Goal: Transaction & Acquisition: Purchase product/service

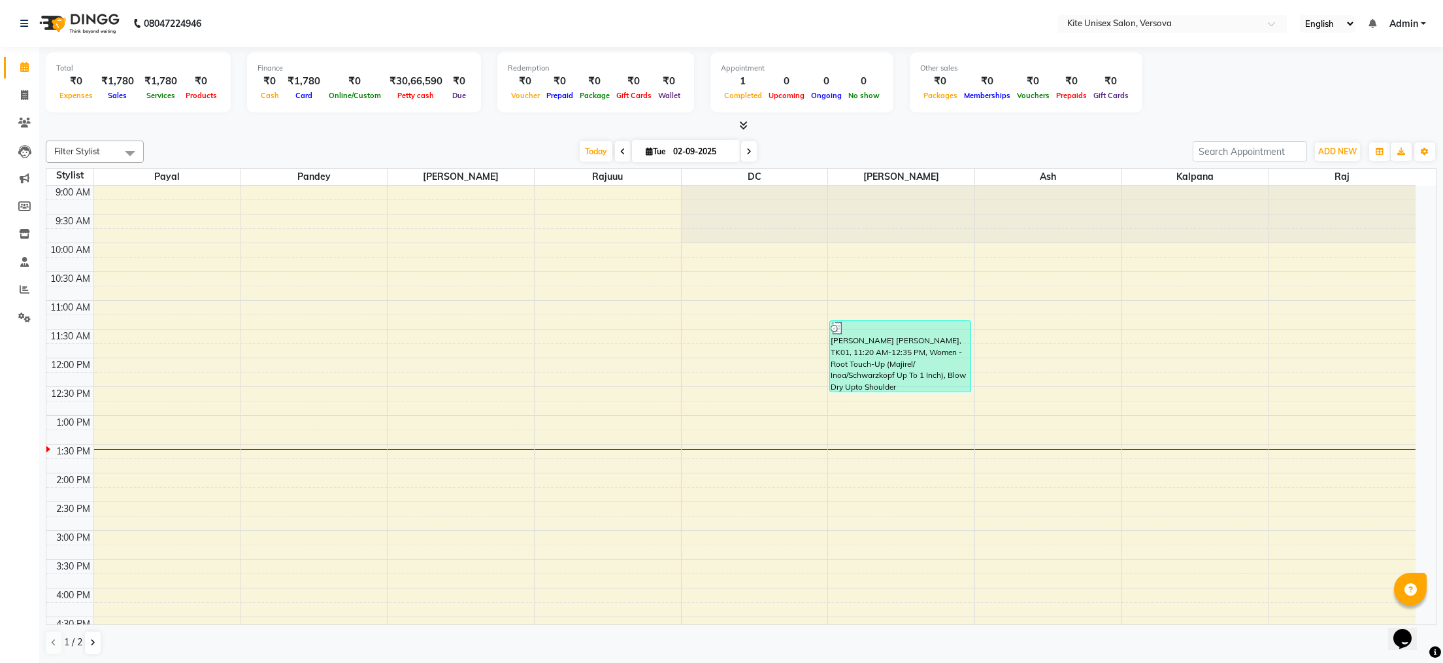
scroll to position [174, 0]
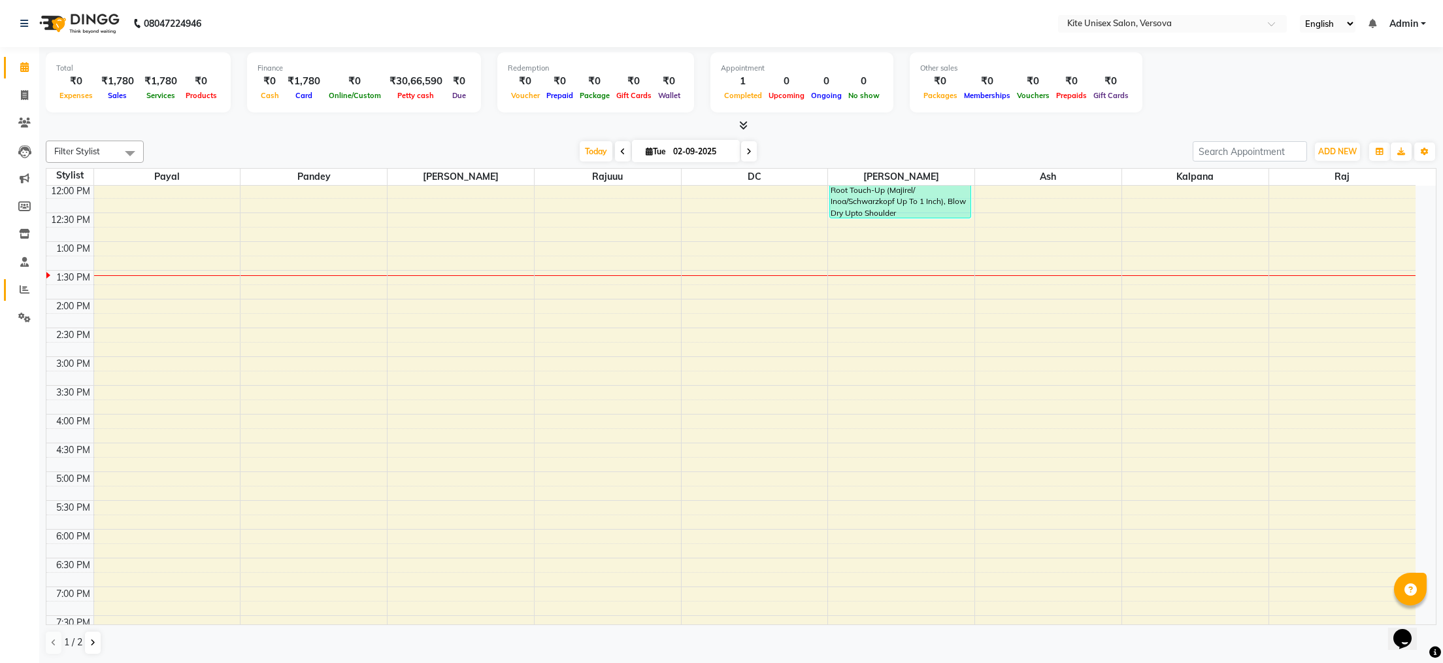
click at [22, 288] on icon at bounding box center [25, 289] width 10 height 10
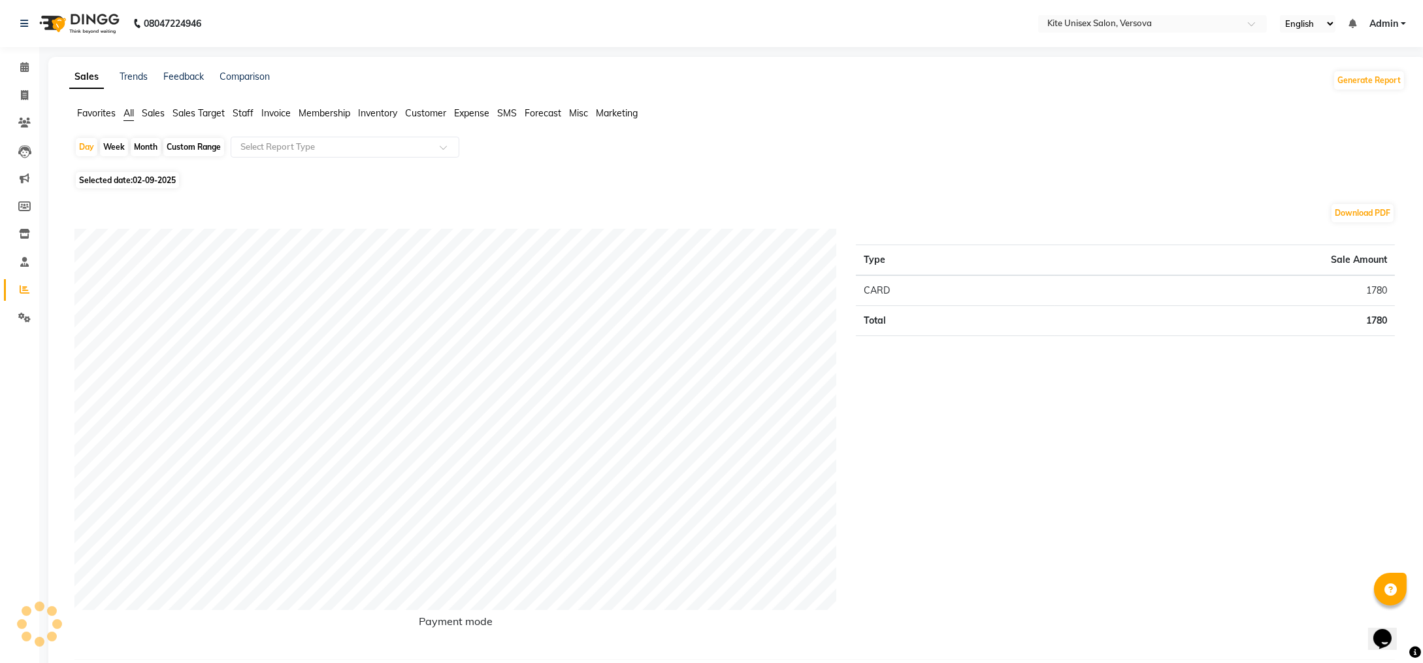
click at [138, 143] on div "Month" at bounding box center [146, 147] width 30 height 18
select select "9"
select select "2025"
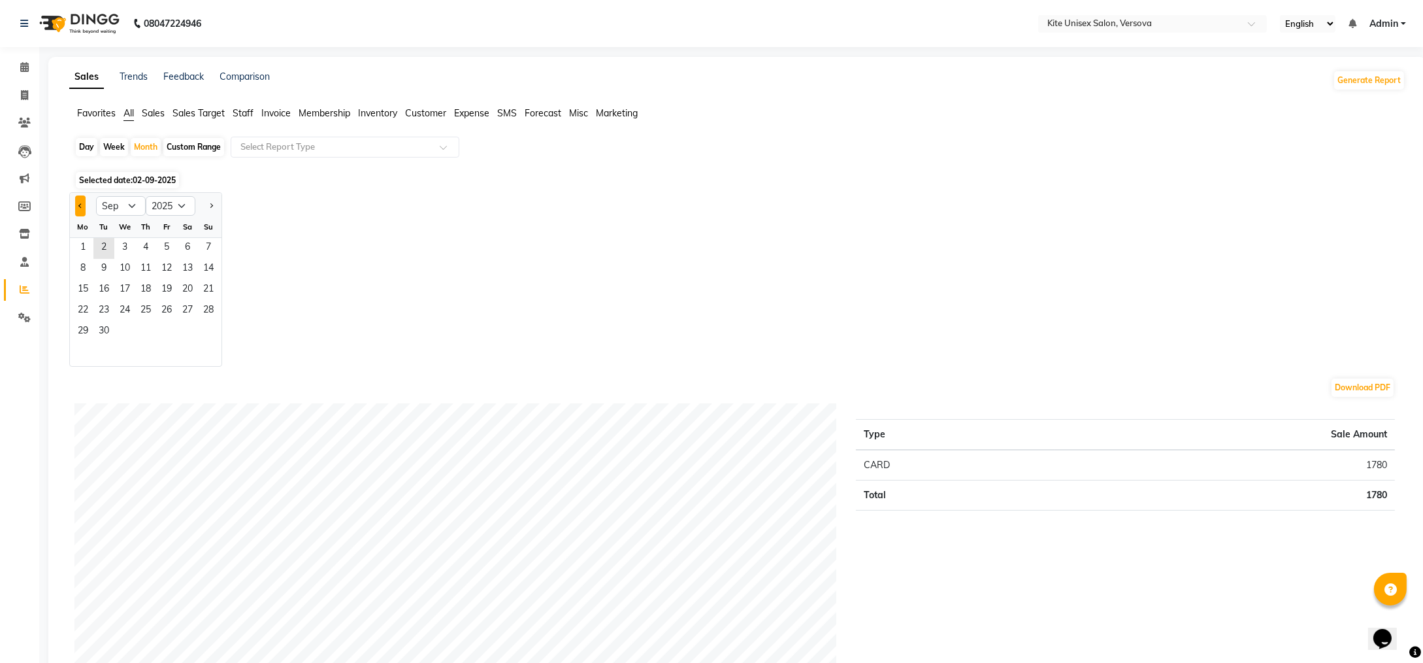
click at [78, 201] on button "Previous month" at bounding box center [80, 205] width 10 height 21
select select "8"
click at [161, 244] on span "1" at bounding box center [166, 248] width 21 height 21
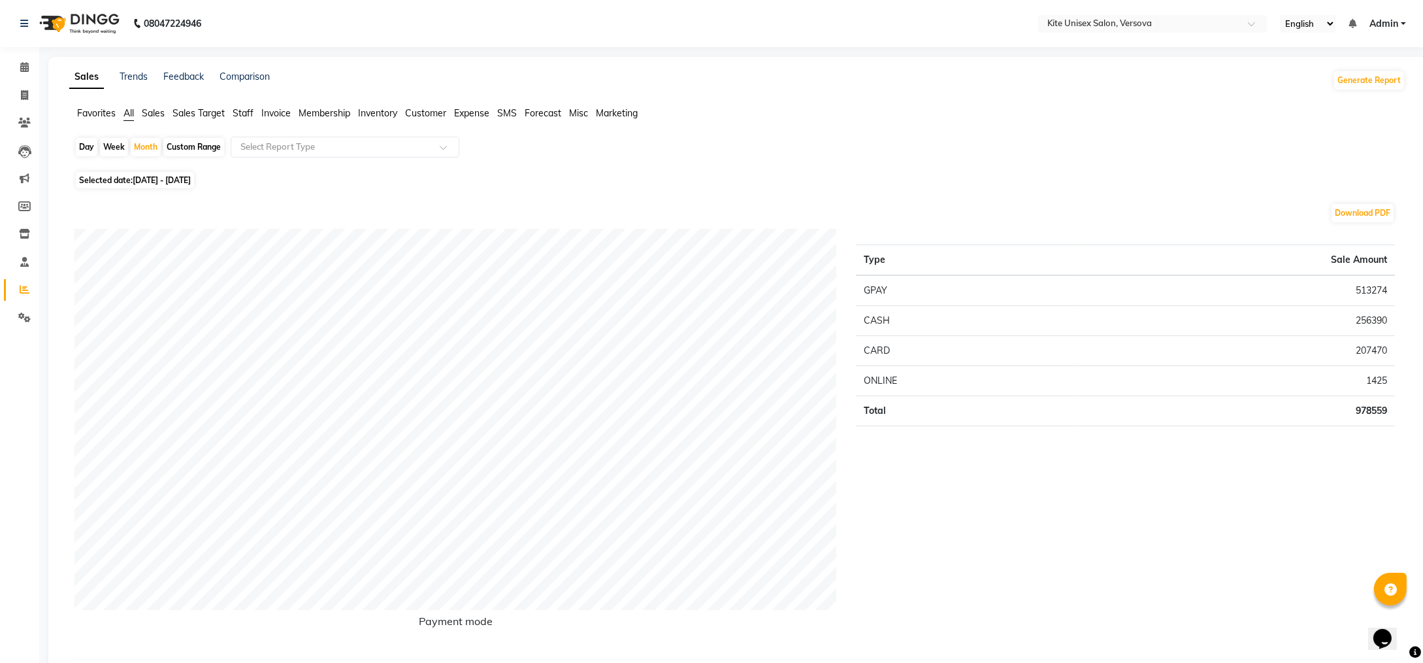
click at [240, 108] on span "Staff" at bounding box center [243, 113] width 21 height 12
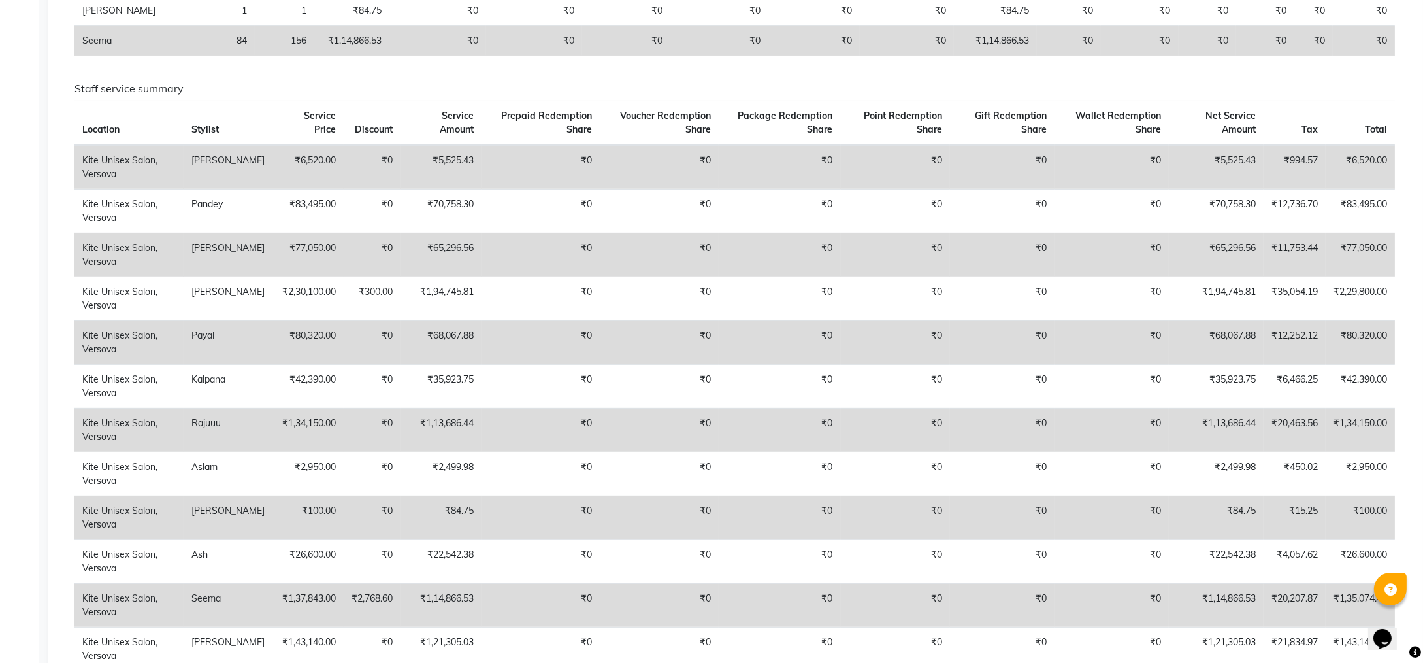
scroll to position [523, 0]
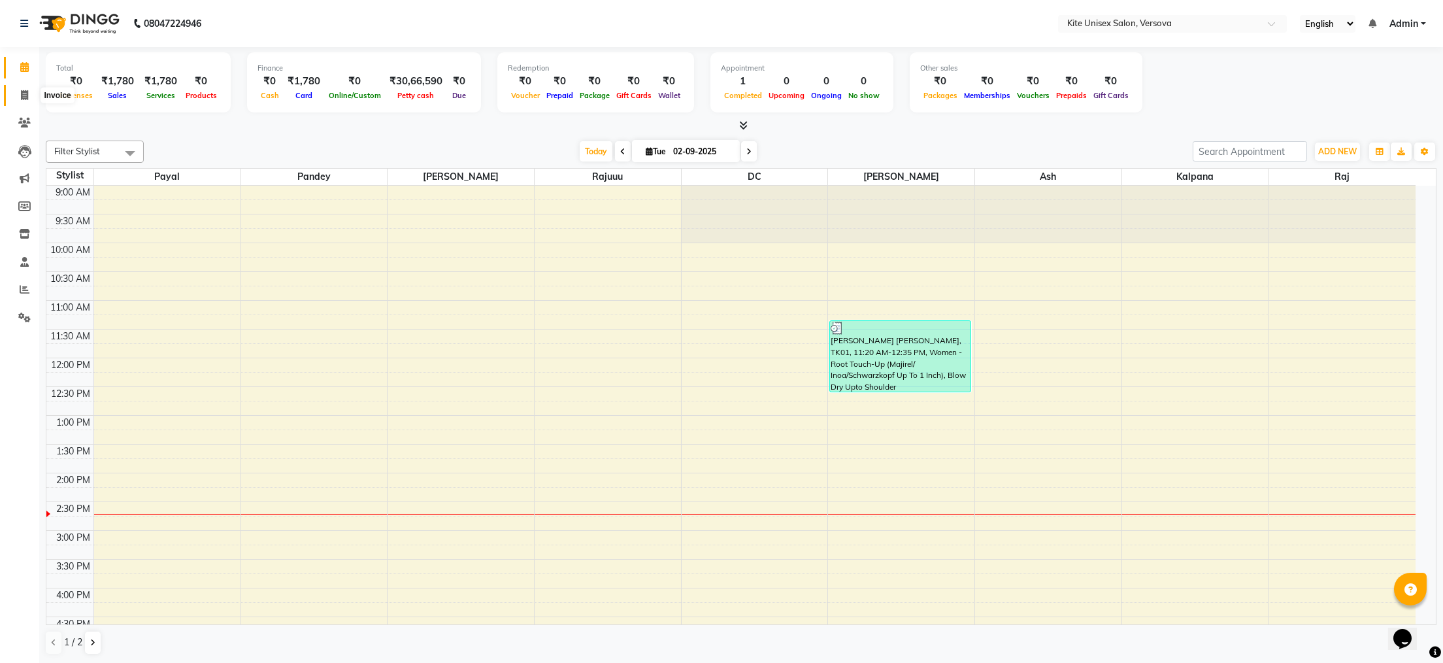
click at [26, 93] on icon at bounding box center [24, 95] width 7 height 10
select select "6093"
select select "service"
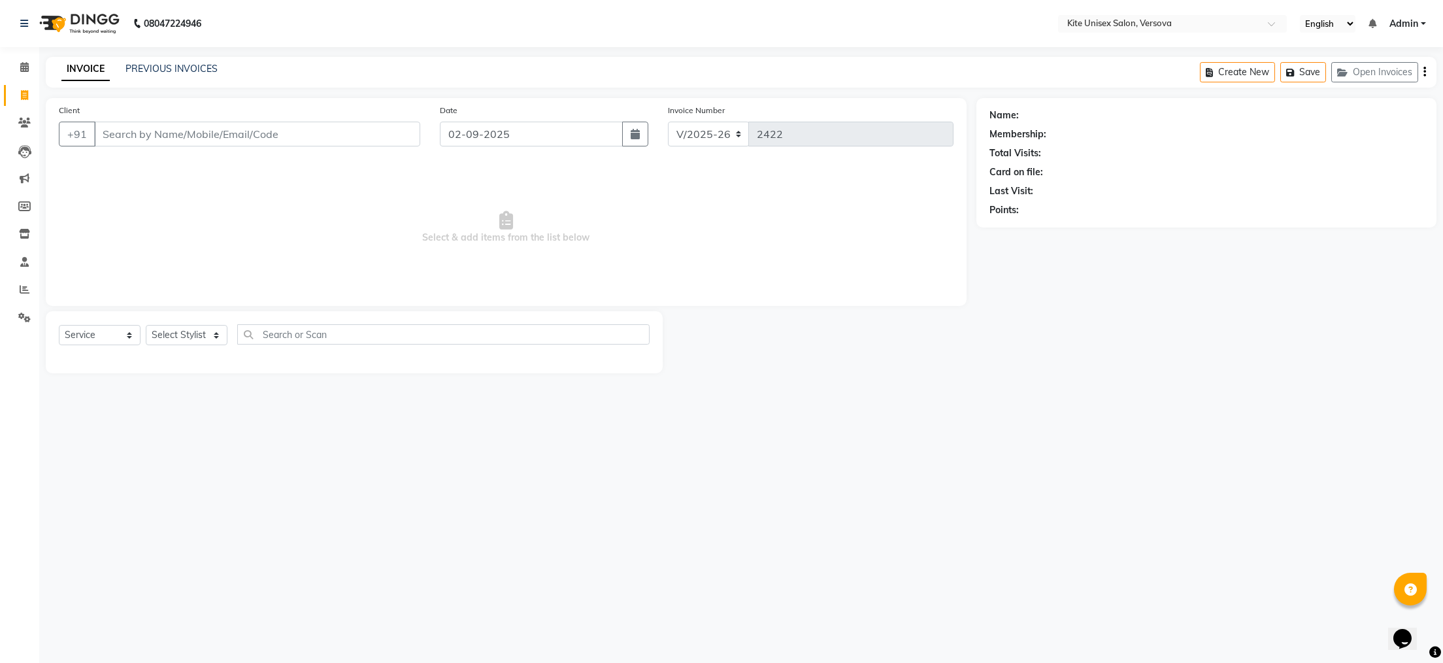
click at [144, 133] on input "Client" at bounding box center [257, 134] width 326 height 25
click at [193, 133] on input "Client" at bounding box center [257, 134] width 326 height 25
click at [193, 130] on input "Client" at bounding box center [257, 134] width 326 height 25
click at [127, 131] on input "Client" at bounding box center [257, 134] width 326 height 25
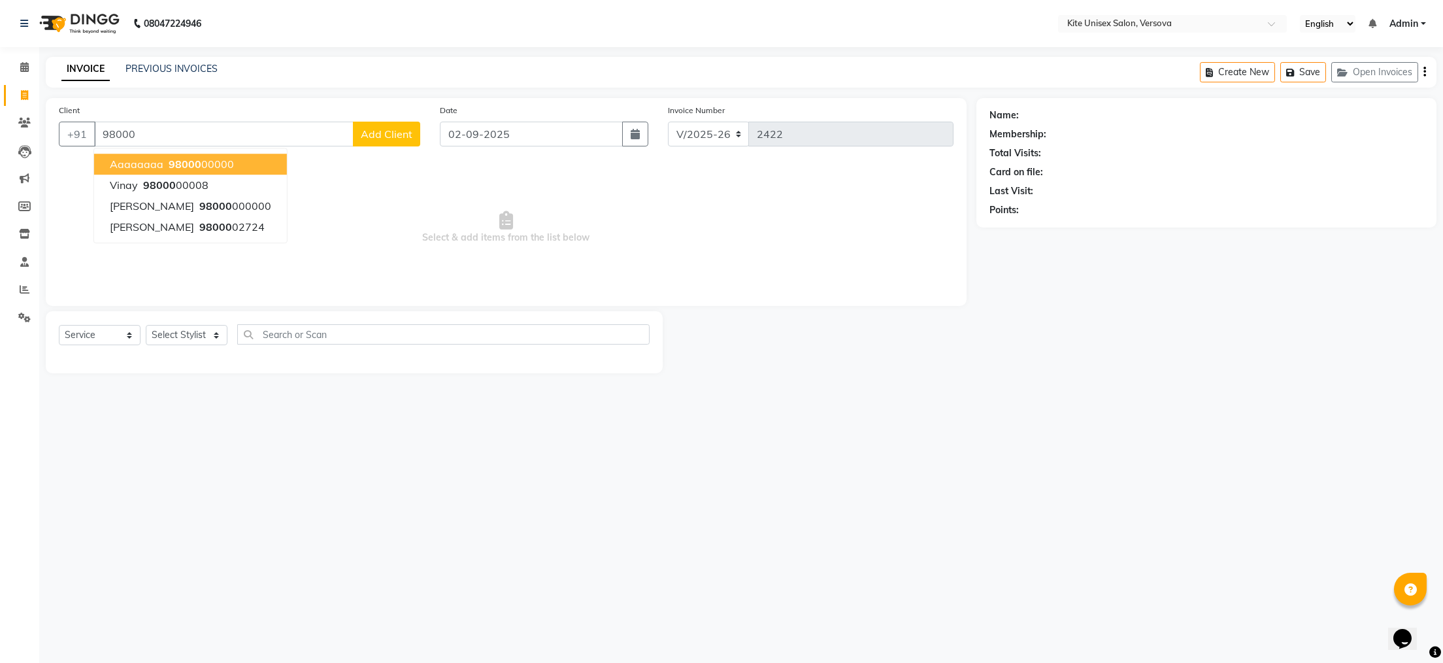
click at [157, 158] on span "aaaaaaaa" at bounding box center [137, 163] width 54 height 13
type input "9800000000"
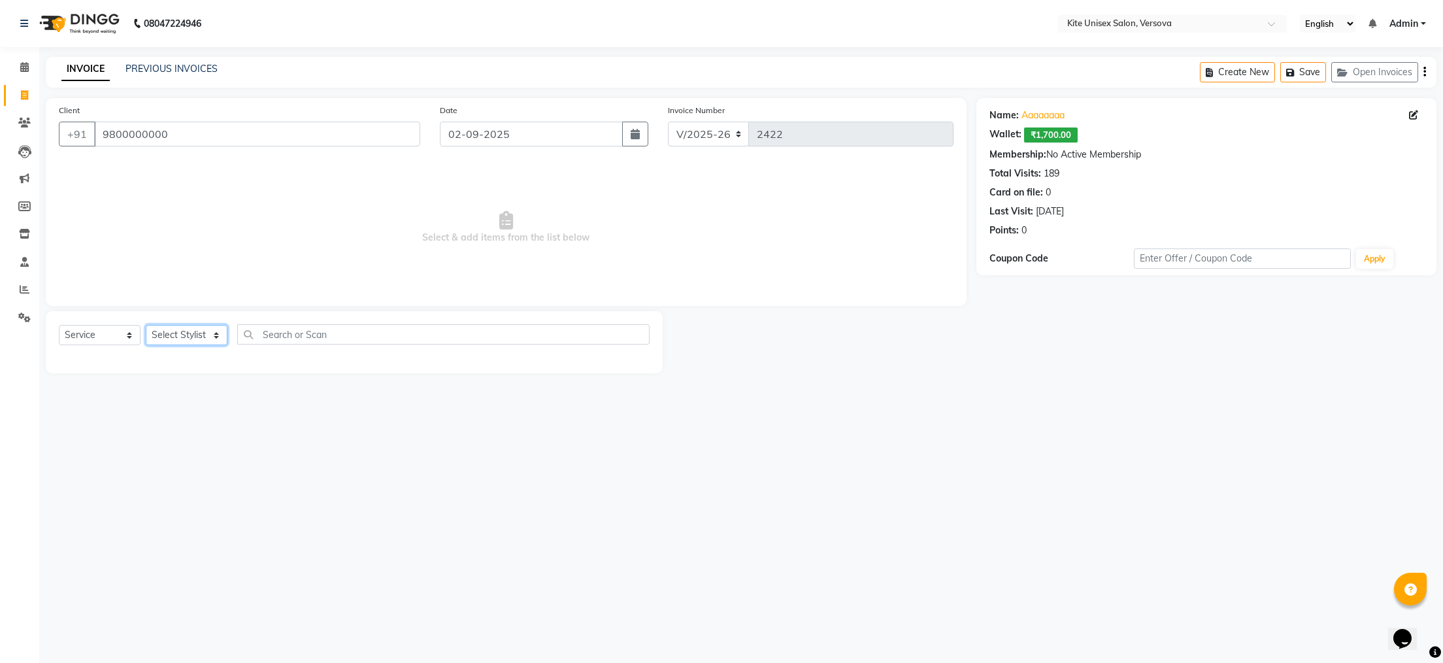
click at [215, 332] on select "Select Stylist [PERSON_NAME] DC [PERSON_NAME] [PERSON_NAME] [PERSON_NAME] Rajuu…" at bounding box center [187, 335] width 82 height 20
select select "44558"
click at [146, 325] on select "Select Stylist [PERSON_NAME] DC [PERSON_NAME] [PERSON_NAME] [PERSON_NAME] Rajuu…" at bounding box center [187, 335] width 82 height 20
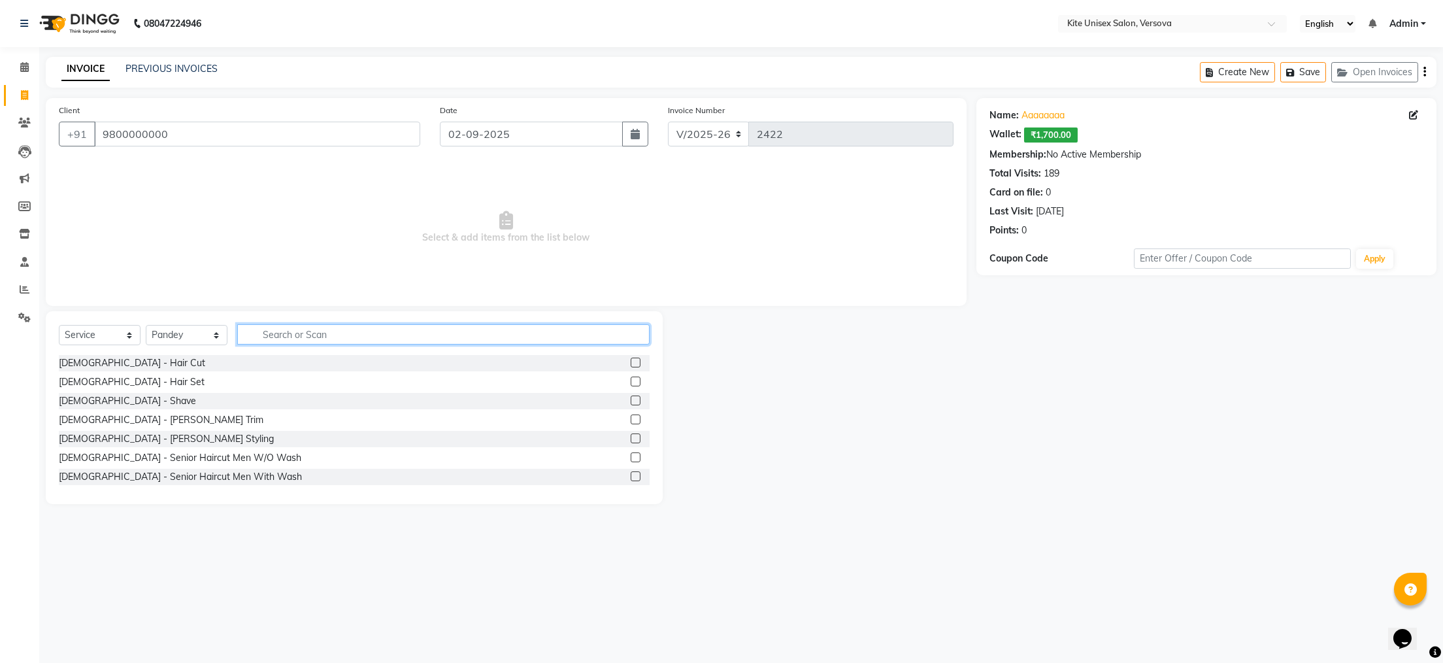
click at [276, 335] on input "text" at bounding box center [443, 334] width 412 height 20
type input "blow"
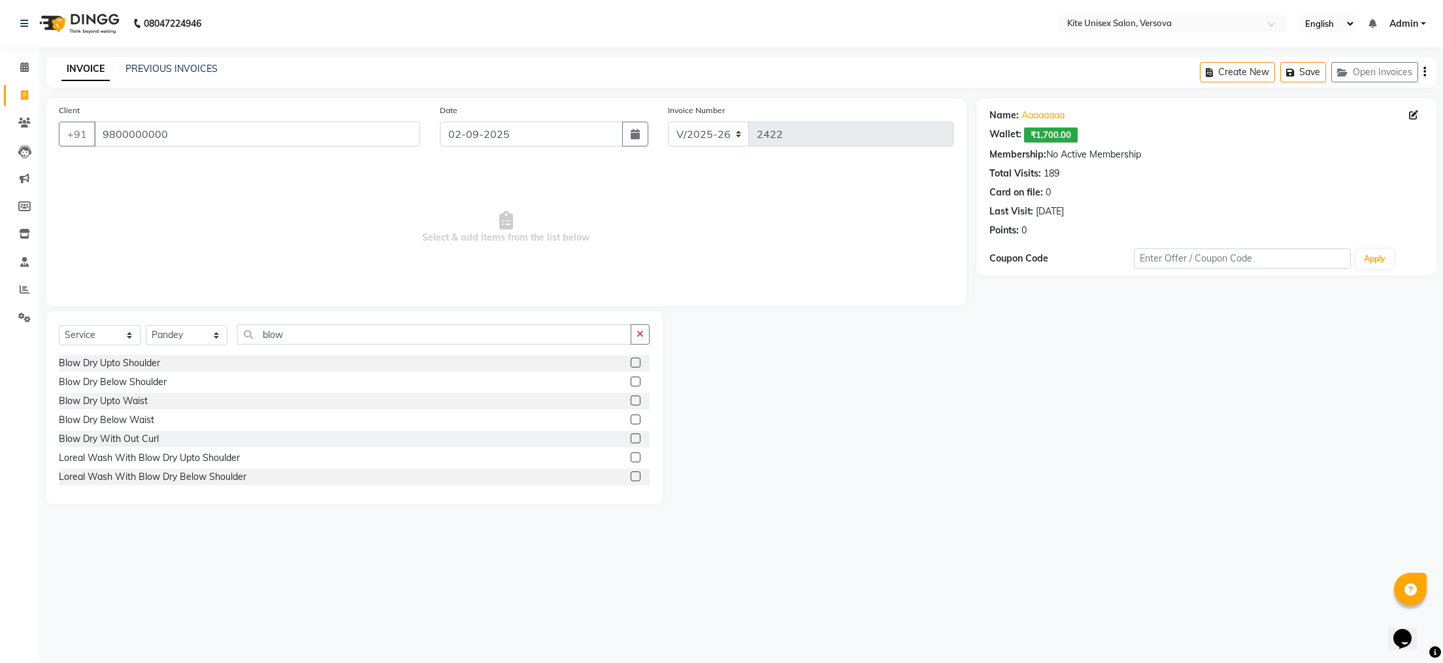
click at [631, 362] on label at bounding box center [636, 362] width 10 height 10
click at [631, 362] on input "checkbox" at bounding box center [635, 363] width 8 height 8
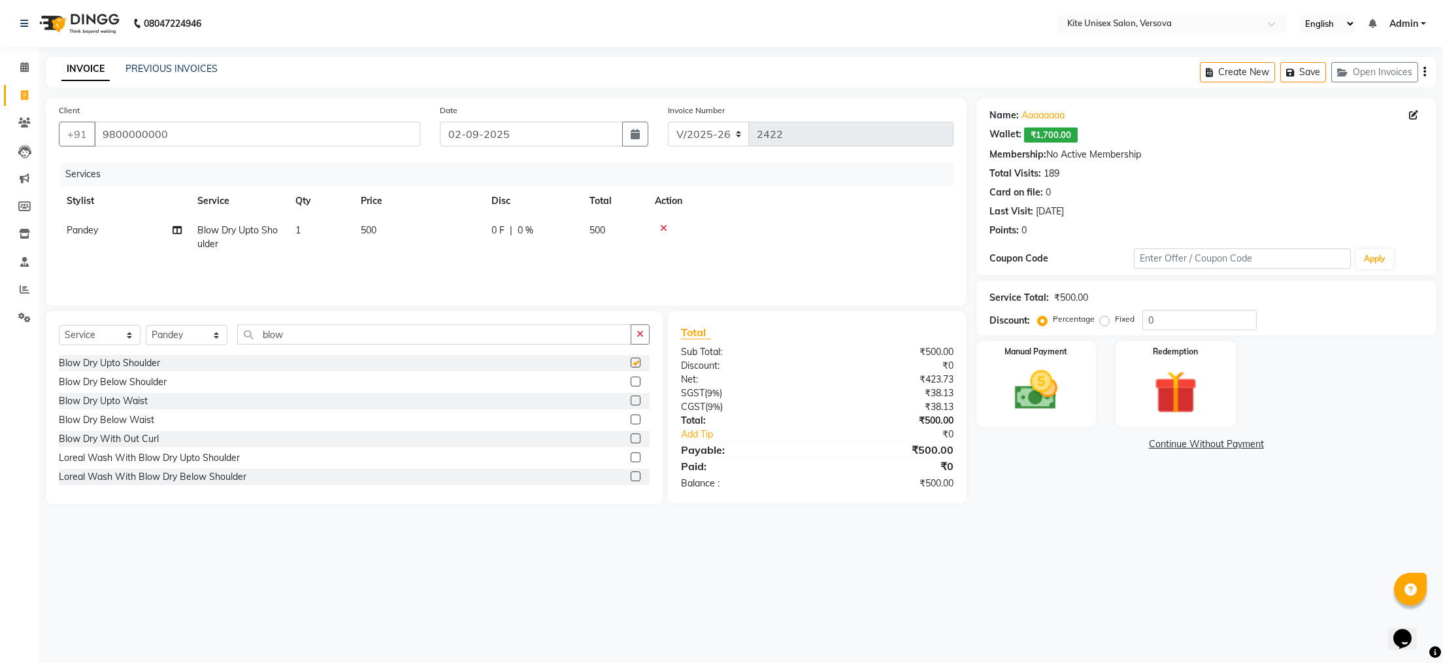
checkbox input "false"
click at [621, 236] on td "500" at bounding box center [614, 237] width 65 height 43
select select "44558"
click at [510, 231] on input "500" at bounding box center [479, 233] width 115 height 20
type input "5"
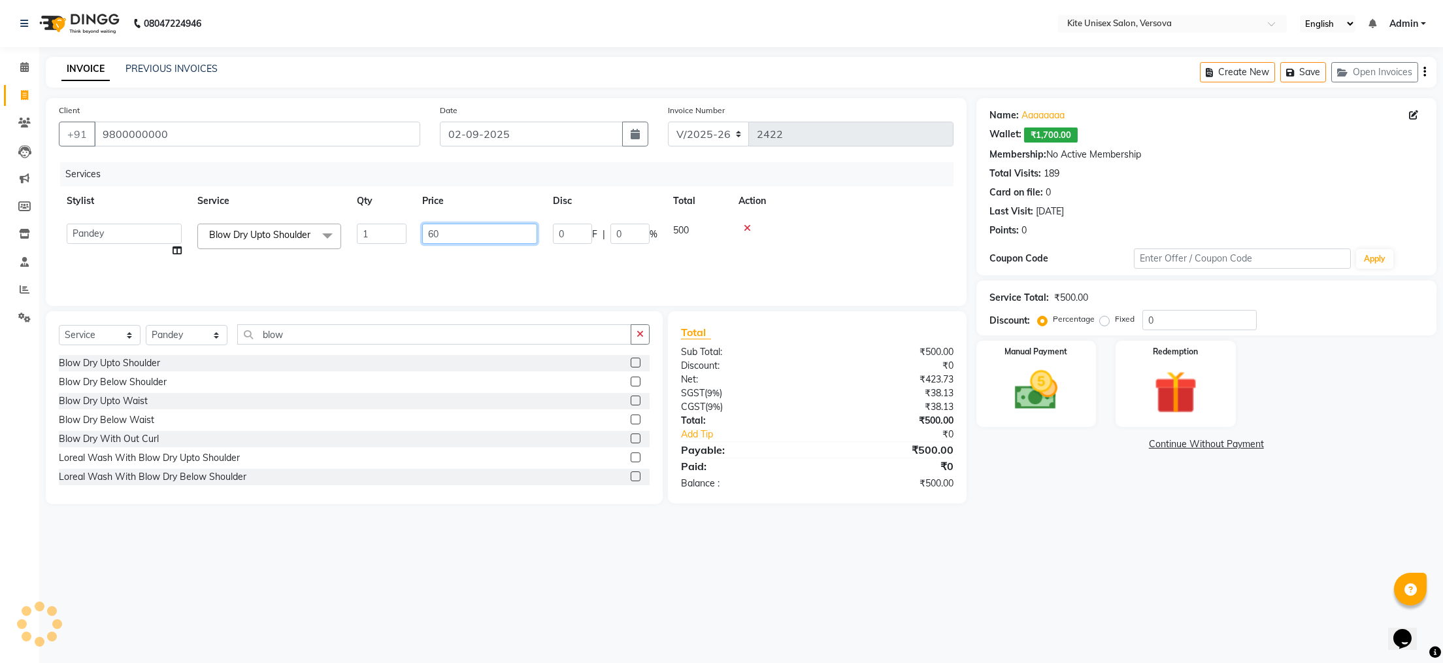
type input "600"
drag, startPoint x: 875, startPoint y: 584, endPoint x: 880, endPoint y: 521, distance: 63.6
click at [876, 583] on div "08047224946 Select Location × Kite Unisex Salon, Versova English ENGLISH Españo…" at bounding box center [721, 331] width 1443 height 663
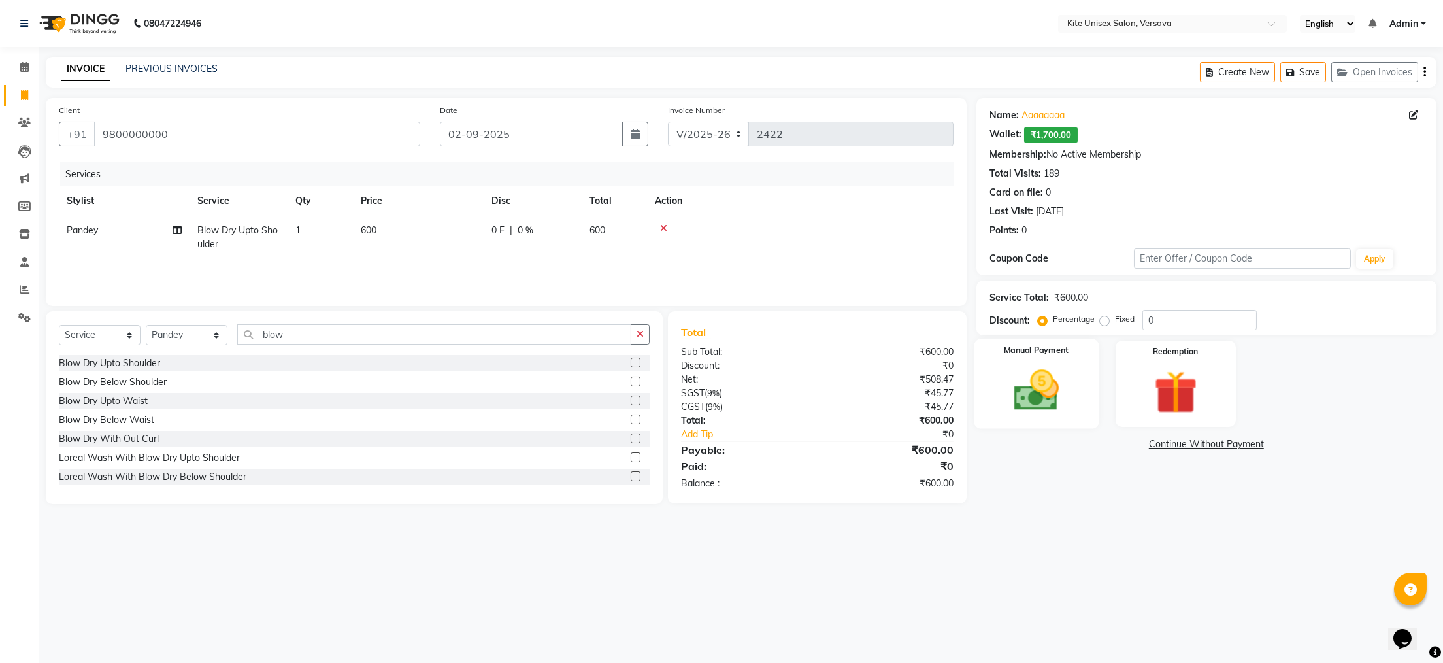
click at [1034, 403] on img at bounding box center [1035, 391] width 73 height 52
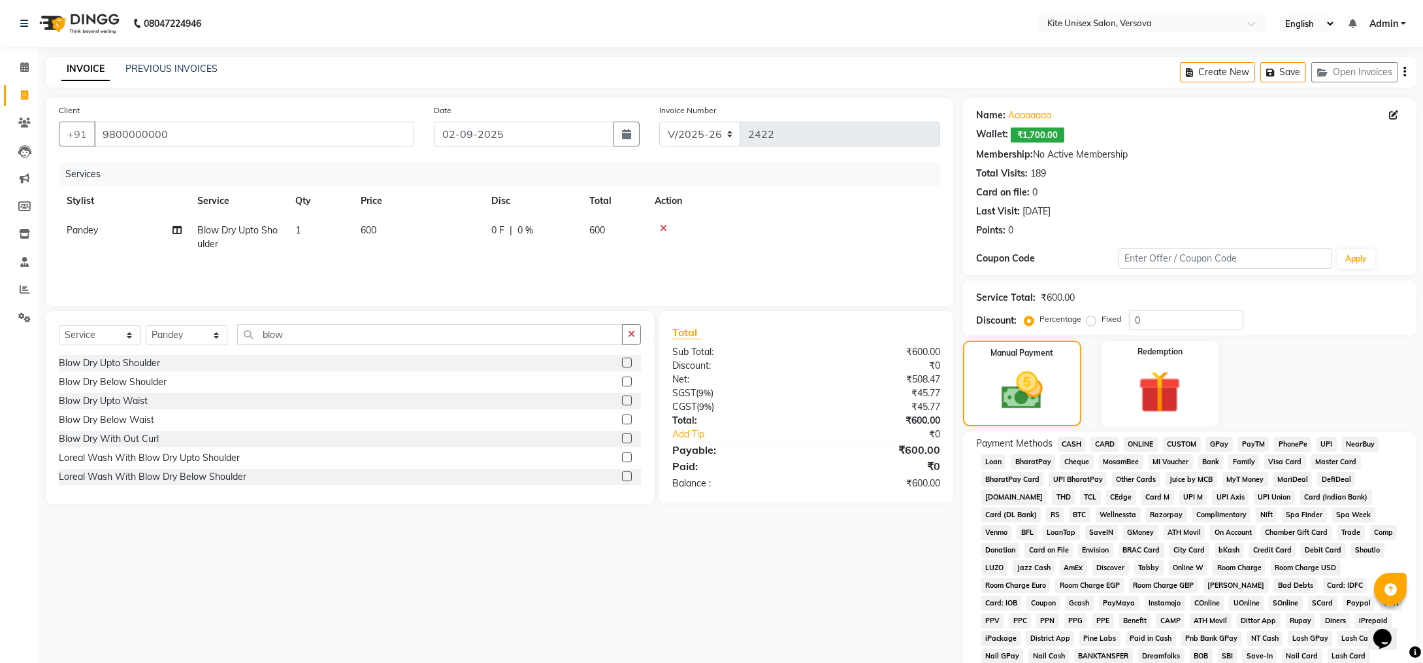
click at [1144, 444] on span "ONLINE" at bounding box center [1141, 444] width 34 height 15
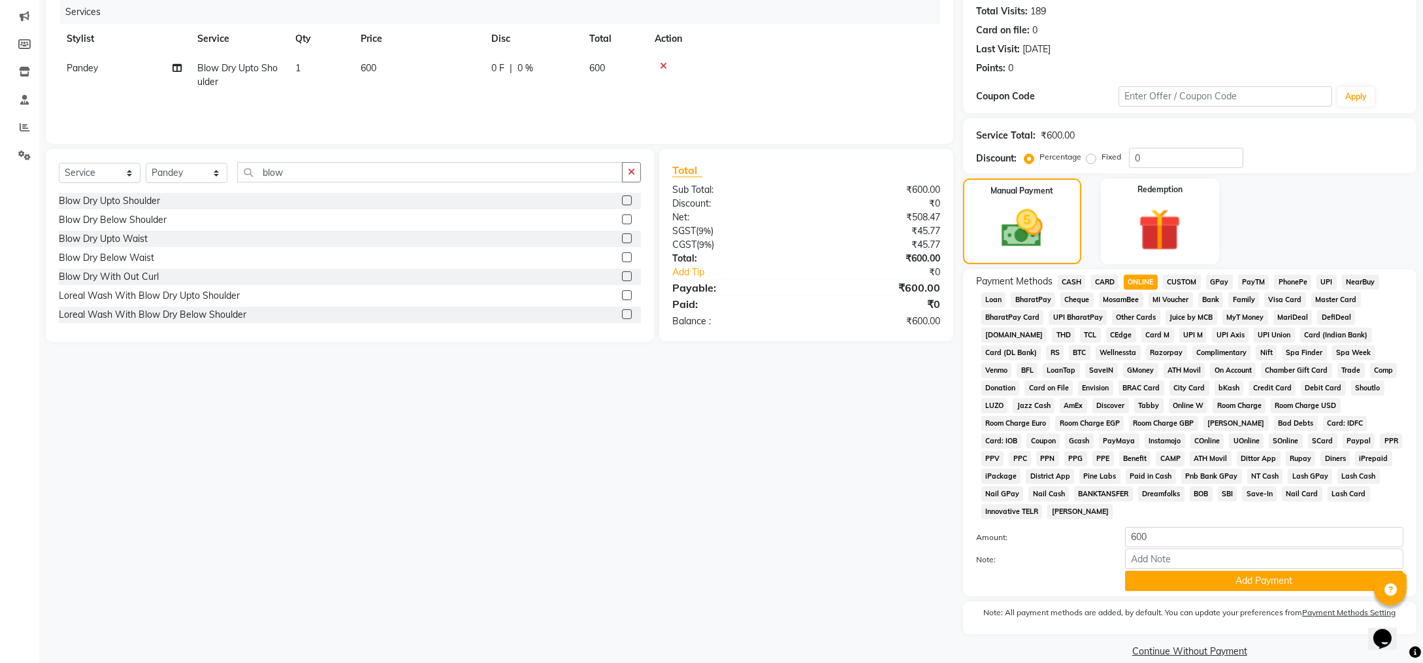
click at [1217, 282] on span "GPay" at bounding box center [1219, 281] width 27 height 15
click at [1188, 570] on button "Add Payment" at bounding box center [1264, 580] width 278 height 20
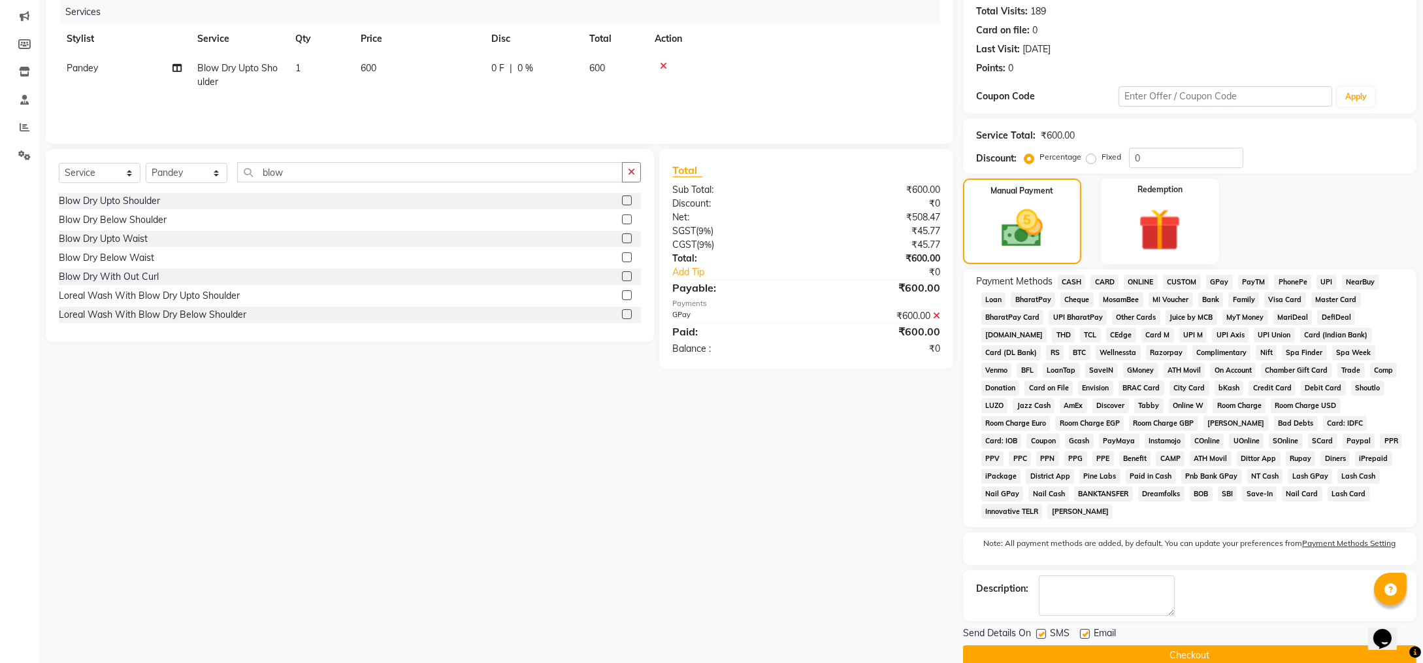
click at [1151, 645] on button "Checkout" at bounding box center [1190, 655] width 454 height 20
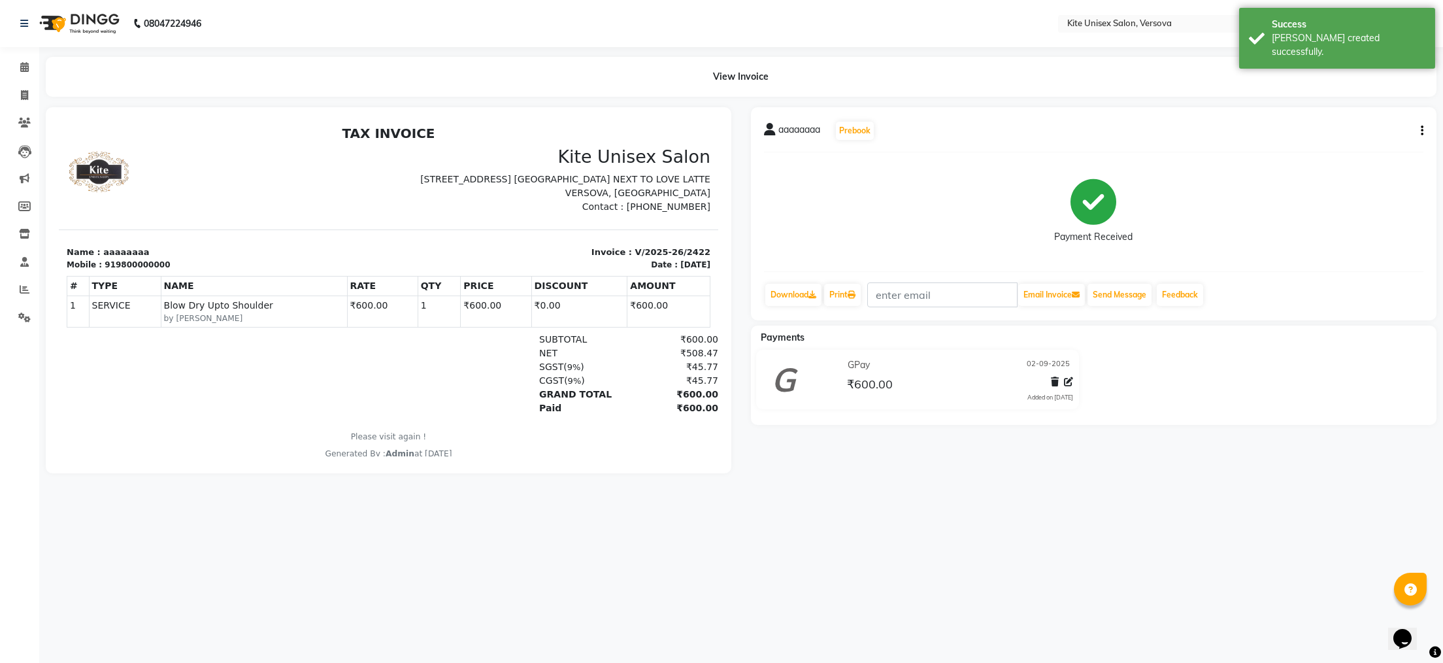
select select "service"
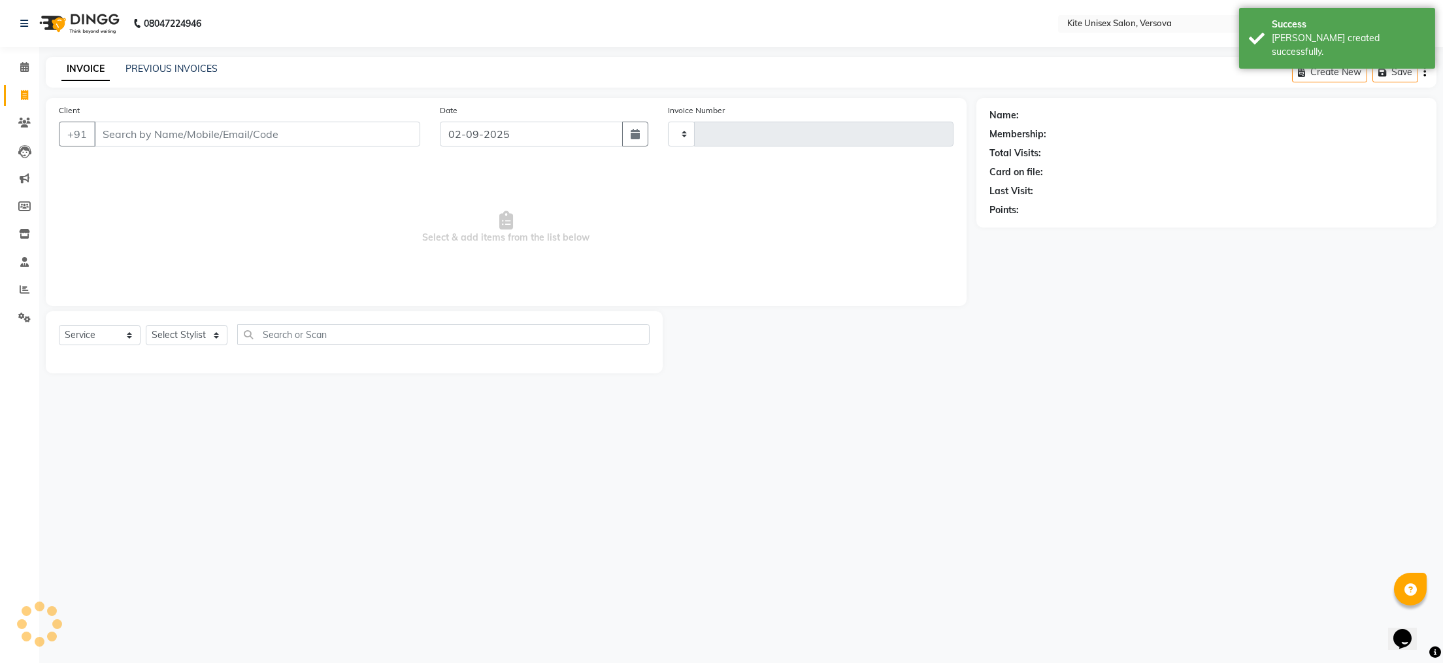
type input "2423"
select select "6093"
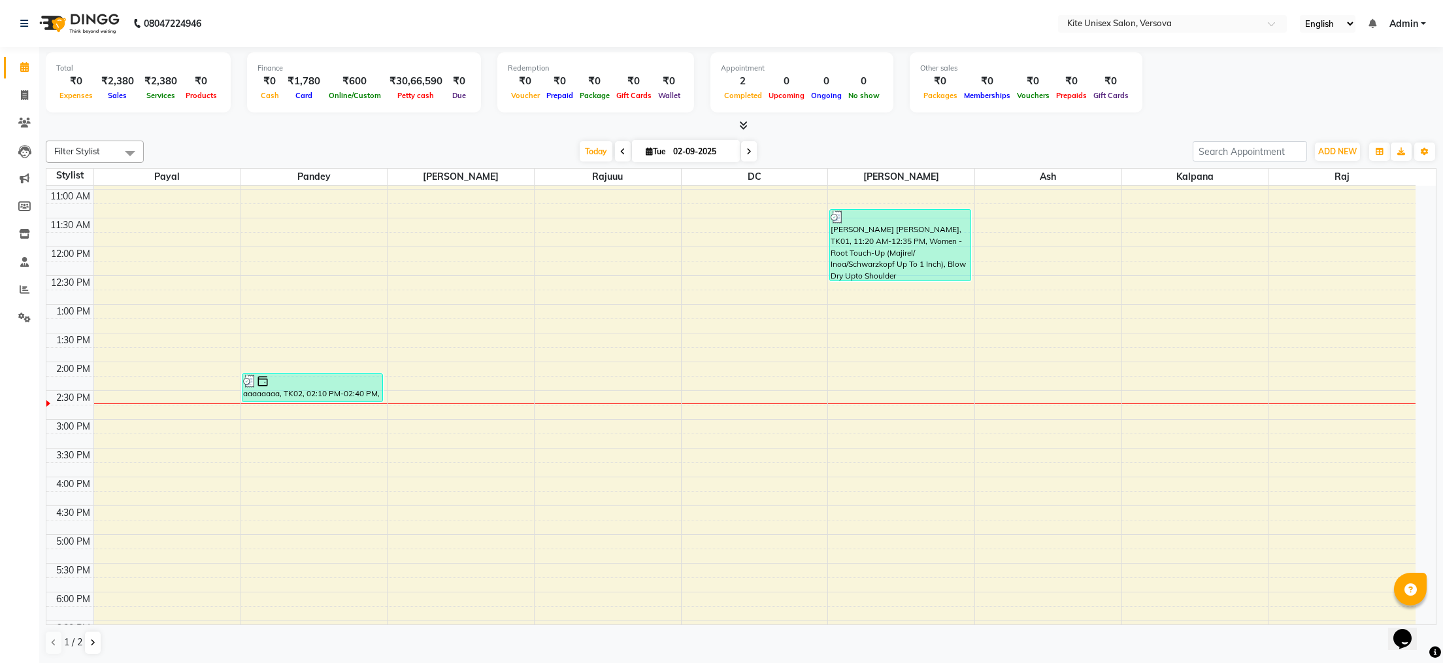
scroll to position [110, 0]
click at [25, 91] on icon at bounding box center [24, 95] width 7 height 10
select select "6093"
select select "service"
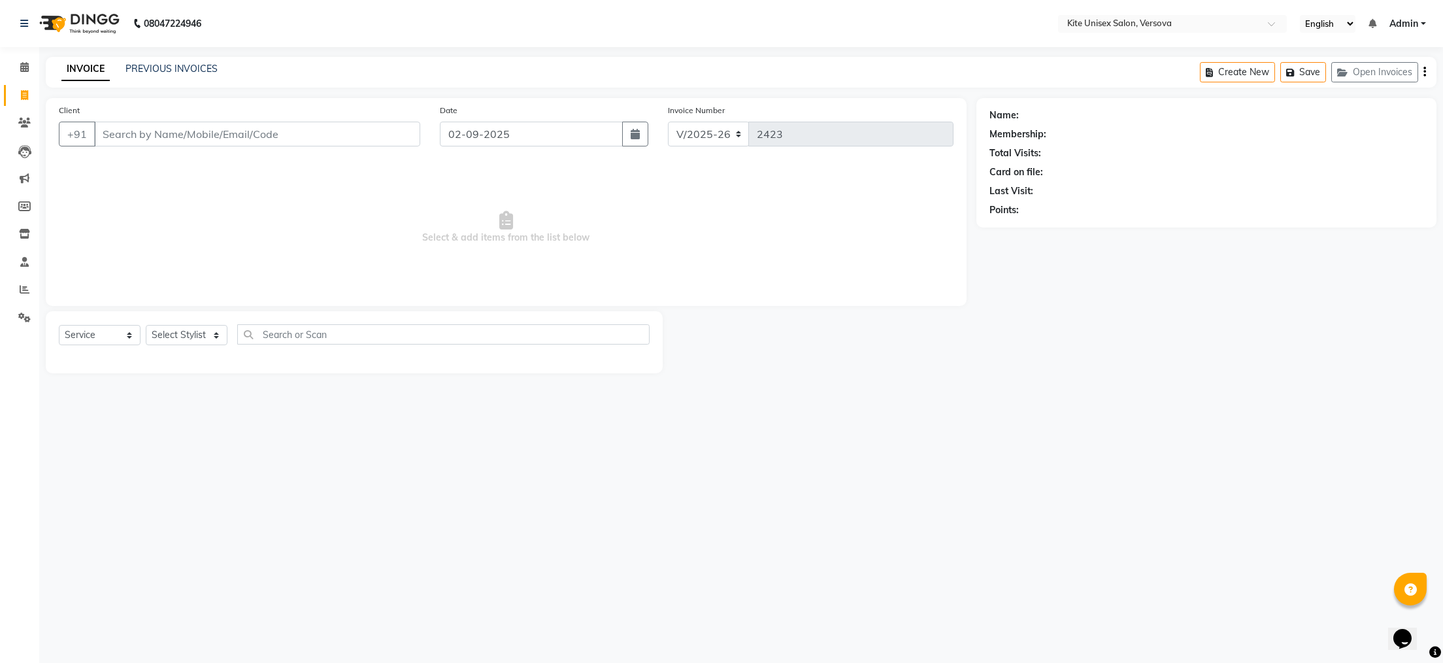
click at [117, 135] on input "Client" at bounding box center [257, 134] width 326 height 25
click at [112, 136] on input "Client" at bounding box center [257, 134] width 326 height 25
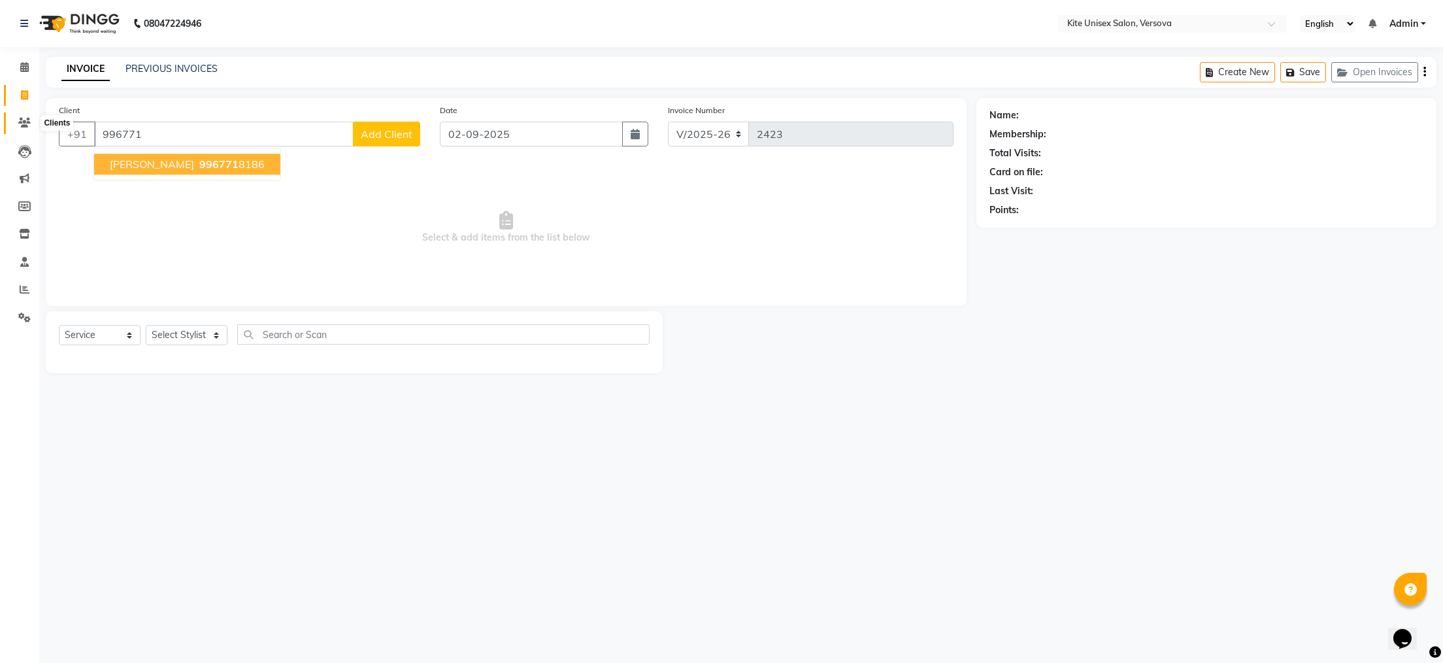
type input "996771"
click at [24, 122] on icon at bounding box center [24, 123] width 12 height 10
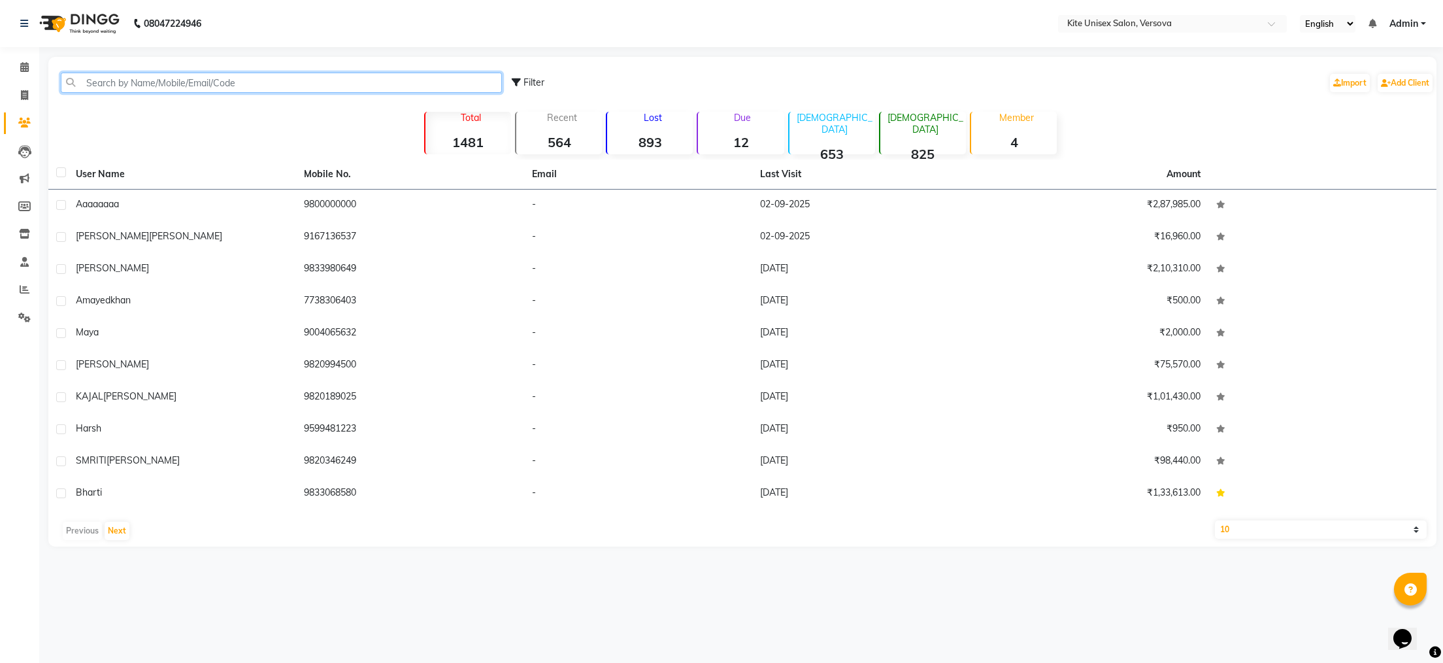
click at [141, 86] on input "text" at bounding box center [281, 83] width 441 height 20
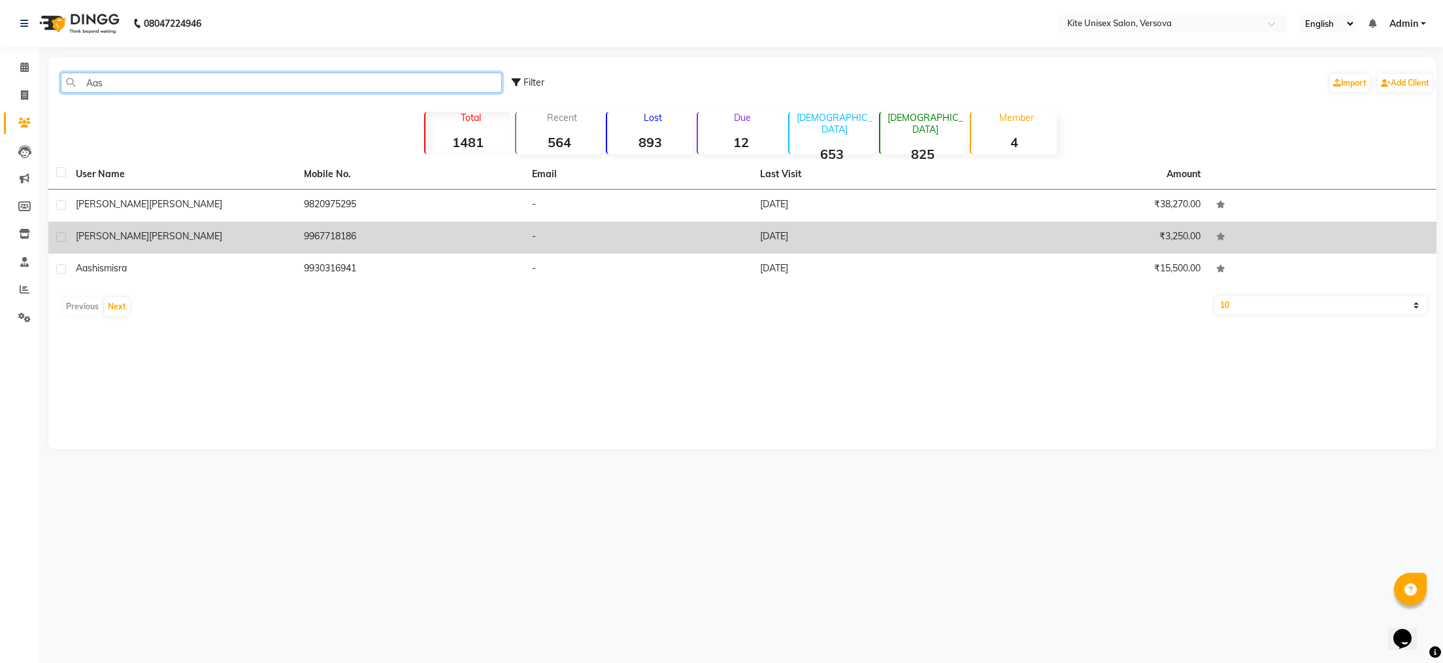
type input "Aas"
click at [149, 231] on span "[PERSON_NAME]" at bounding box center [185, 236] width 73 height 12
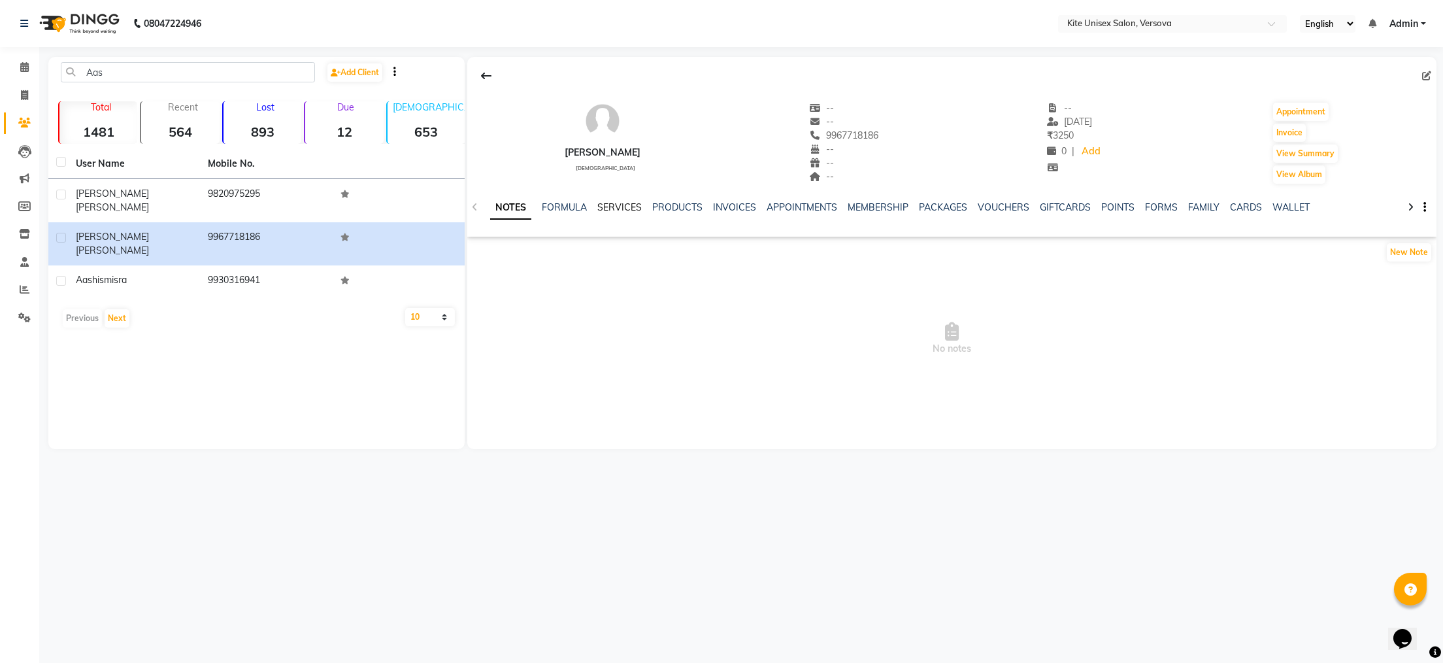
click at [612, 202] on link "SERVICES" at bounding box center [619, 207] width 44 height 12
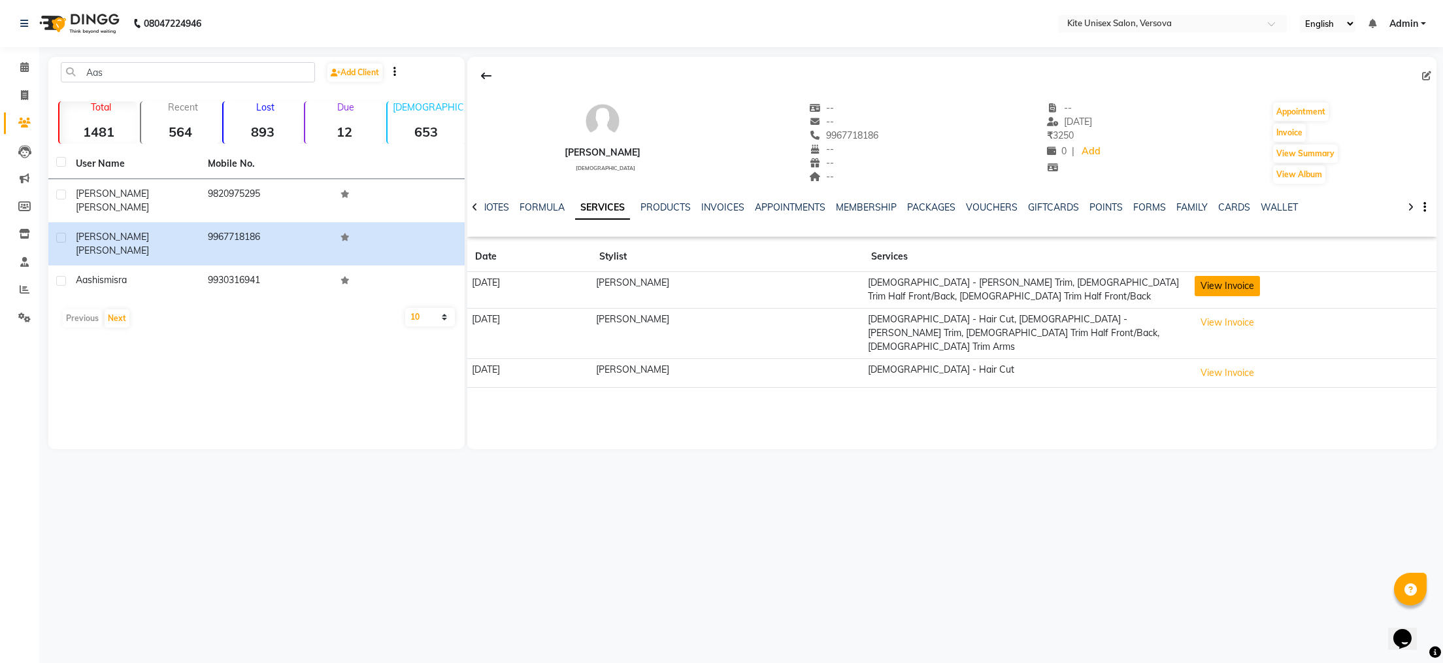
click at [1195, 289] on button "View Invoice" at bounding box center [1227, 286] width 65 height 20
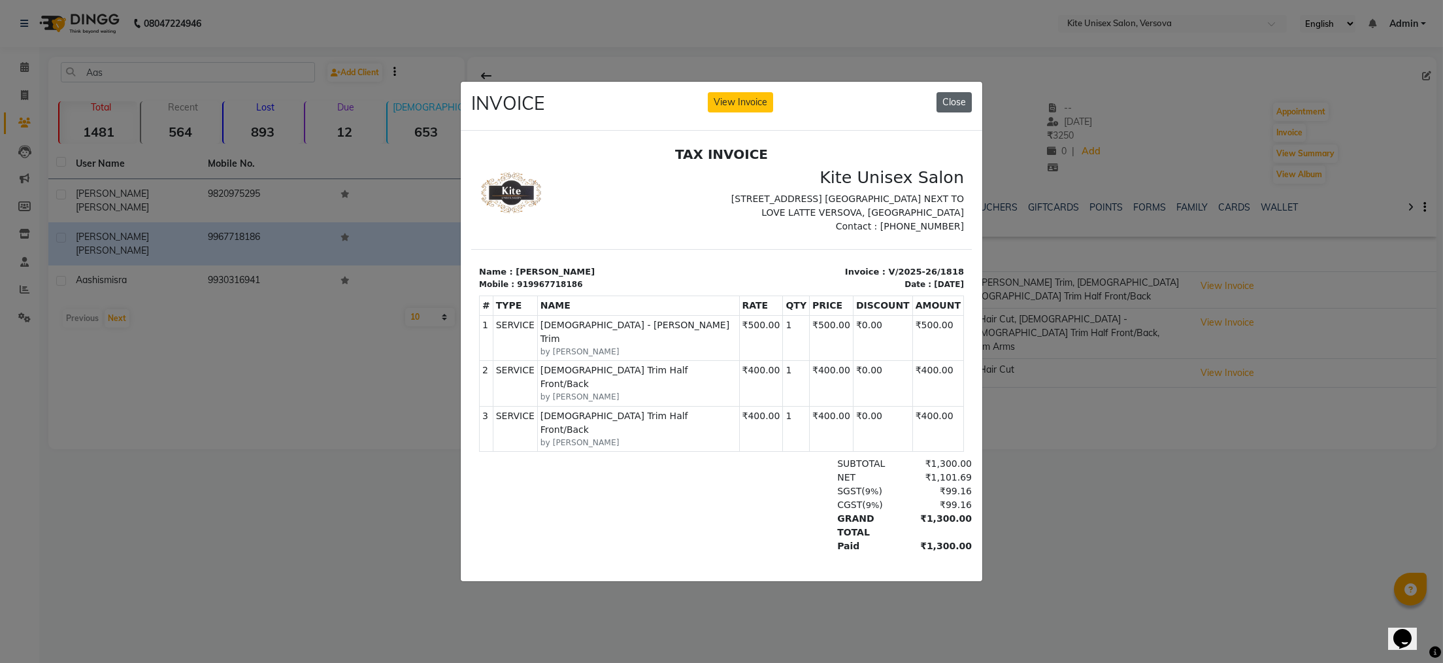
click at [946, 92] on button "Close" at bounding box center [953, 102] width 35 height 20
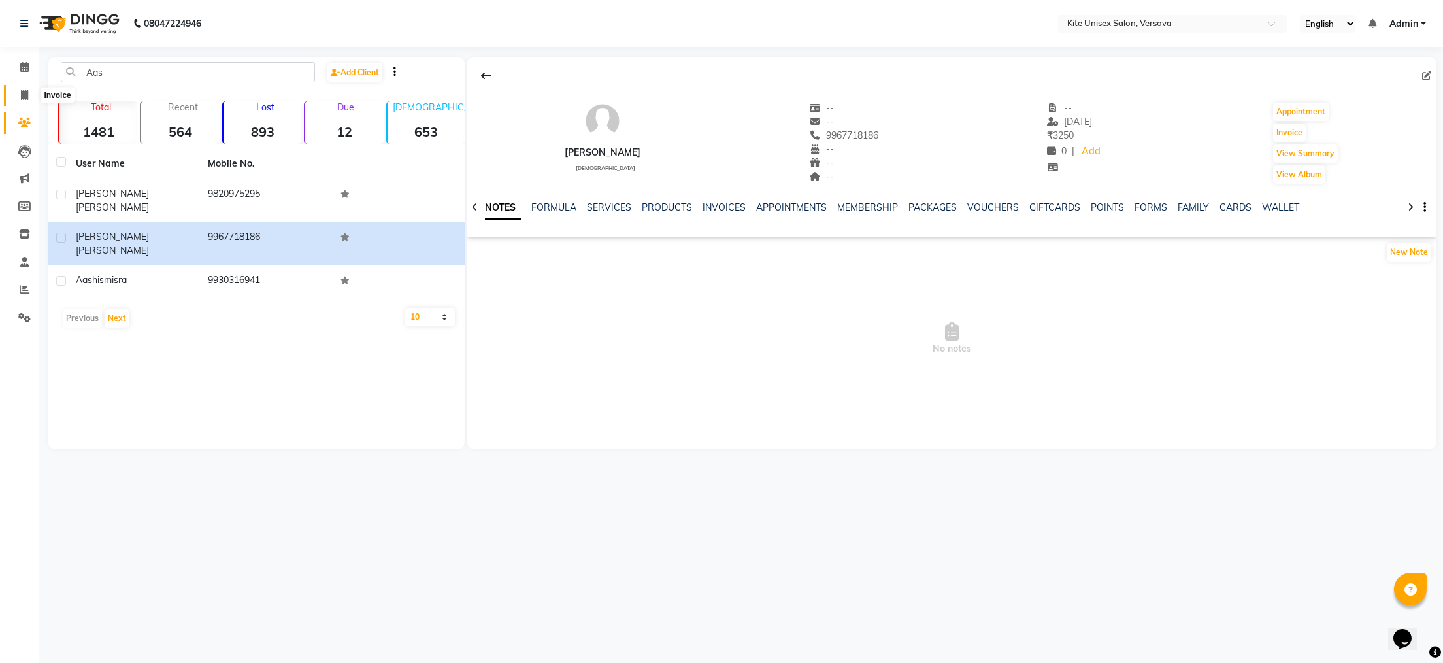
click at [24, 95] on icon at bounding box center [24, 95] width 7 height 10
select select "6093"
select select "service"
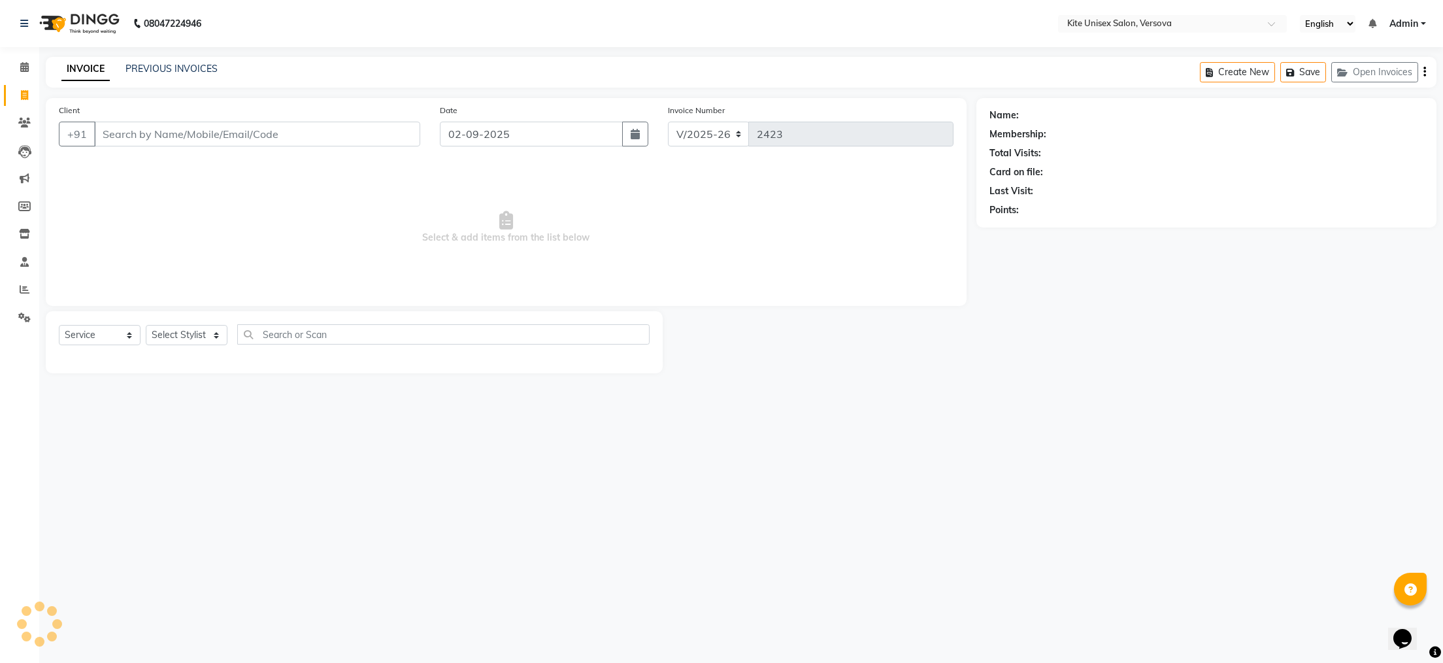
click at [131, 129] on input "Client" at bounding box center [257, 134] width 326 height 25
type input "a"
click at [149, 144] on input "[PERSON_NAME]" at bounding box center [223, 134] width 259 height 25
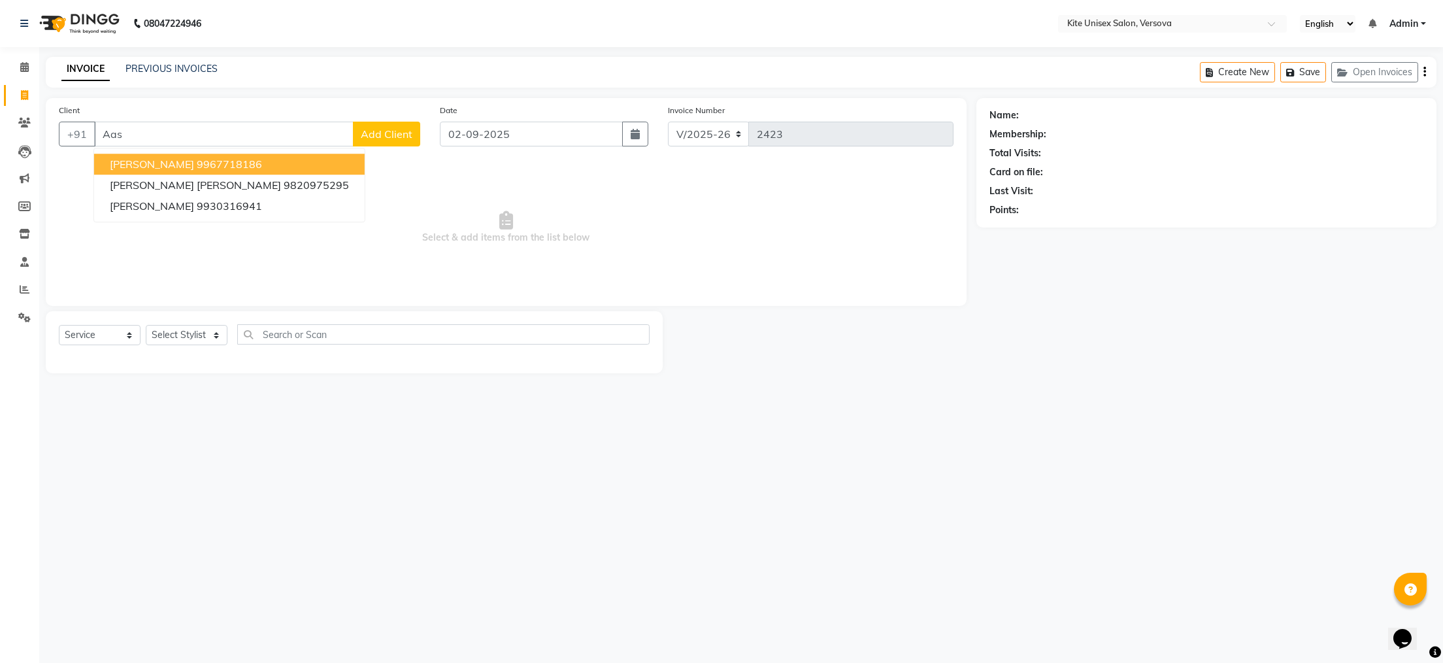
click at [148, 165] on span "[PERSON_NAME]" at bounding box center [152, 163] width 84 height 13
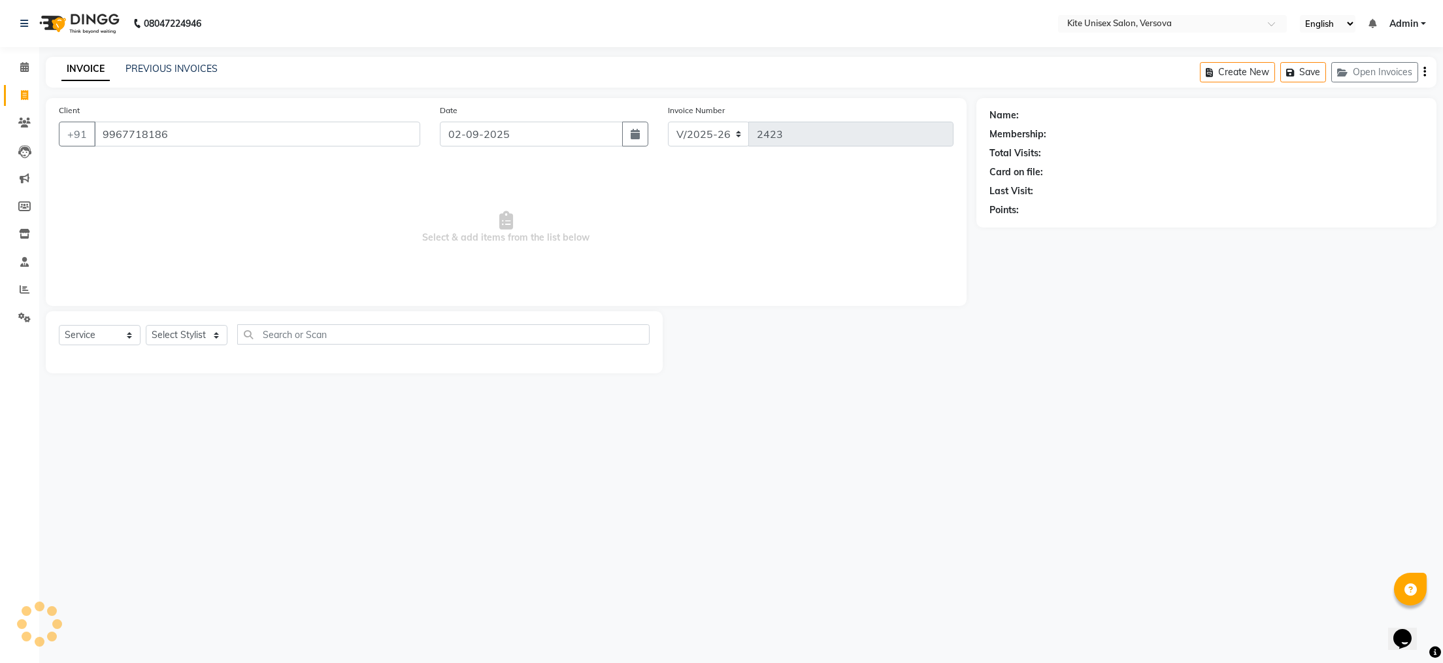
type input "9967718186"
click at [160, 335] on select "Select Stylist [PERSON_NAME] DC [PERSON_NAME] [PERSON_NAME] [PERSON_NAME] Rajuu…" at bounding box center [187, 335] width 82 height 20
select select "68437"
click at [146, 325] on select "Select Stylist [PERSON_NAME] DC [PERSON_NAME] [PERSON_NAME] [PERSON_NAME] Rajuu…" at bounding box center [187, 335] width 82 height 20
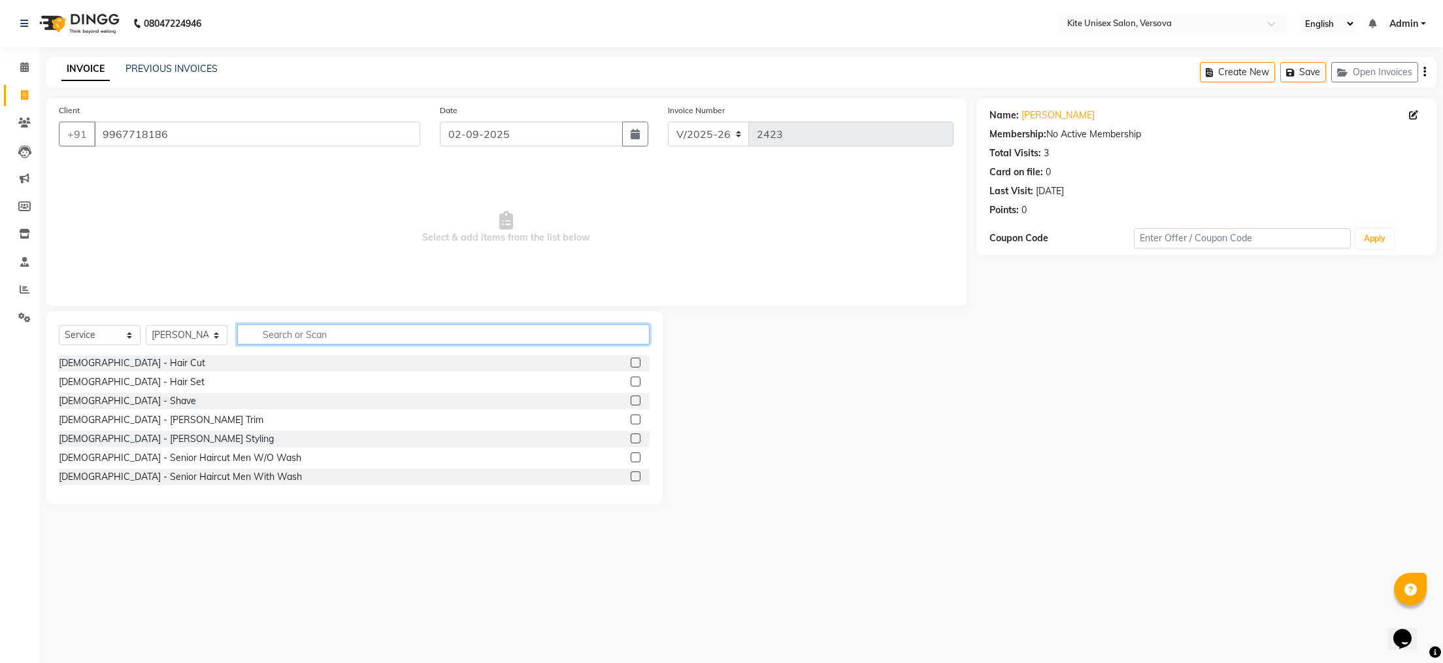
click at [273, 337] on input "text" at bounding box center [443, 334] width 412 height 20
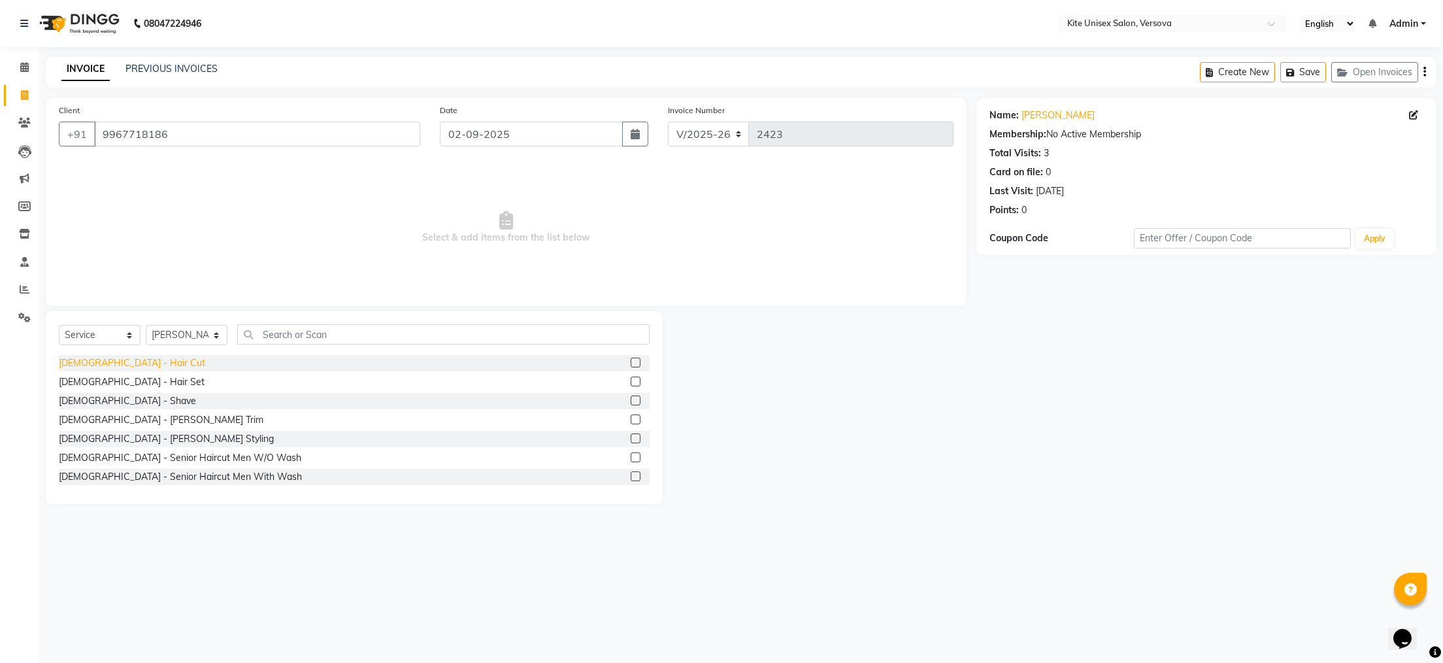
click at [99, 360] on div "[DEMOGRAPHIC_DATA] - Hair Cut" at bounding box center [132, 363] width 146 height 14
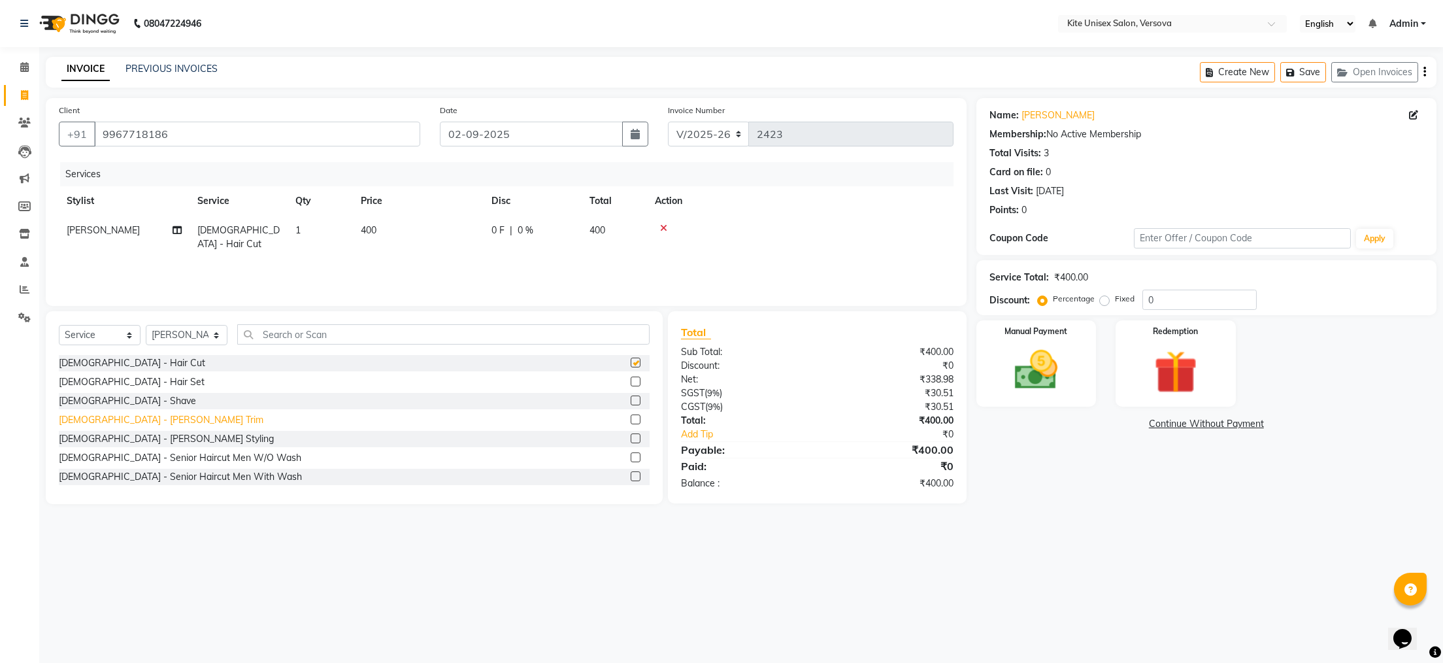
checkbox input "false"
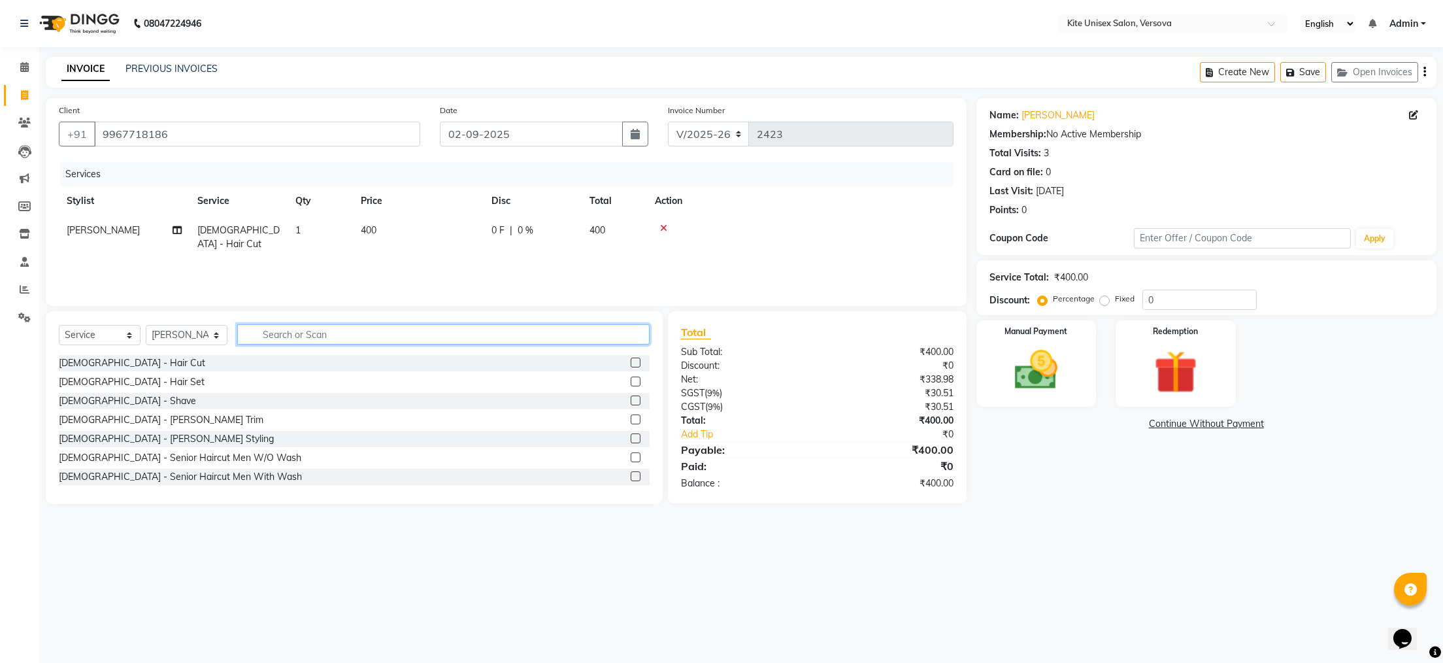
click at [278, 333] on input "text" at bounding box center [443, 334] width 412 height 20
type input "tri"
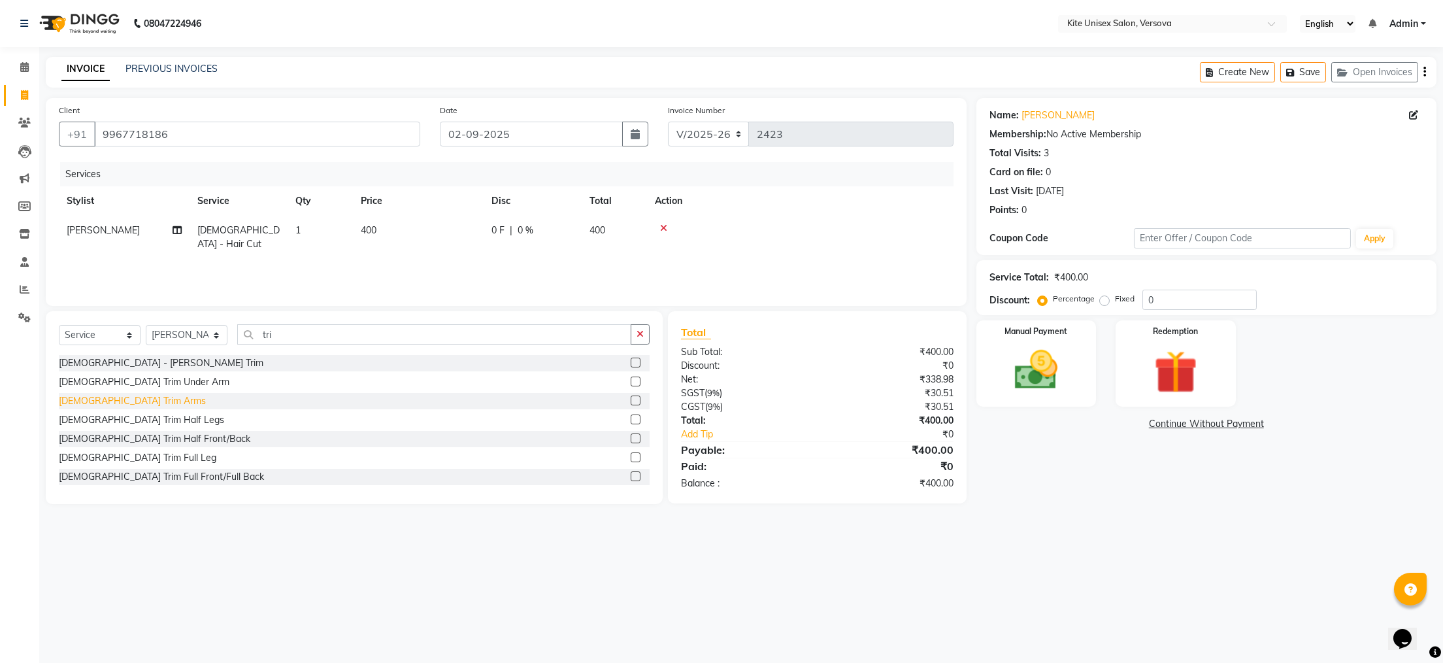
click at [97, 403] on div "[DEMOGRAPHIC_DATA] Trim Arms" at bounding box center [132, 401] width 147 height 14
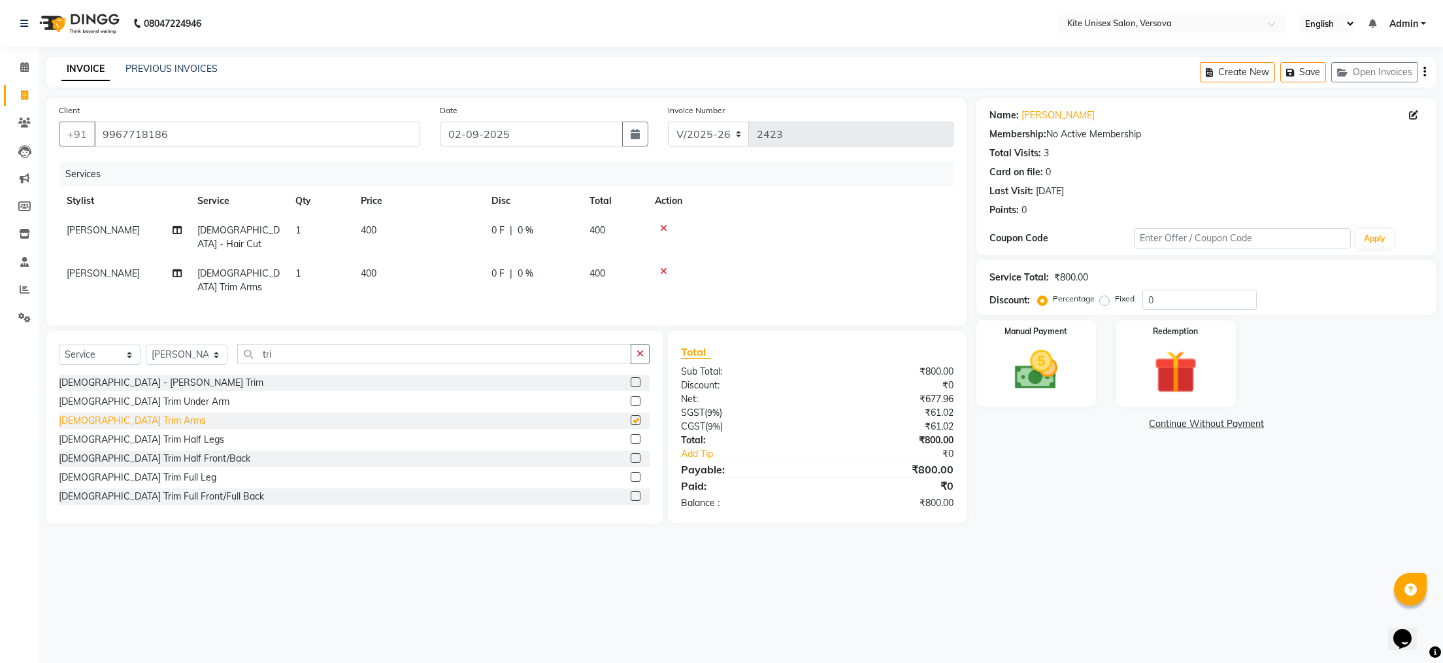
checkbox input "false"
click at [114, 452] on div "[DEMOGRAPHIC_DATA] Trim Half Front/Back" at bounding box center [154, 459] width 191 height 14
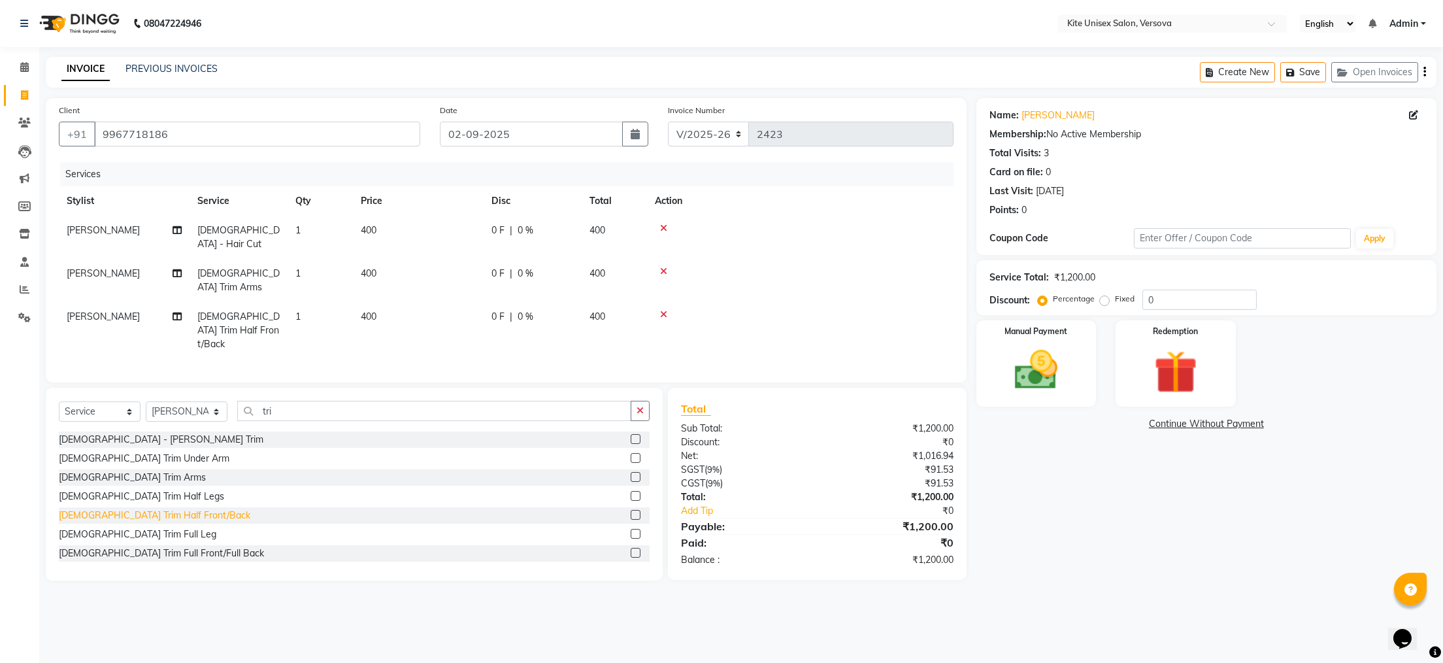
click at [117, 508] on div "[DEMOGRAPHIC_DATA] Trim Half Front/Back" at bounding box center [154, 515] width 191 height 14
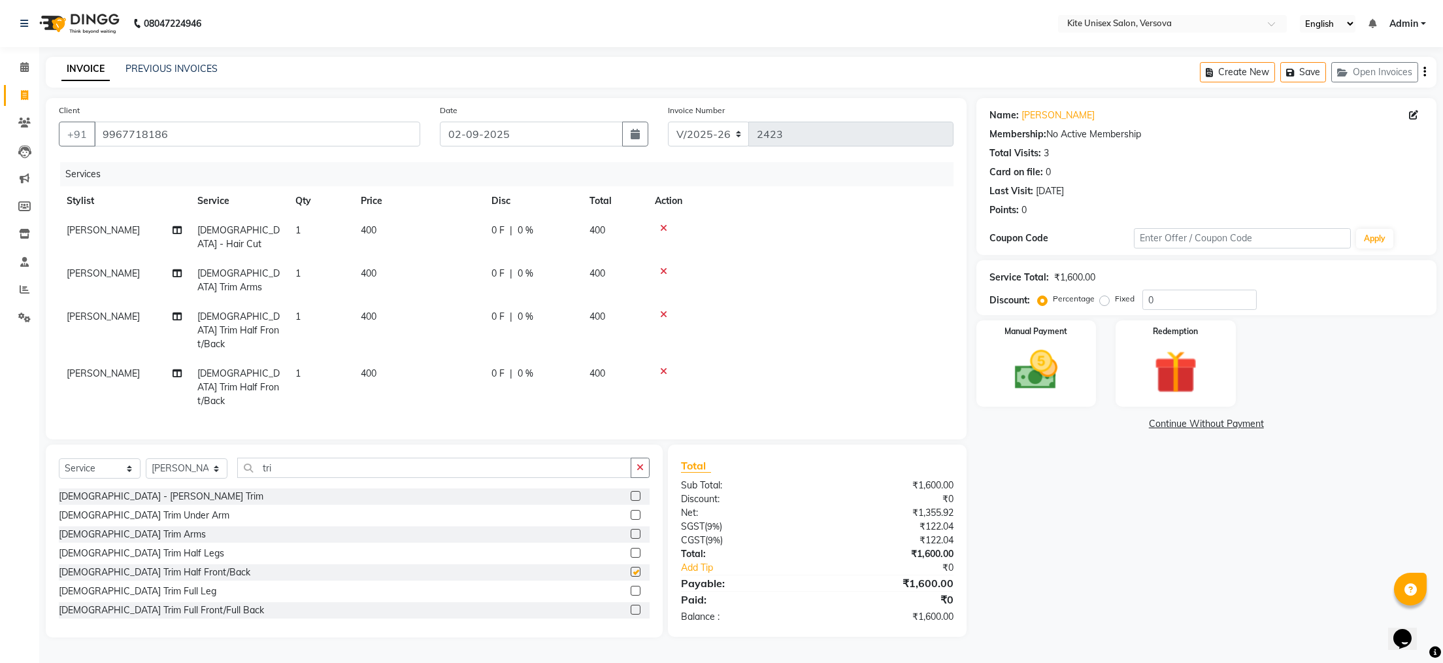
checkbox input "false"
click at [425, 231] on td "400" at bounding box center [418, 237] width 131 height 43
select select "68437"
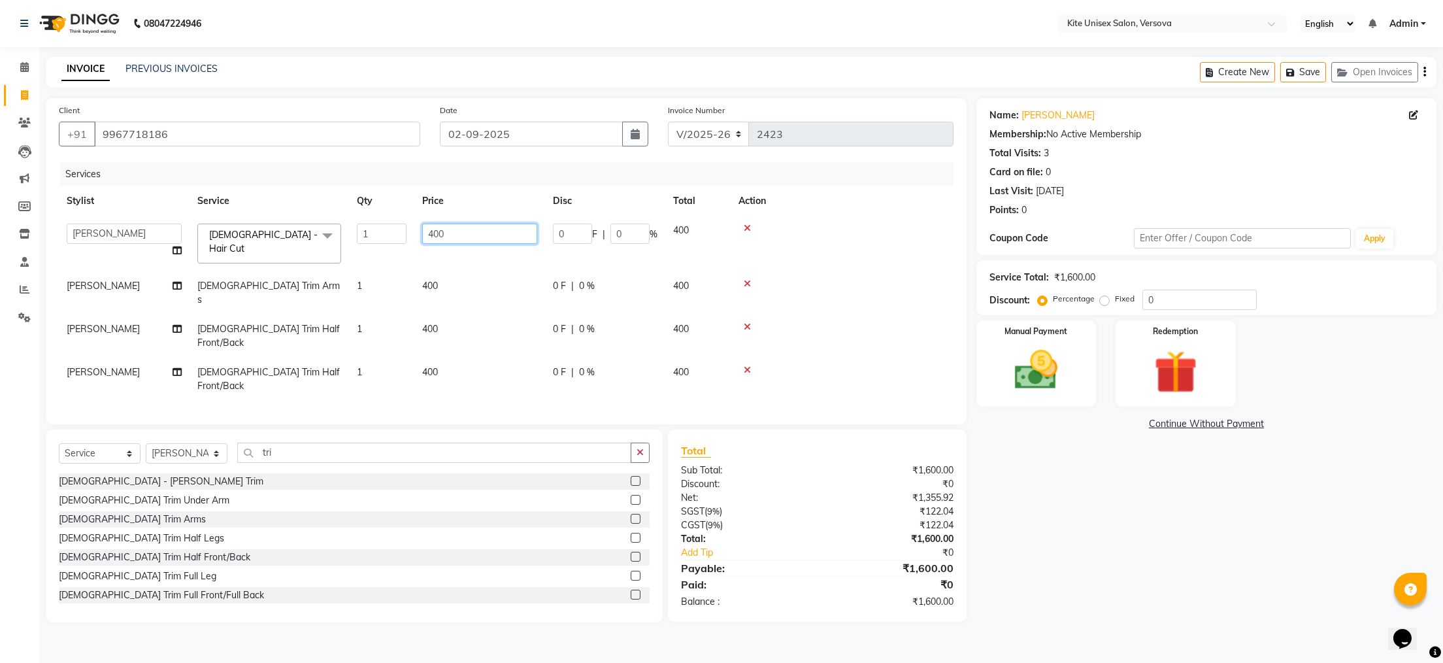
click at [483, 231] on input "400" at bounding box center [479, 233] width 115 height 20
type input "4"
type input "500"
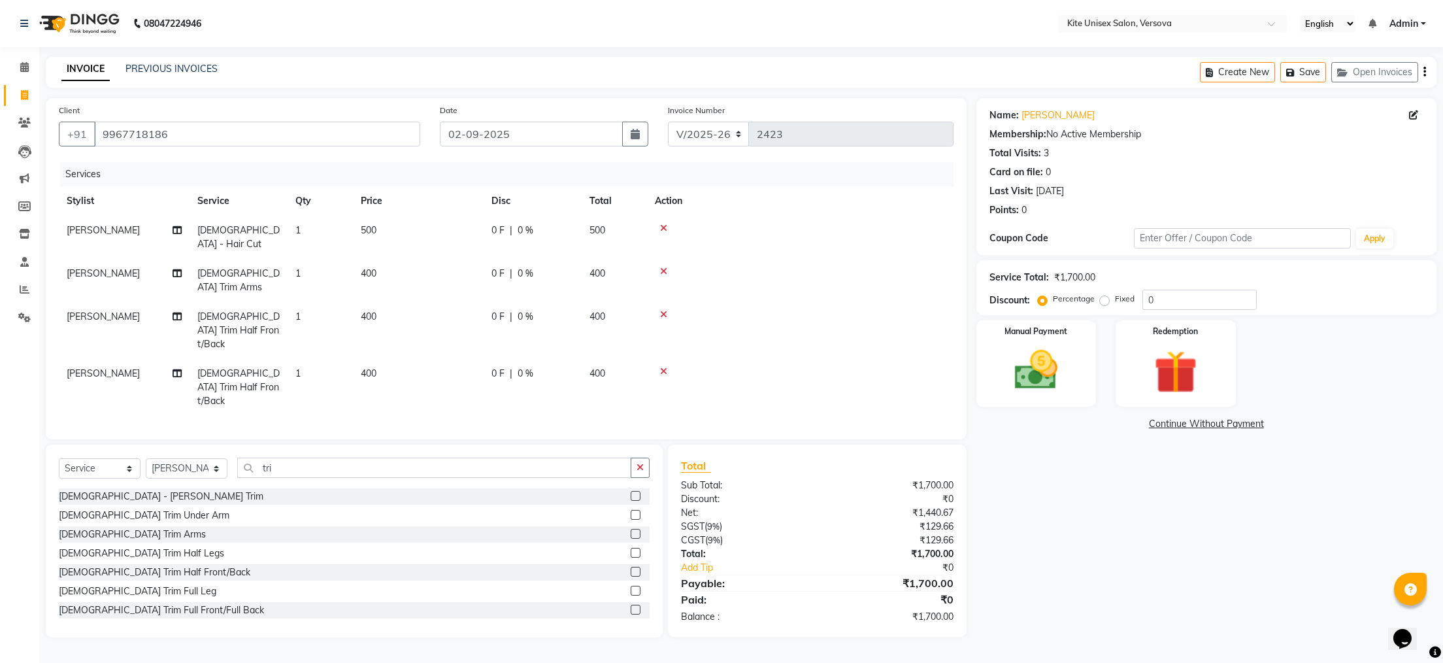
click at [864, 269] on td at bounding box center [800, 280] width 306 height 43
click at [1004, 361] on img at bounding box center [1035, 370] width 73 height 52
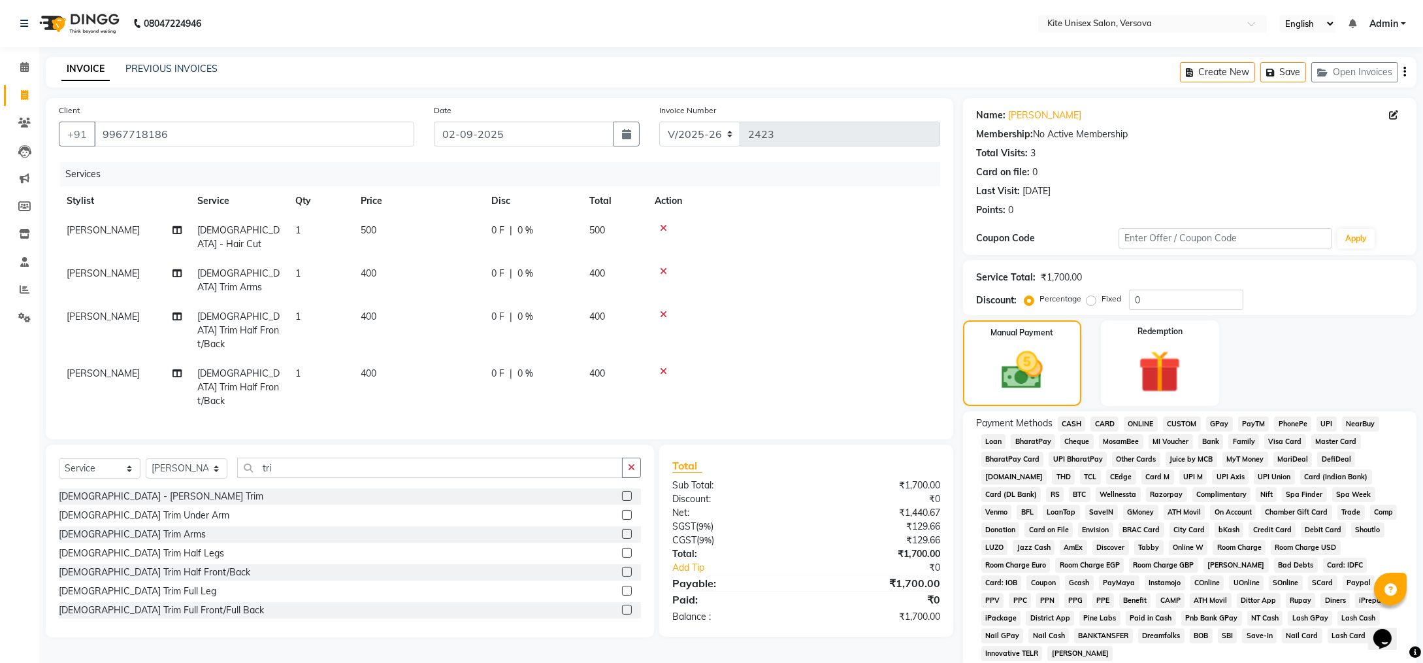
click at [1109, 423] on span "CARD" at bounding box center [1105, 423] width 28 height 15
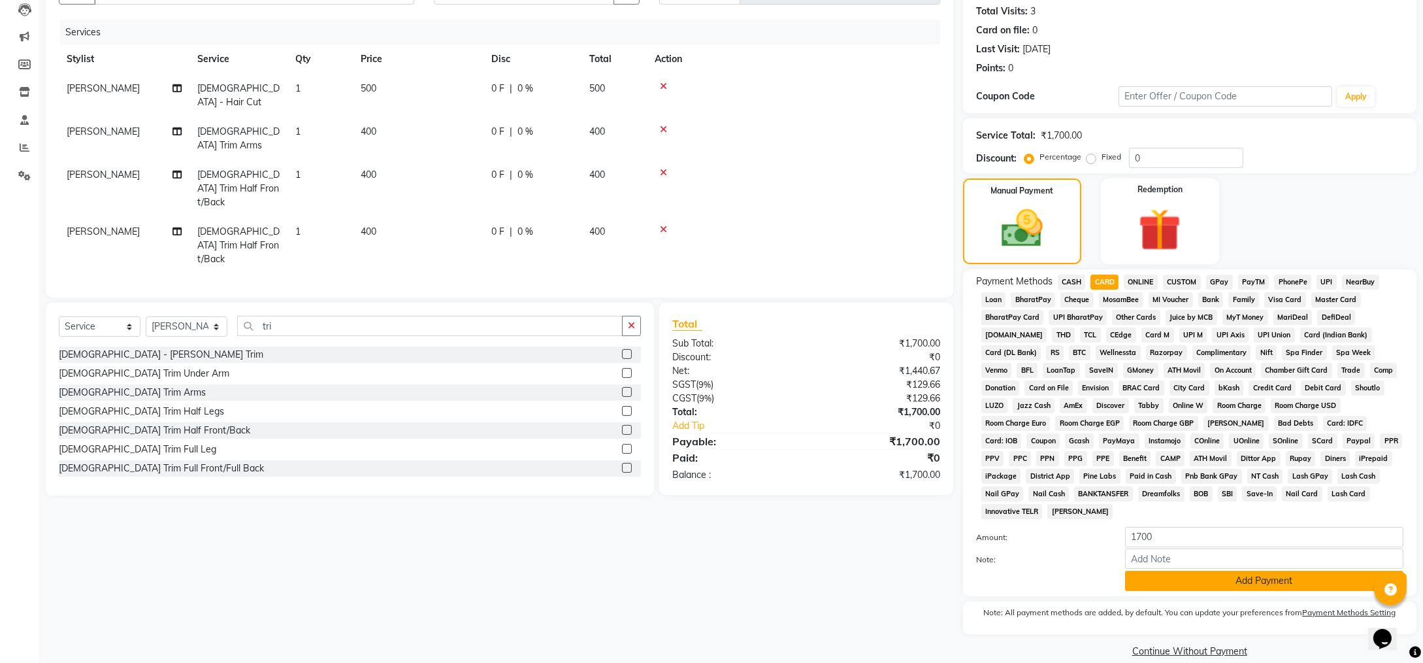
click at [1229, 570] on button "Add Payment" at bounding box center [1264, 580] width 278 height 20
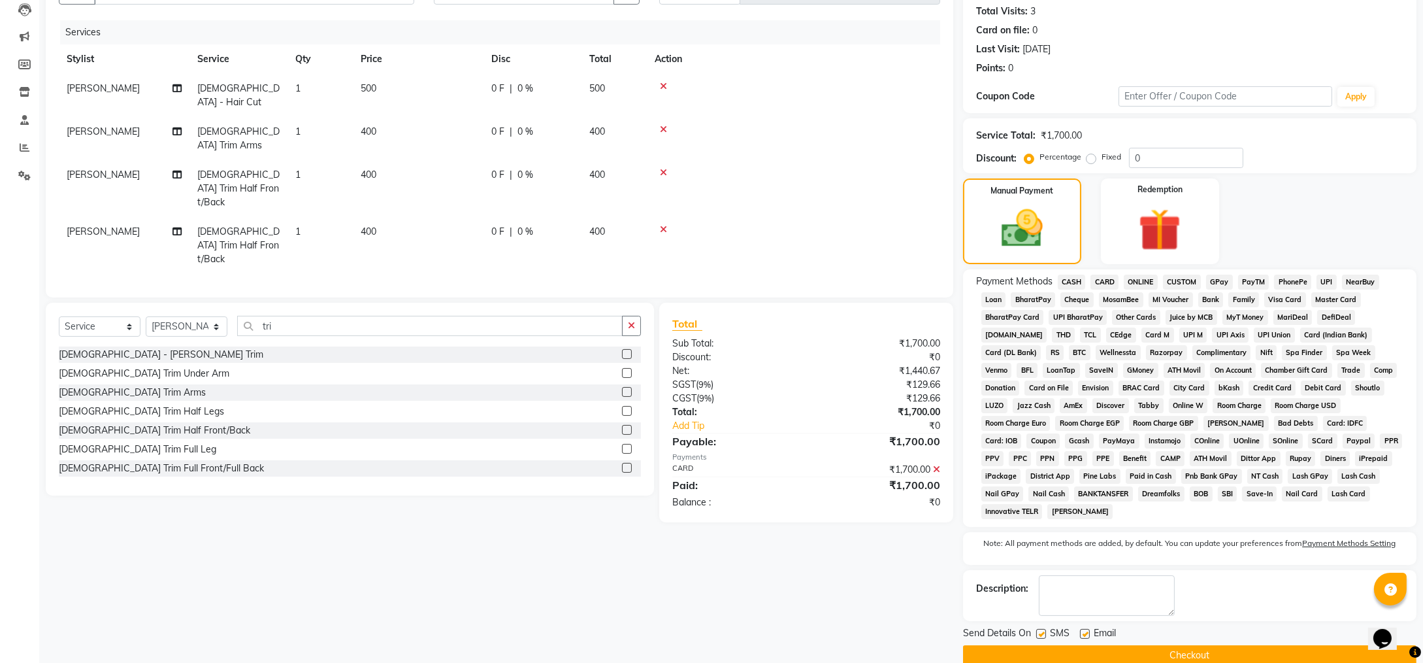
click at [1215, 645] on button "Checkout" at bounding box center [1190, 655] width 454 height 20
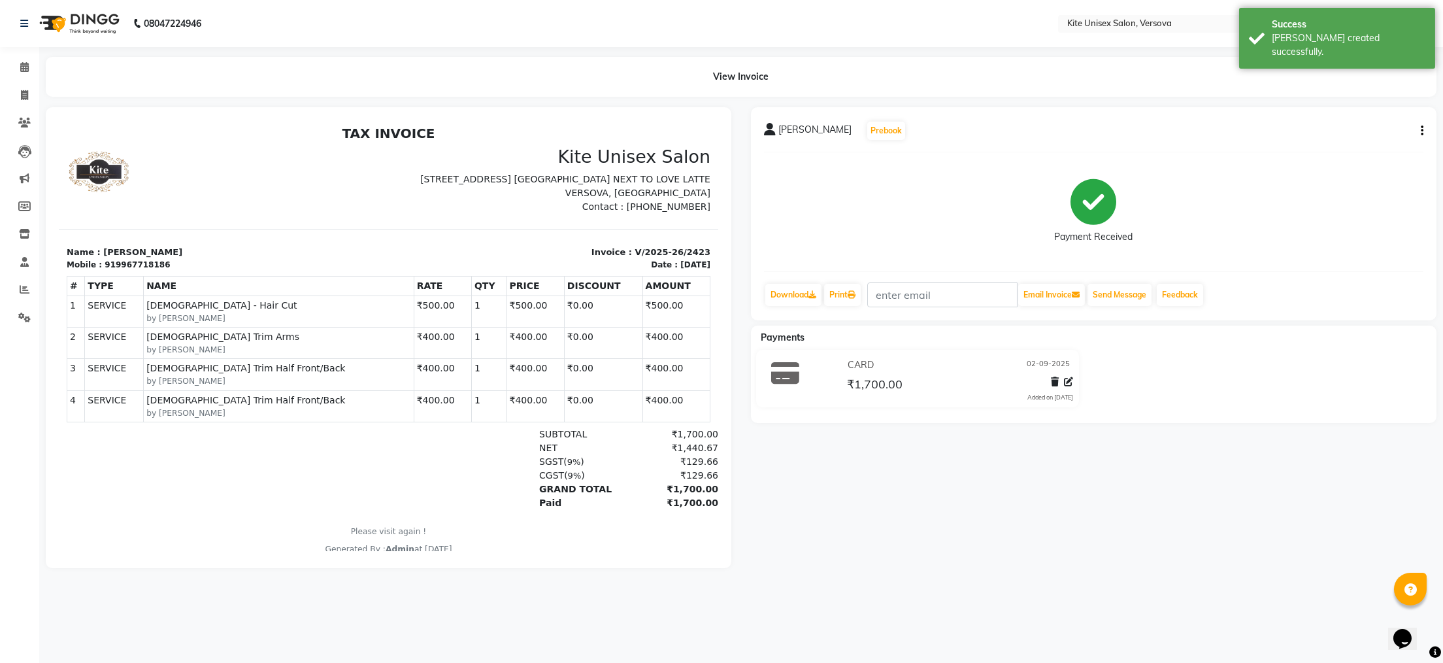
select select "6093"
select select "service"
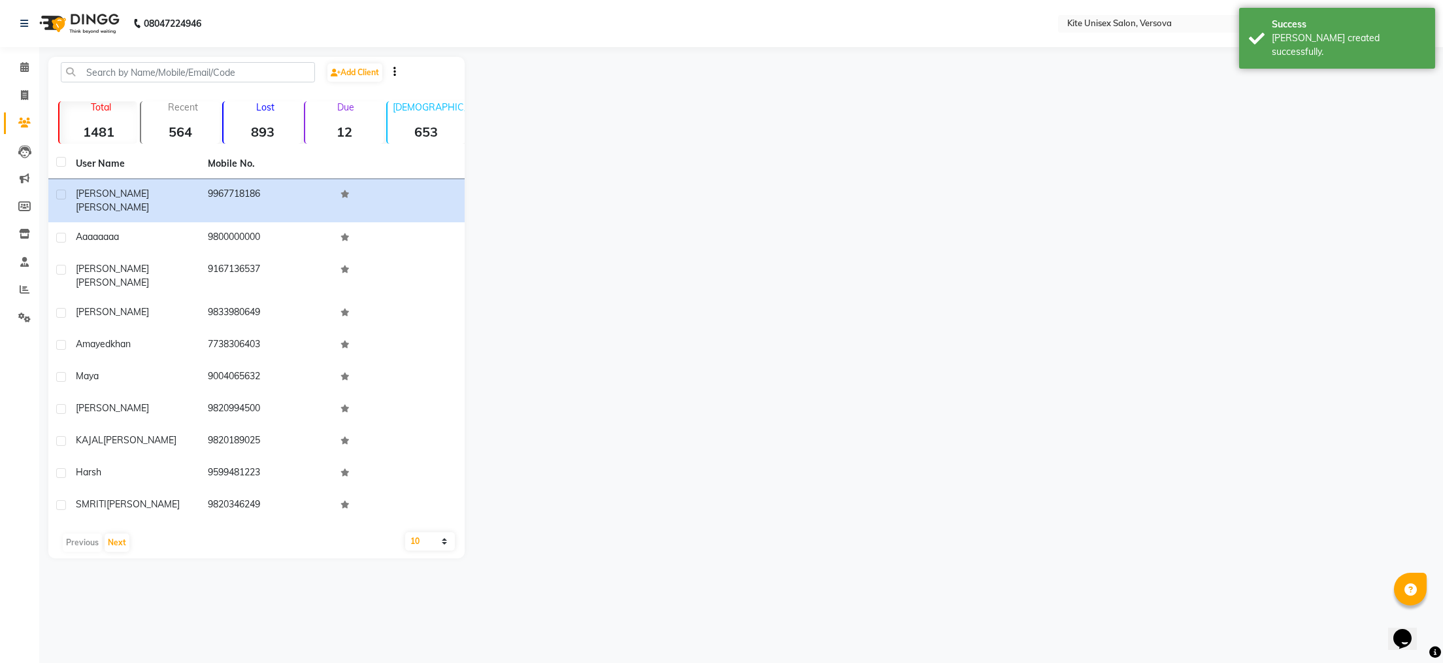
select select "service"
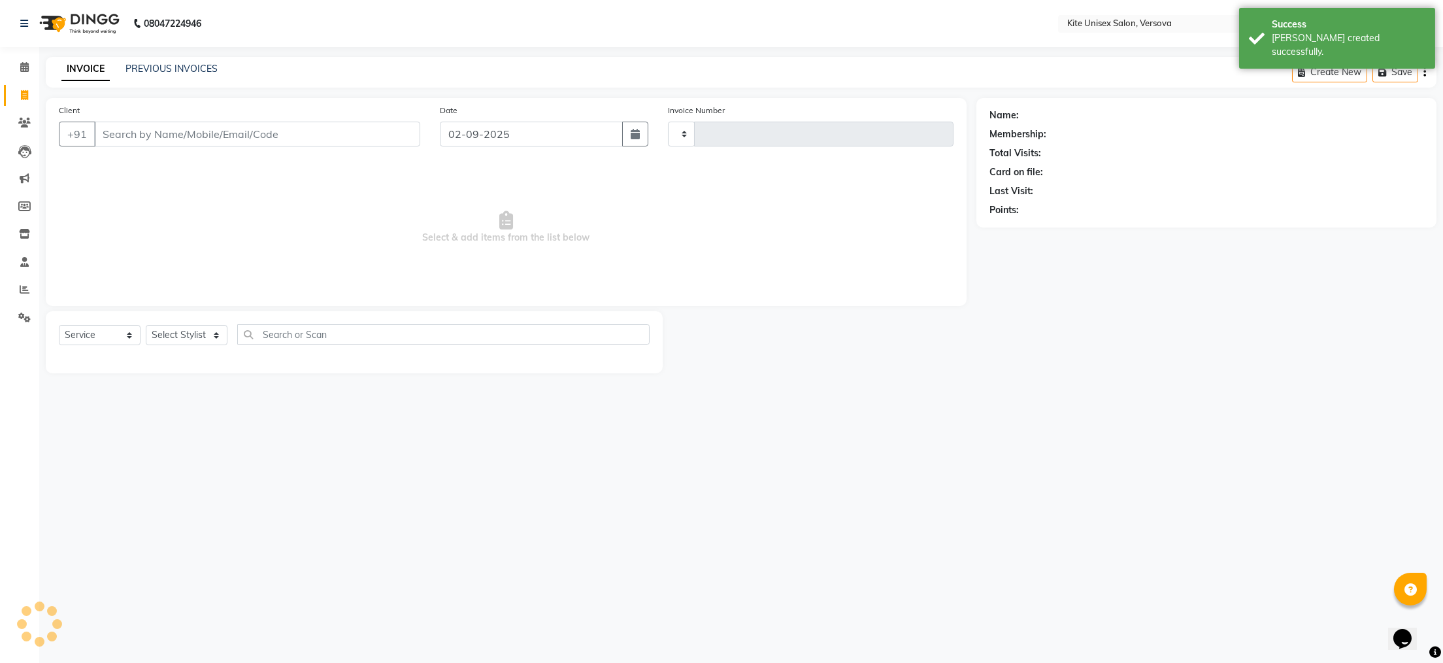
type input "2424"
select select "6093"
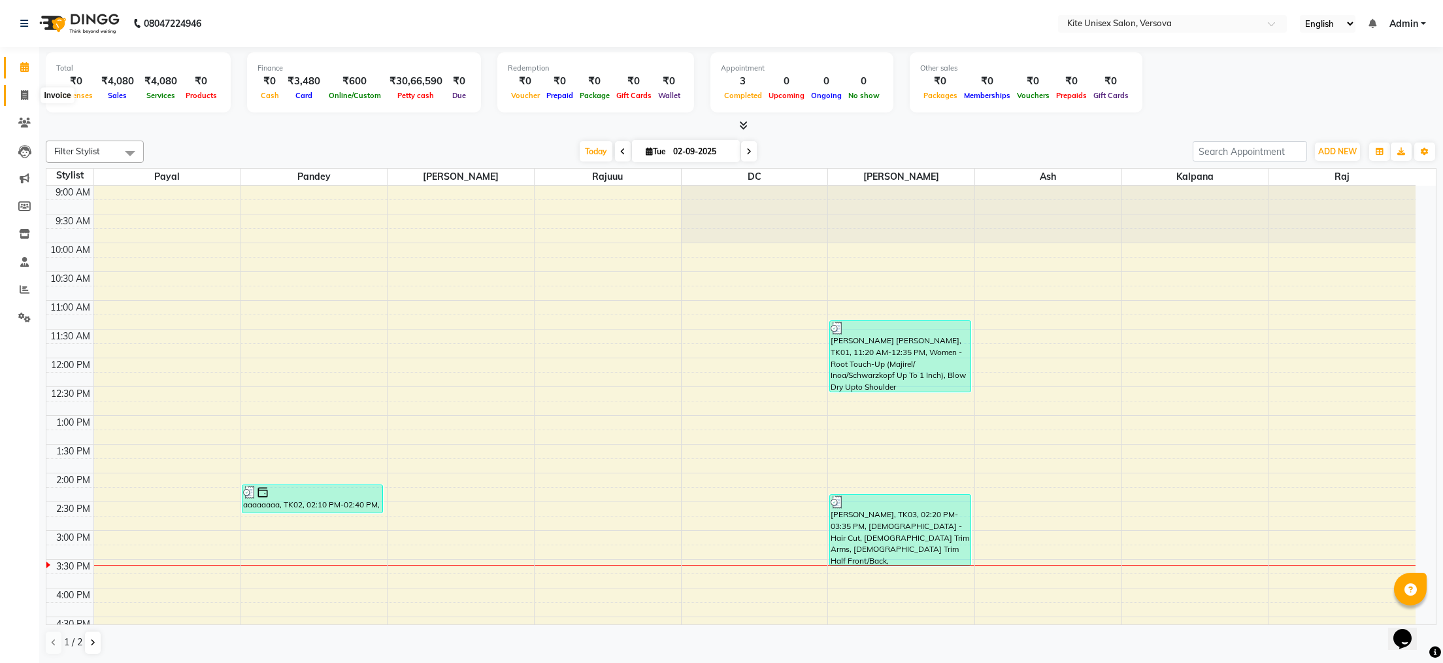
click at [22, 95] on icon at bounding box center [24, 95] width 7 height 10
select select "6093"
select select "service"
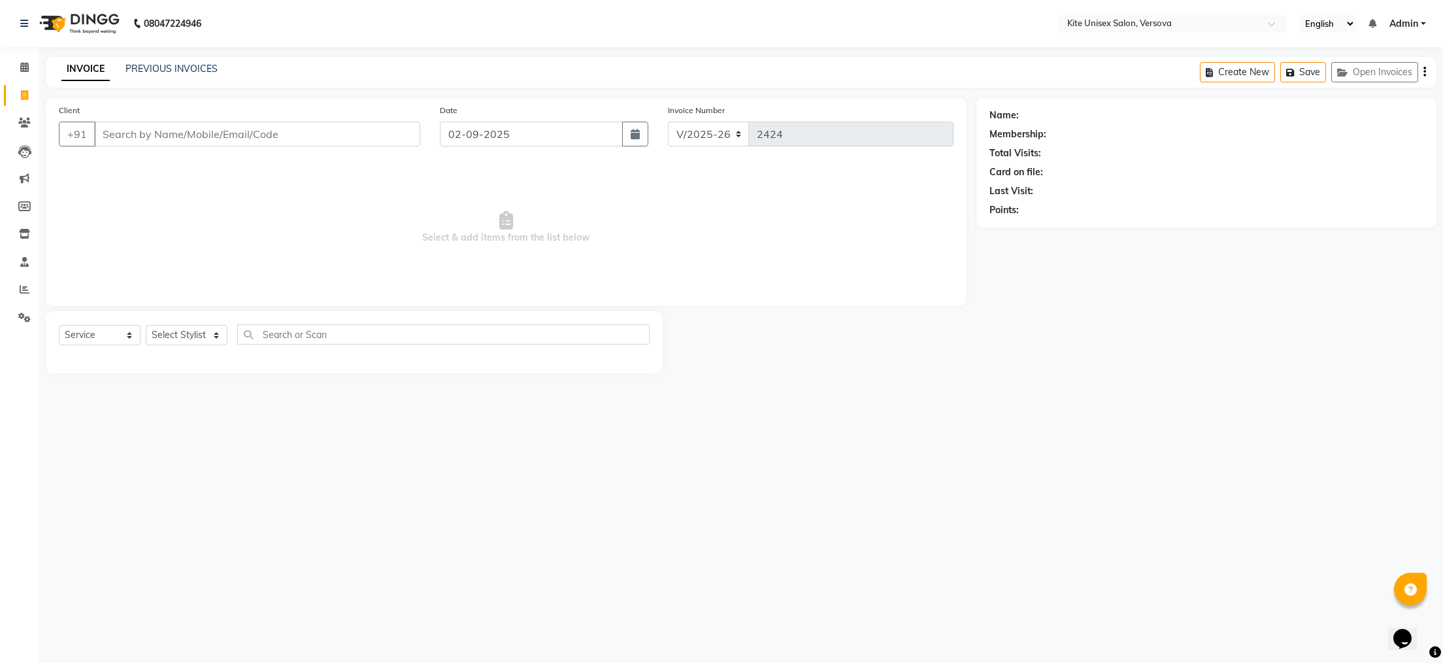
click at [149, 128] on input "Client" at bounding box center [257, 134] width 326 height 25
click at [126, 141] on input "Client" at bounding box center [257, 134] width 326 height 25
click at [98, 136] on input "Client" at bounding box center [257, 134] width 326 height 25
type input "9833708844"
click at [367, 135] on span "Add Client" at bounding box center [387, 133] width 52 height 13
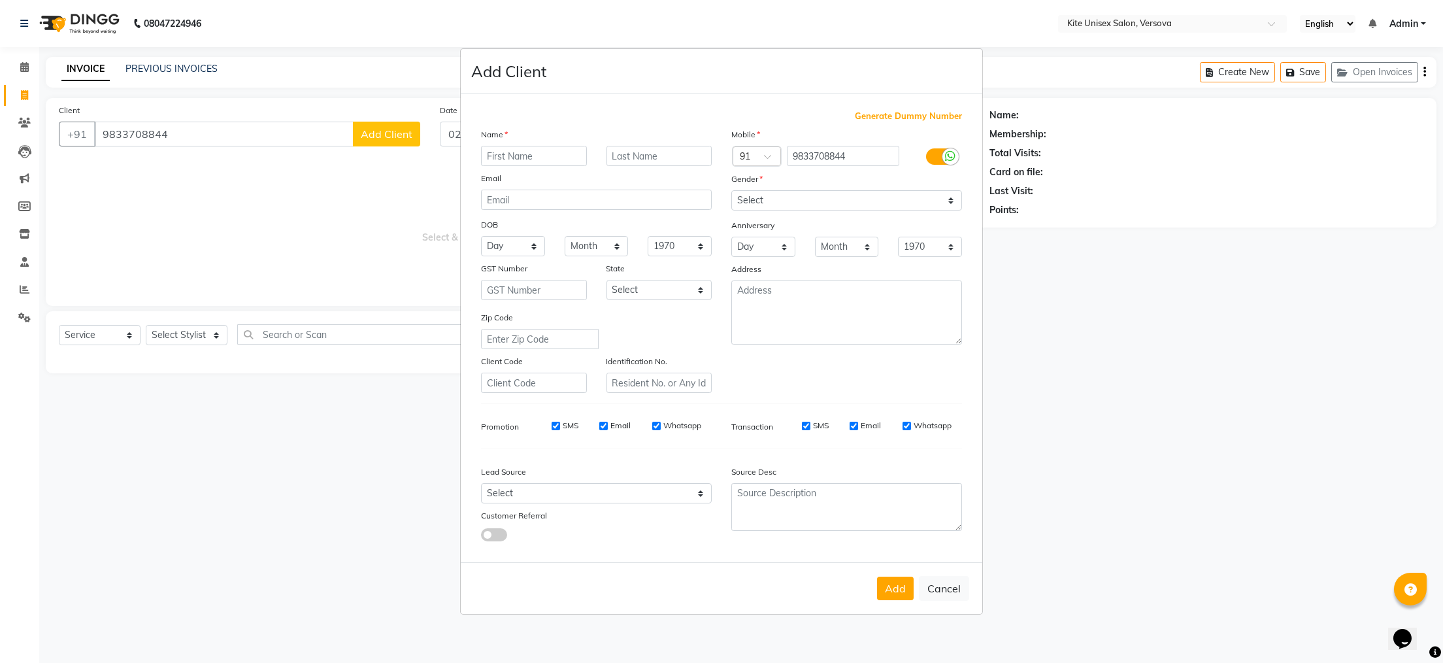
click at [495, 151] on input "text" at bounding box center [534, 156] width 106 height 20
type input "smita"
click at [635, 156] on input "text" at bounding box center [659, 156] width 106 height 20
type input "raj"
click at [797, 206] on select "Select [DEMOGRAPHIC_DATA] [DEMOGRAPHIC_DATA] Other Prefer Not To Say" at bounding box center [846, 200] width 231 height 20
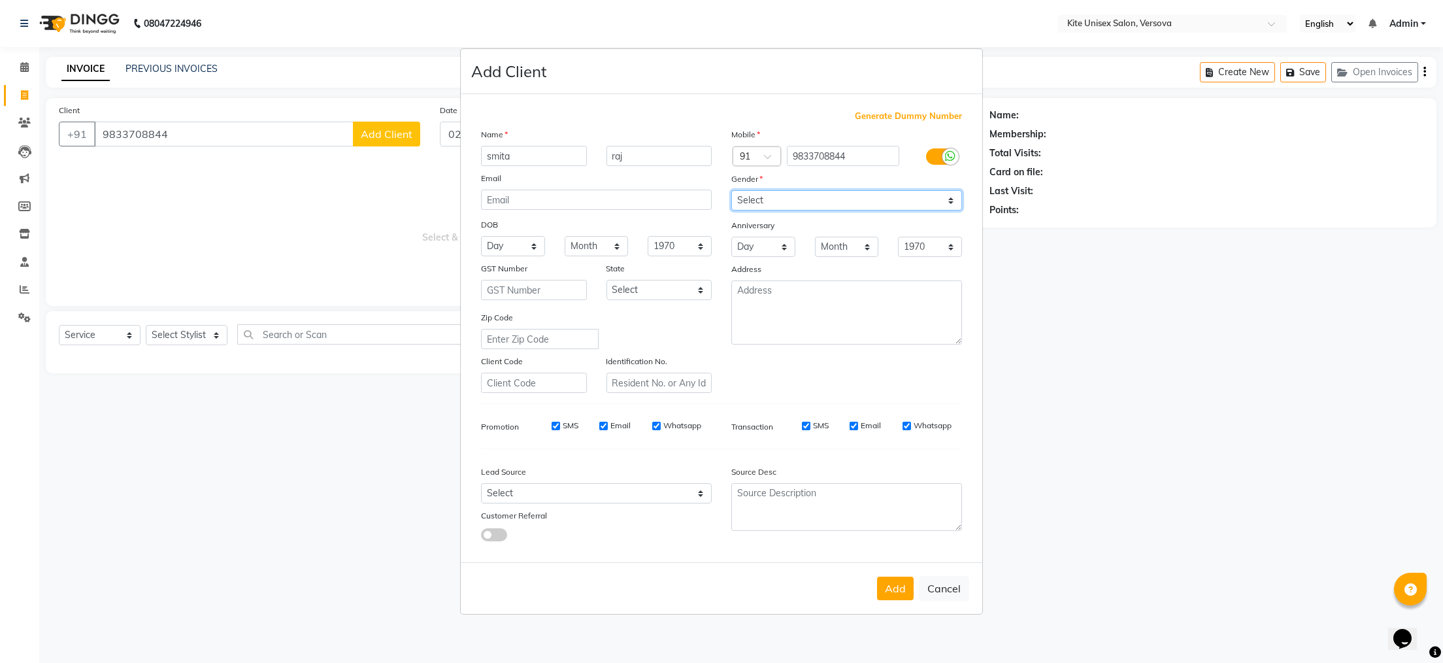
select select "[DEMOGRAPHIC_DATA]"
click at [731, 190] on select "Select [DEMOGRAPHIC_DATA] [DEMOGRAPHIC_DATA] Other Prefer Not To Say" at bounding box center [846, 200] width 231 height 20
click at [892, 597] on button "Add" at bounding box center [895, 588] width 37 height 24
select select
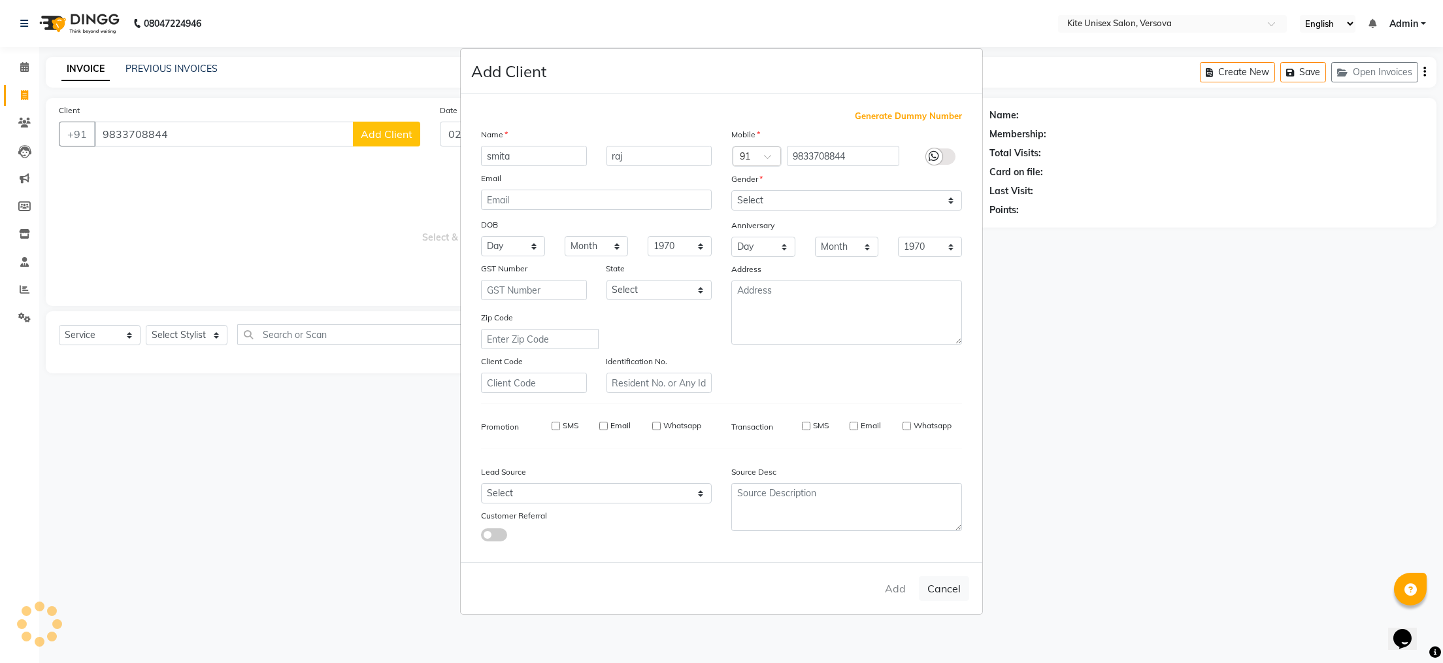
select select
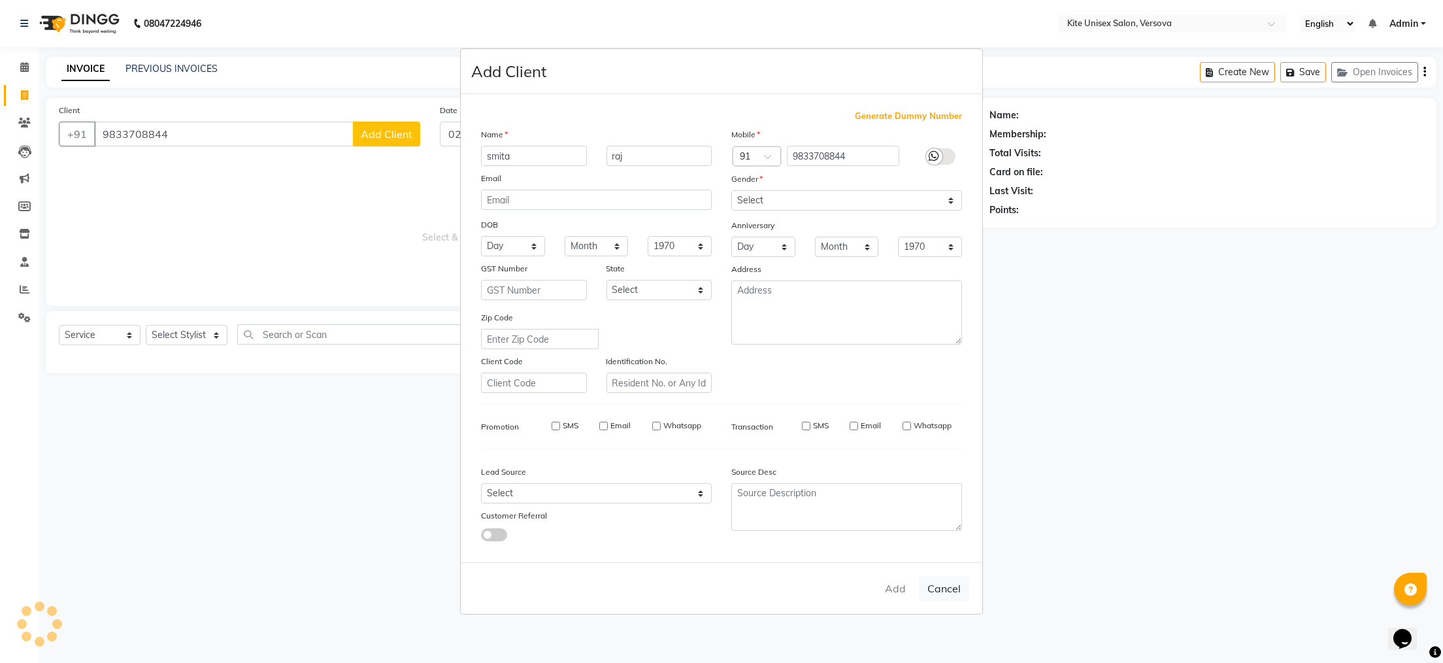
checkbox input "false"
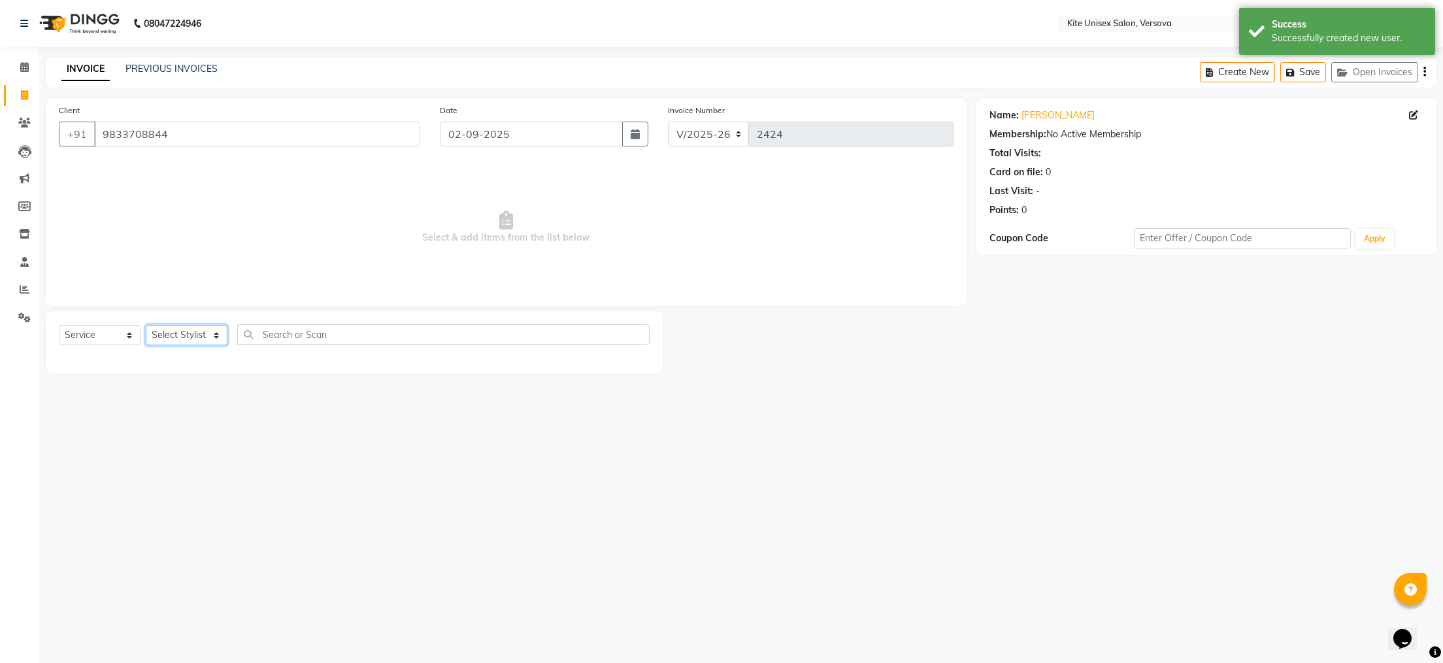
click at [210, 339] on select "Select Stylist [PERSON_NAME] DC [PERSON_NAME] [PERSON_NAME] [PERSON_NAME] Rajuu…" at bounding box center [187, 335] width 82 height 20
select select "88898"
click at [146, 325] on select "Select Stylist [PERSON_NAME] DC [PERSON_NAME] [PERSON_NAME] [PERSON_NAME] Rajuu…" at bounding box center [187, 335] width 82 height 20
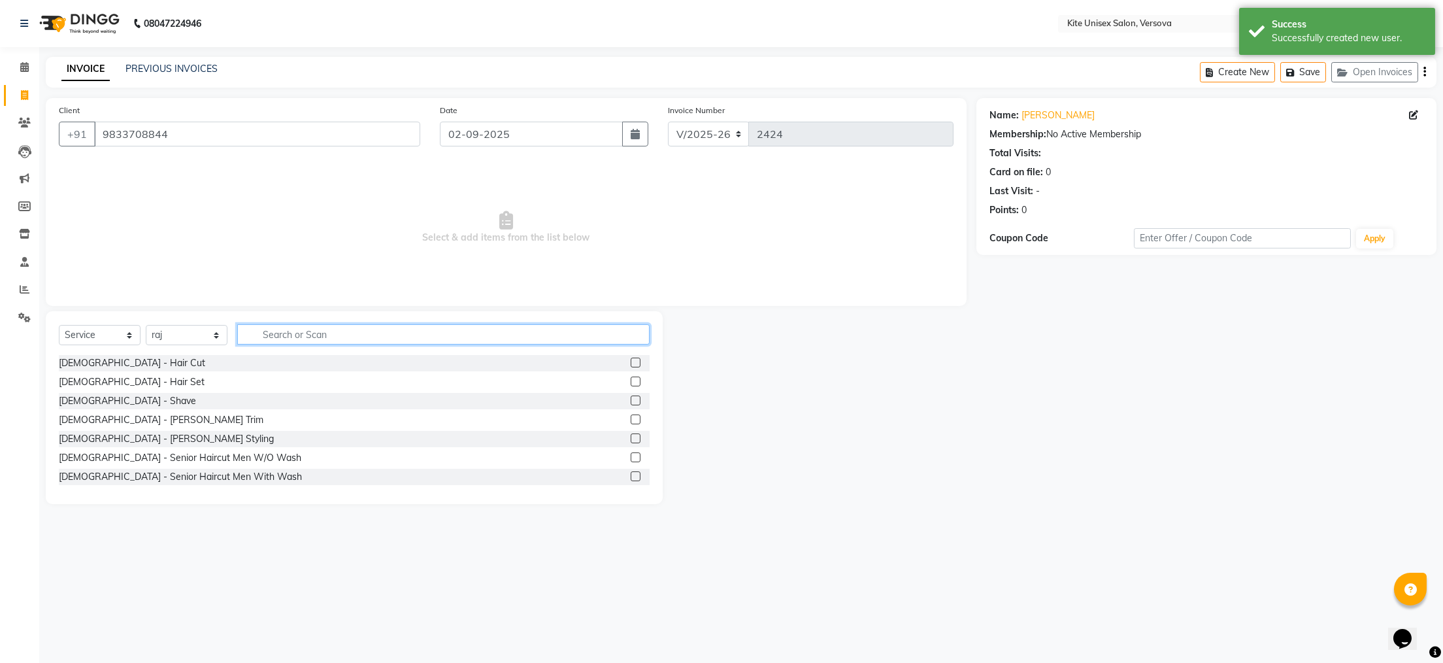
click at [285, 334] on input "text" at bounding box center [443, 334] width 412 height 20
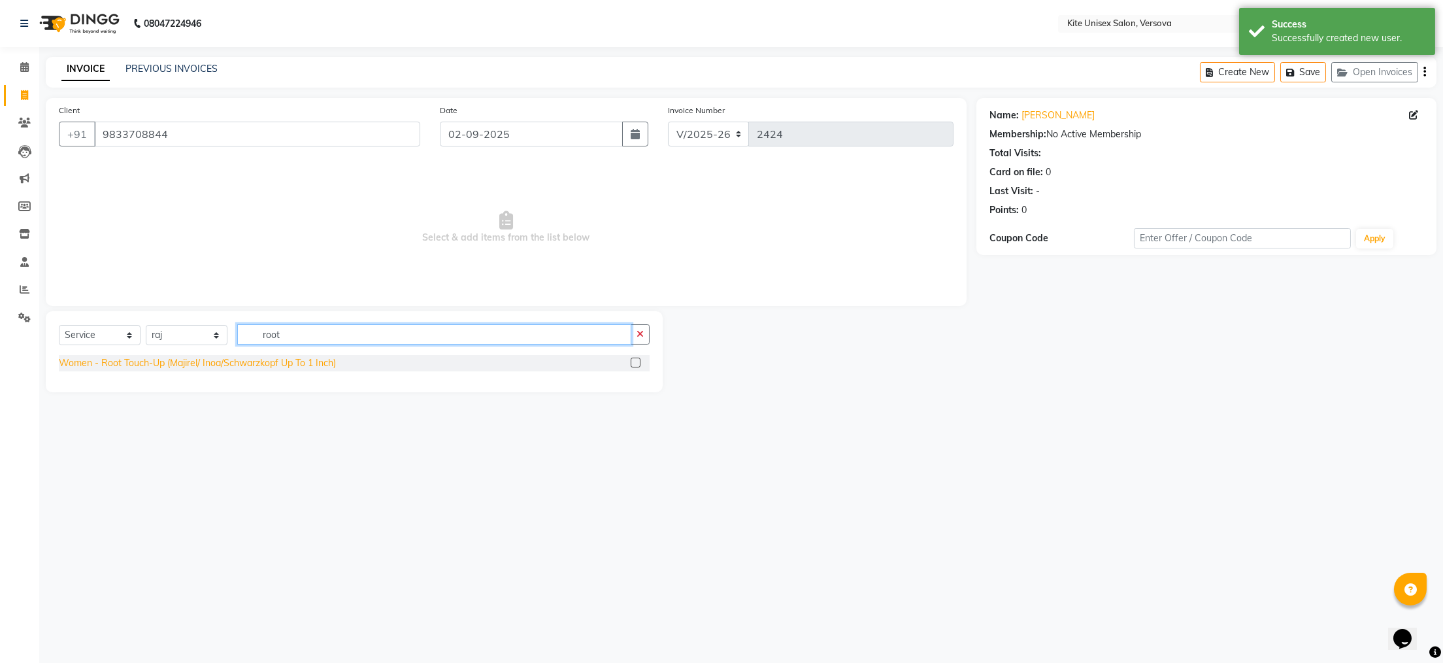
type input "root"
click at [214, 368] on div "Women - Root Touch-Up (Majirel/ Inoa/Schwarzkopf Up To 1 Inch)" at bounding box center [197, 363] width 277 height 14
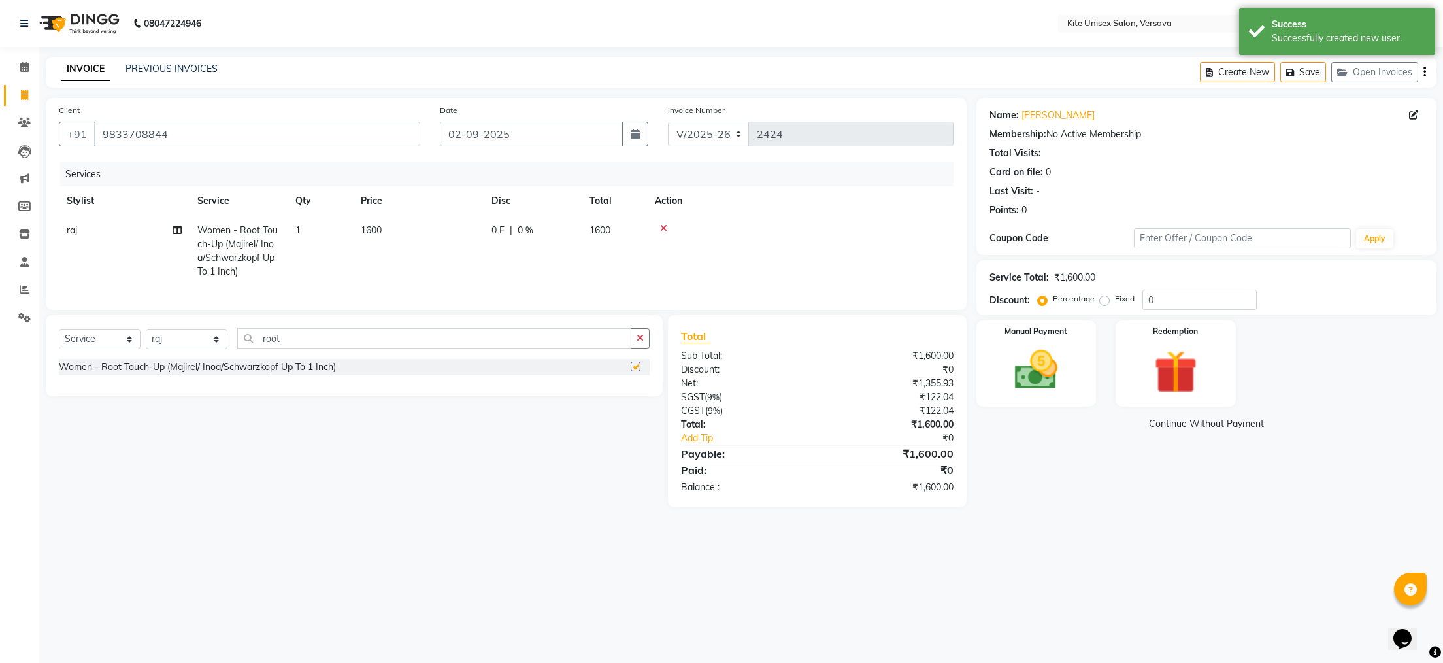
checkbox input "false"
click at [390, 229] on td "1600" at bounding box center [418, 251] width 131 height 71
select select "88898"
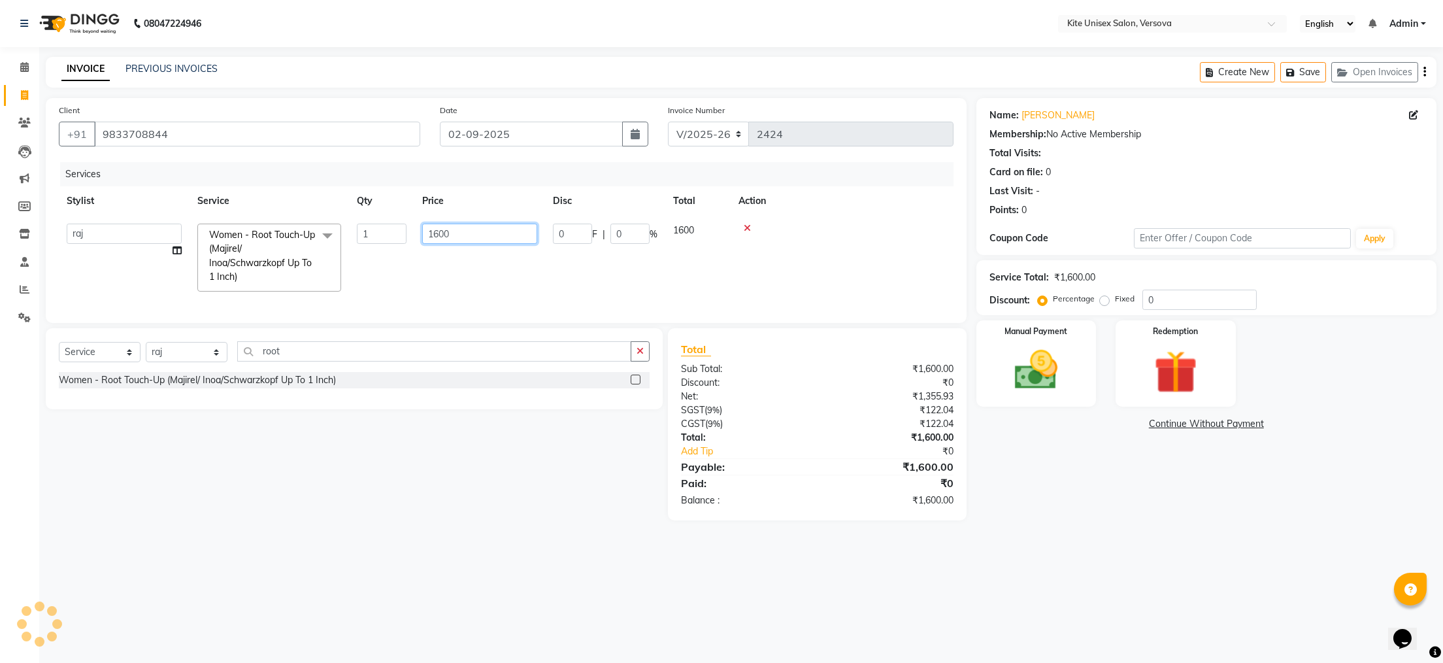
click at [451, 232] on input "1600" at bounding box center [479, 233] width 115 height 20
type input "1200"
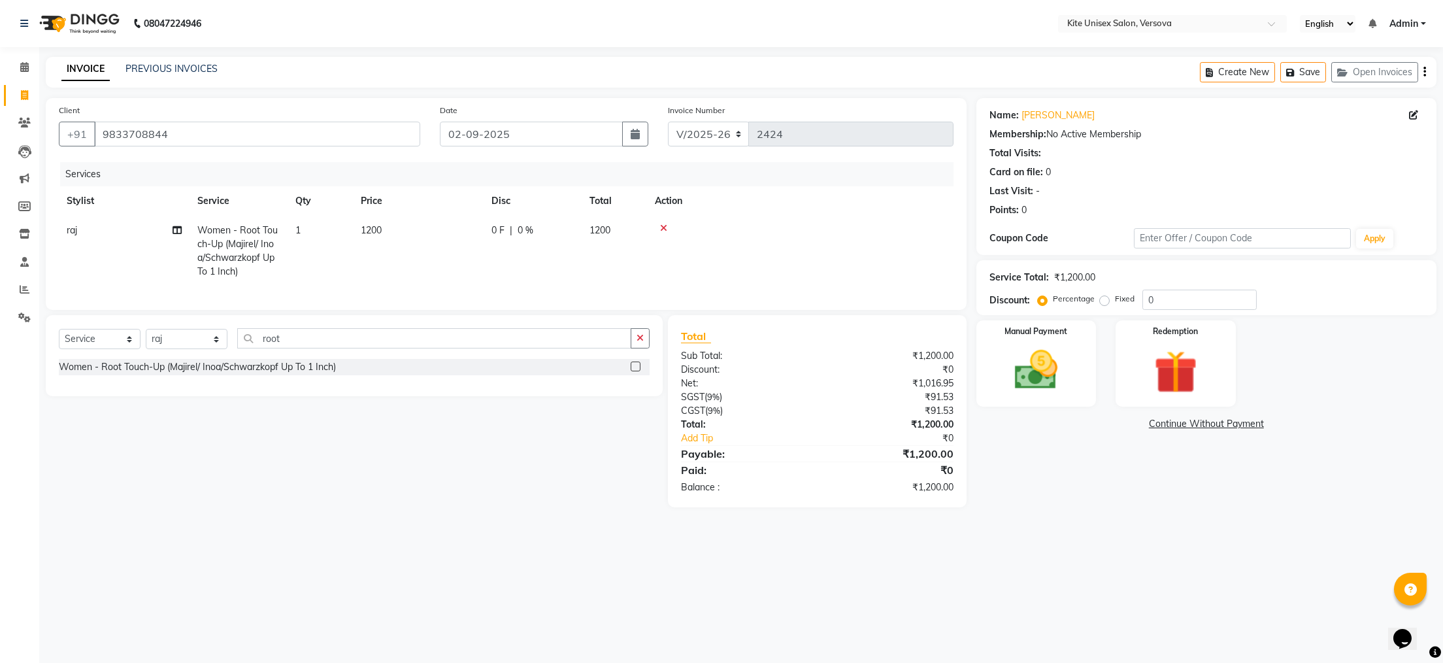
click at [490, 291] on div "Services Stylist Service Qty Price Disc Total Action raj Women - Root Touch-Up …" at bounding box center [506, 229] width 895 height 135
click at [212, 349] on select "Select Stylist [PERSON_NAME] DC [PERSON_NAME] [PERSON_NAME] [PERSON_NAME] Rajuu…" at bounding box center [187, 339] width 82 height 20
select select "51986"
click at [146, 349] on select "Select Stylist [PERSON_NAME] DC [PERSON_NAME] [PERSON_NAME] [PERSON_NAME] Rajuu…" at bounding box center [187, 339] width 82 height 20
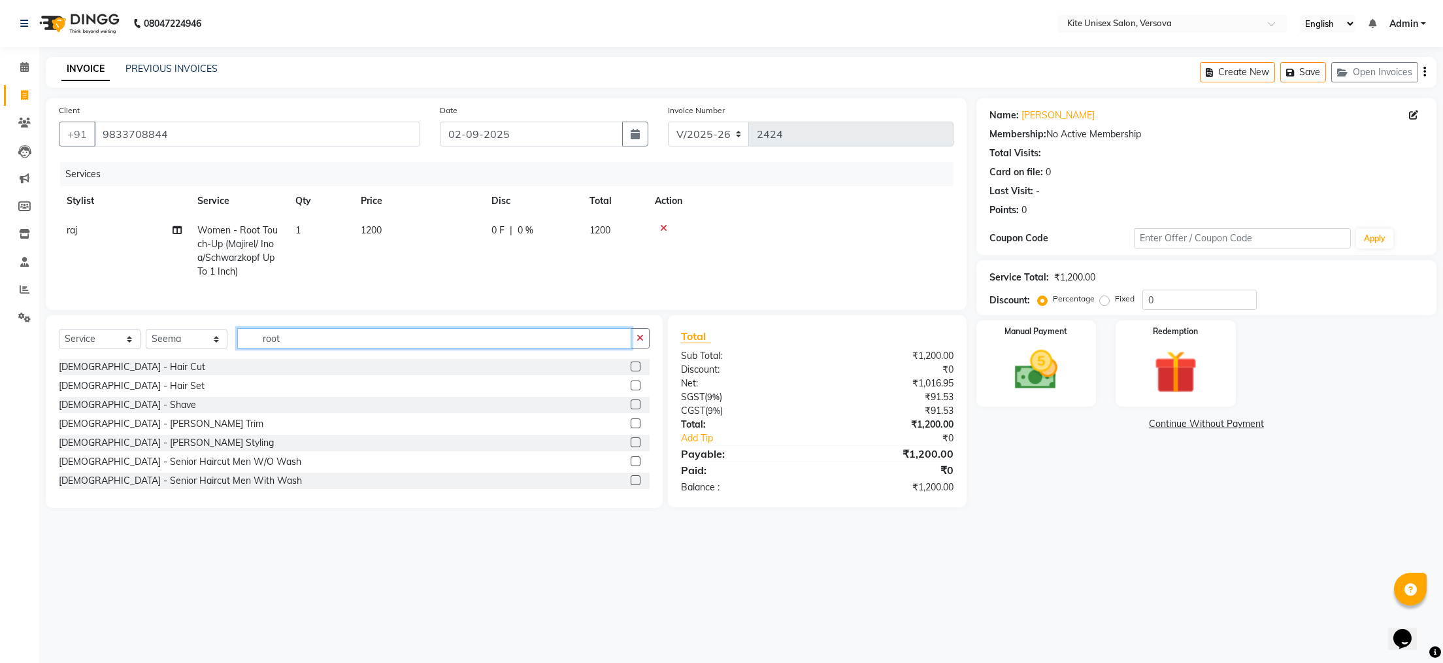
click at [303, 348] on input "root" at bounding box center [434, 338] width 394 height 20
type input "r"
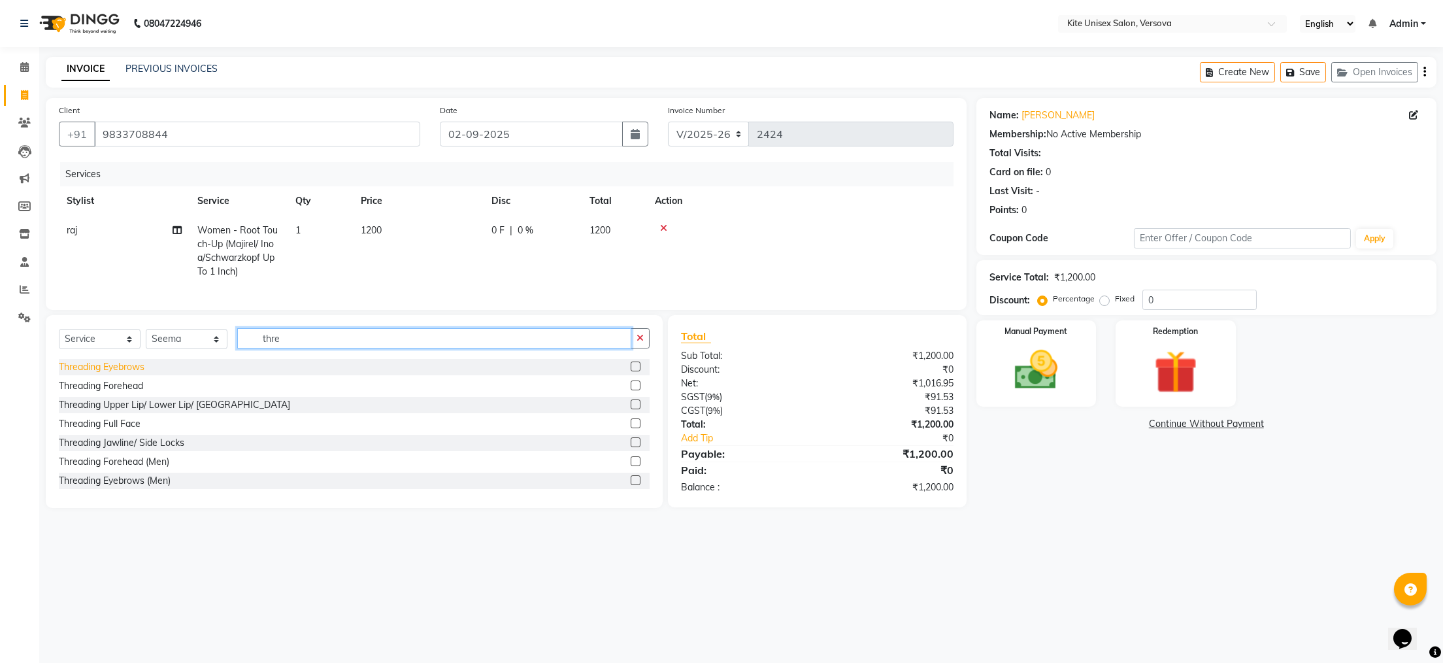
type input "thre"
click at [124, 374] on div "Threading Eyebrows" at bounding box center [102, 367] width 86 height 14
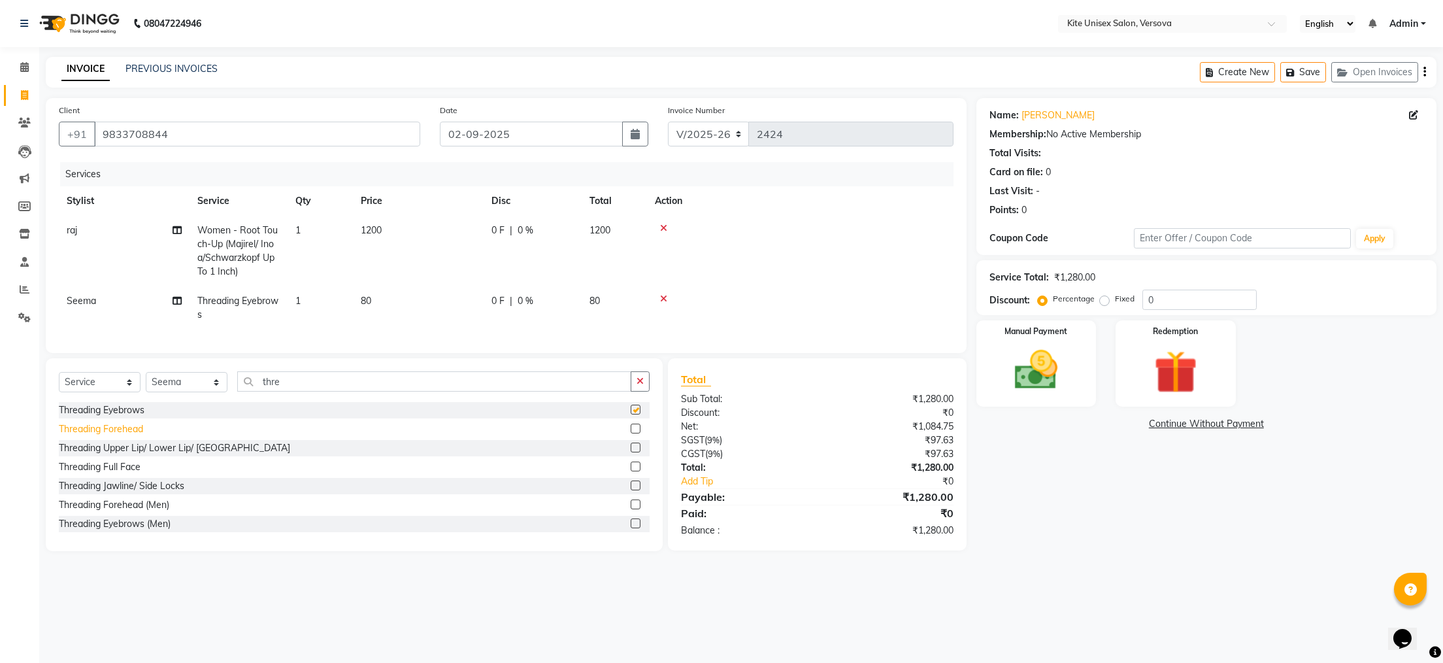
checkbox input "false"
click at [137, 455] on div "Threading Upper Lip/ Lower Lip/ [GEOGRAPHIC_DATA]" at bounding box center [174, 448] width 231 height 14
checkbox input "false"
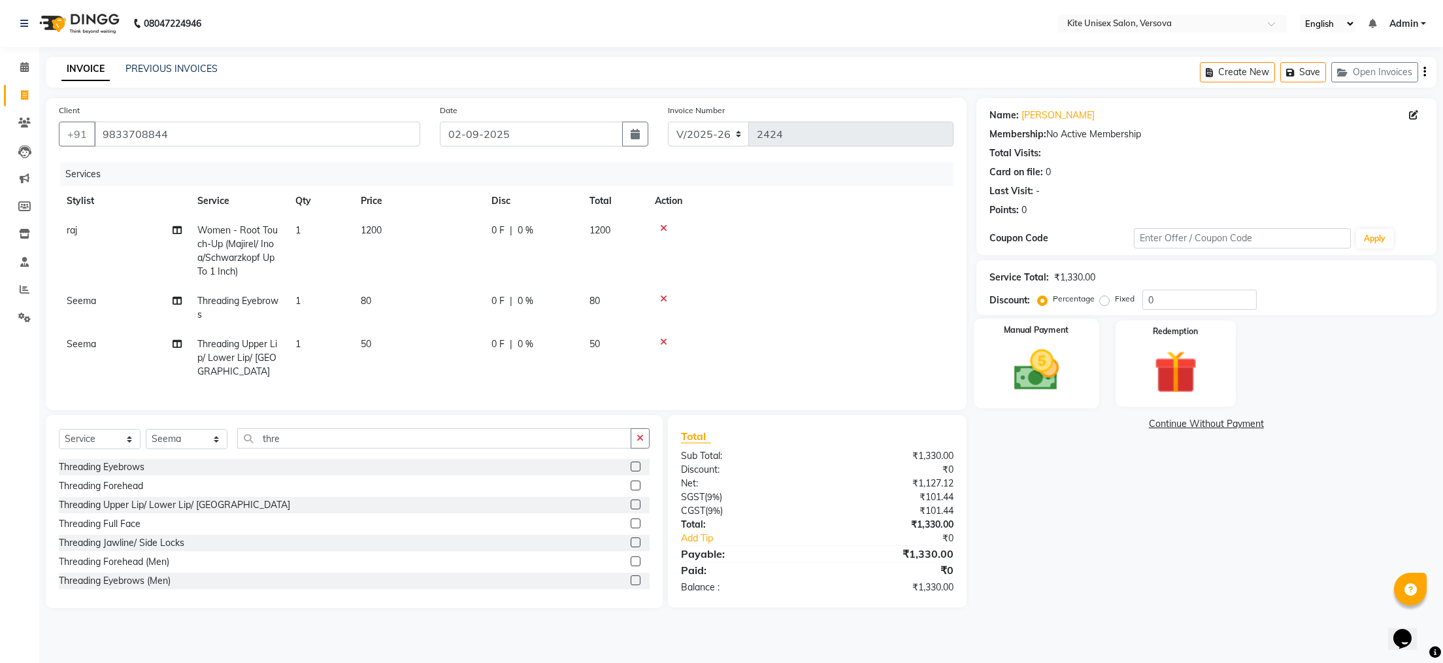
click at [1019, 367] on img at bounding box center [1035, 370] width 73 height 52
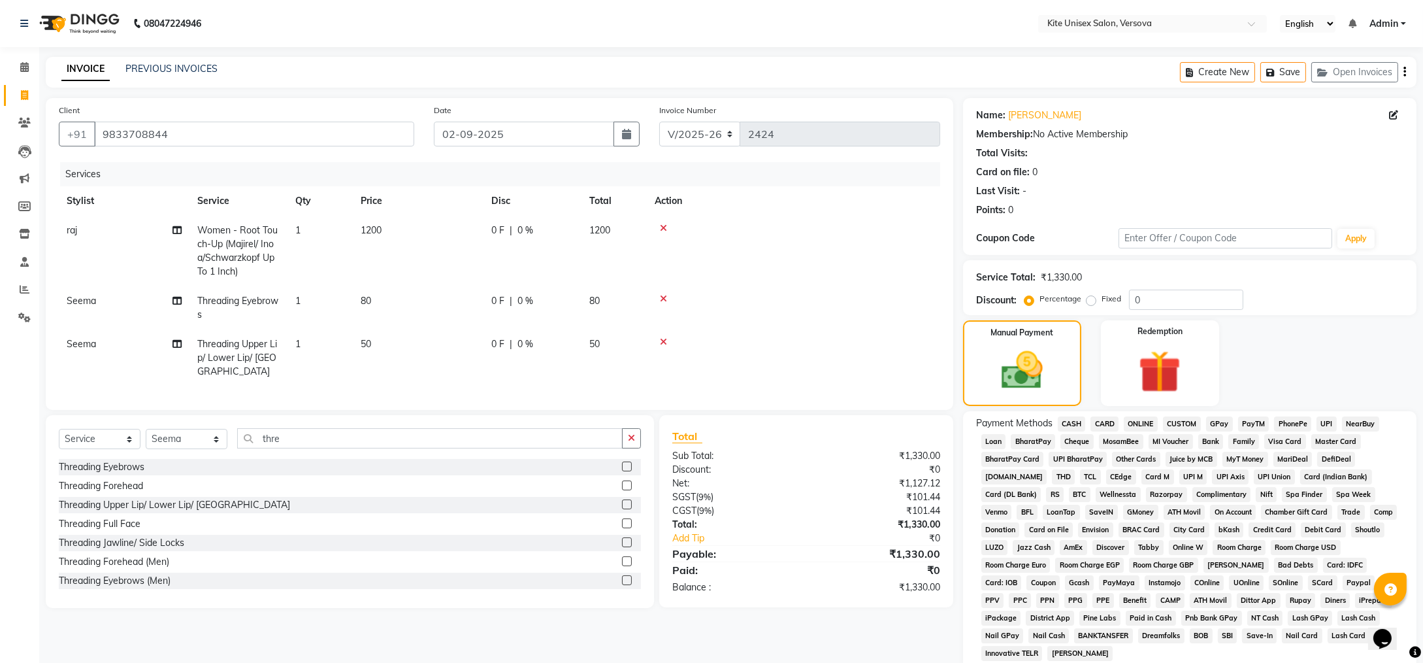
click at [1100, 423] on span "CARD" at bounding box center [1105, 423] width 28 height 15
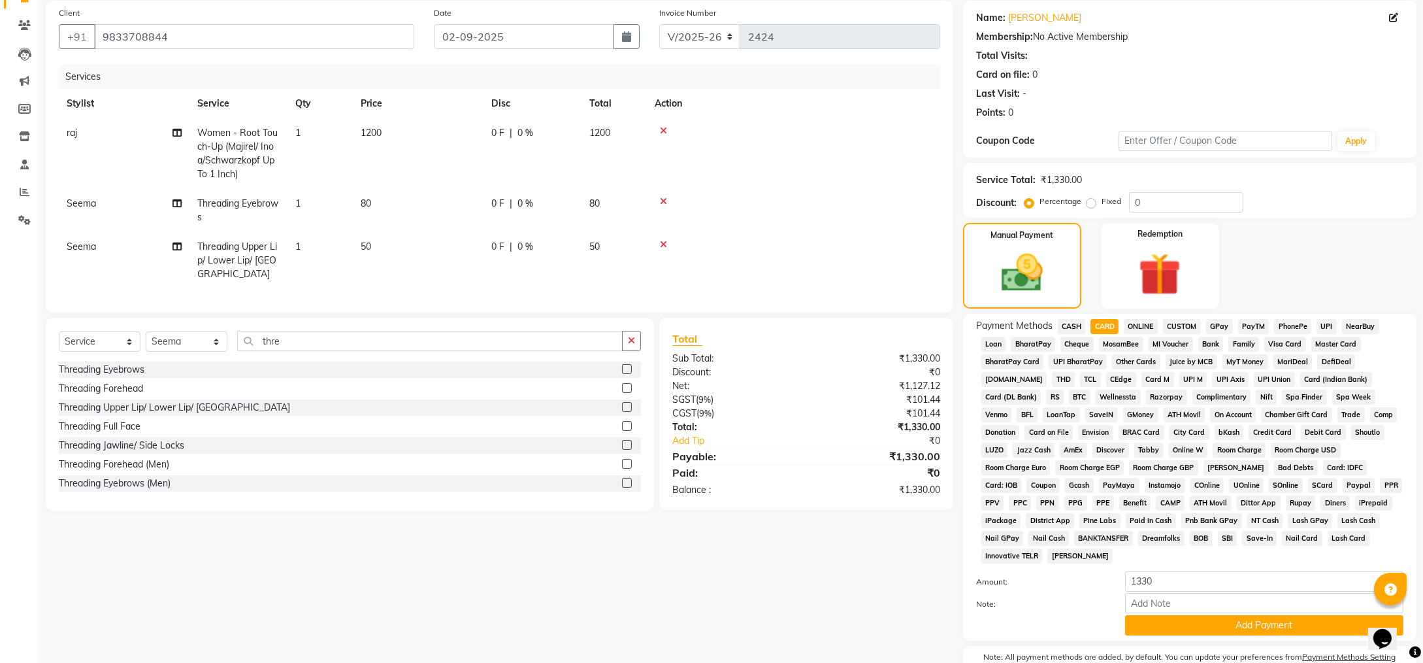
scroll to position [142, 0]
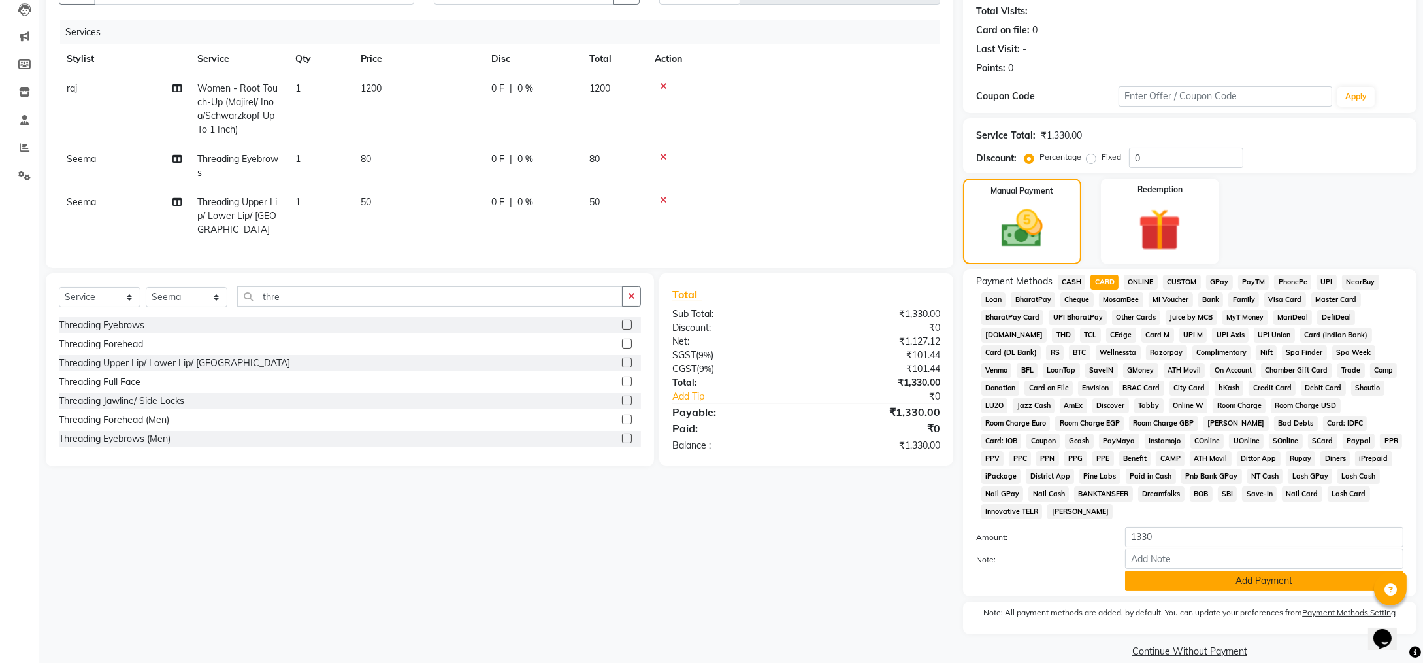
click at [1185, 570] on button "Add Payment" at bounding box center [1264, 580] width 278 height 20
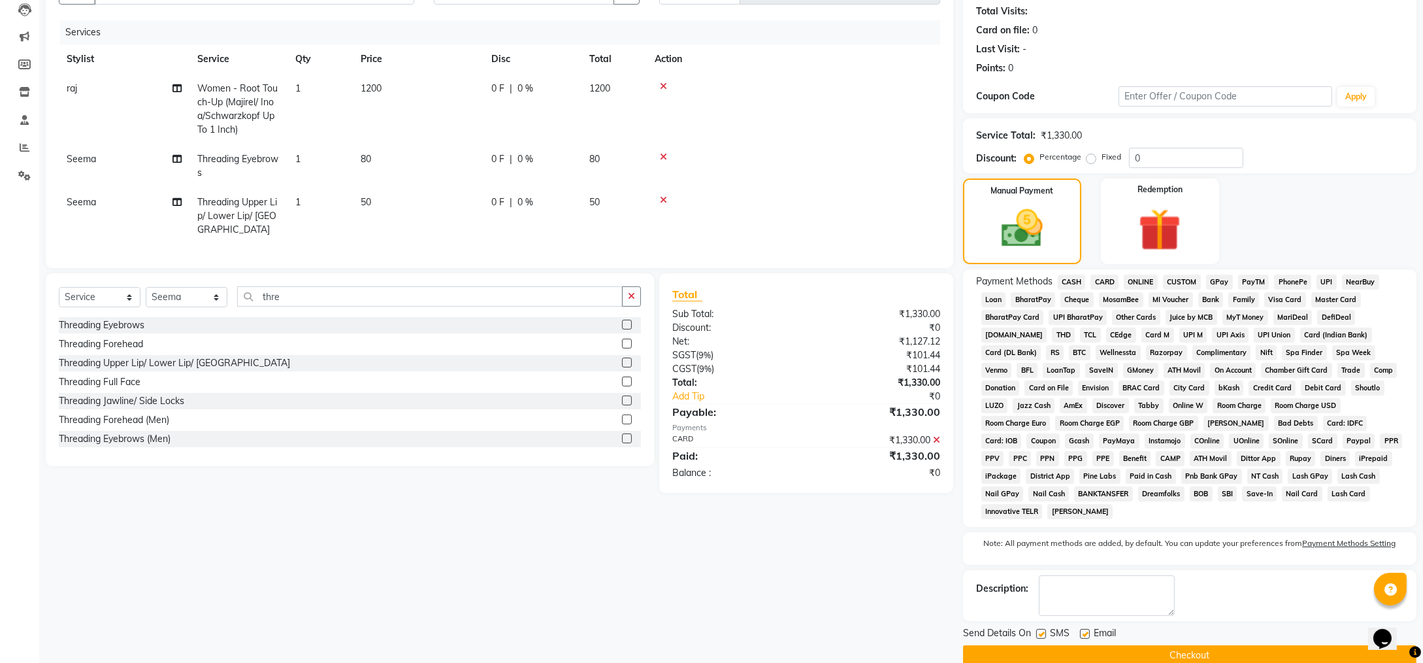
click at [1158, 645] on button "Checkout" at bounding box center [1190, 655] width 454 height 20
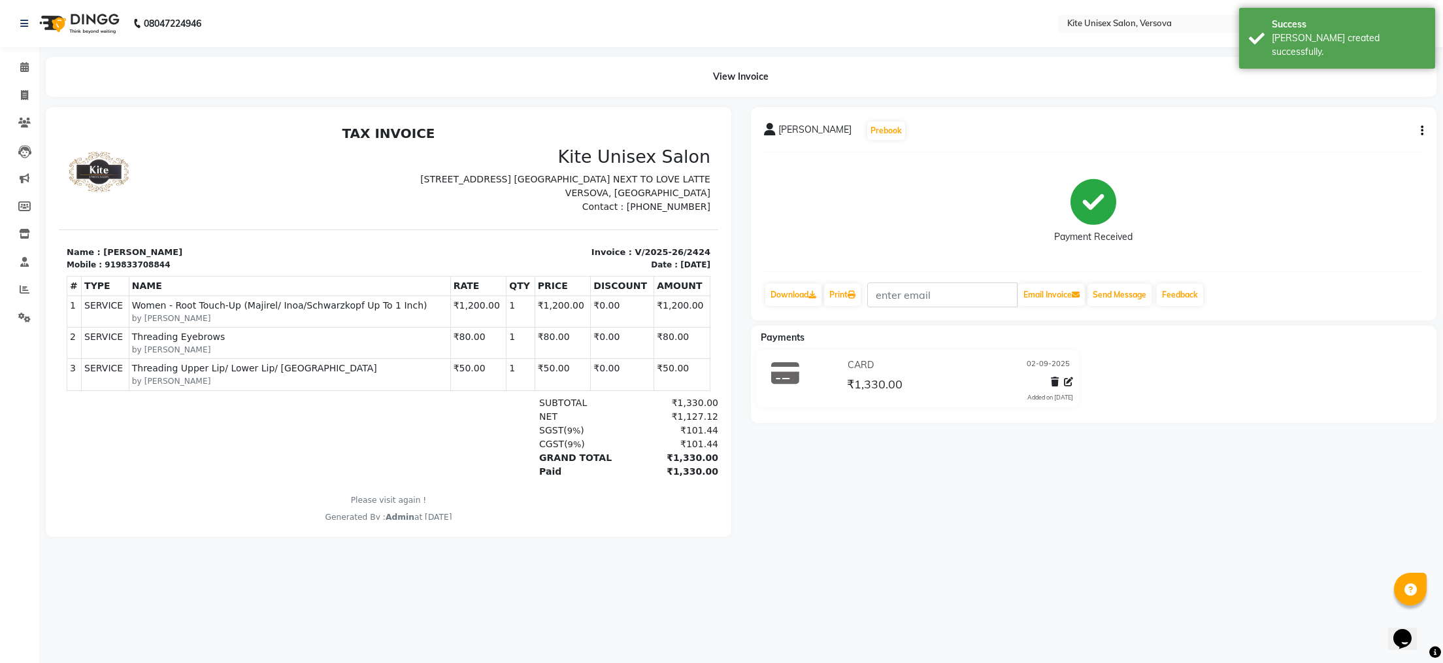
select select "6093"
select select "service"
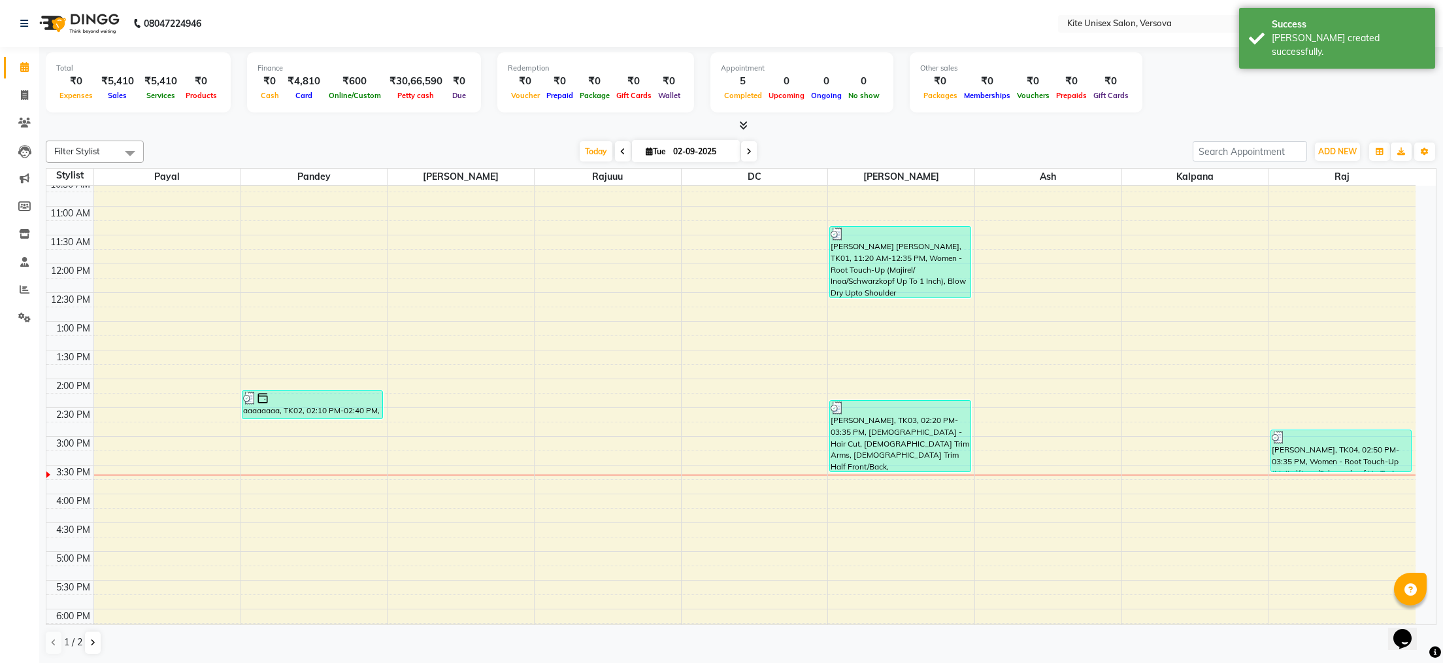
scroll to position [131, 0]
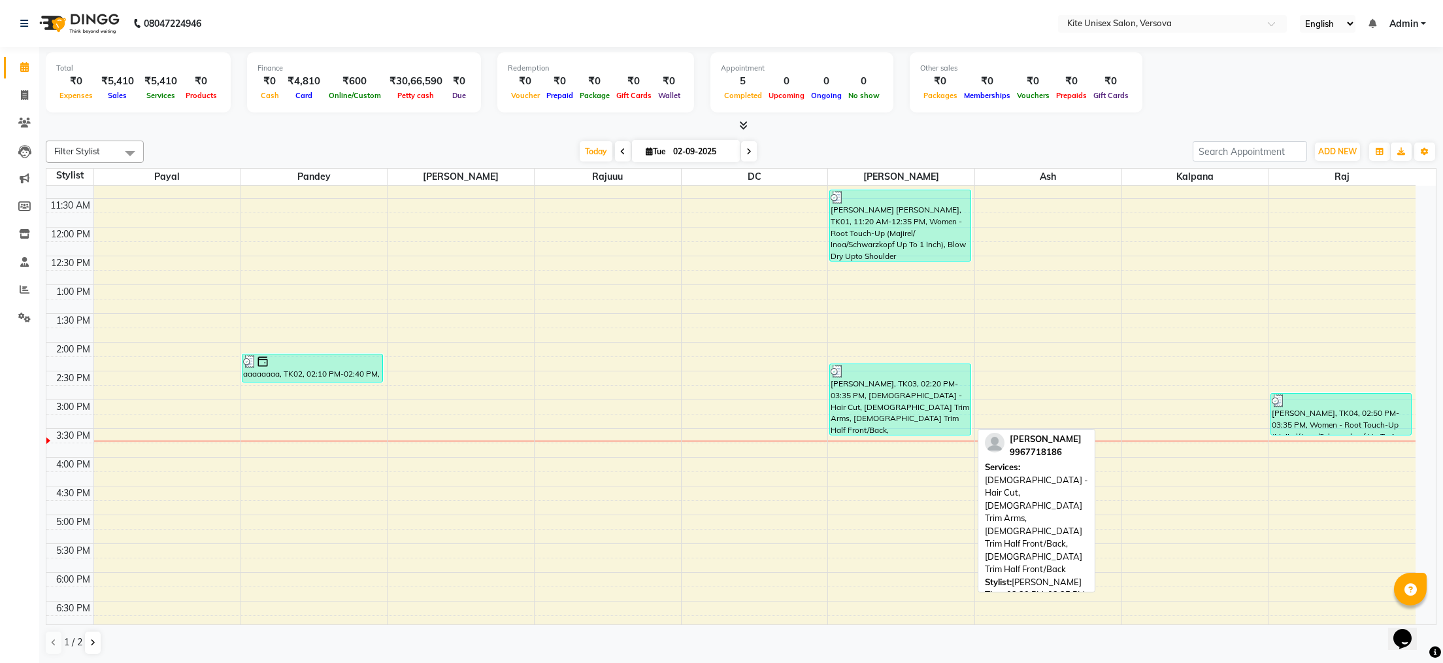
click at [895, 373] on div at bounding box center [900, 371] width 139 height 13
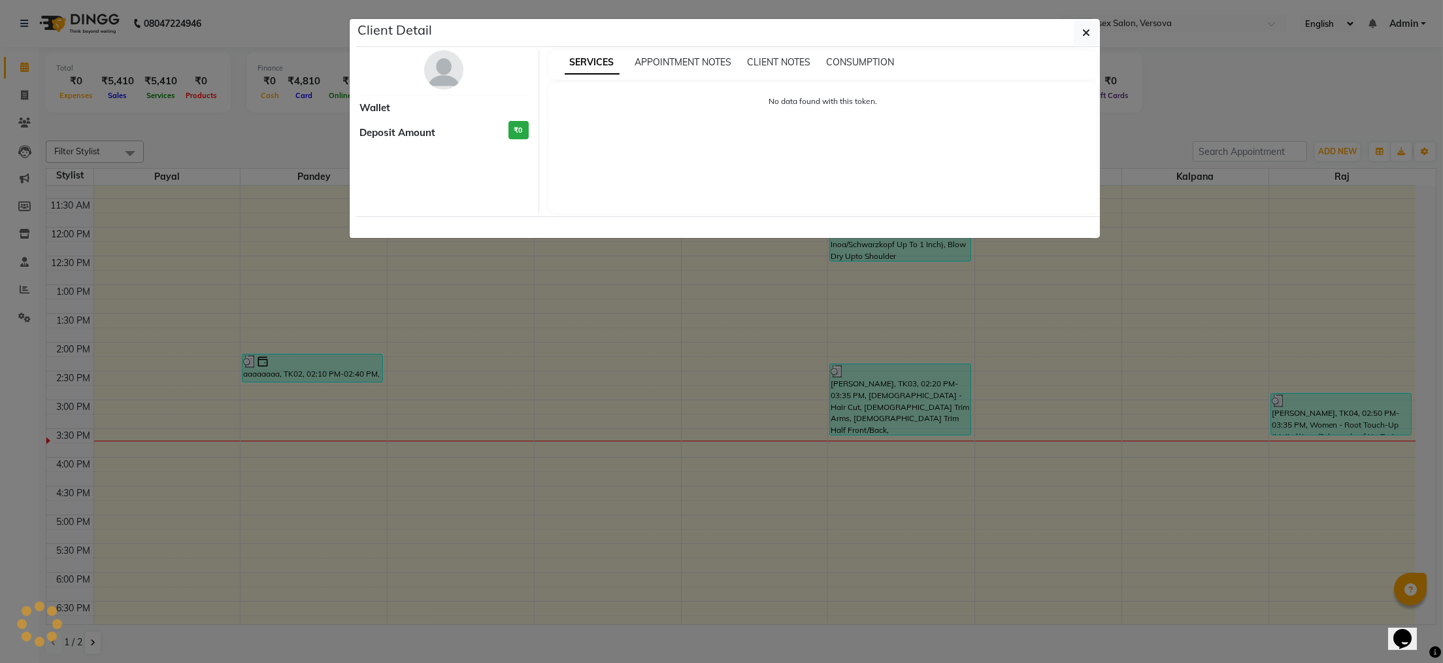
select select "3"
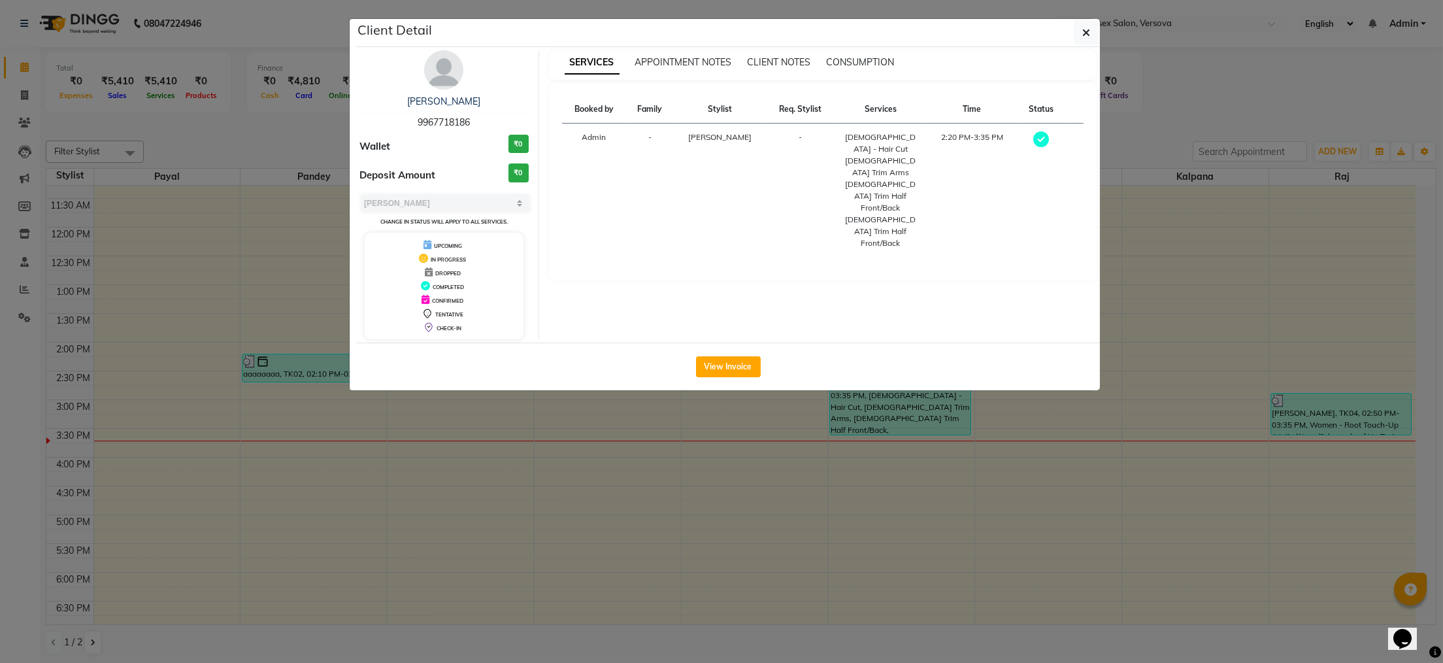
click at [742, 352] on div "View Invoice" at bounding box center [728, 366] width 744 height 48
click at [742, 355] on div "View Invoice" at bounding box center [728, 366] width 744 height 48
click at [743, 360] on button "View Invoice" at bounding box center [728, 366] width 65 height 21
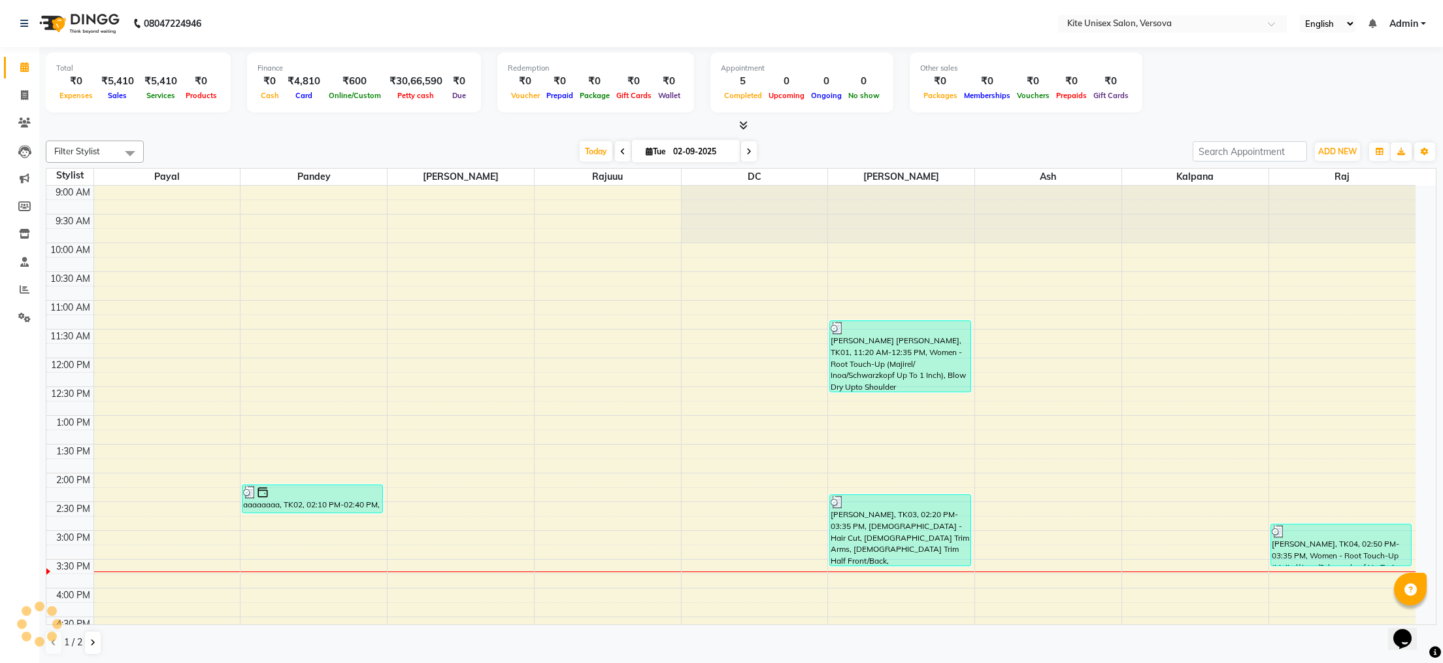
scroll to position [348, 0]
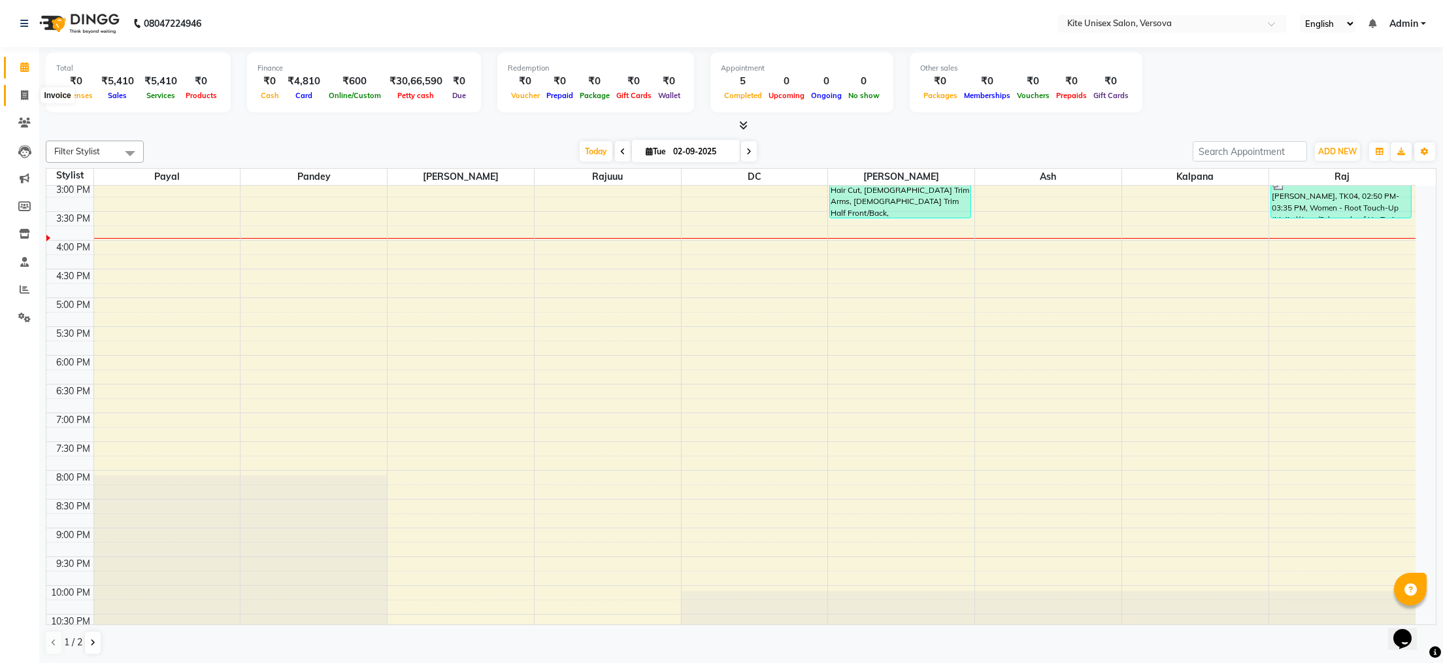
click at [21, 96] on icon at bounding box center [24, 95] width 7 height 10
select select "service"
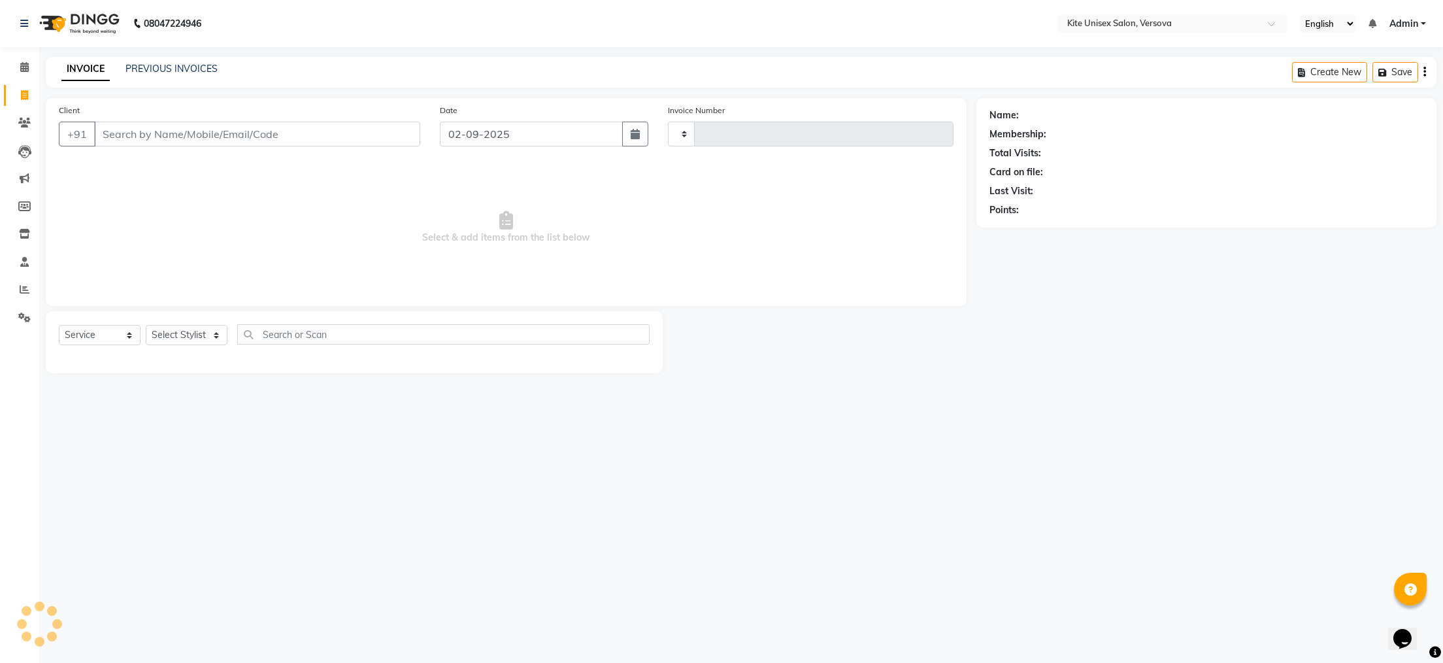
type input "2425"
select select "6093"
click at [128, 133] on input "Client" at bounding box center [257, 134] width 326 height 25
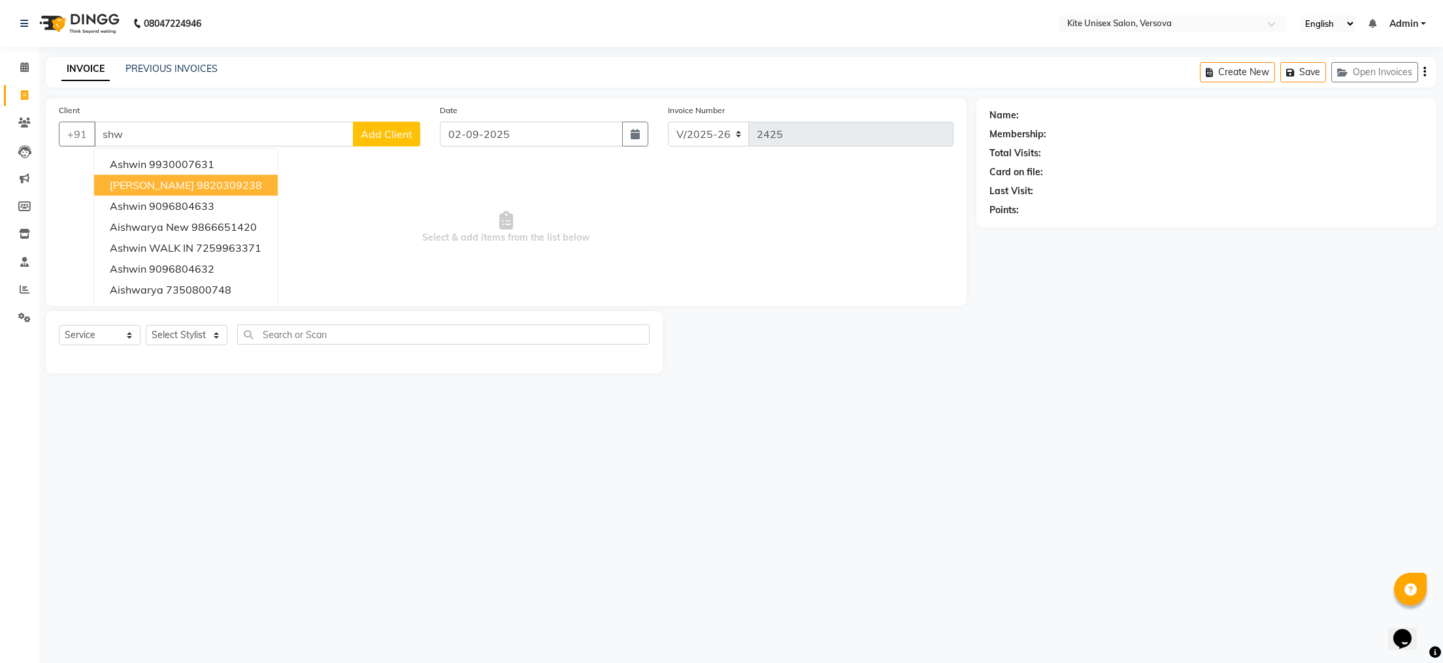
click at [194, 180] on span "[PERSON_NAME]" at bounding box center [152, 184] width 84 height 13
type input "9820309238"
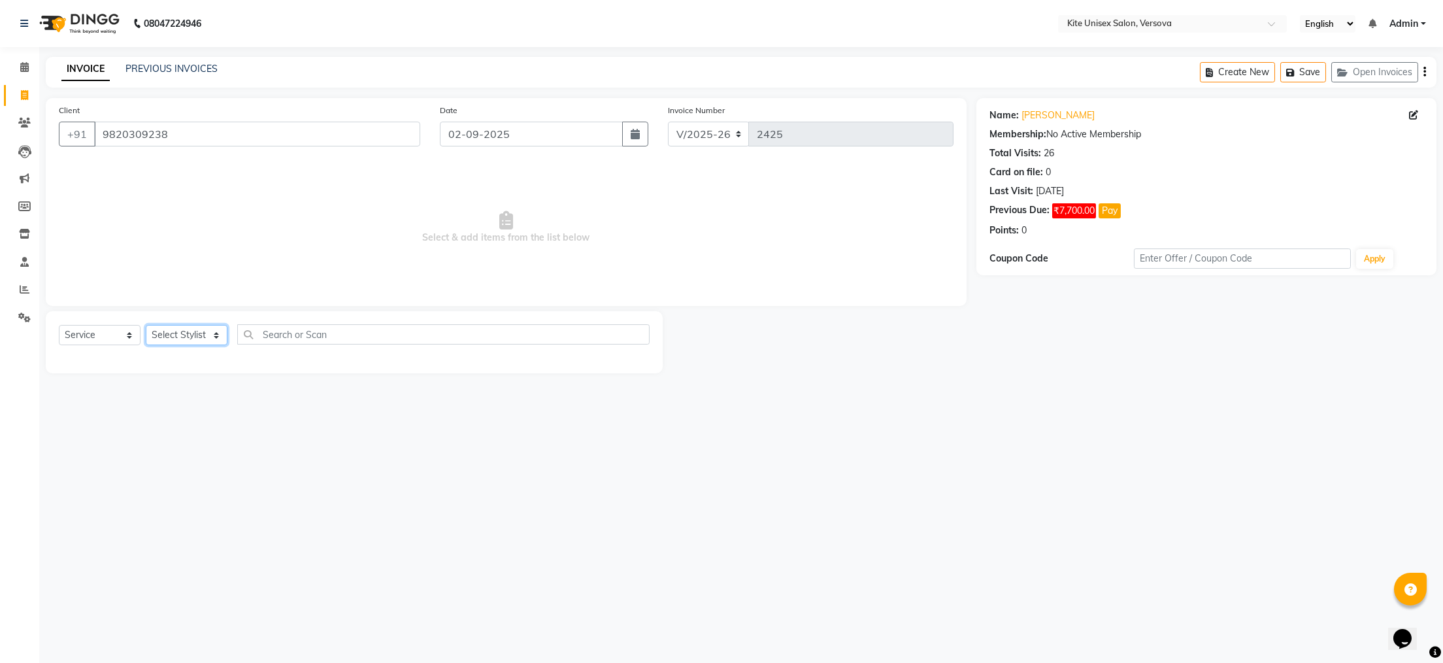
click at [212, 336] on select "Select Stylist [PERSON_NAME] DC [PERSON_NAME] [PERSON_NAME] [PERSON_NAME] Rajuu…" at bounding box center [187, 335] width 82 height 20
select select "50189"
click at [146, 325] on select "Select Stylist [PERSON_NAME] DC [PERSON_NAME] [PERSON_NAME] [PERSON_NAME] Rajuu…" at bounding box center [187, 335] width 82 height 20
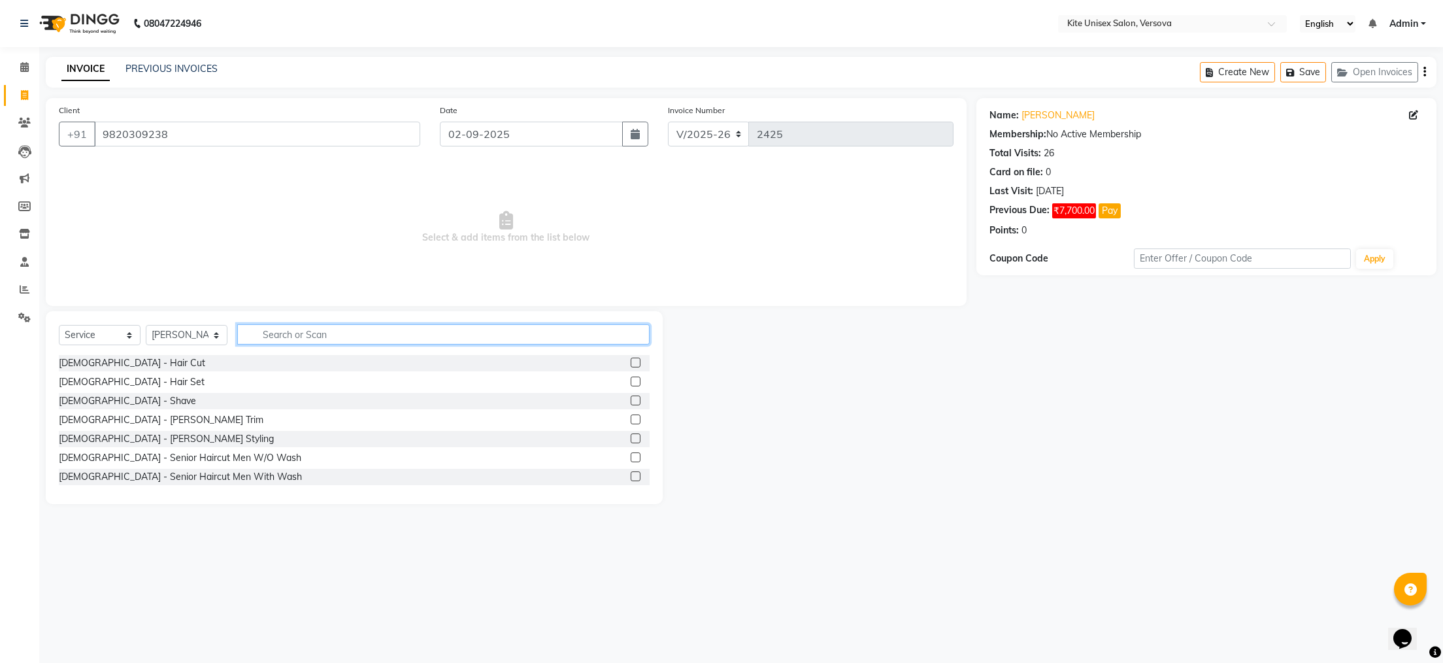
click at [262, 334] on input "text" at bounding box center [443, 334] width 412 height 20
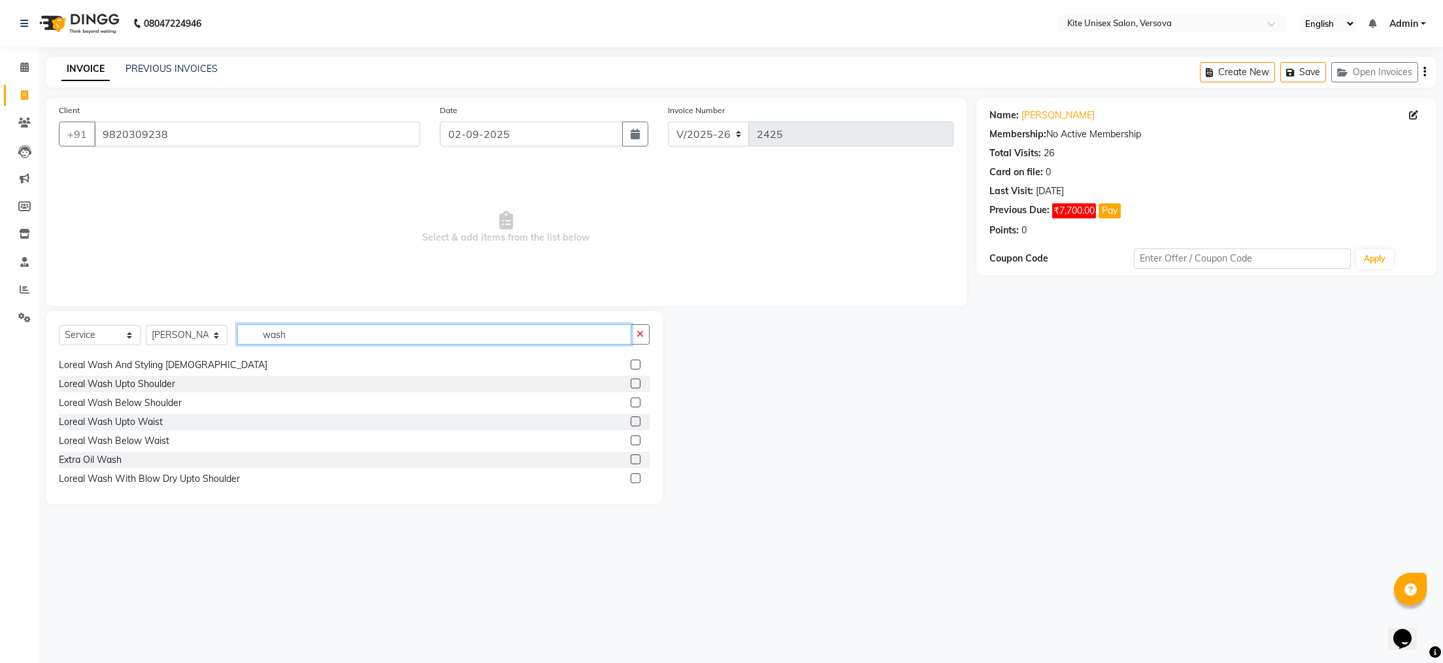
type input "wash"
click at [631, 380] on label at bounding box center [636, 383] width 10 height 10
click at [631, 380] on input "checkbox" at bounding box center [635, 384] width 8 height 8
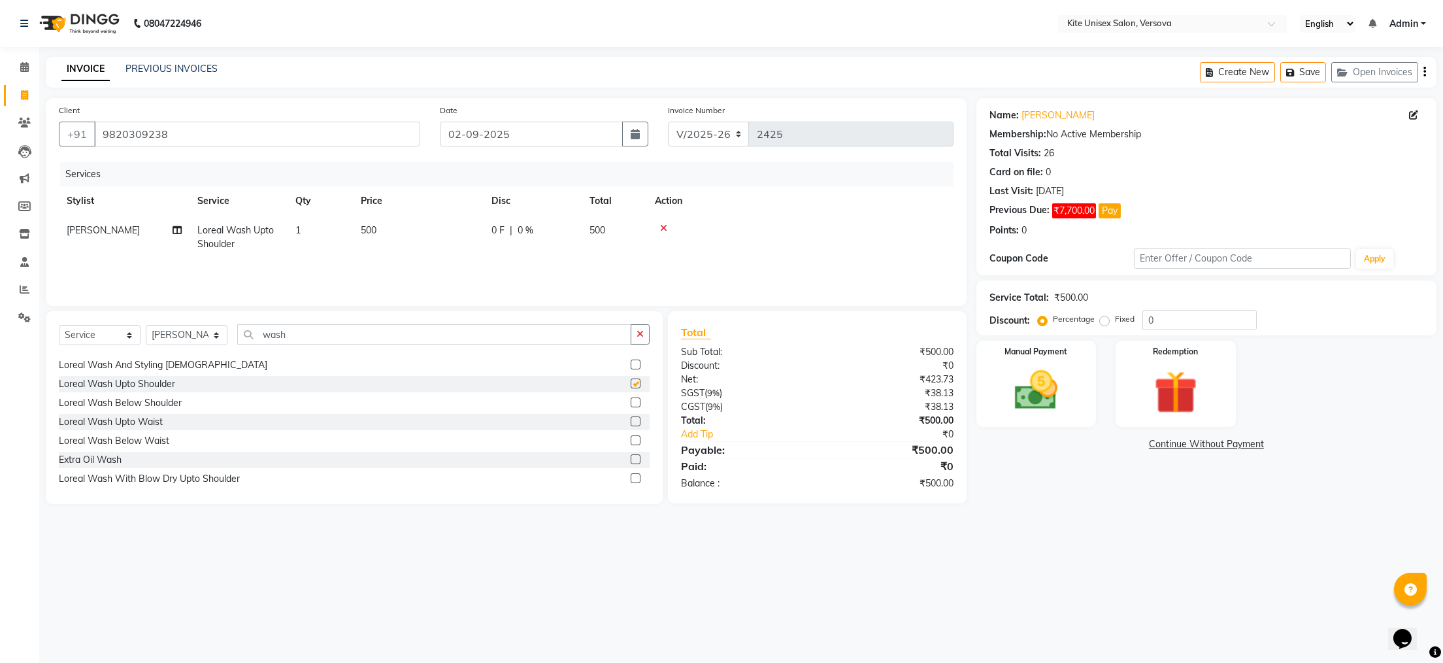
checkbox input "false"
click at [607, 229] on td "500" at bounding box center [614, 237] width 65 height 43
select select "50189"
click at [510, 231] on input "500" at bounding box center [479, 233] width 115 height 20
type input "5"
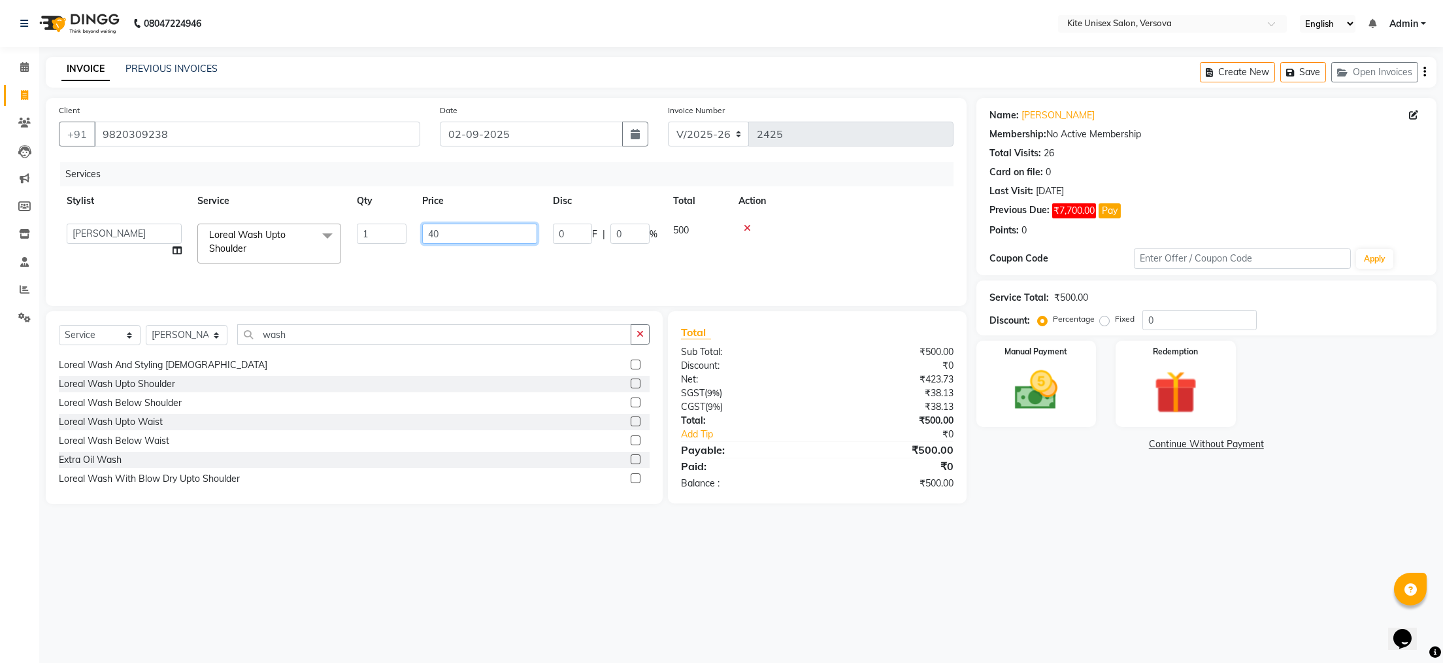
type input "400"
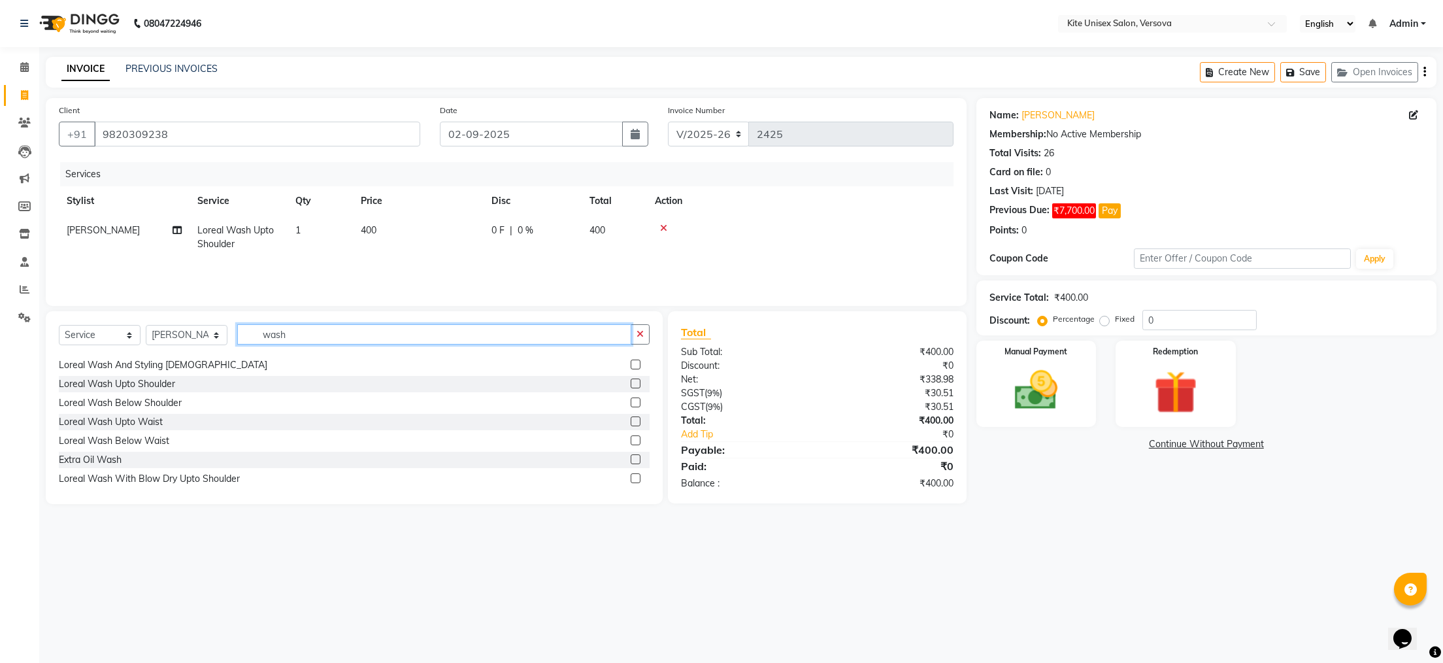
click at [330, 342] on input "wash" at bounding box center [434, 334] width 394 height 20
type input "w"
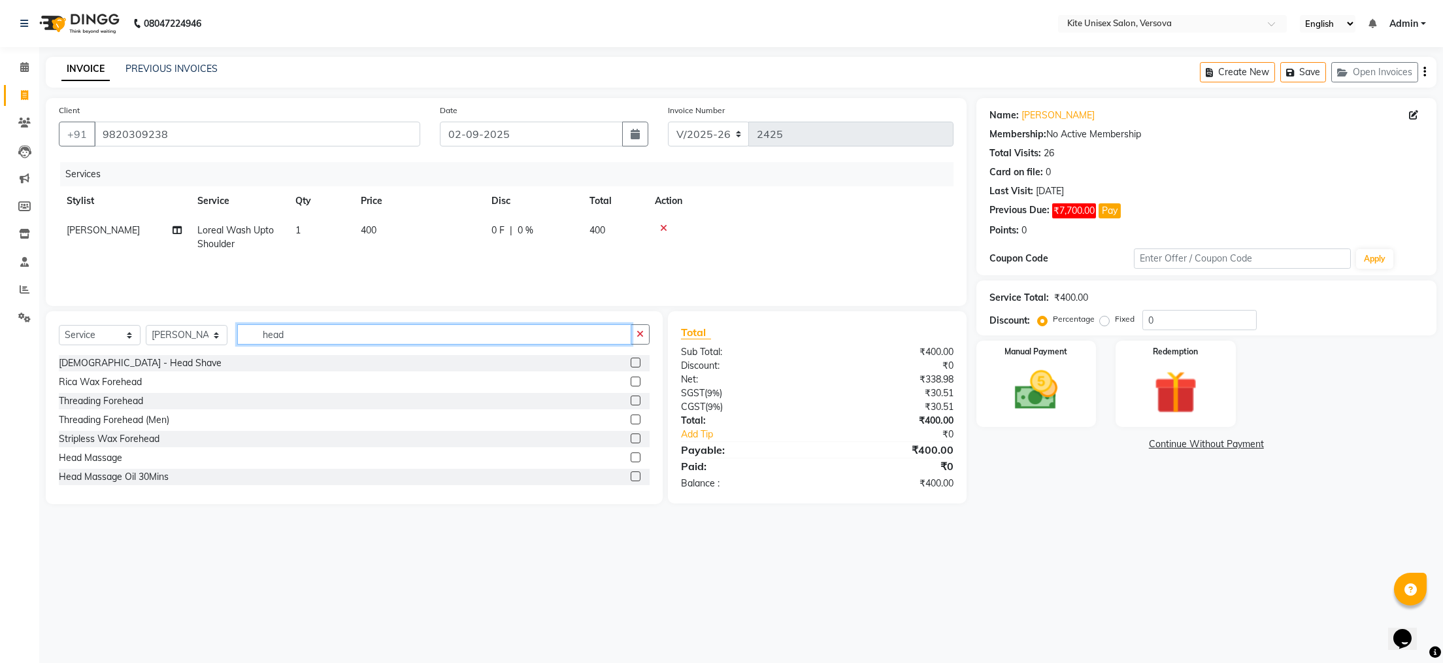
type input "head"
drag, startPoint x: 614, startPoint y: 457, endPoint x: 616, endPoint y: 450, distance: 6.7
click at [631, 455] on label at bounding box center [636, 457] width 10 height 10
click at [631, 455] on input "checkbox" at bounding box center [635, 458] width 8 height 8
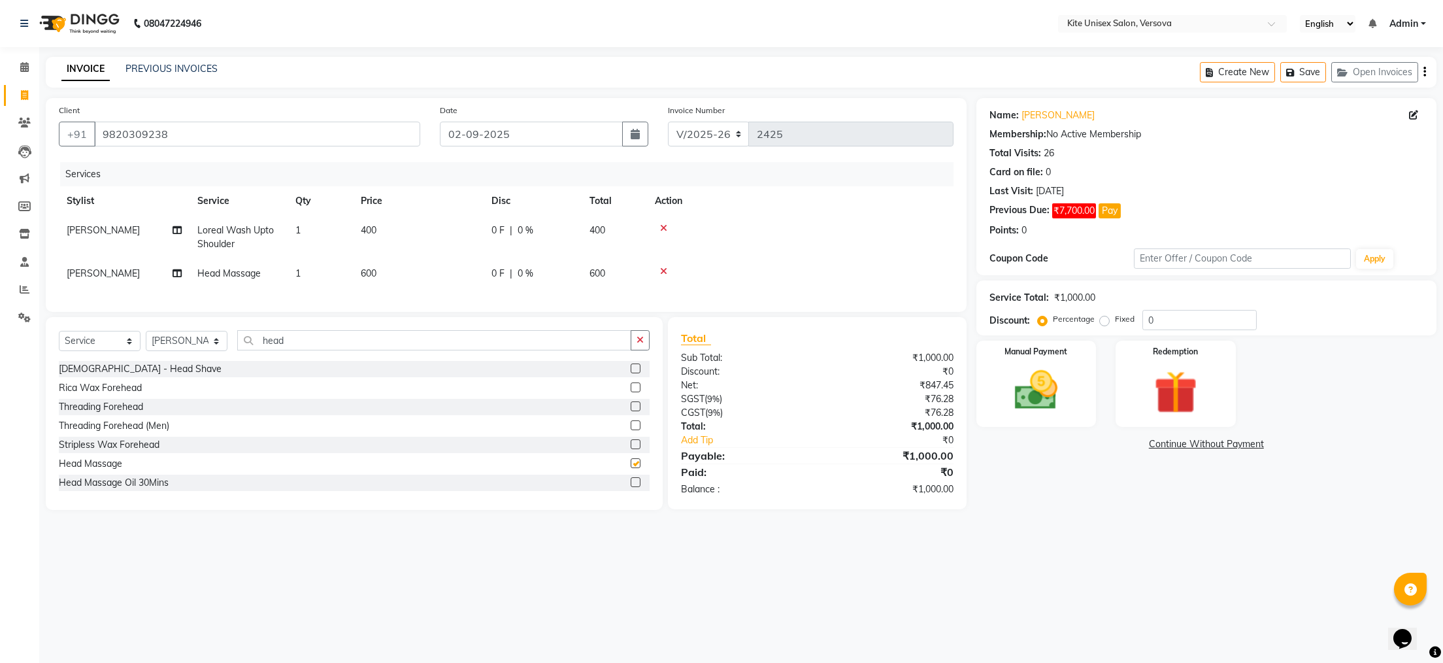
checkbox input "false"
click at [614, 270] on td "600" at bounding box center [614, 273] width 65 height 29
select select "50189"
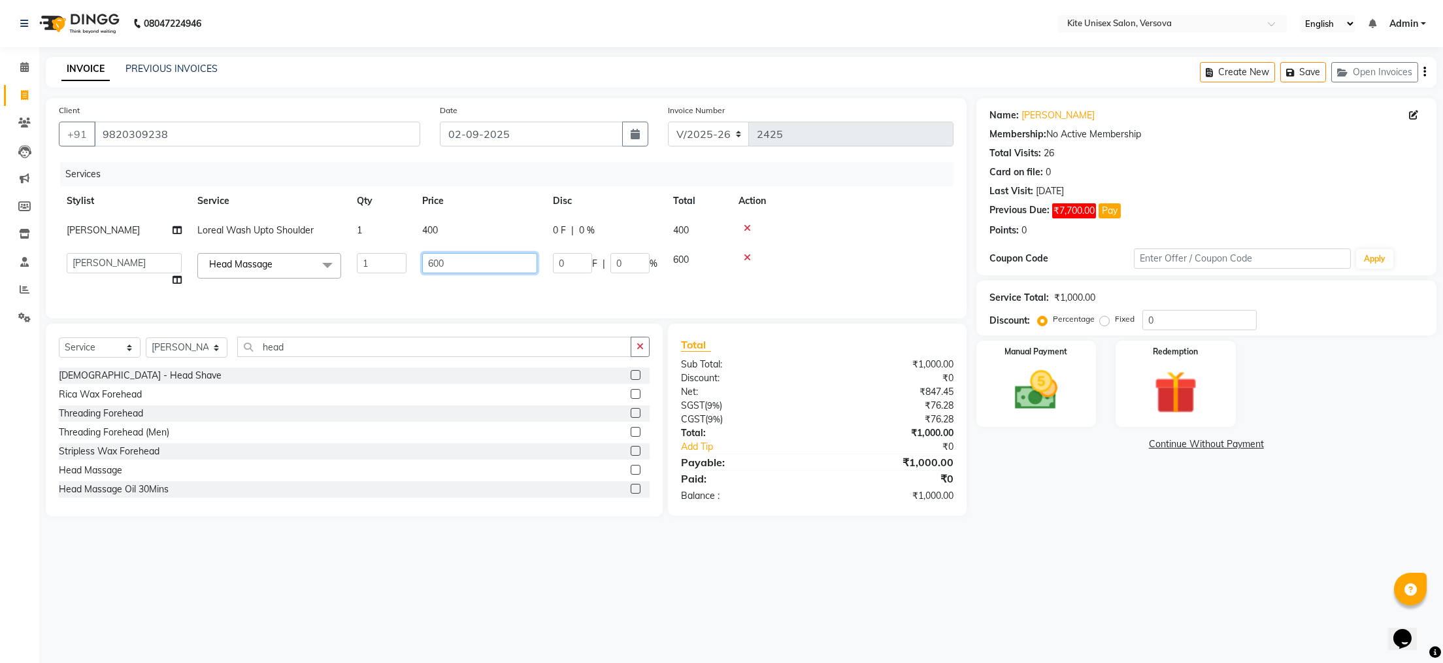
click at [504, 261] on input "600" at bounding box center [479, 263] width 115 height 20
type input "6"
type input "250"
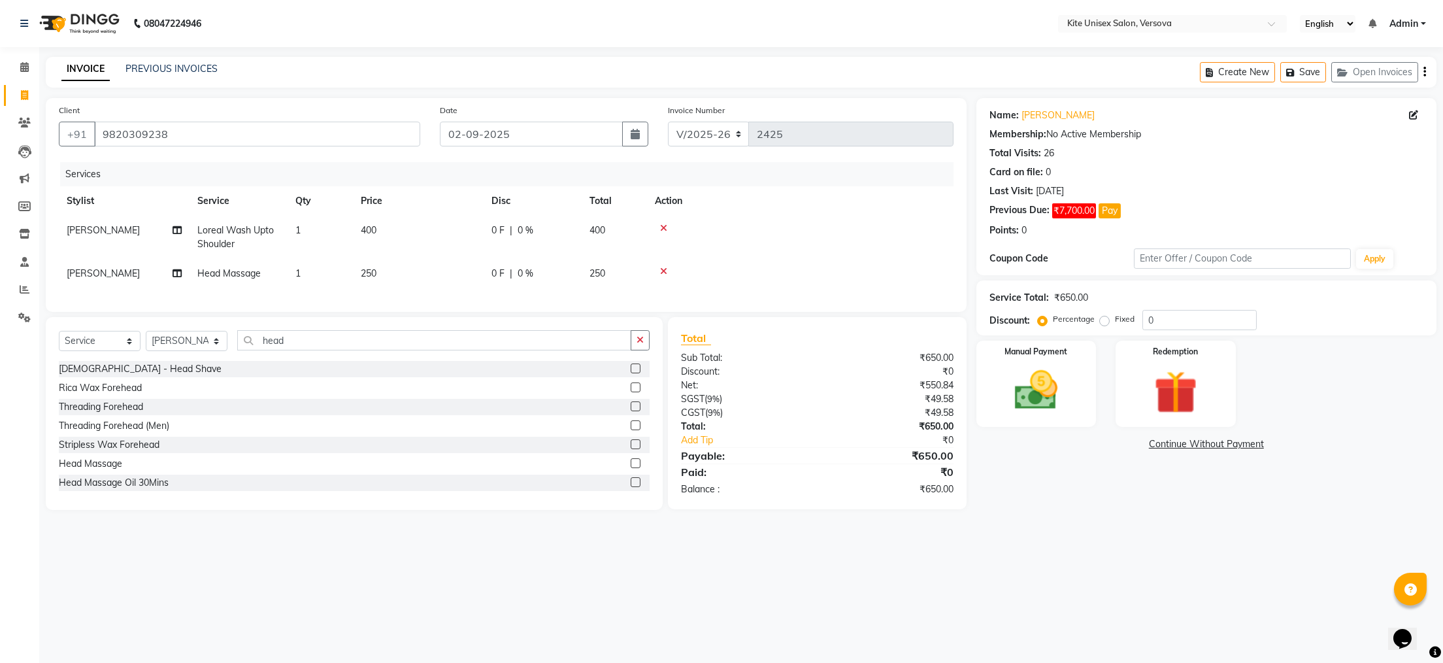
click at [745, 256] on tbody "[PERSON_NAME] Loreal Wash Upto Shoulder 1 400 0 F | 0 % 400 [PERSON_NAME] Head …" at bounding box center [506, 252] width 895 height 73
click at [661, 267] on icon at bounding box center [663, 271] width 7 height 9
click at [620, 231] on td "400" at bounding box center [614, 237] width 65 height 43
select select "50189"
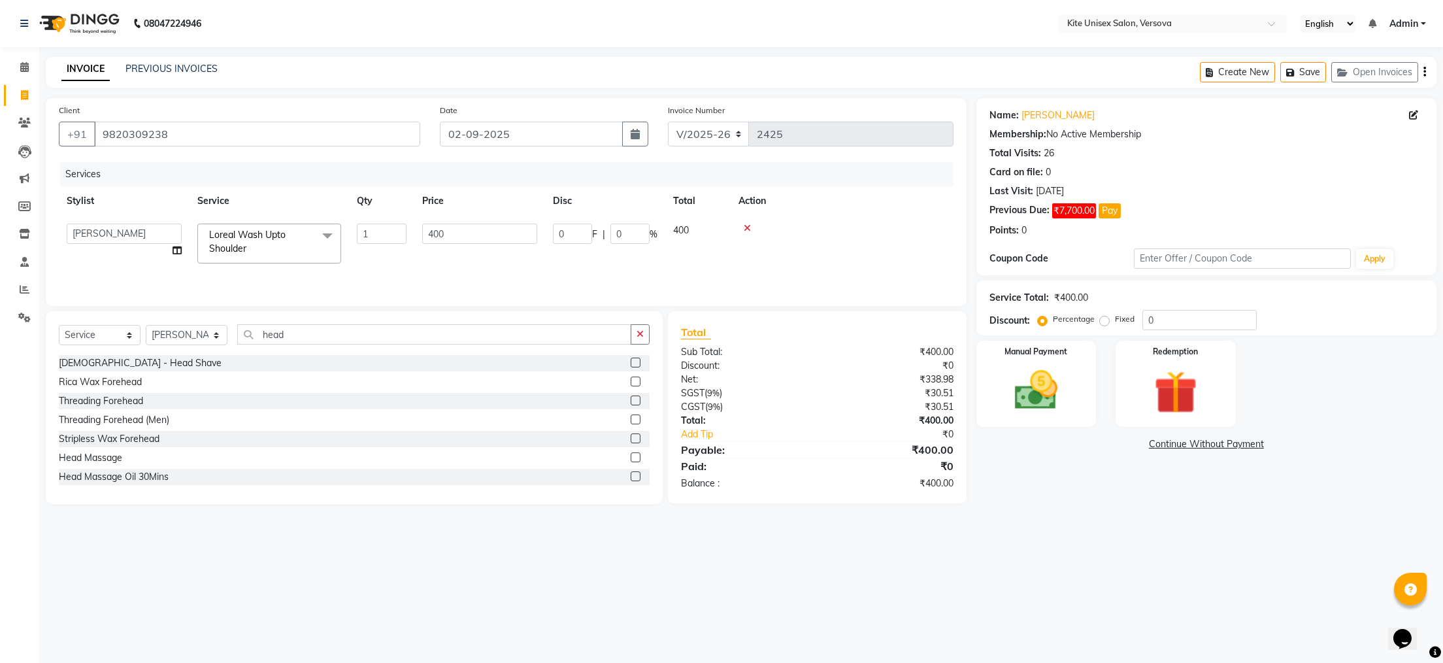
click at [521, 222] on td "400" at bounding box center [479, 244] width 131 height 56
click at [516, 232] on input "400" at bounding box center [479, 233] width 115 height 20
type input "4"
type input "650"
click at [218, 342] on select "Select Stylist [PERSON_NAME] DC [PERSON_NAME] [PERSON_NAME] [PERSON_NAME] Rajuu…" at bounding box center [187, 335] width 82 height 20
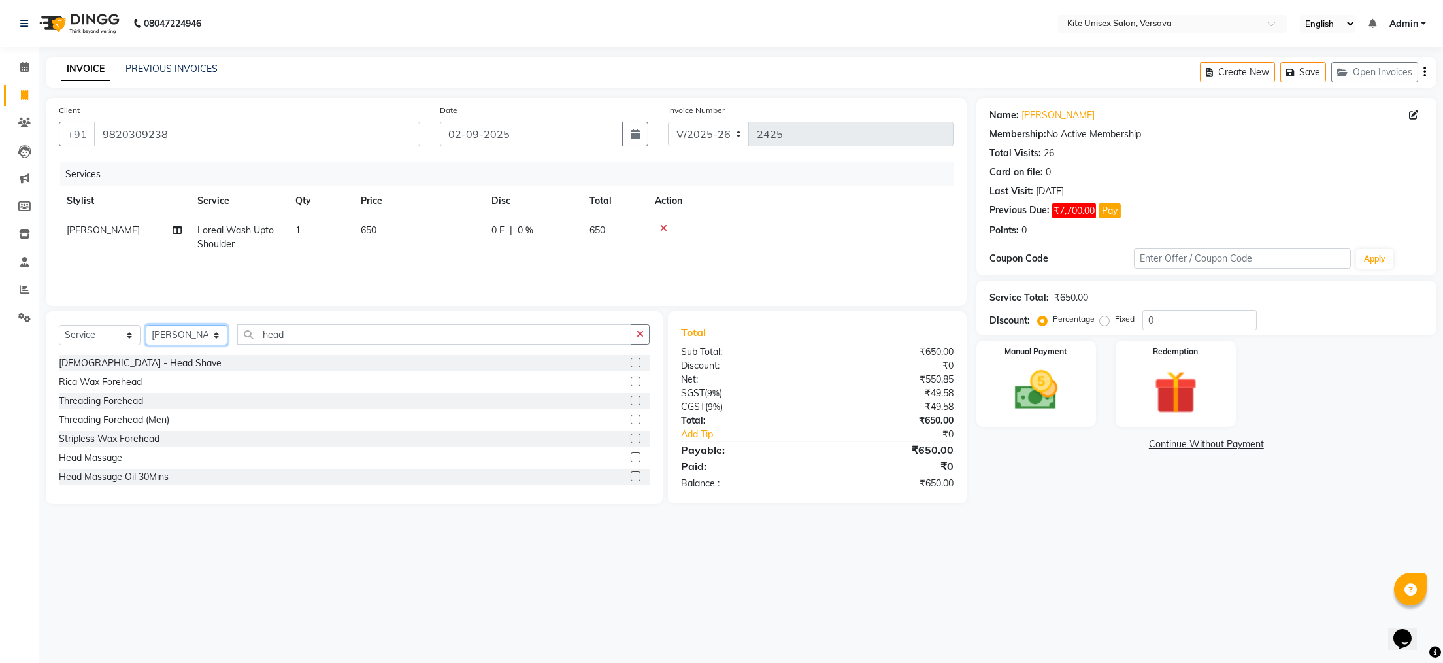
select select "44266"
click at [146, 325] on select "Select Stylist [PERSON_NAME] DC [PERSON_NAME] [PERSON_NAME] [PERSON_NAME] Rajuu…" at bounding box center [187, 335] width 82 height 20
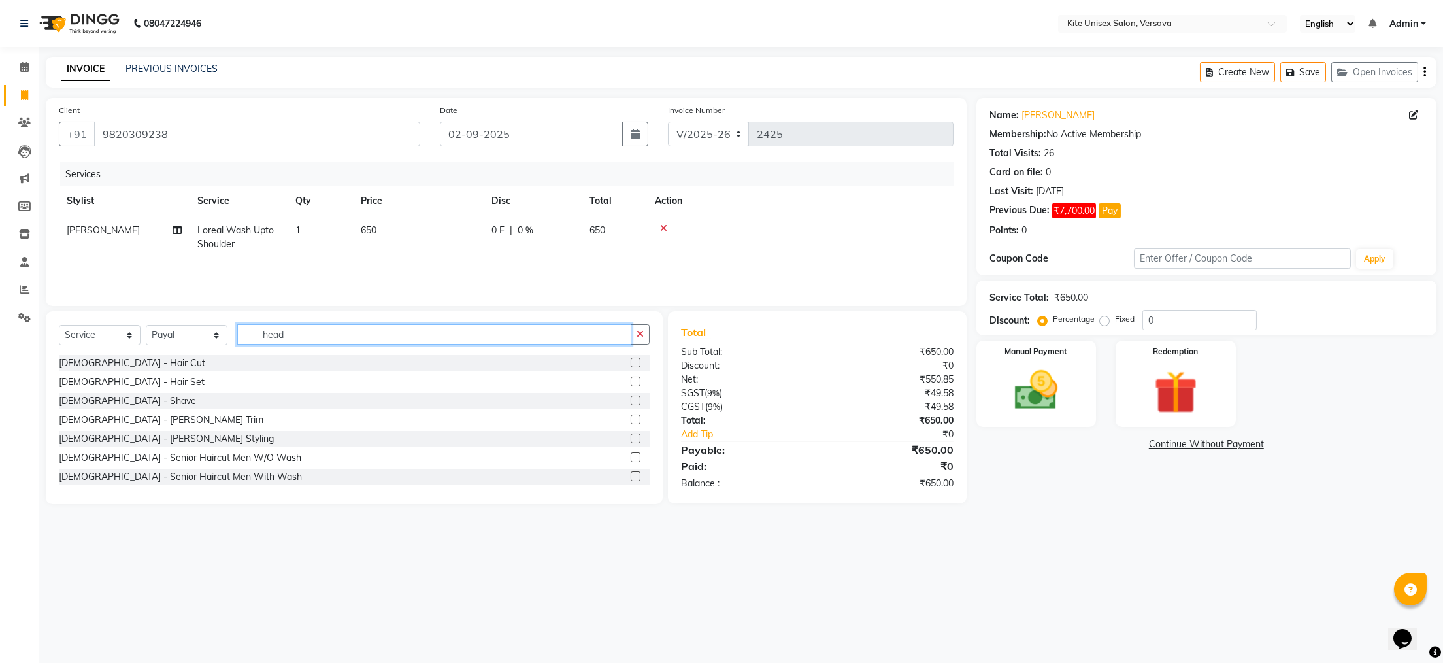
click at [295, 331] on input "head" at bounding box center [434, 334] width 394 height 20
type input "h"
type input "u"
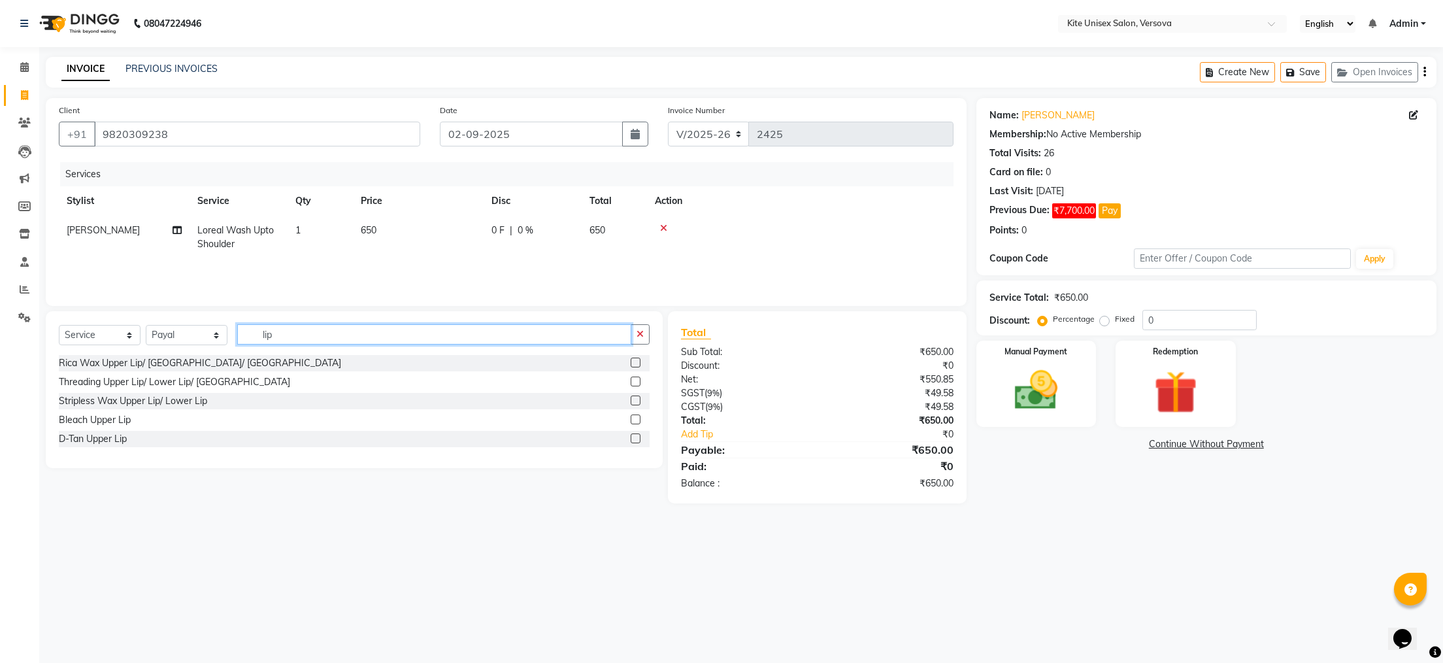
click at [295, 331] on input "lip" at bounding box center [434, 334] width 394 height 20
type input "l"
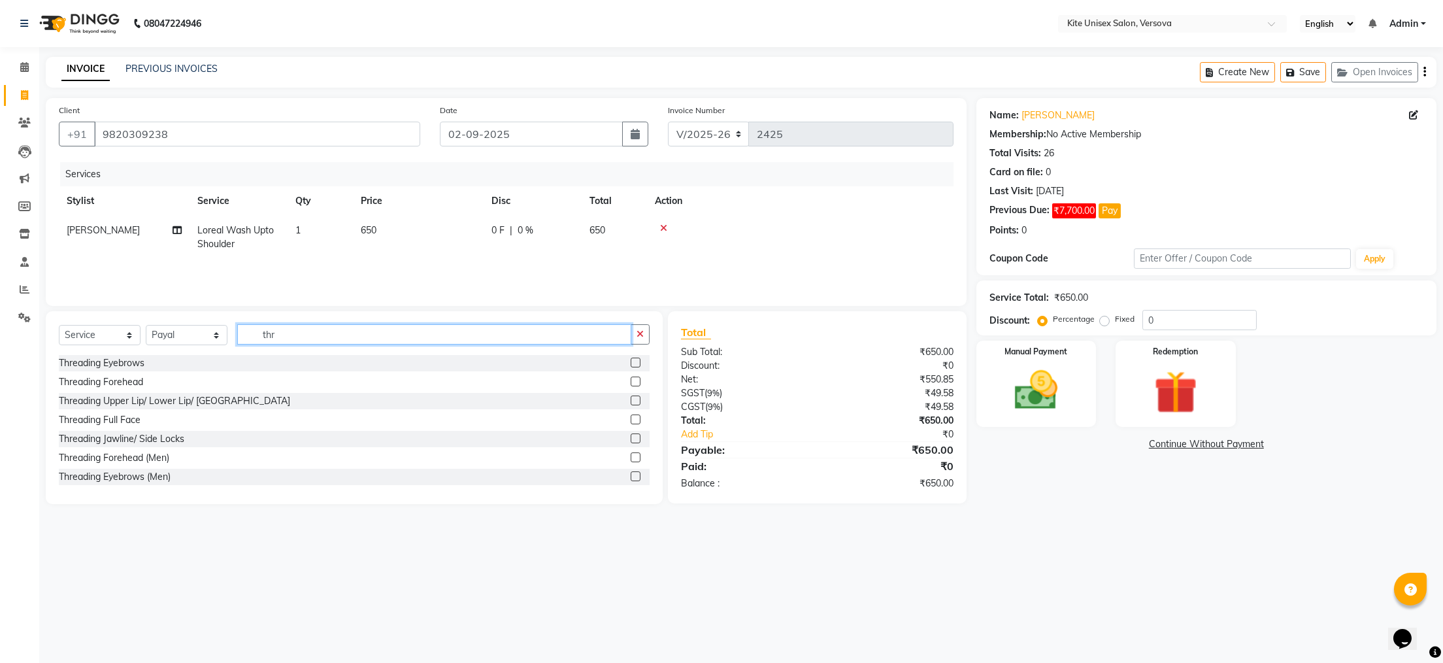
type input "thr"
click at [631, 401] on label at bounding box center [636, 400] width 10 height 10
click at [631, 401] on input "checkbox" at bounding box center [635, 401] width 8 height 8
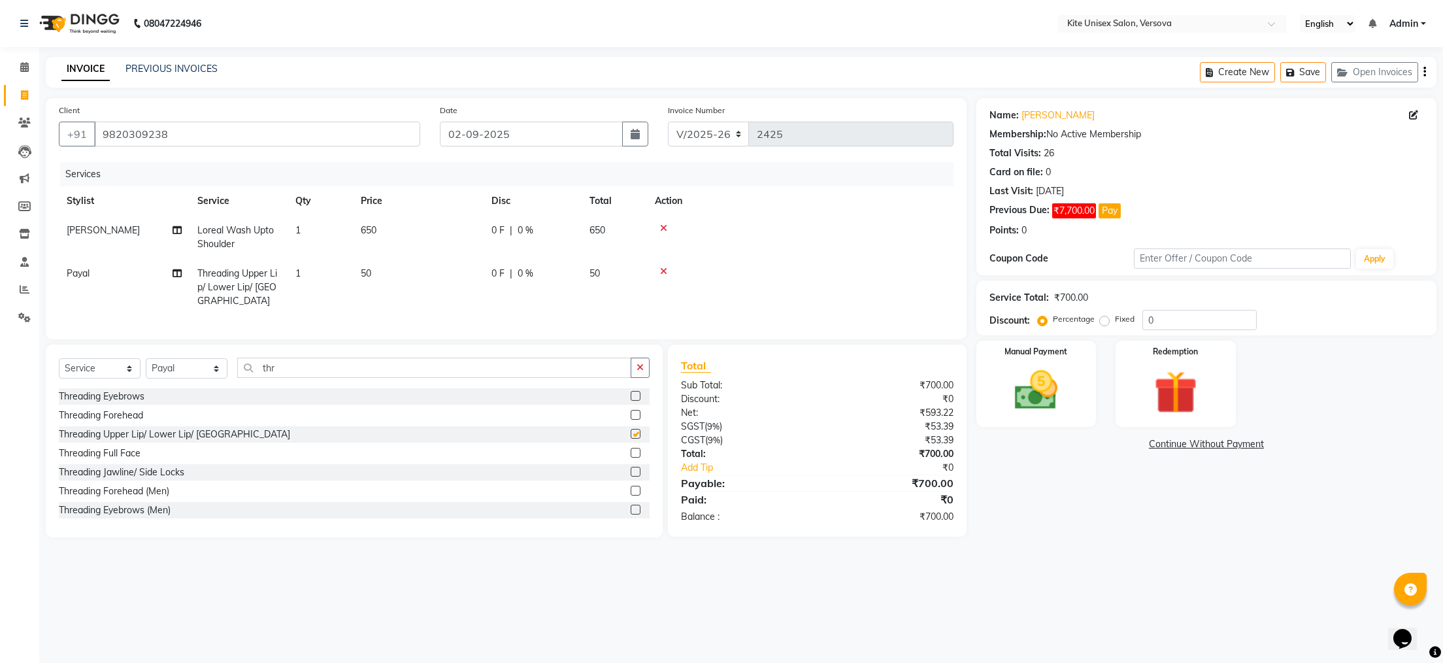
checkbox input "false"
click at [1036, 395] on img at bounding box center [1035, 391] width 73 height 52
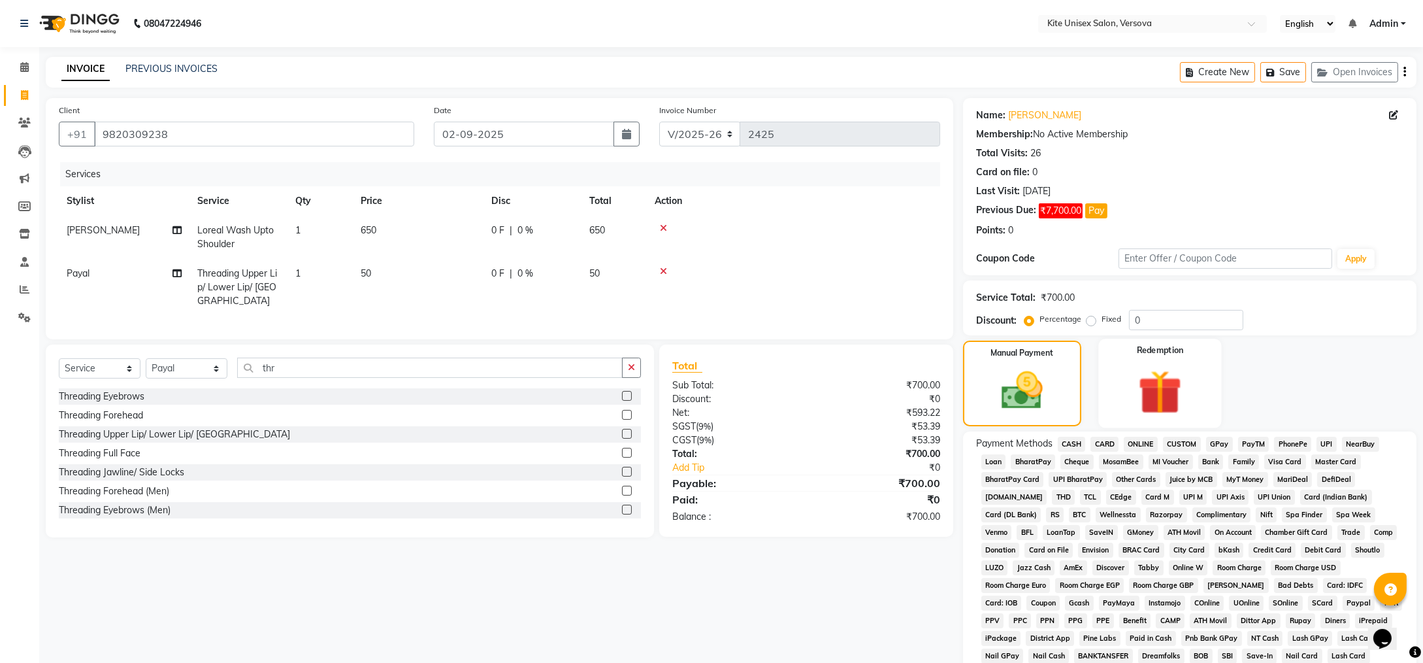
click at [1166, 388] on img at bounding box center [1160, 392] width 72 height 55
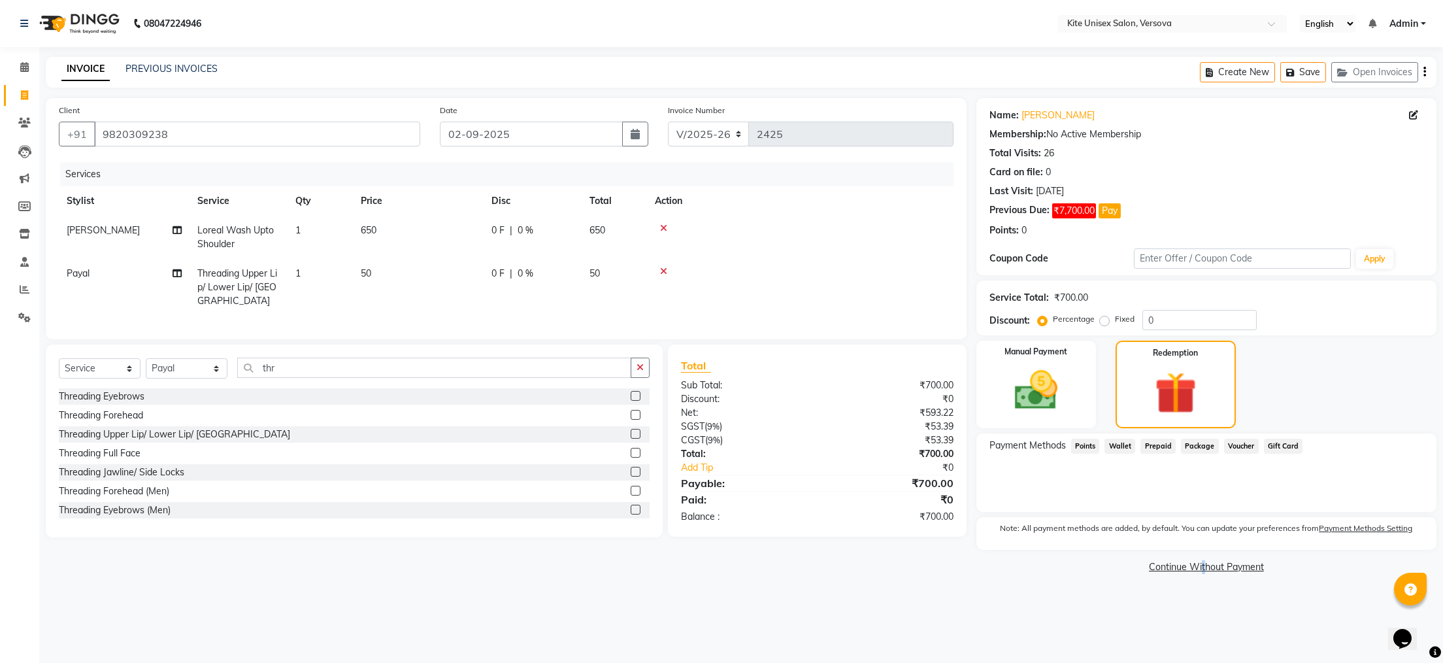
click at [1200, 565] on link "Continue Without Payment" at bounding box center [1206, 567] width 455 height 14
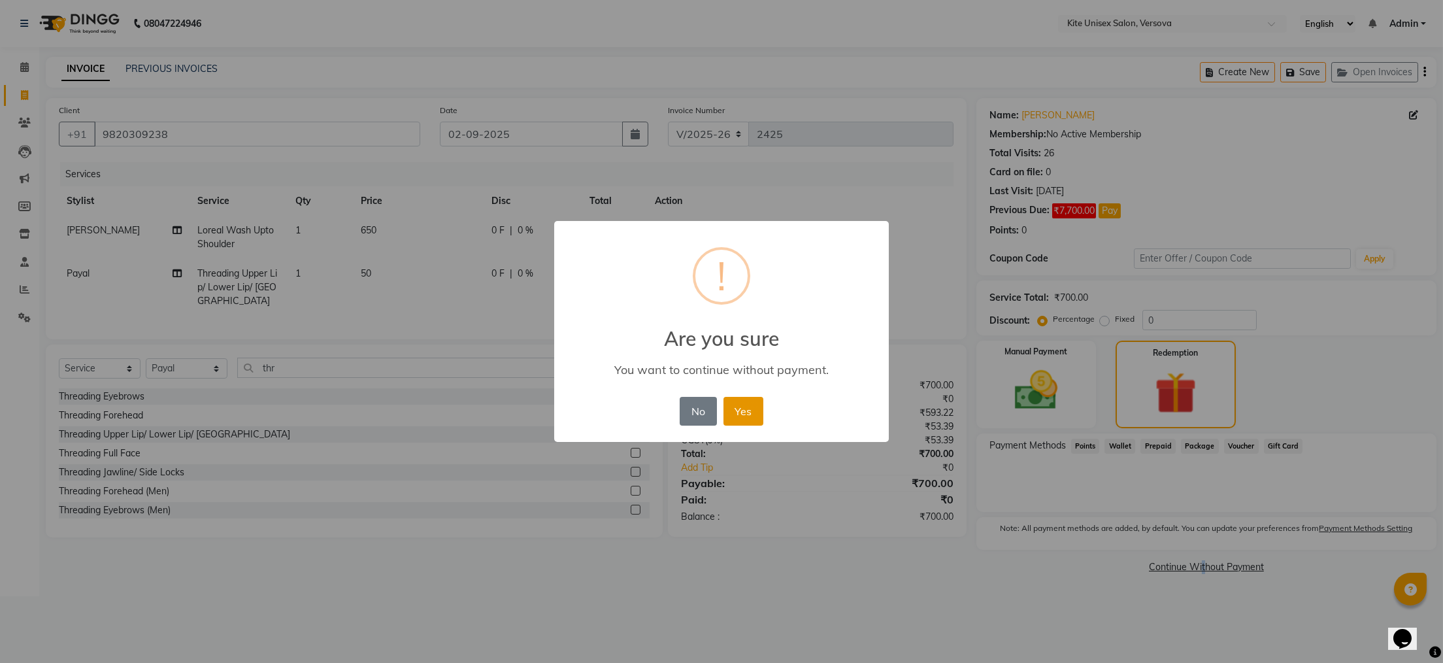
click at [748, 410] on button "Yes" at bounding box center [743, 411] width 40 height 29
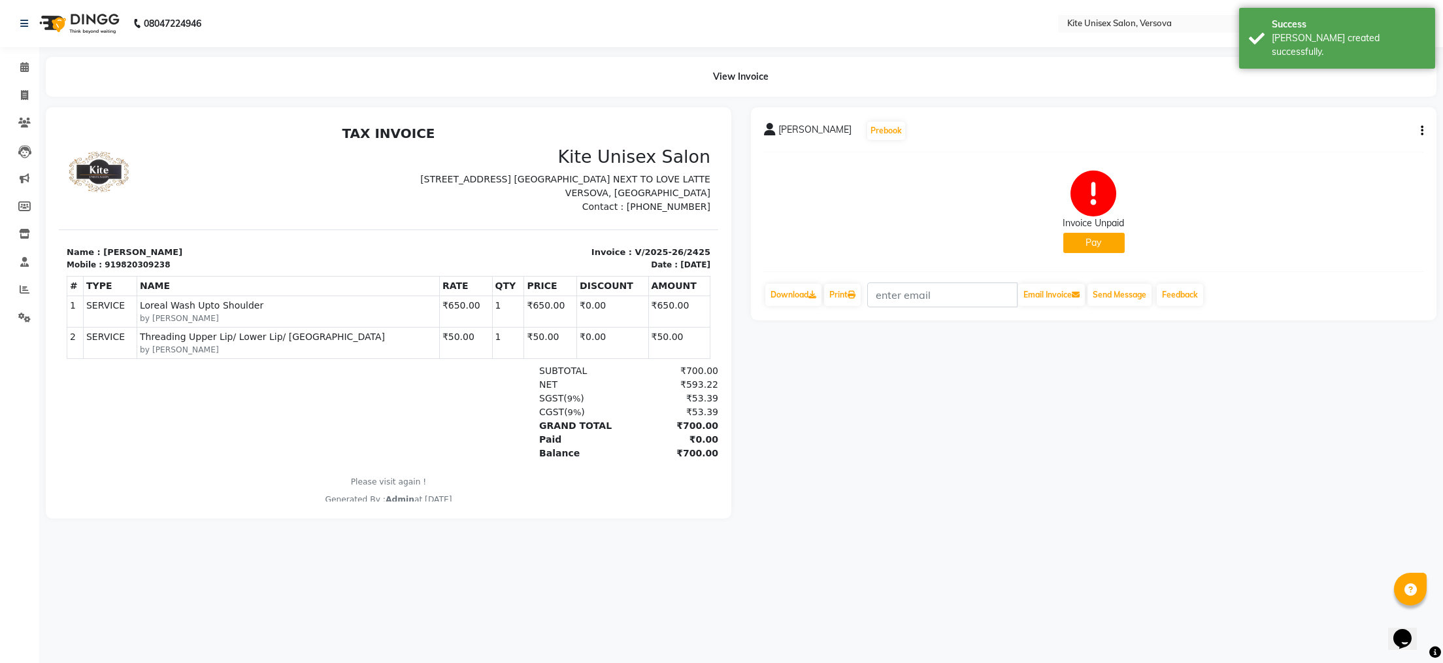
select select "6093"
select select "service"
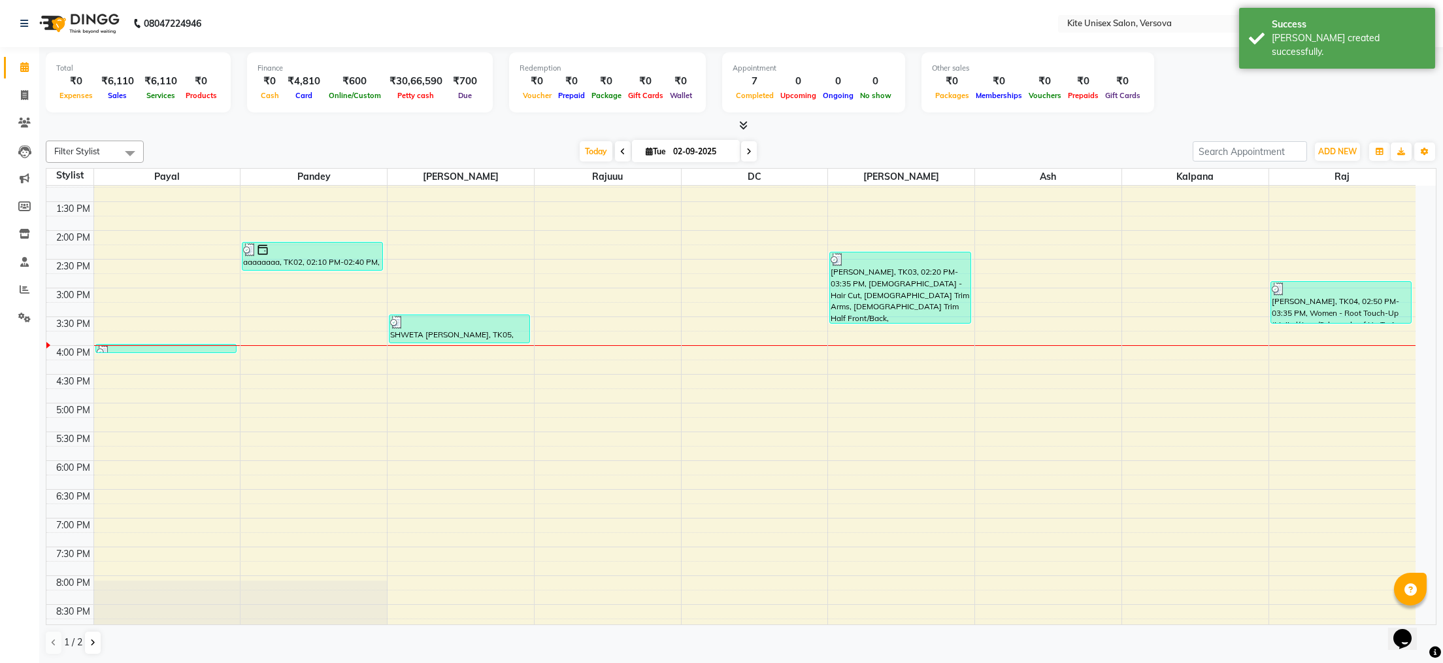
scroll to position [261, 0]
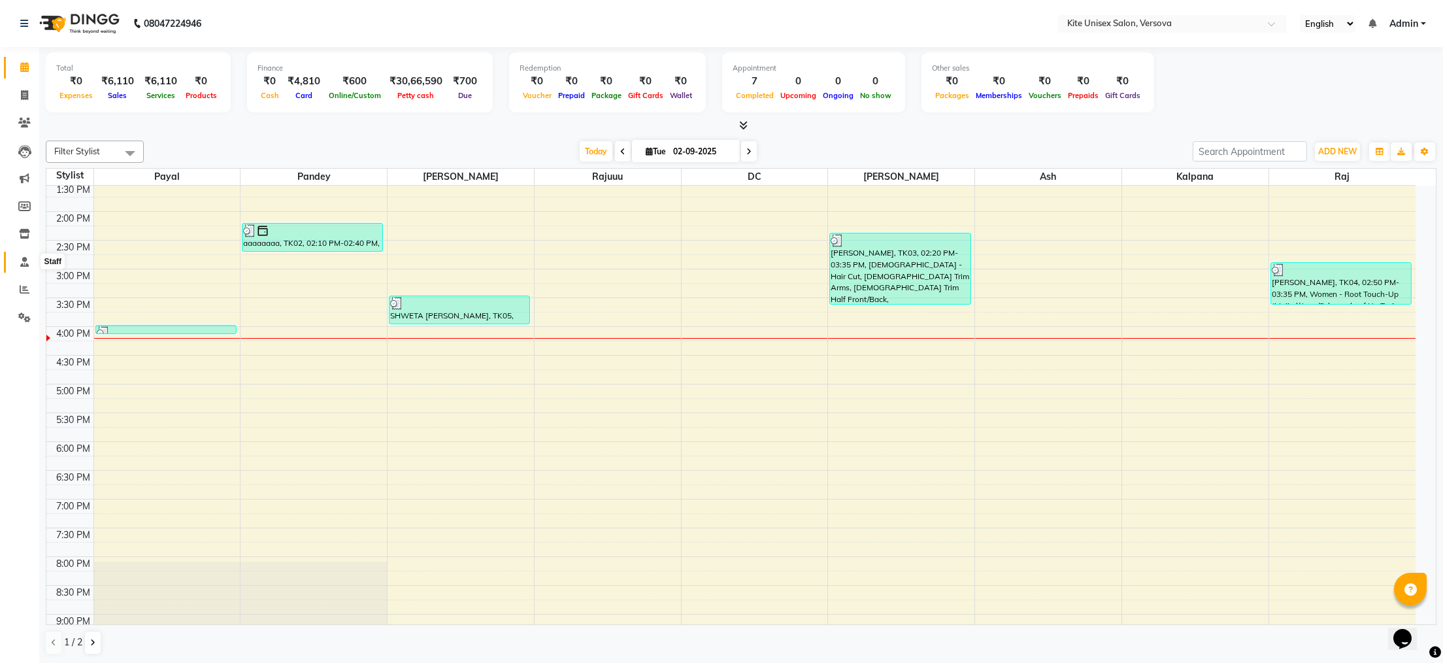
click at [26, 261] on icon at bounding box center [24, 262] width 8 height 10
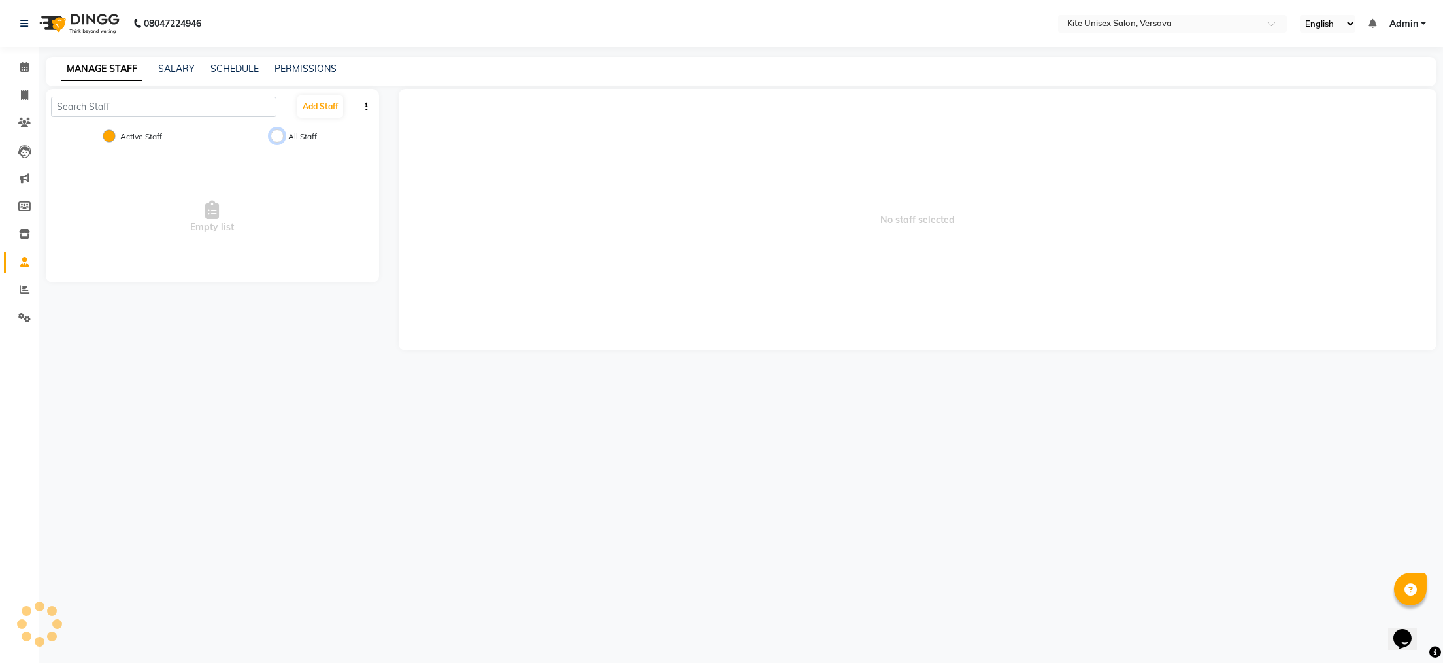
click at [280, 133] on input "All Staff" at bounding box center [277, 135] width 13 height 13
radio input "true"
click at [280, 135] on input "All Staff" at bounding box center [277, 135] width 13 height 13
click at [109, 133] on input "Active Staff" at bounding box center [109, 135] width 13 height 13
radio input "true"
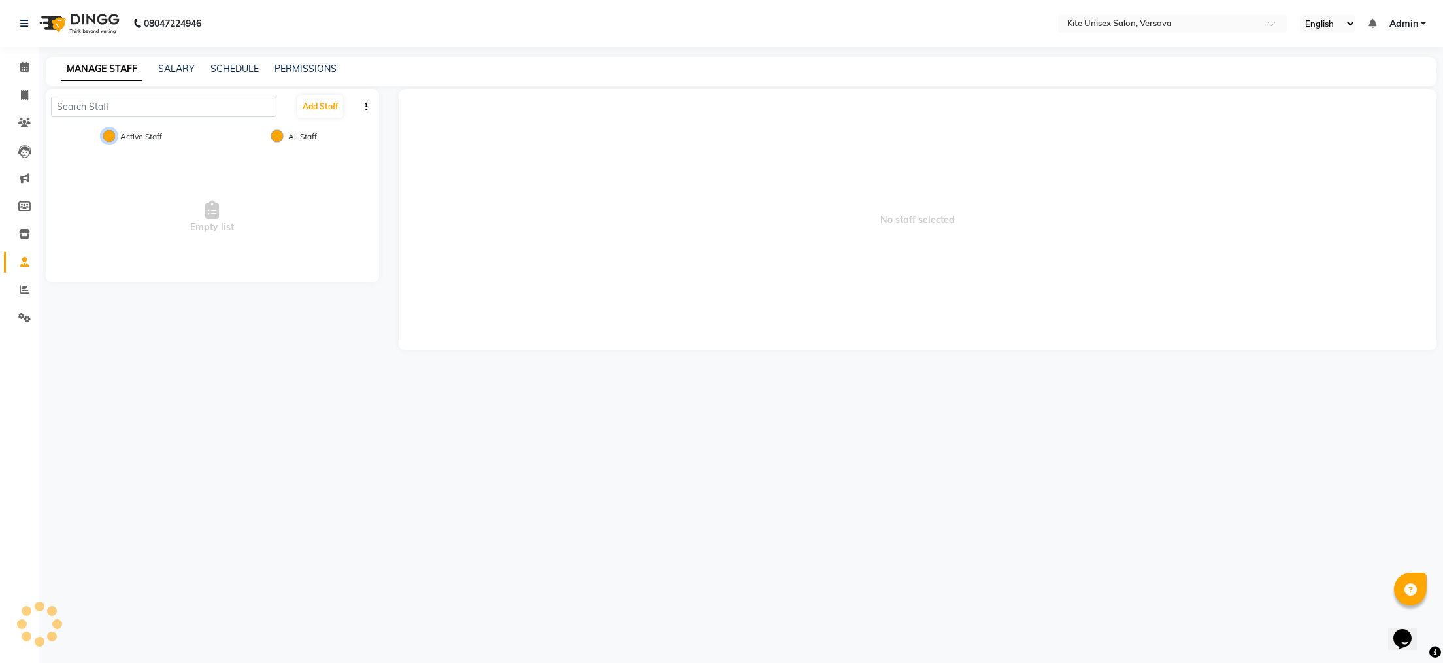
radio input "false"
click at [331, 105] on button "Add Staff" at bounding box center [320, 106] width 46 height 22
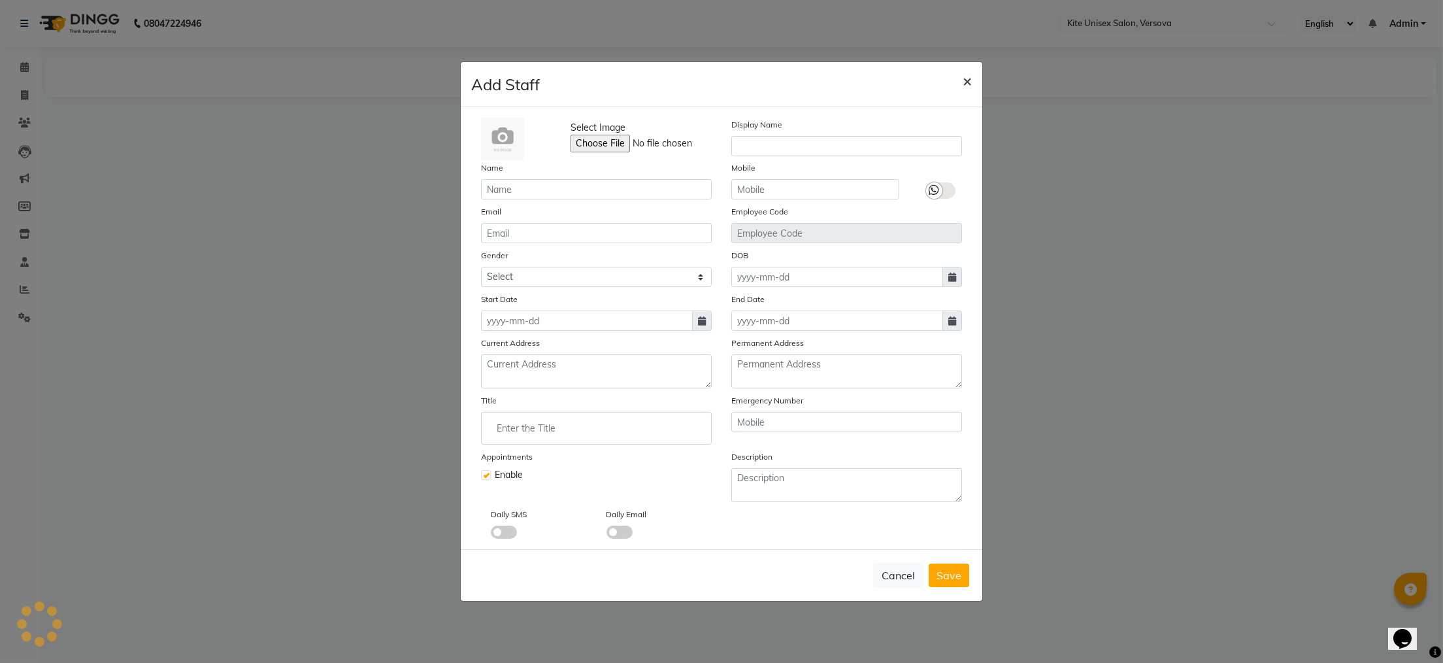
click at [967, 80] on span "×" at bounding box center [967, 81] width 9 height 20
checkbox input "false"
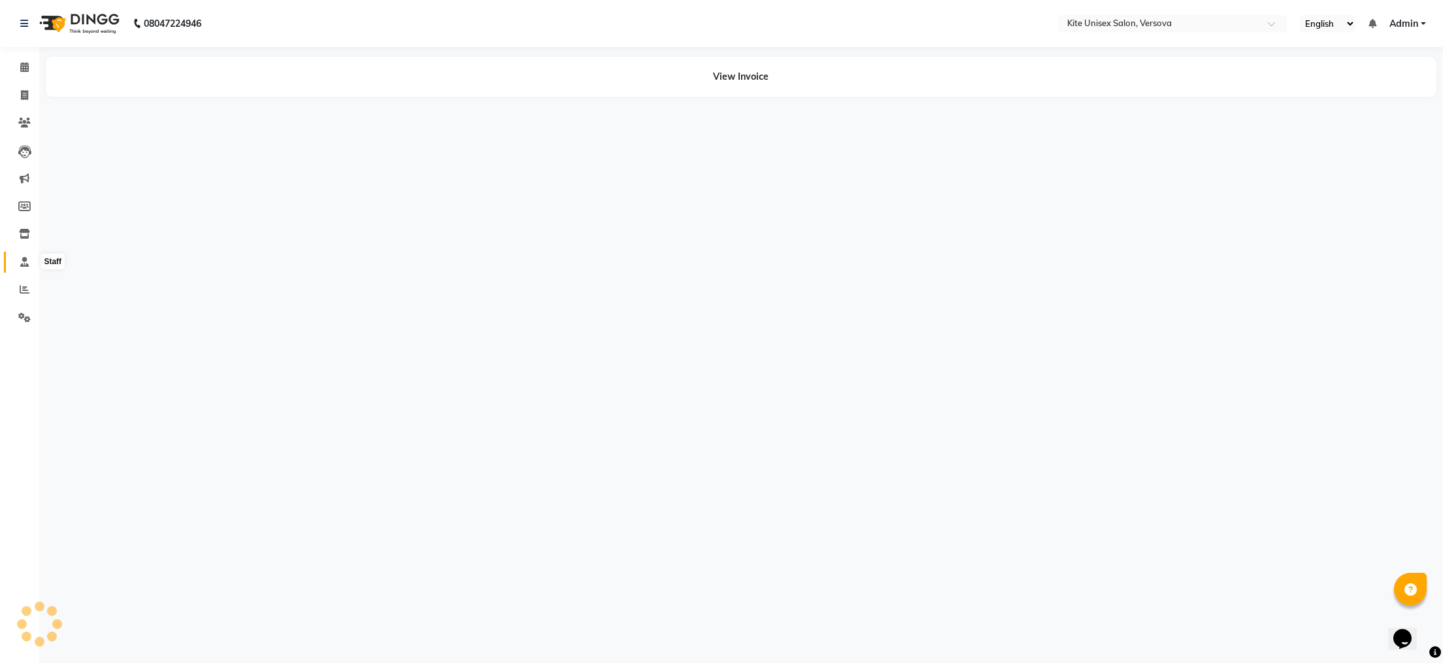
click at [23, 264] on icon at bounding box center [24, 262] width 8 height 10
click at [209, 210] on icon at bounding box center [212, 210] width 14 height 18
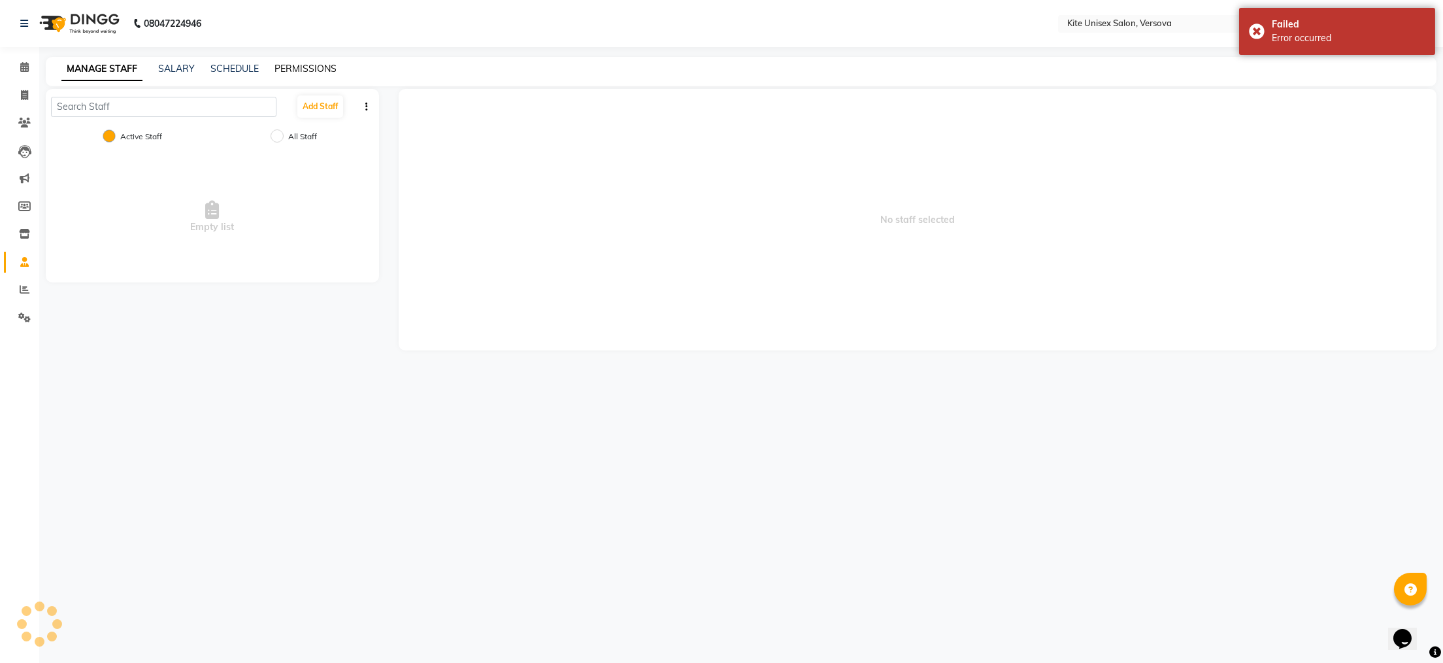
click at [320, 63] on link "PERMISSIONS" at bounding box center [305, 69] width 62 height 12
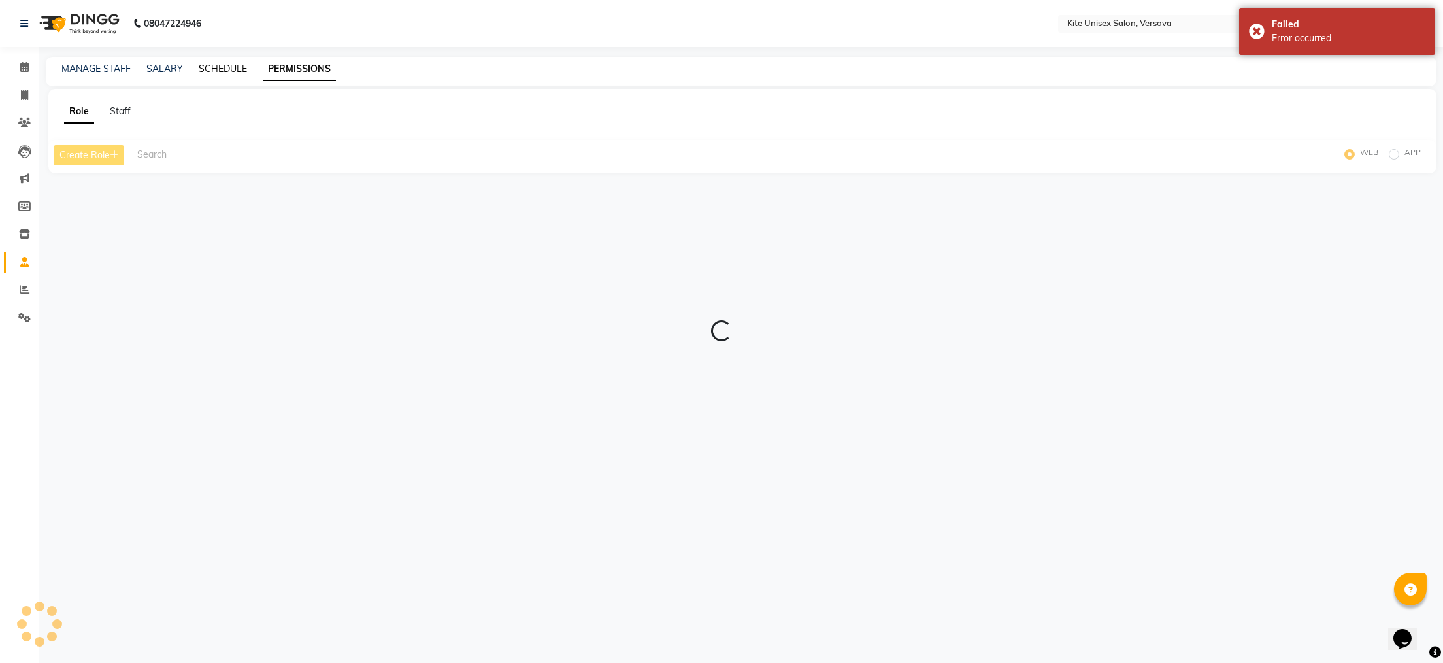
click at [214, 70] on link "SCHEDULE" at bounding box center [223, 69] width 48 height 12
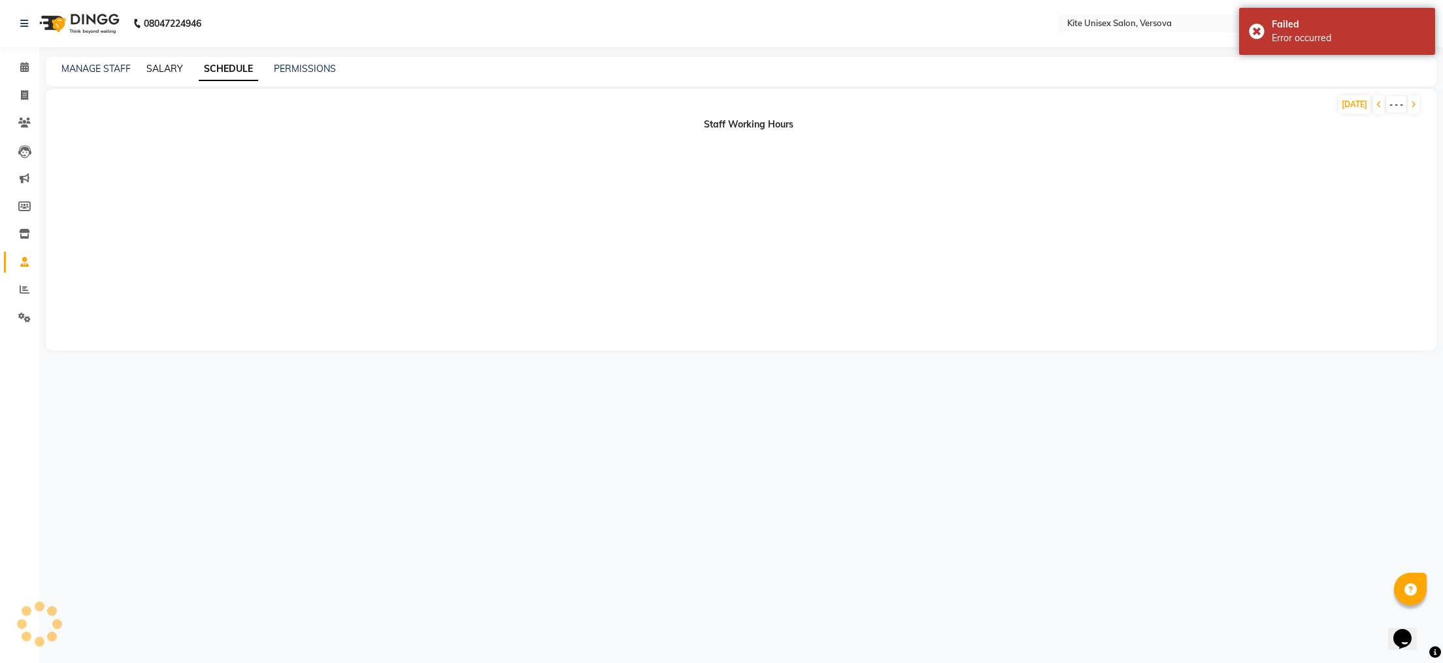
click at [167, 67] on link "SALARY" at bounding box center [164, 69] width 37 height 12
click at [91, 69] on link "MANAGE STAFF" at bounding box center [95, 69] width 69 height 12
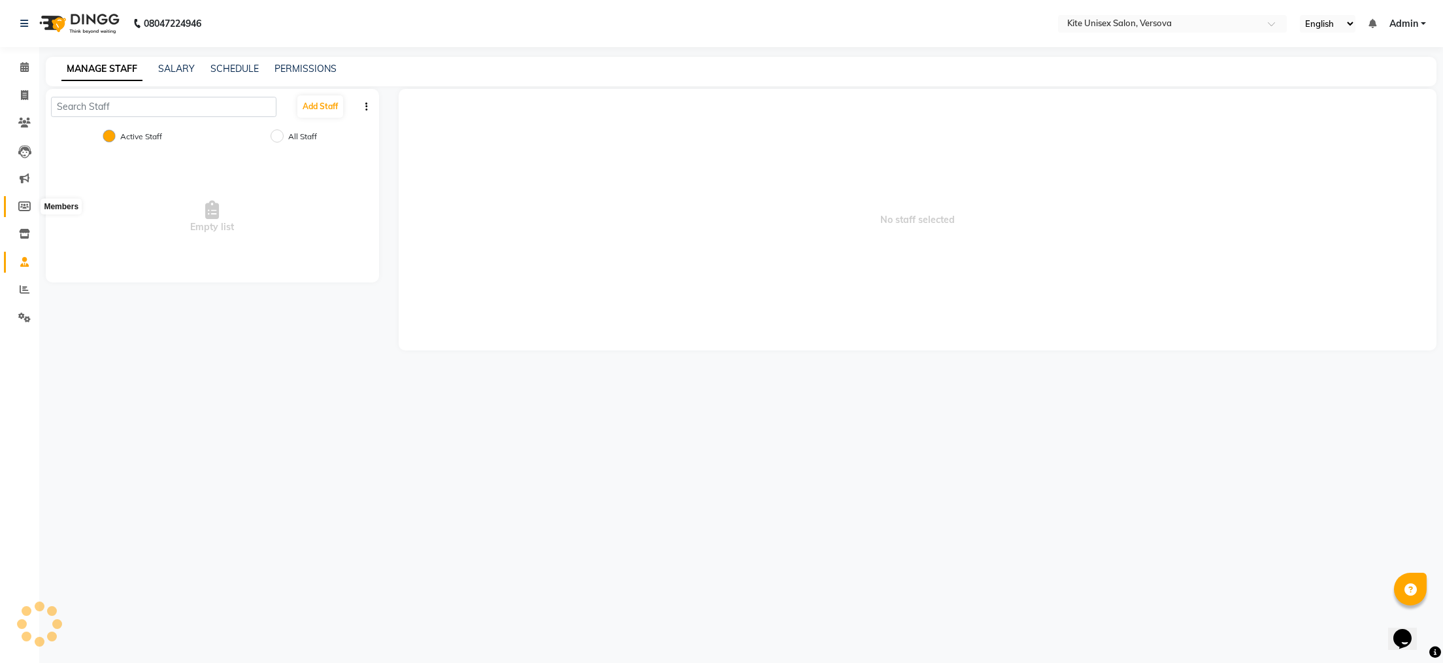
click at [22, 208] on icon at bounding box center [24, 206] width 12 height 10
select select
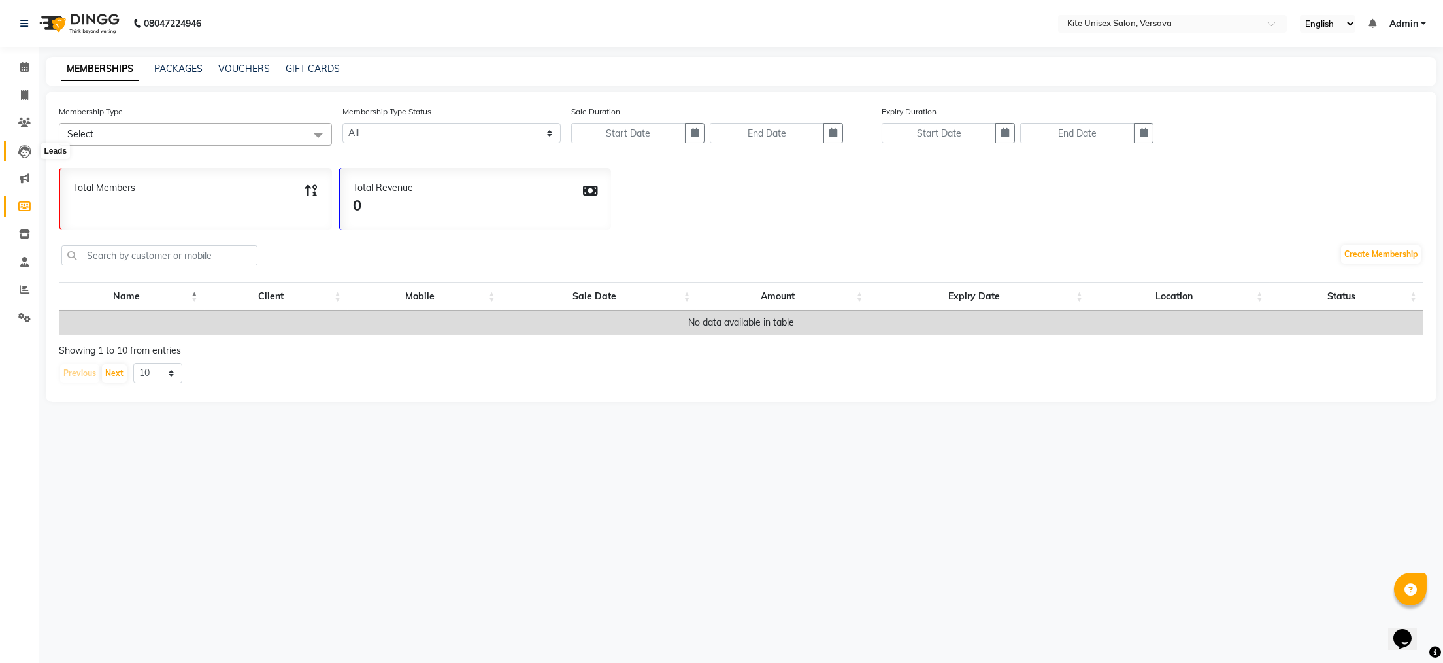
click at [23, 153] on icon at bounding box center [24, 151] width 13 height 13
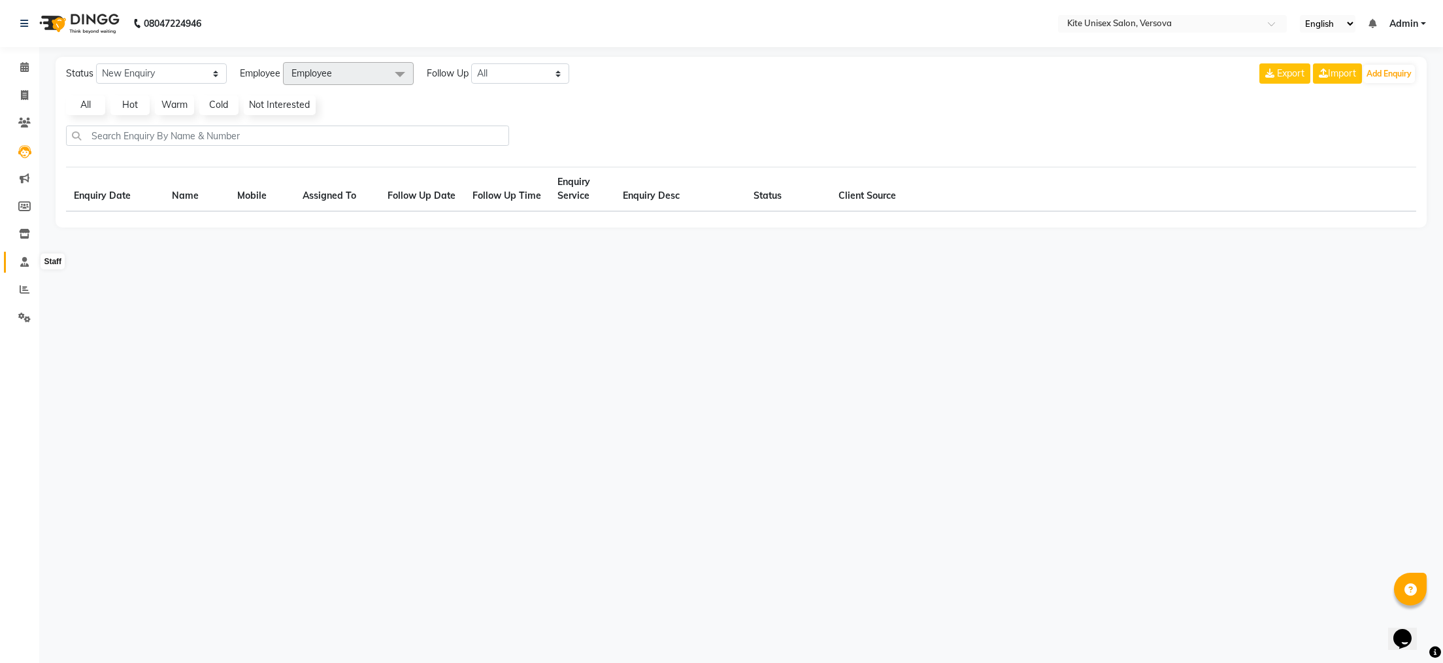
click at [26, 260] on icon at bounding box center [24, 262] width 8 height 10
select select
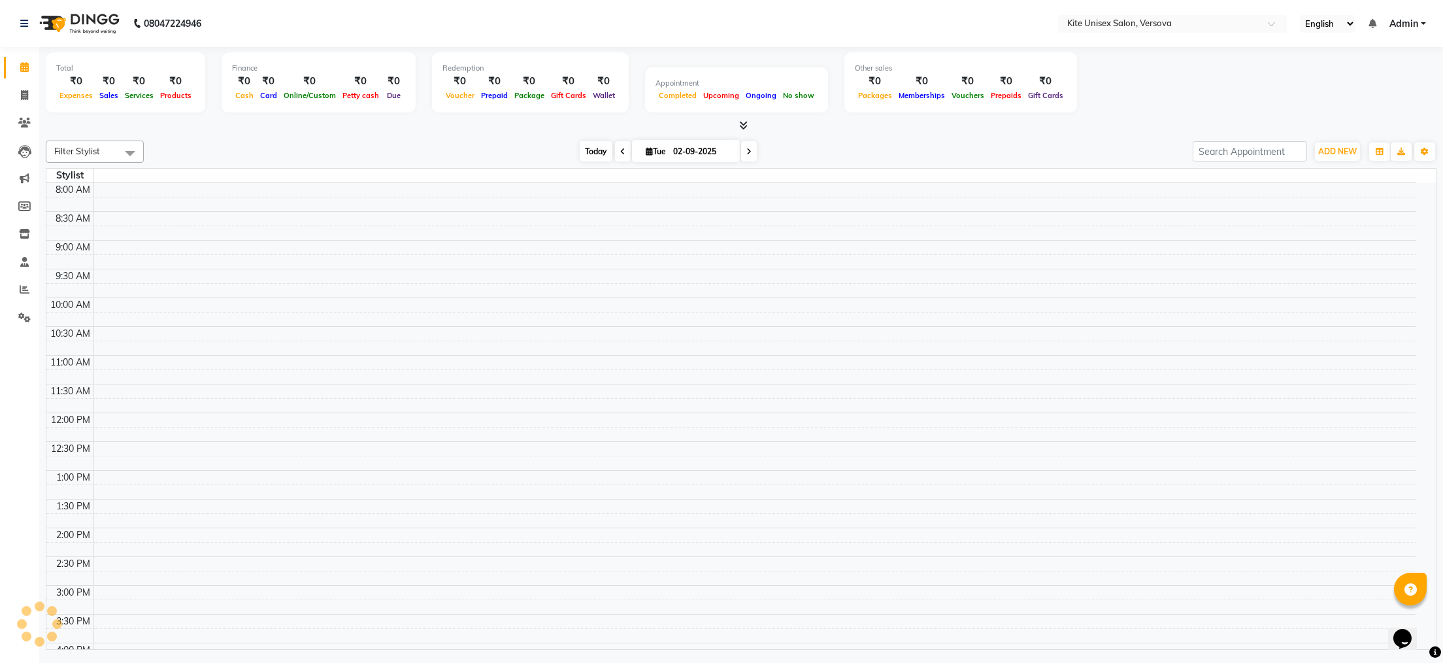
click at [591, 150] on span "Today" at bounding box center [596, 151] width 33 height 20
click at [22, 264] on icon at bounding box center [24, 262] width 8 height 10
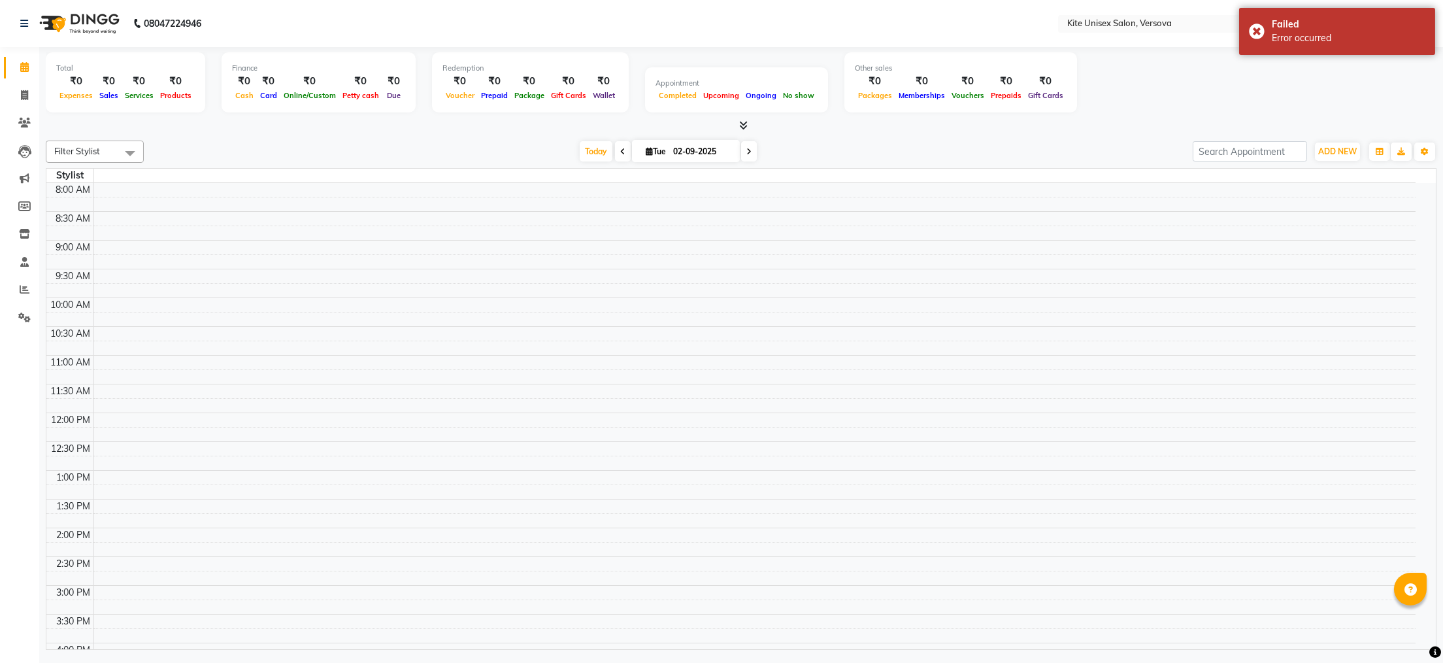
select select "service"
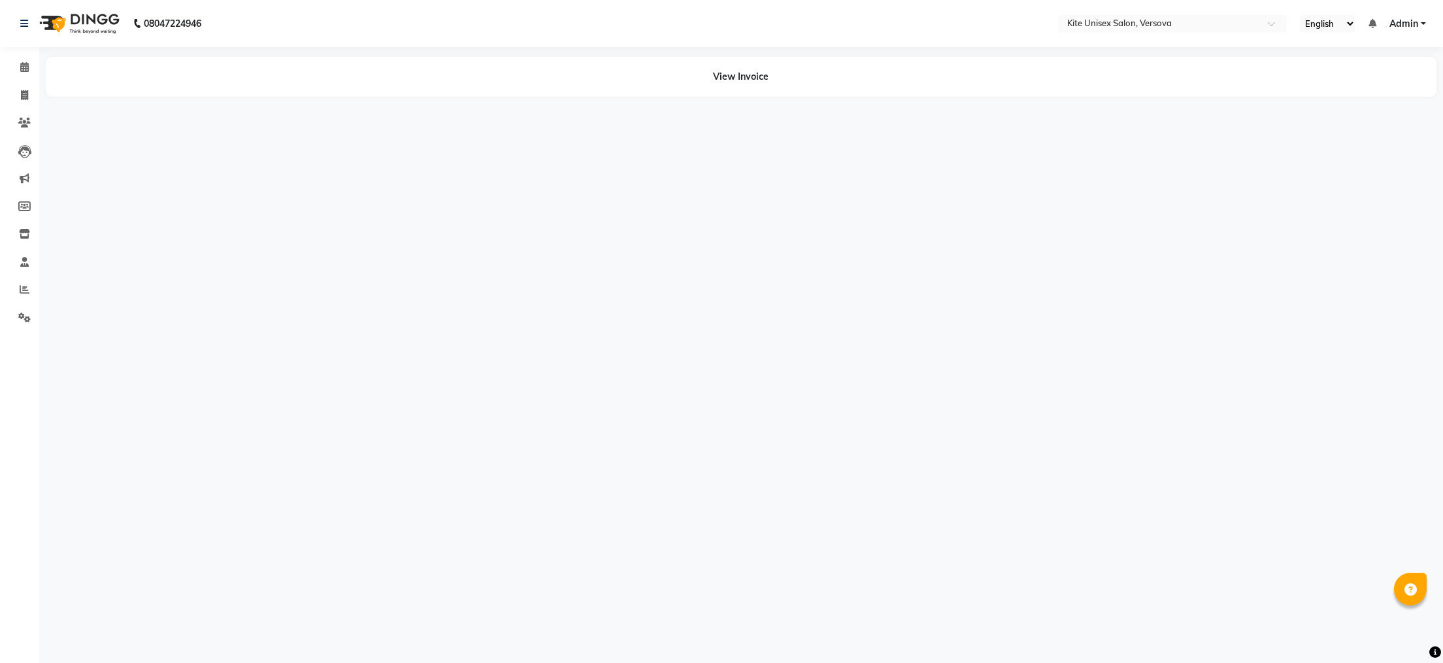
select select "service"
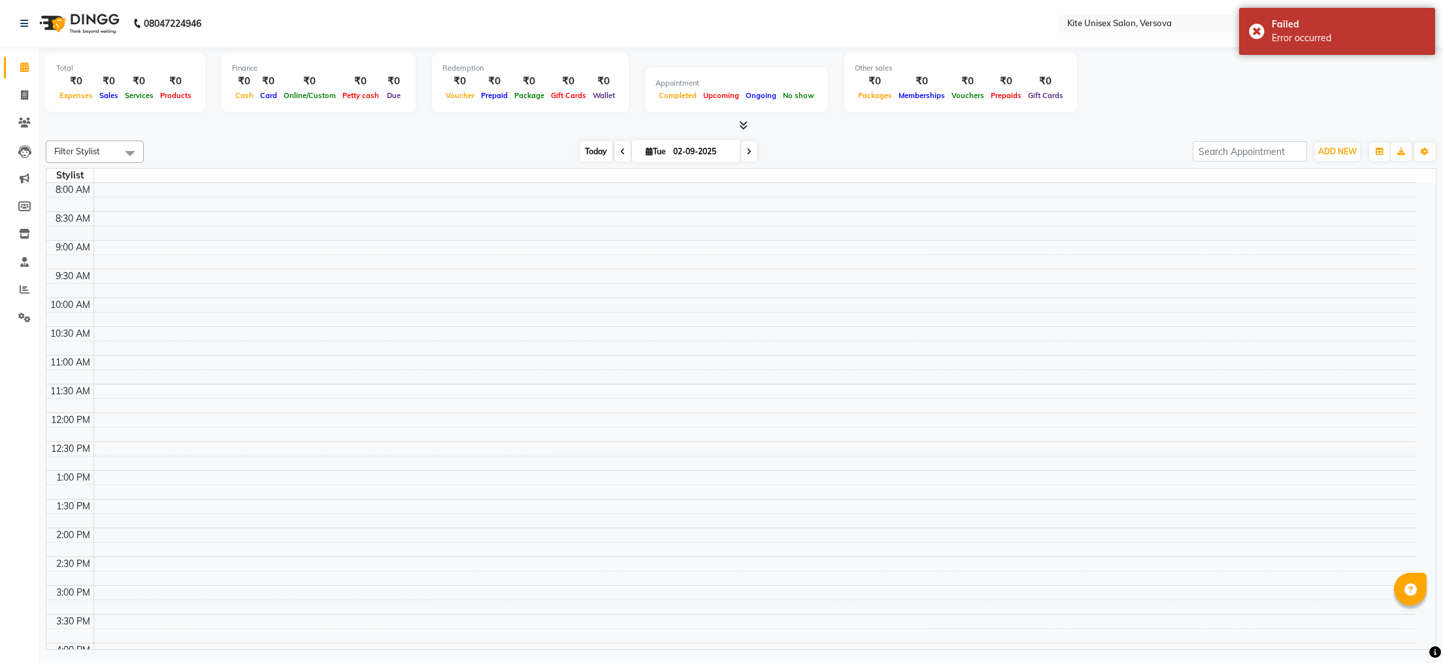
click at [589, 157] on span "Today" at bounding box center [596, 151] width 33 height 20
click at [591, 145] on span "Today" at bounding box center [596, 151] width 33 height 20
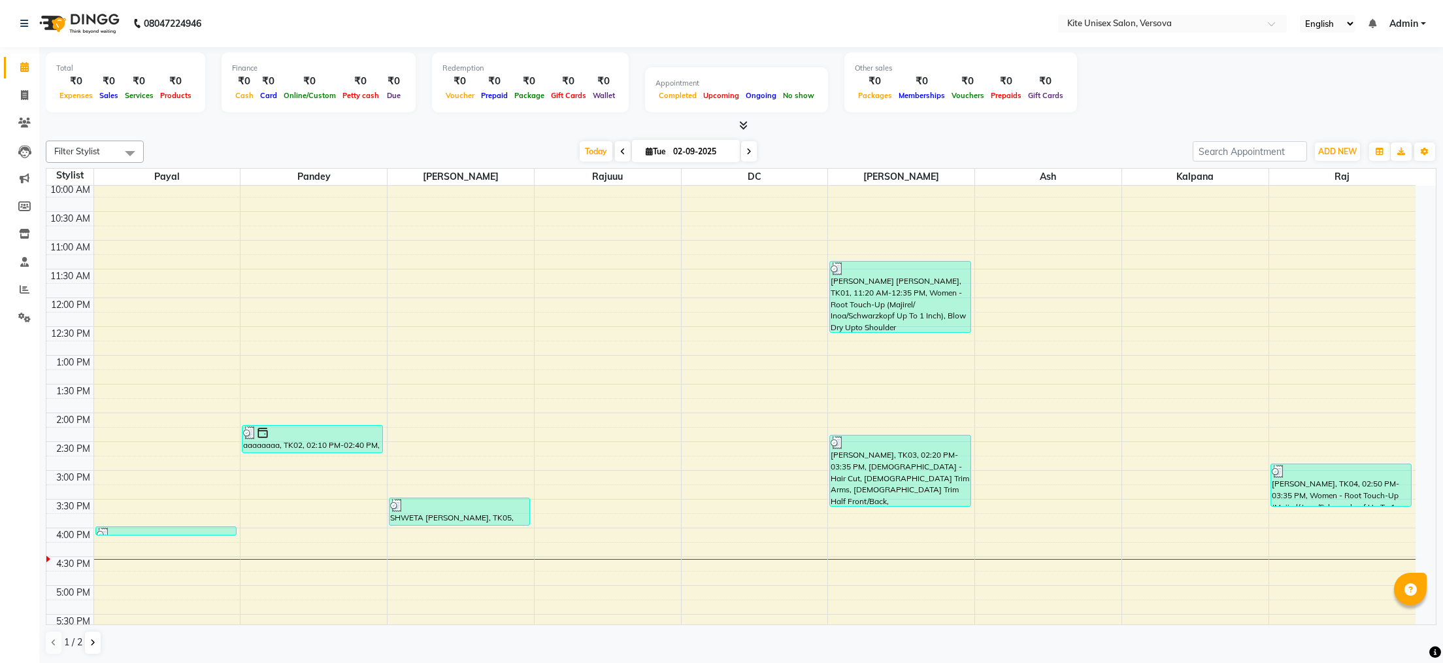
scroll to position [256, 0]
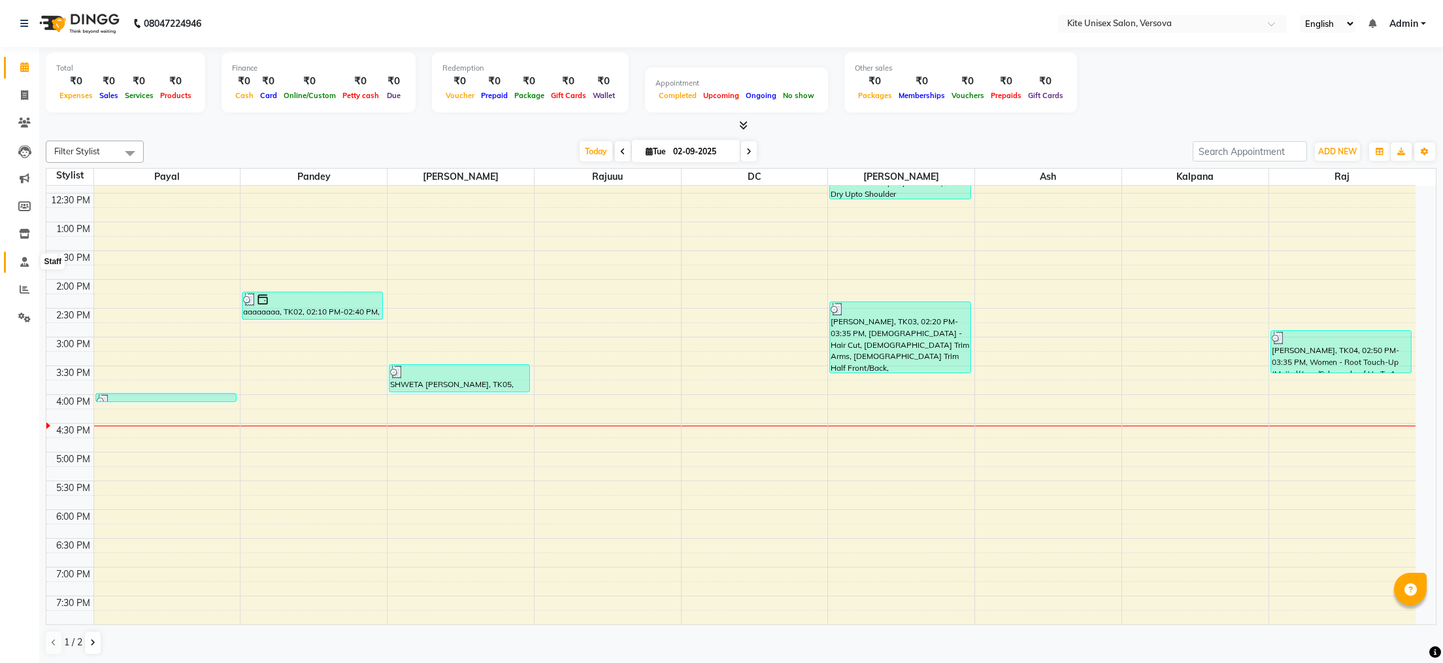
click at [25, 262] on icon at bounding box center [24, 262] width 8 height 10
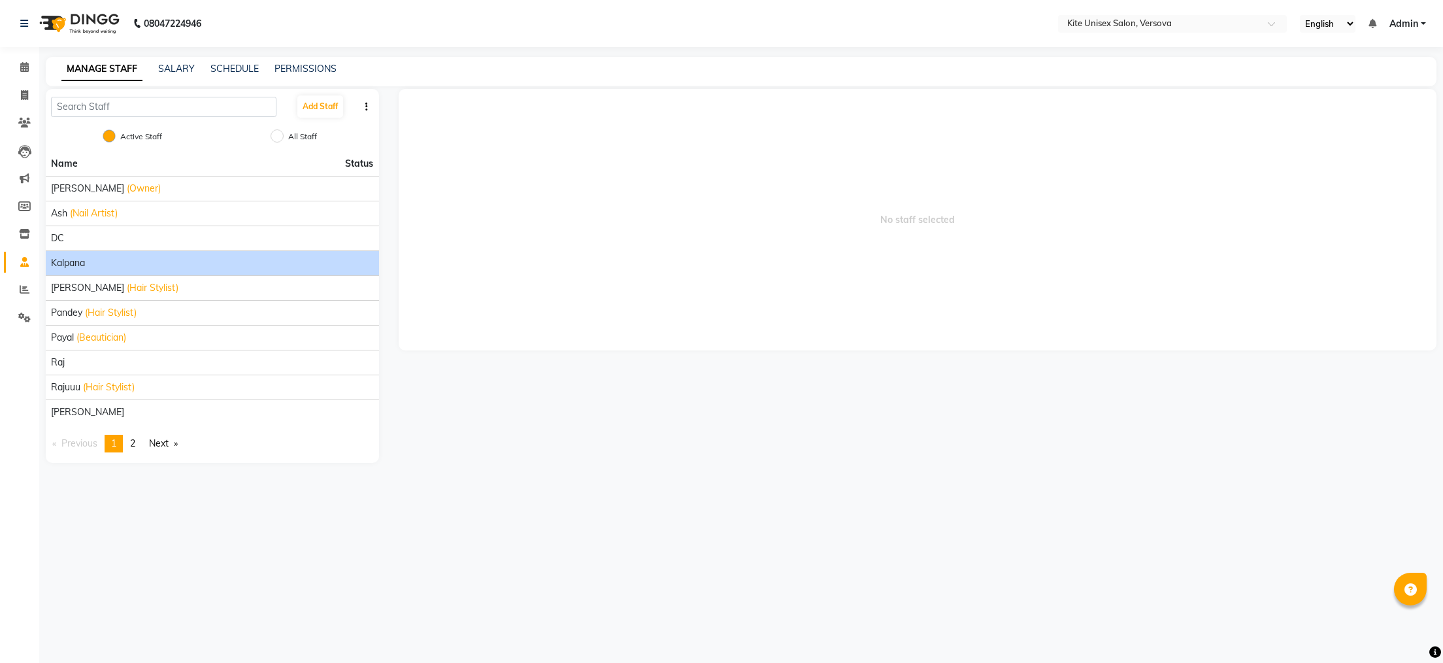
click at [98, 264] on div "kalpana" at bounding box center [212, 263] width 323 height 14
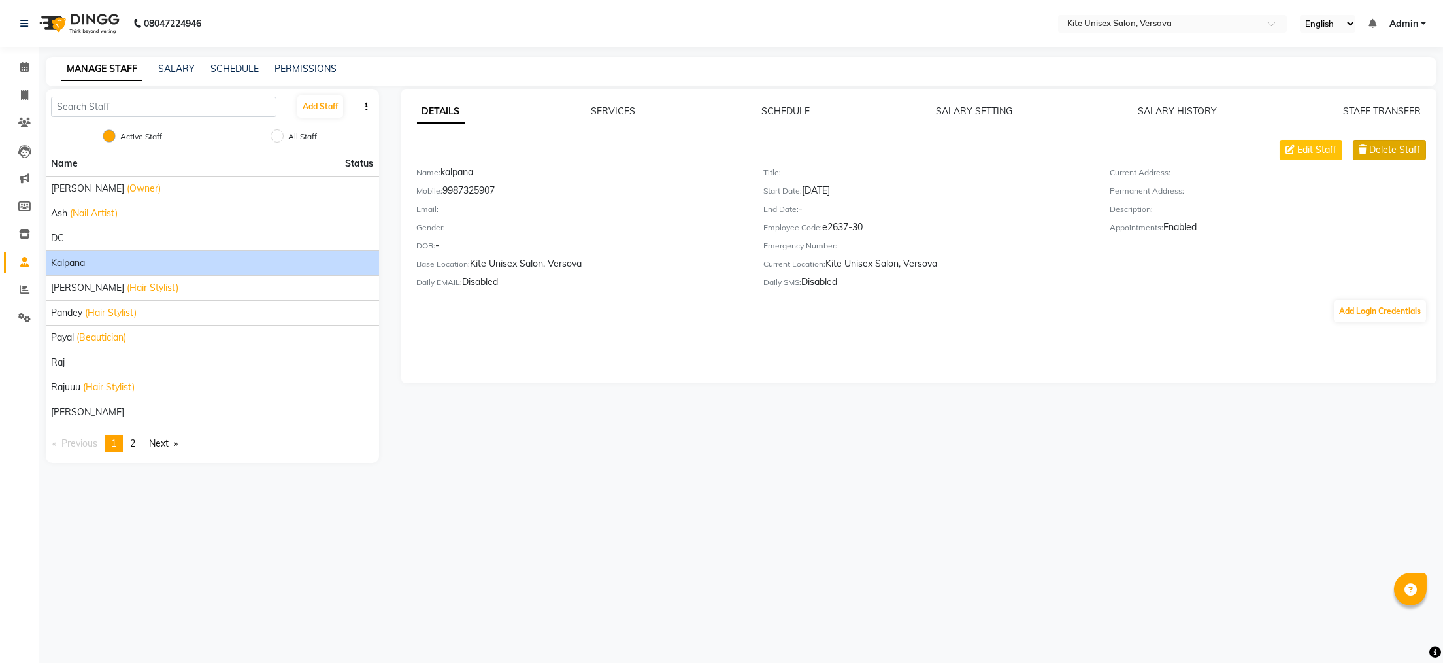
click at [1400, 143] on span "Delete Staff" at bounding box center [1394, 150] width 51 height 14
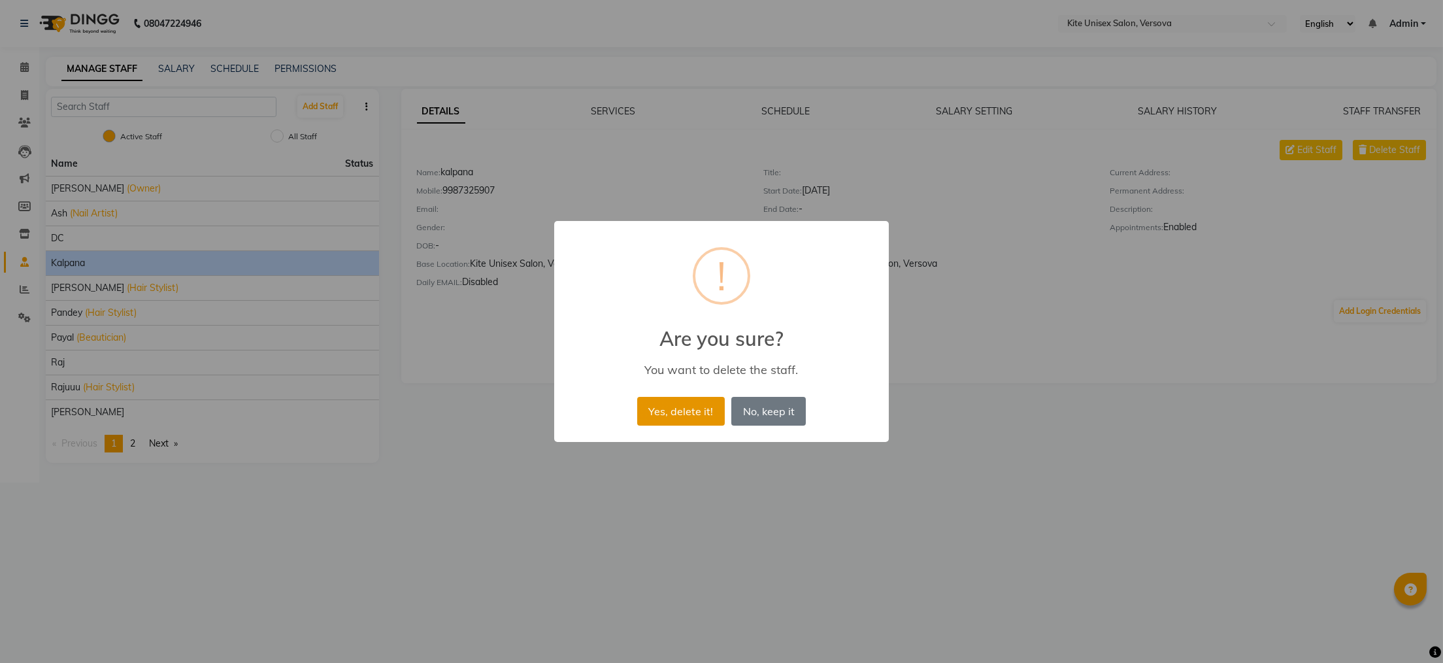
click at [686, 413] on button "Yes, delete it!" at bounding box center [681, 411] width 88 height 29
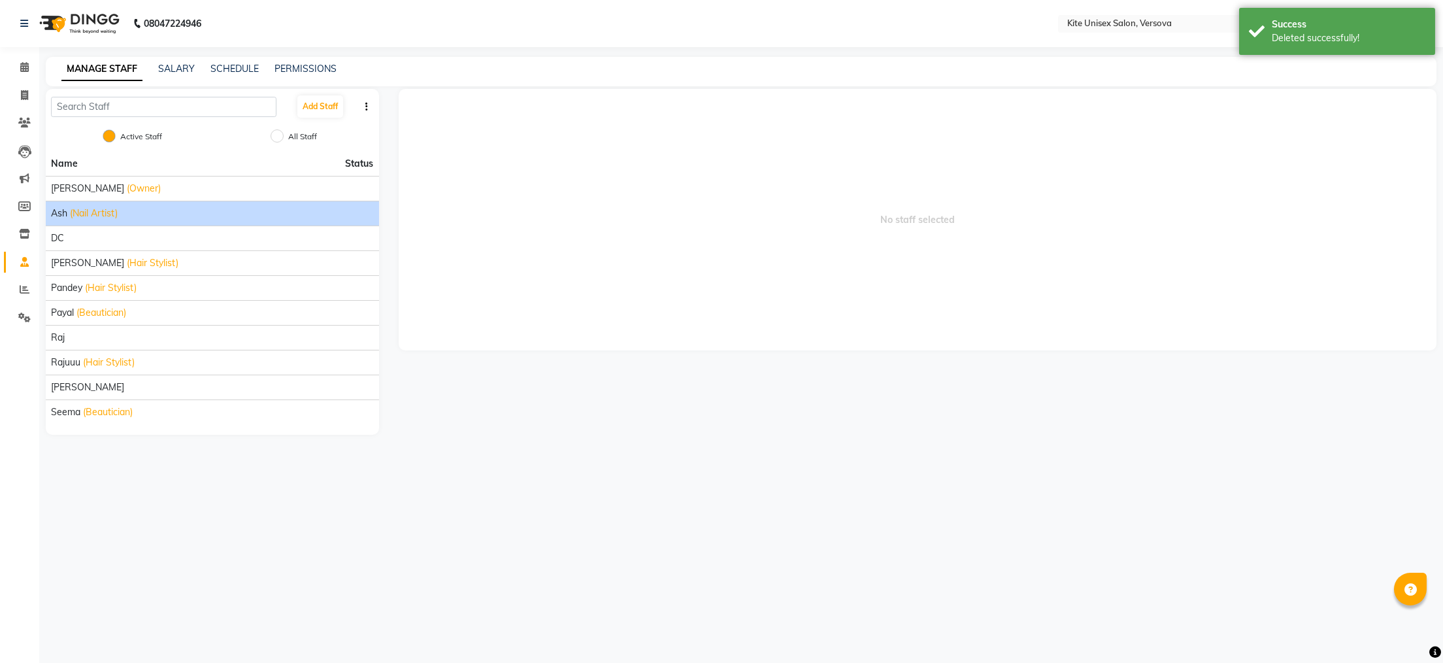
click at [63, 207] on span "Ash" at bounding box center [59, 214] width 16 height 14
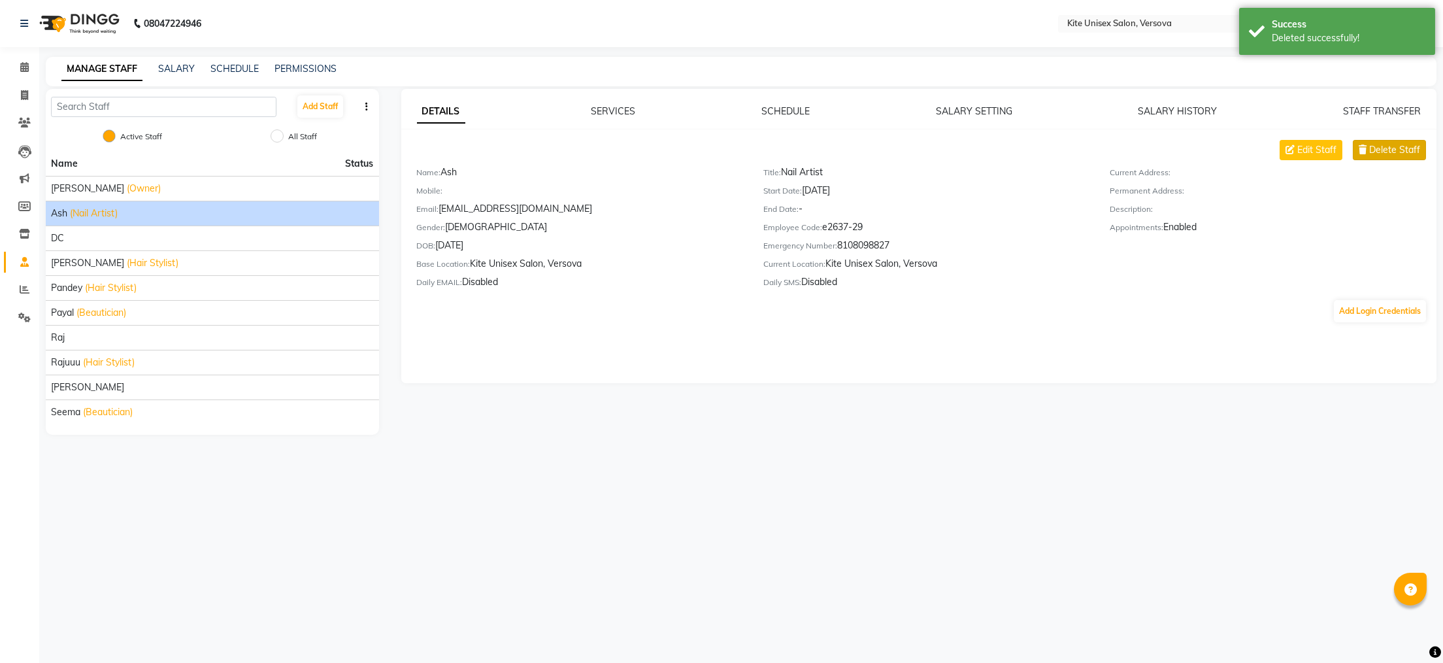
click at [1395, 152] on span "Delete Staff" at bounding box center [1394, 150] width 51 height 14
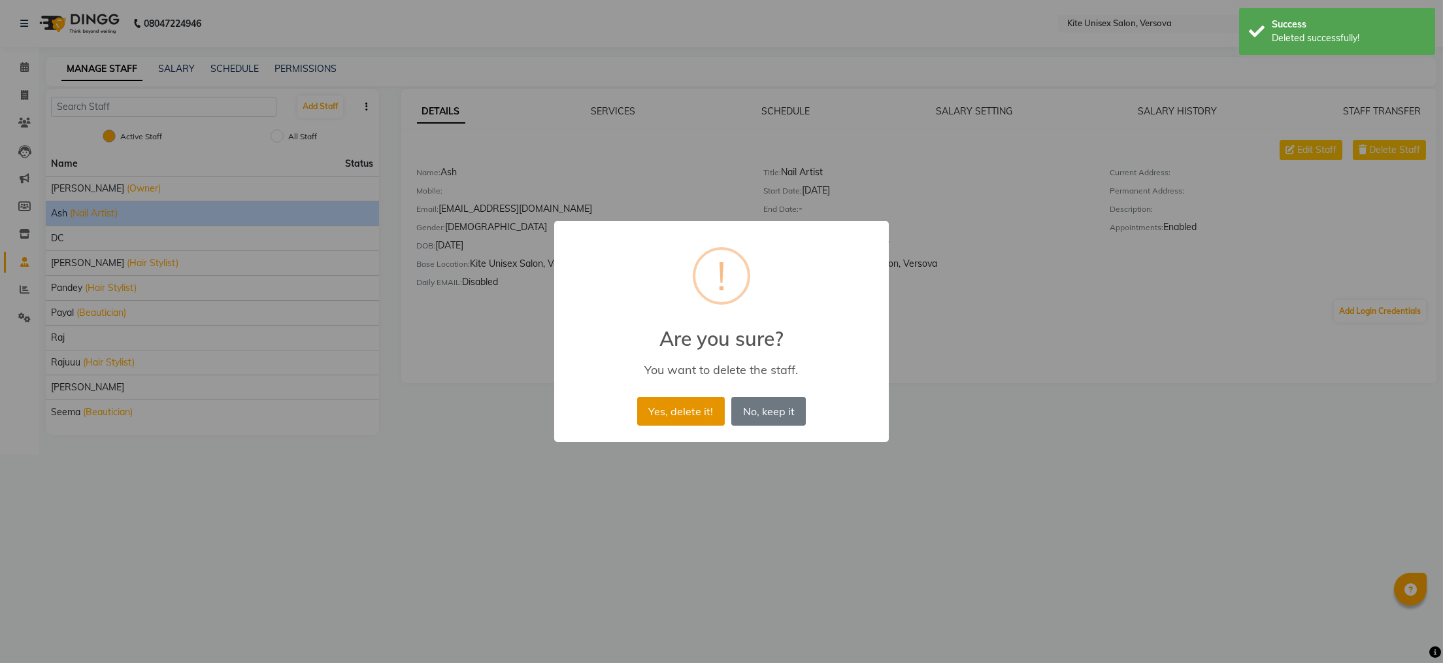
click at [657, 408] on button "Yes, delete it!" at bounding box center [681, 411] width 88 height 29
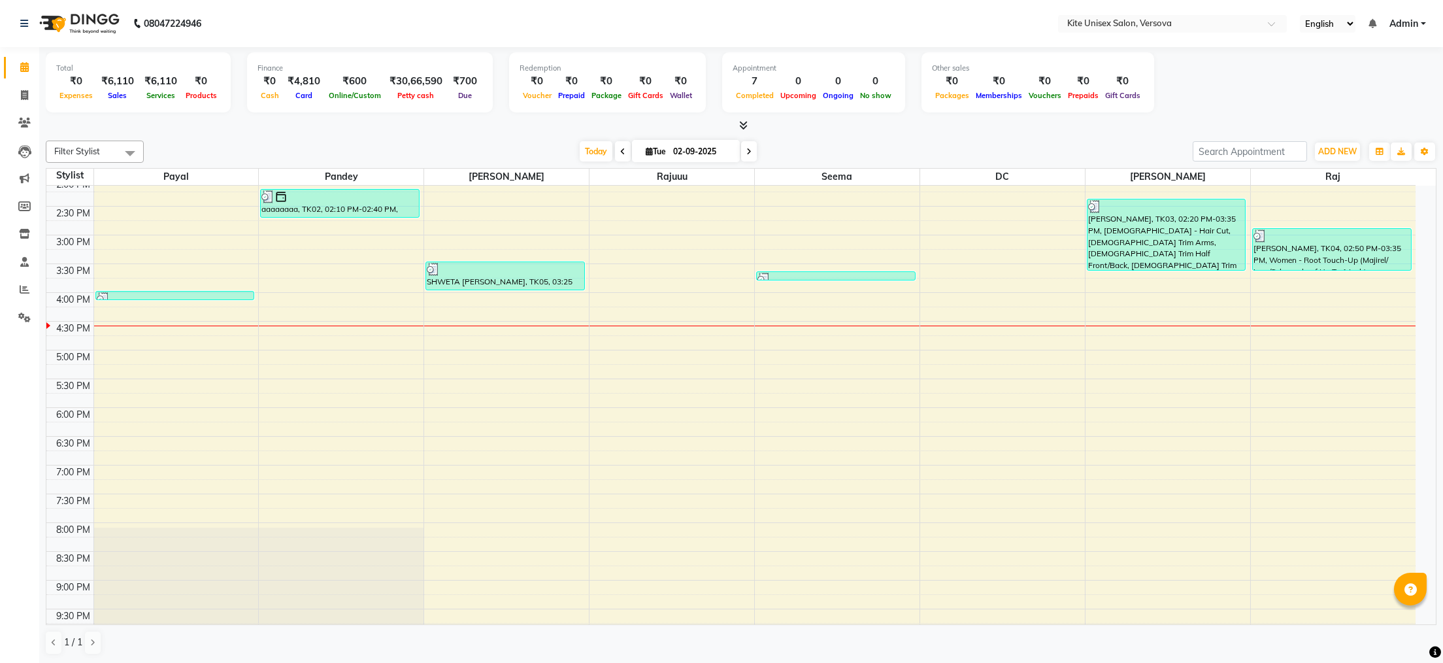
scroll to position [240, 0]
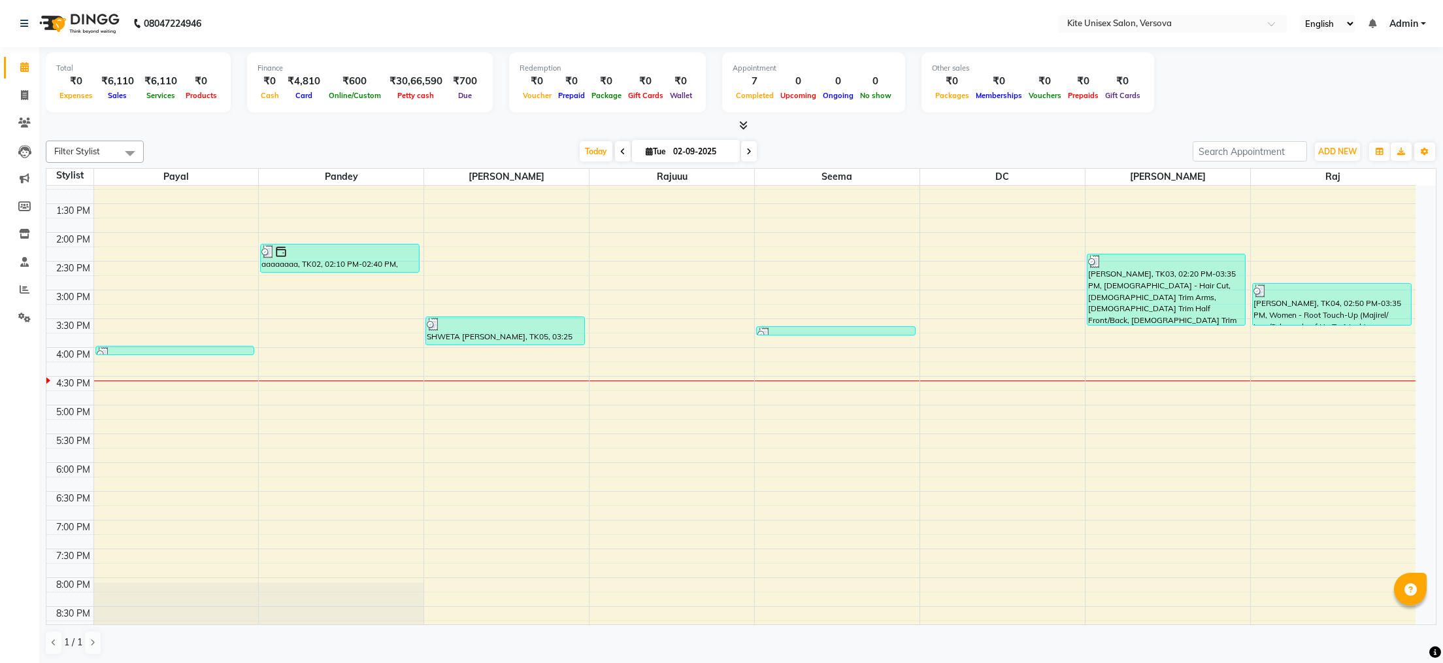
click at [620, 150] on icon at bounding box center [622, 152] width 5 height 8
type input "[DATE]"
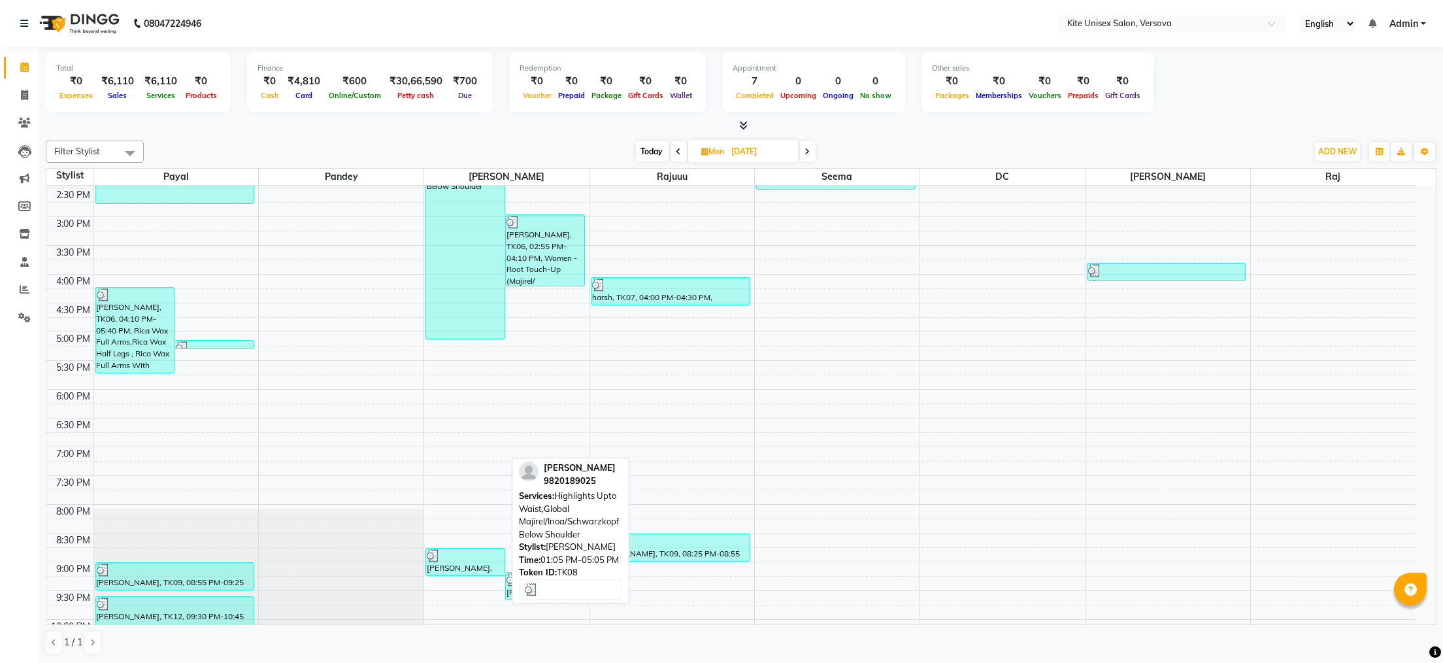
scroll to position [371, 0]
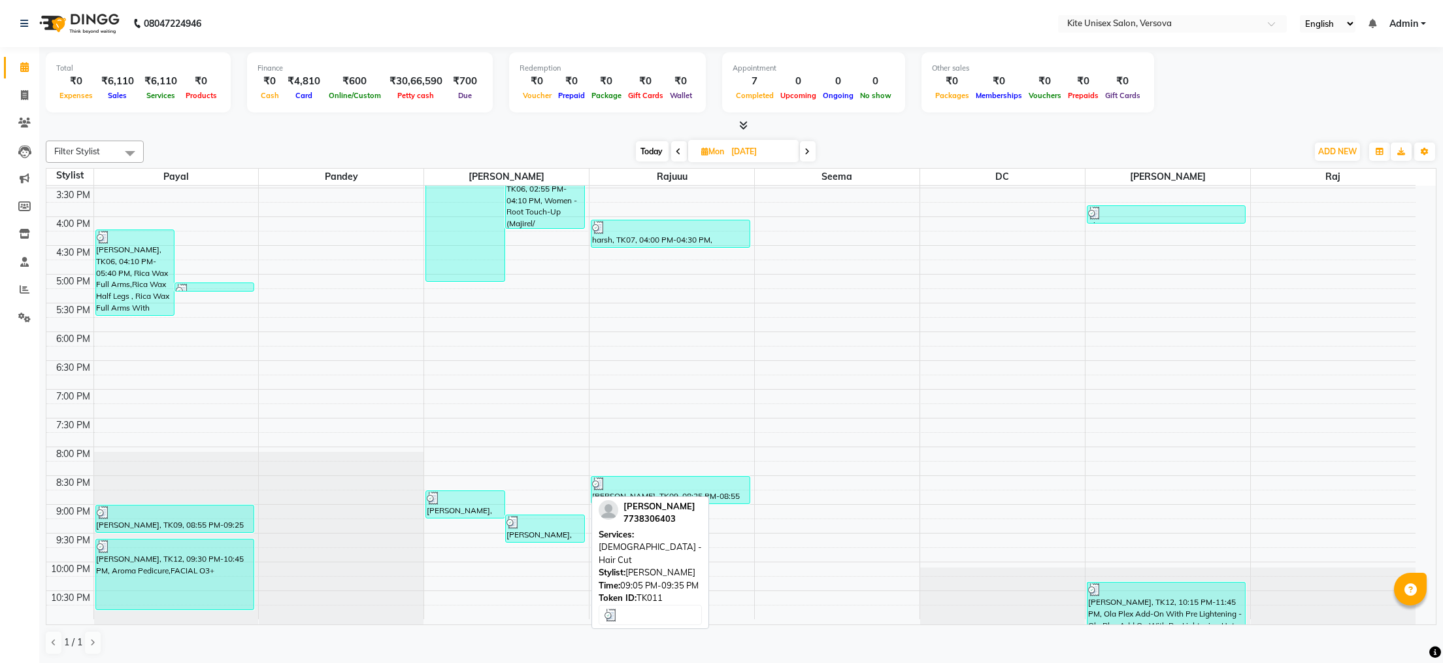
click at [569, 533] on div "[PERSON_NAME], TK11, 09:05 PM-09:35 PM, [DEMOGRAPHIC_DATA] - Hair Cut" at bounding box center [545, 528] width 78 height 27
select select "3"
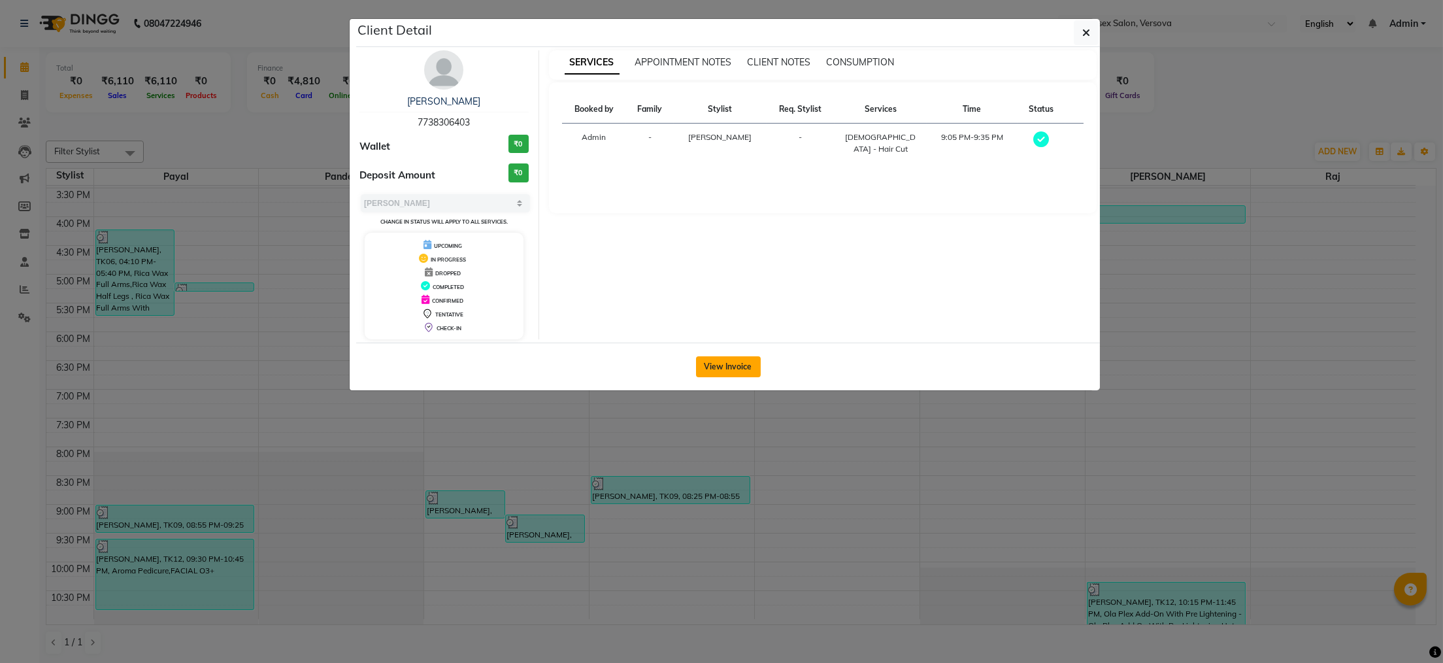
click at [745, 368] on button "View Invoice" at bounding box center [728, 366] width 65 height 21
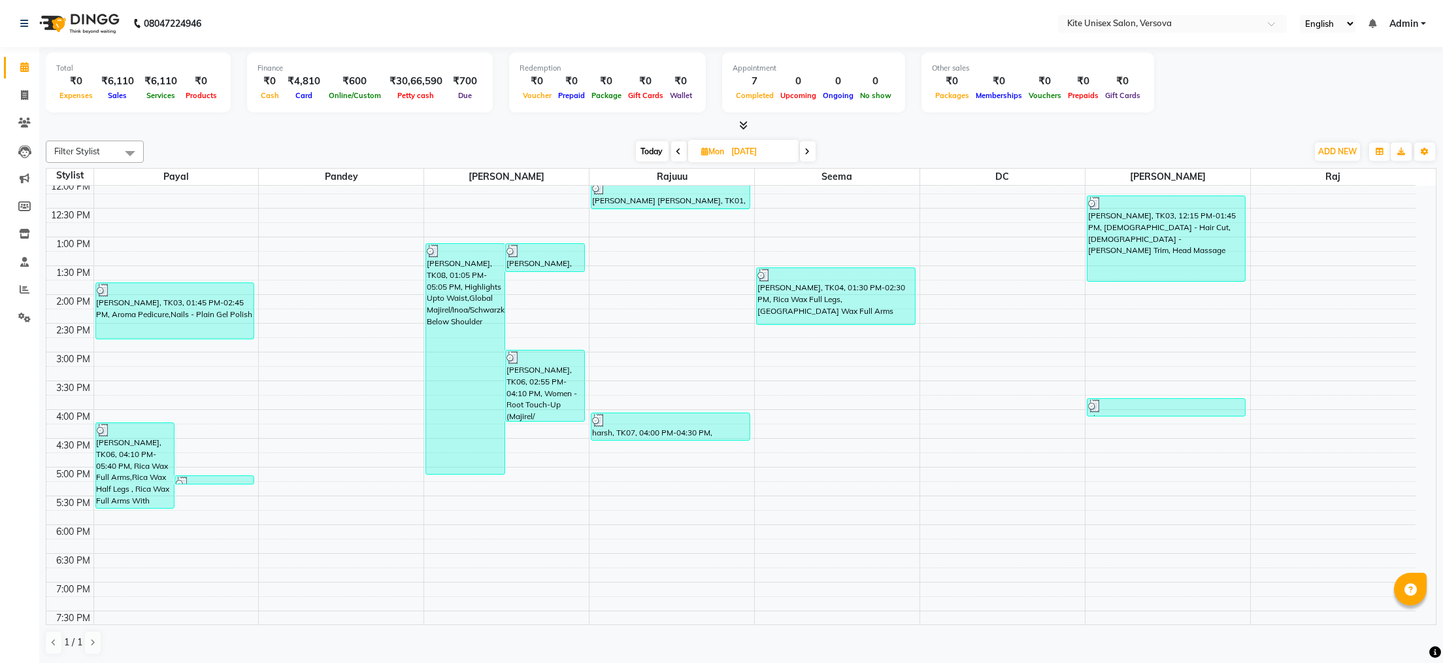
scroll to position [131, 0]
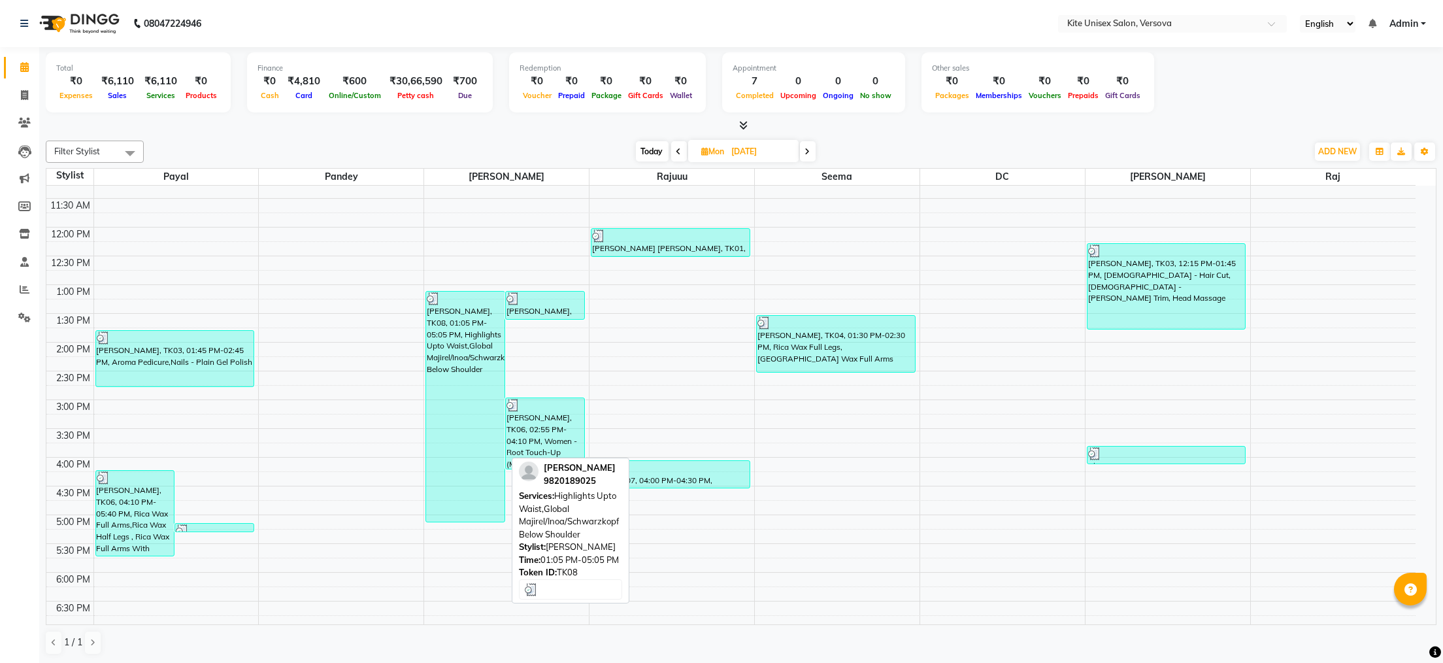
click at [466, 410] on div "[PERSON_NAME], TK08, 01:05 PM-05:05 PM, Highlights Upto Waist,Global Majirel/In…" at bounding box center [465, 406] width 78 height 230
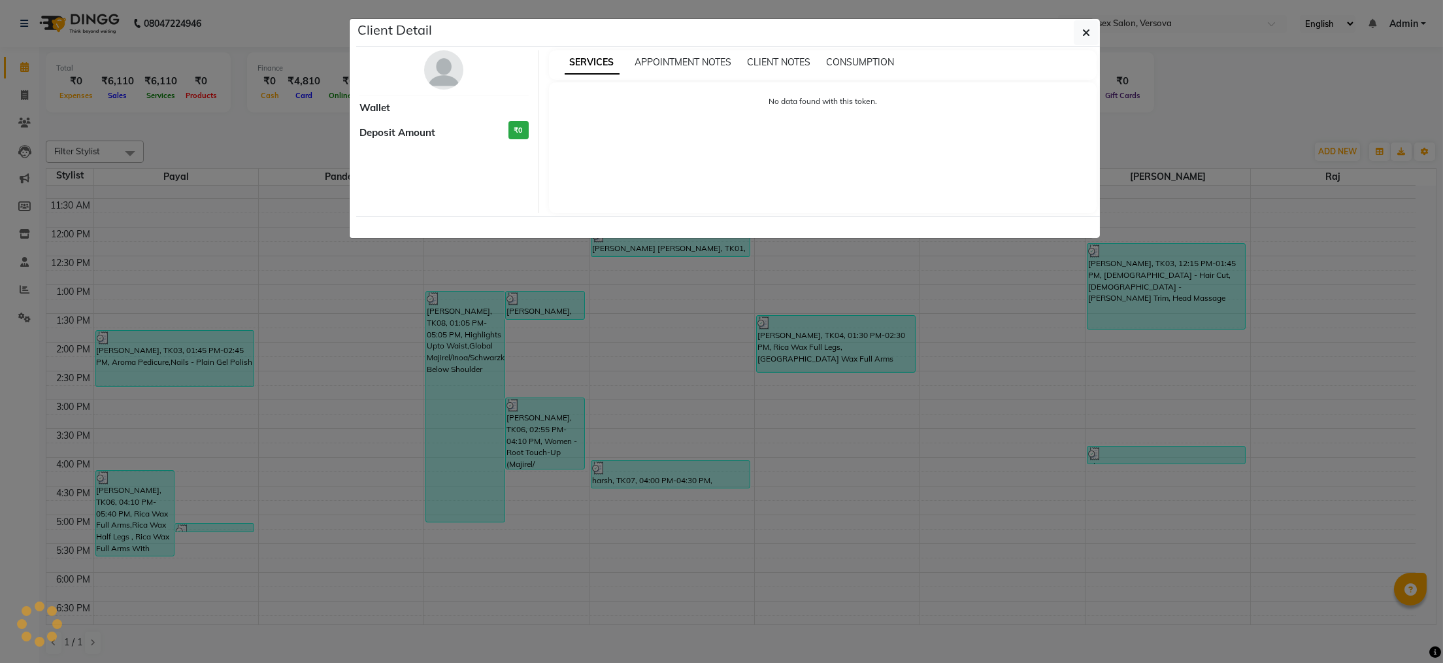
select select "3"
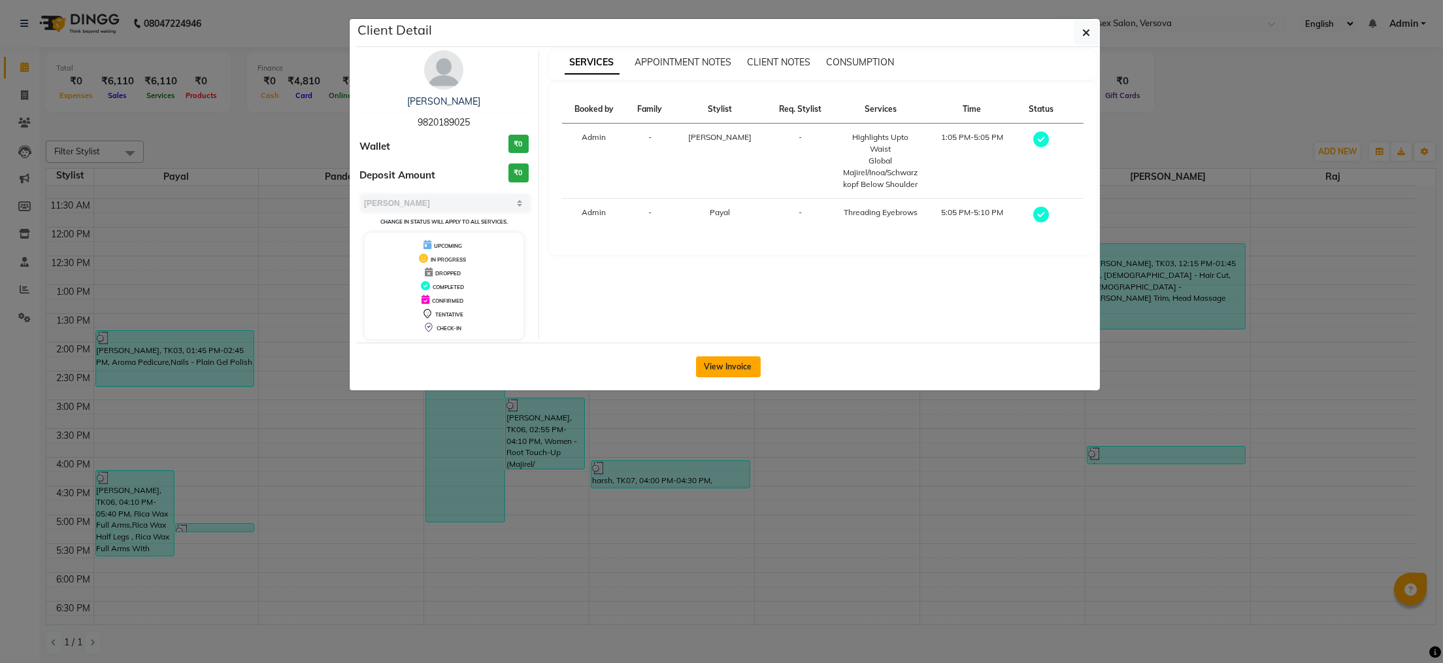
click at [740, 368] on button "View Invoice" at bounding box center [728, 366] width 65 height 21
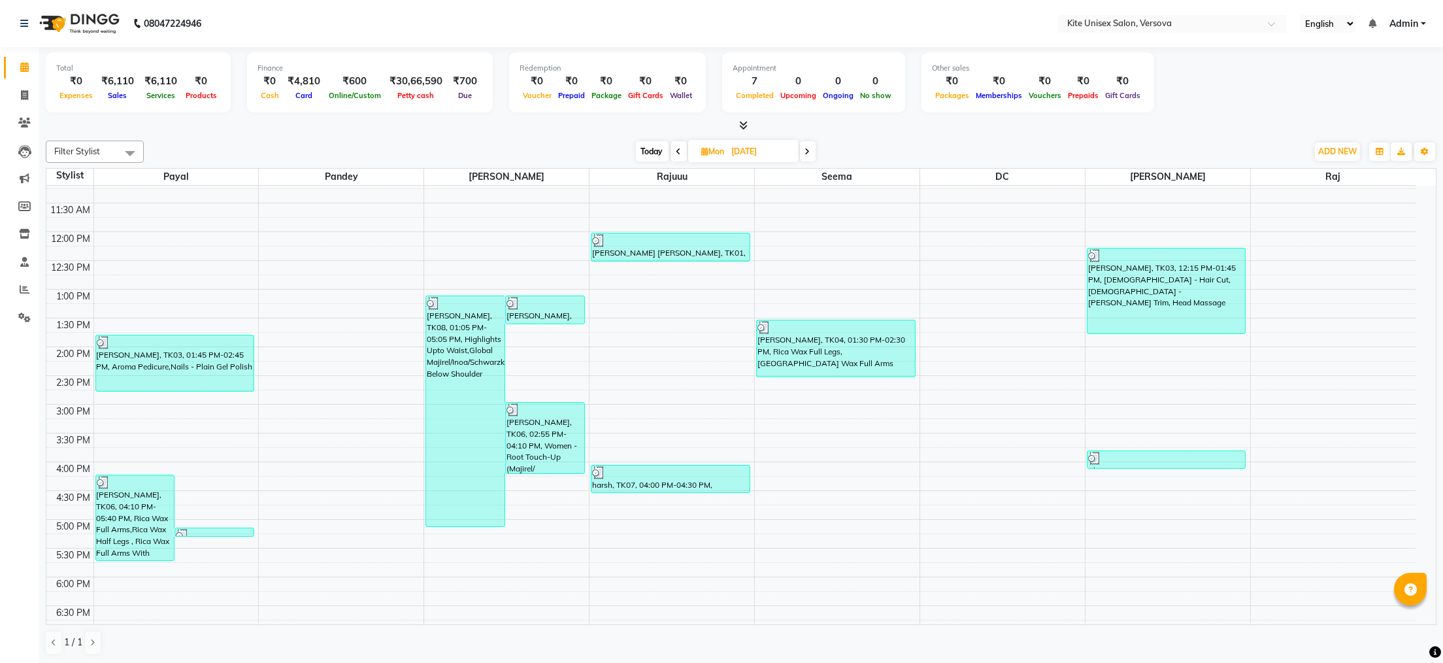
scroll to position [110, 0]
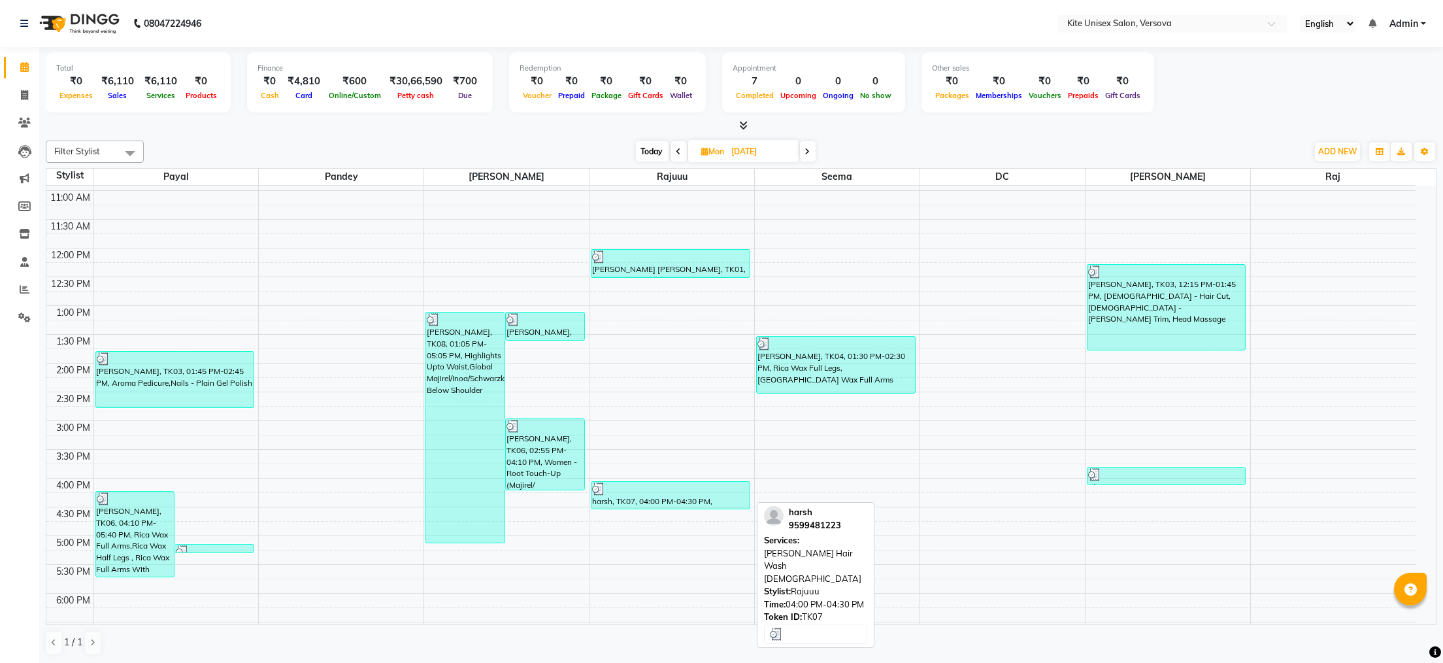
click at [630, 495] on div "harsh, TK07, 04:00 PM-04:30 PM, [PERSON_NAME] Hair Wash [DEMOGRAPHIC_DATA]" at bounding box center [670, 495] width 158 height 27
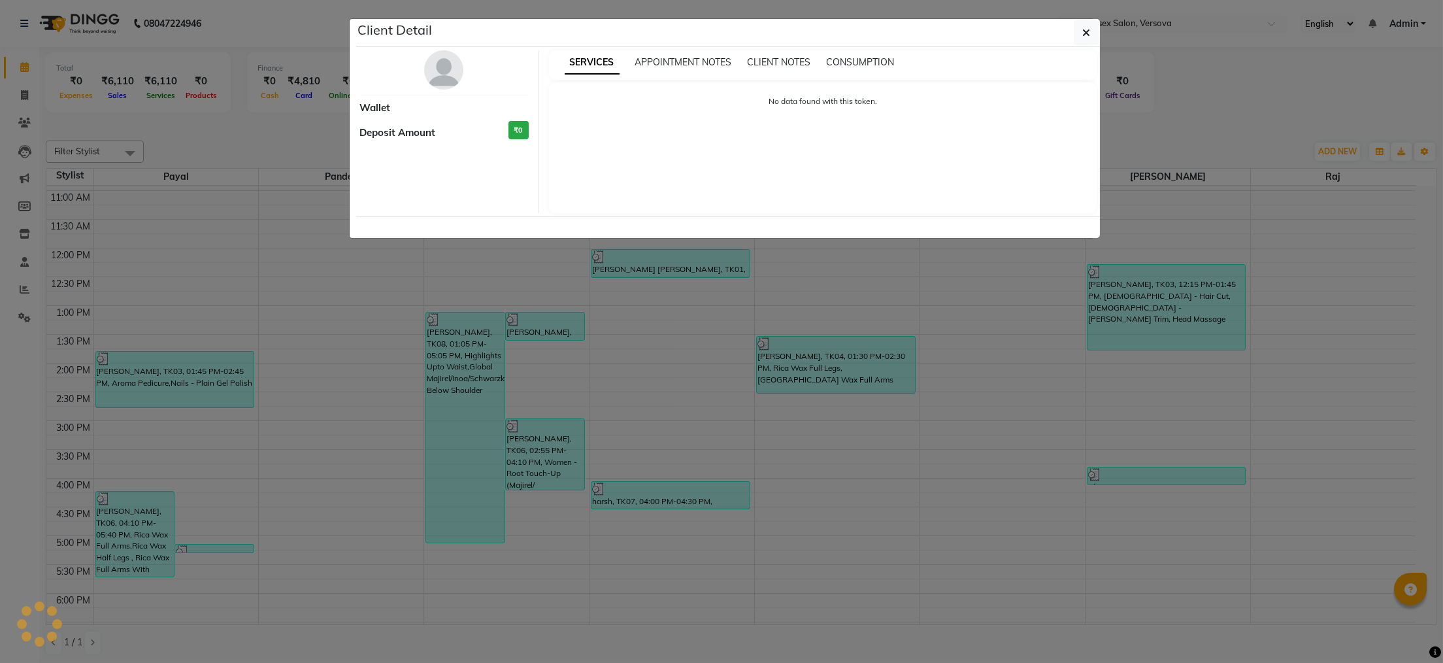
select select "3"
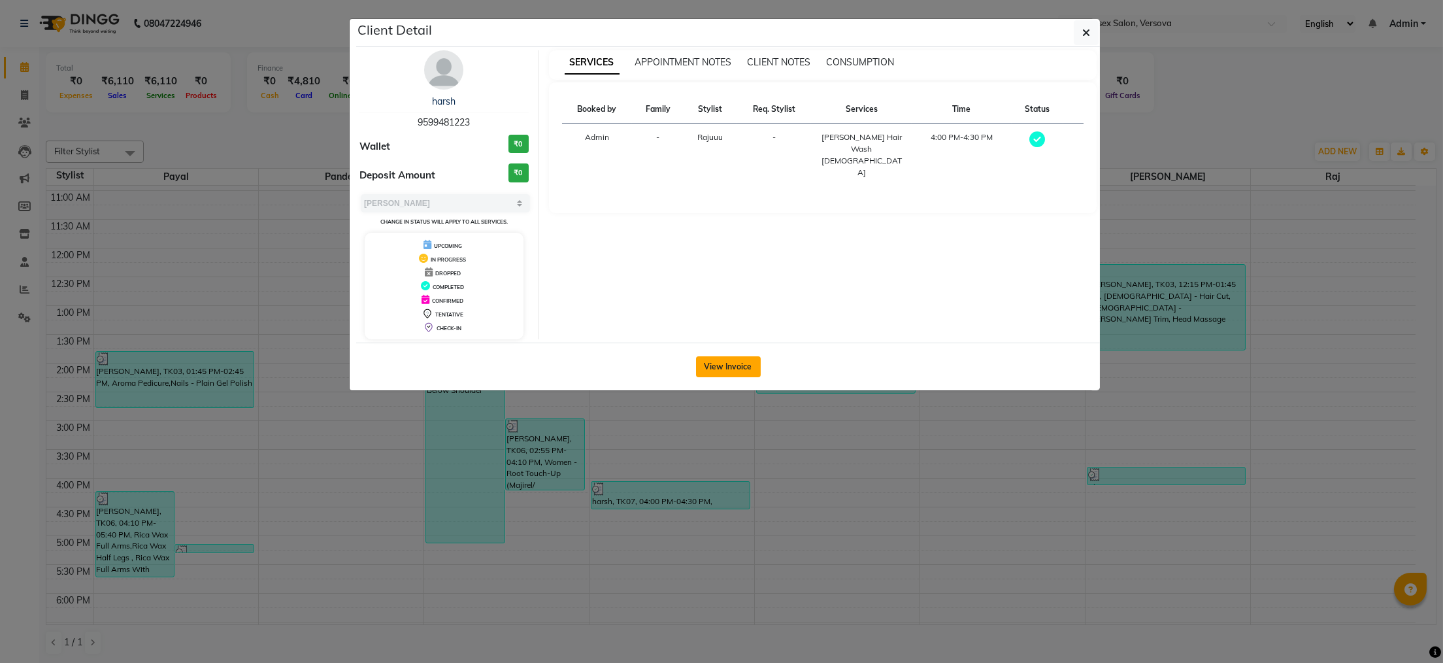
click at [700, 370] on button "View Invoice" at bounding box center [728, 366] width 65 height 21
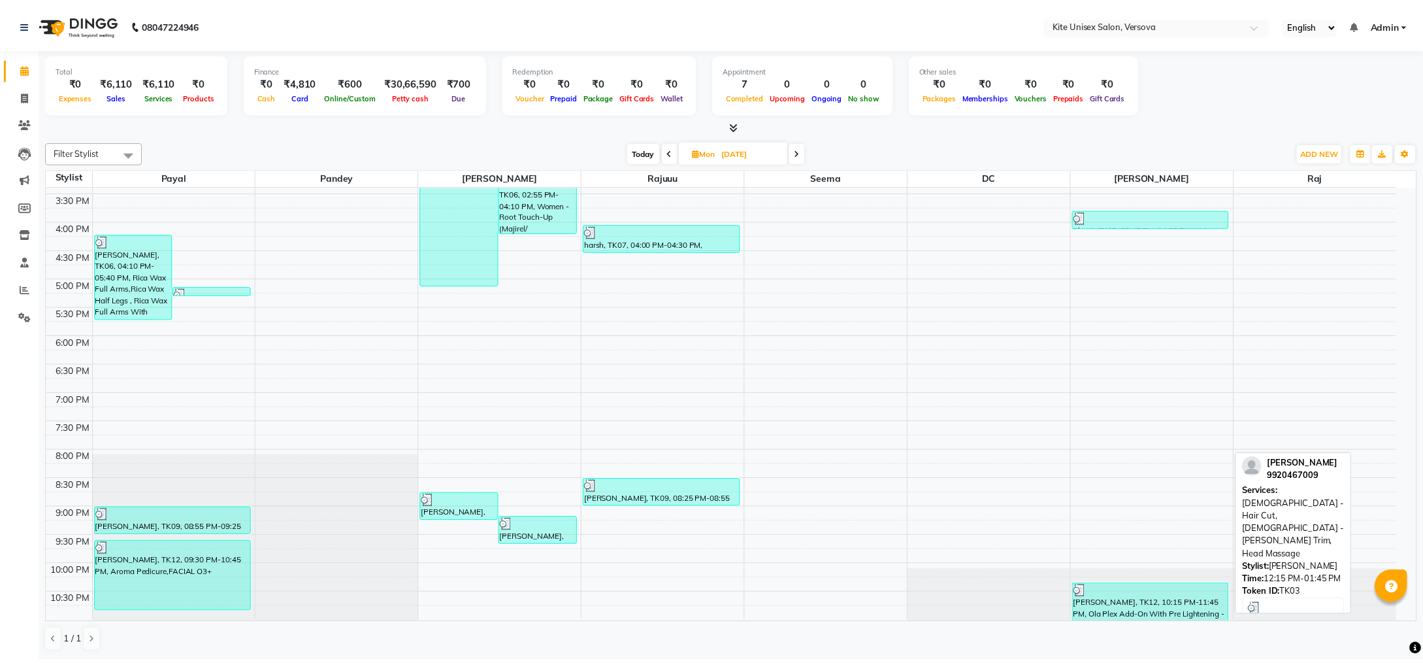
scroll to position [371, 0]
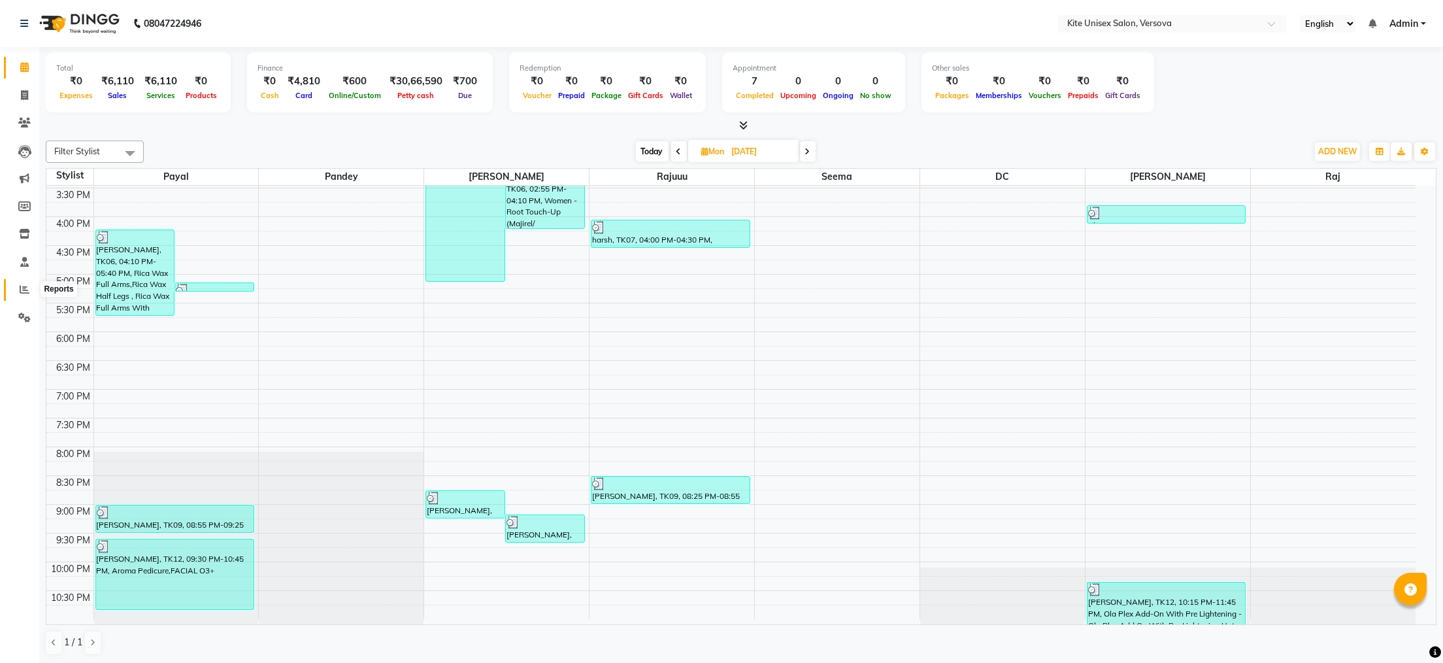
click at [20, 290] on icon at bounding box center [25, 289] width 10 height 10
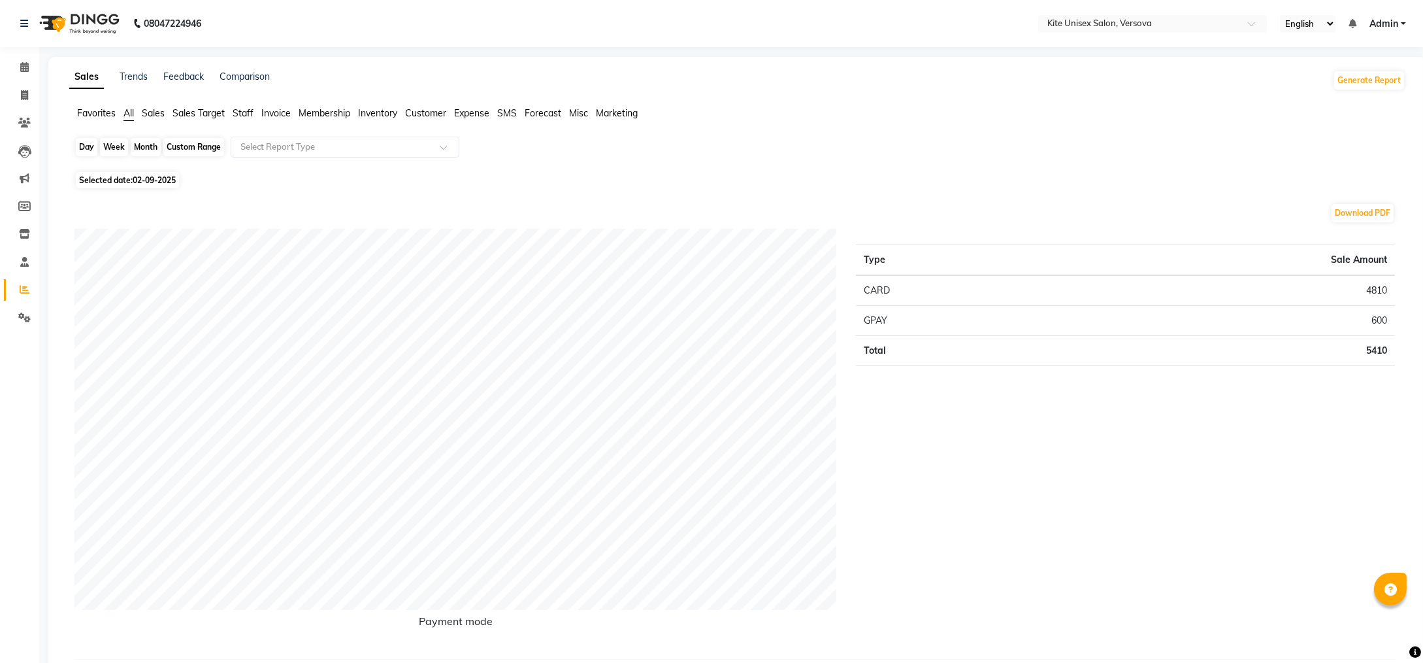
click at [86, 146] on div "Day" at bounding box center [87, 147] width 22 height 18
select select "9"
select select "2025"
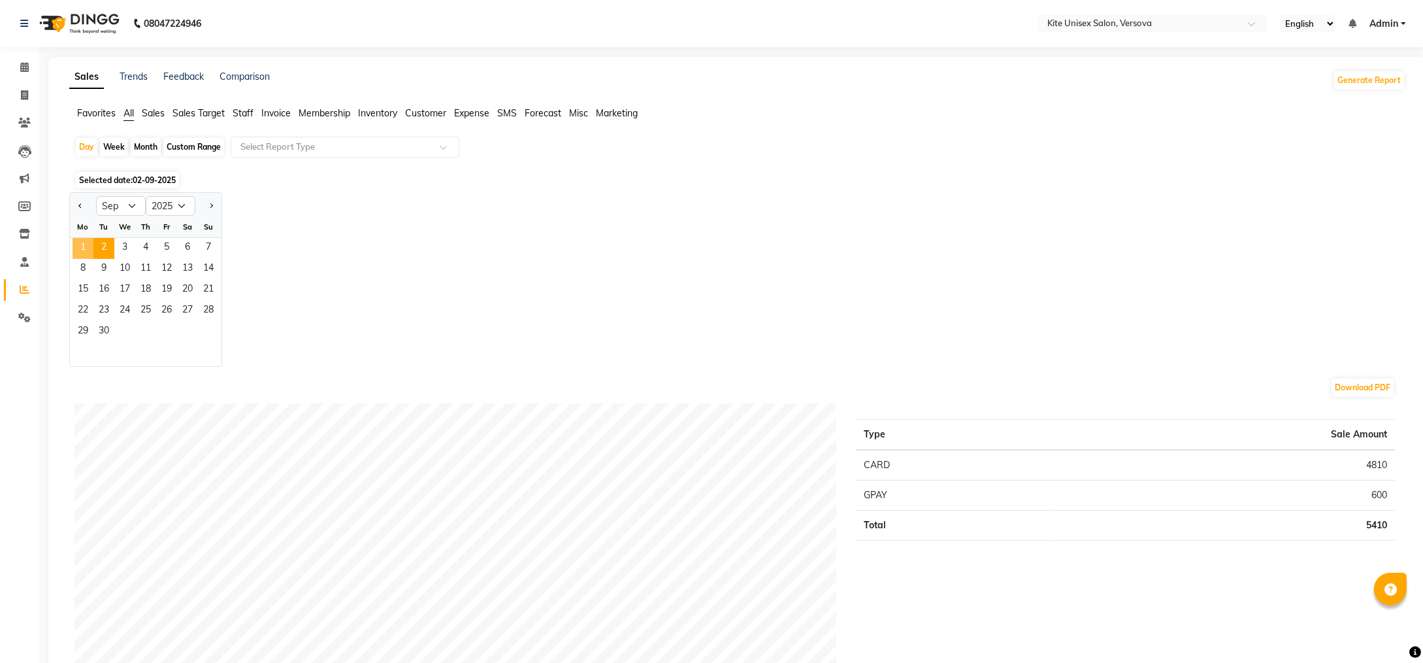
click at [84, 250] on span "1" at bounding box center [83, 248] width 21 height 21
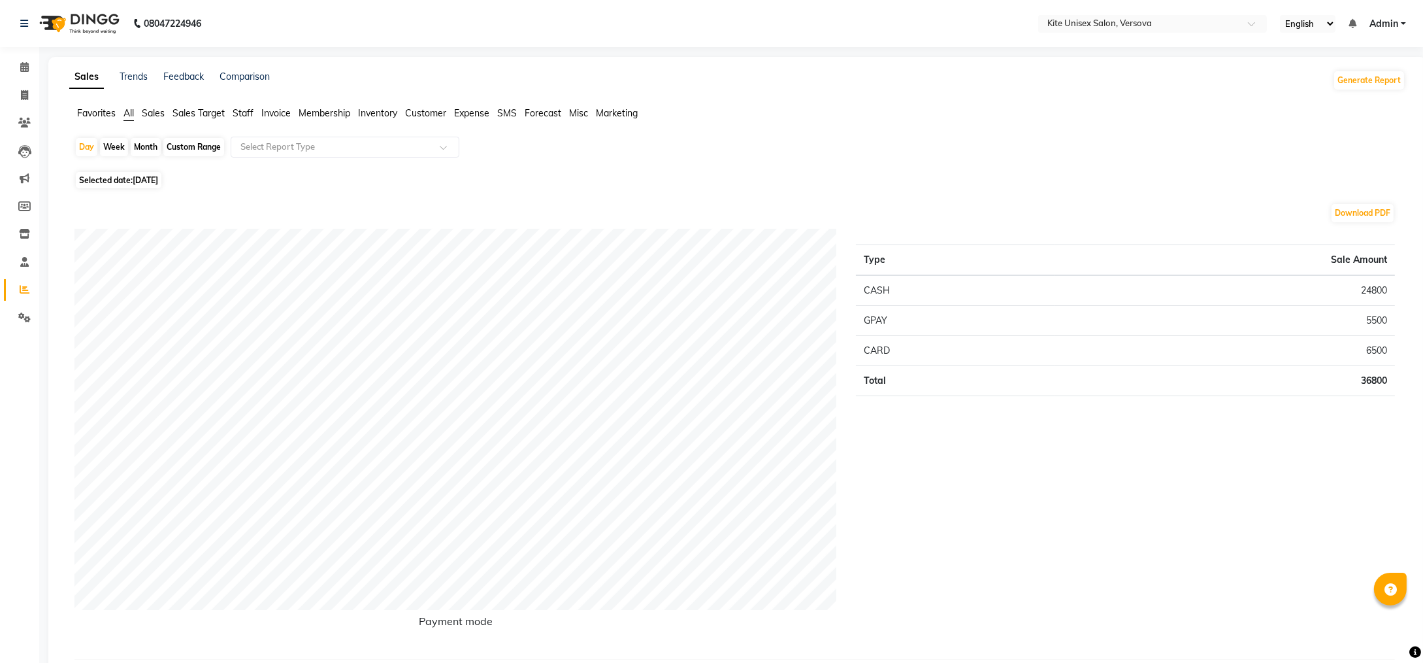
click at [163, 112] on span "Sales" at bounding box center [153, 113] width 23 height 12
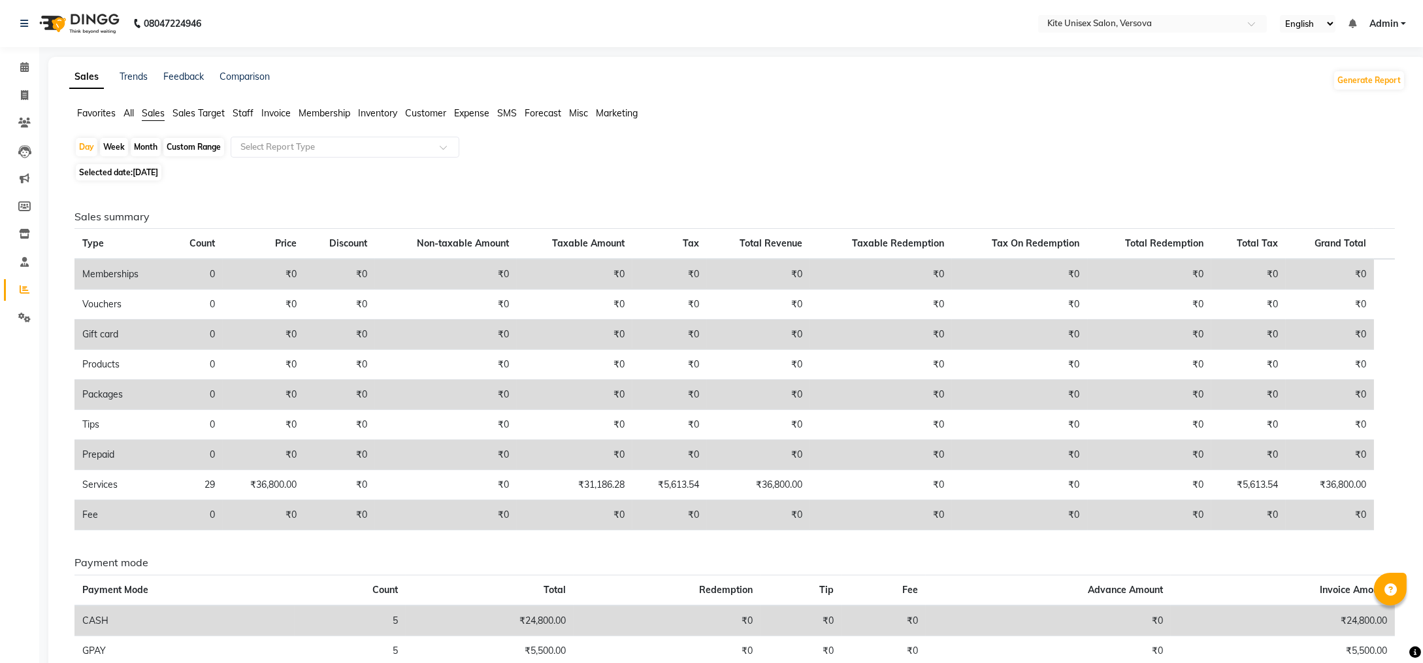
click at [186, 112] on span "Sales Target" at bounding box center [199, 113] width 52 height 12
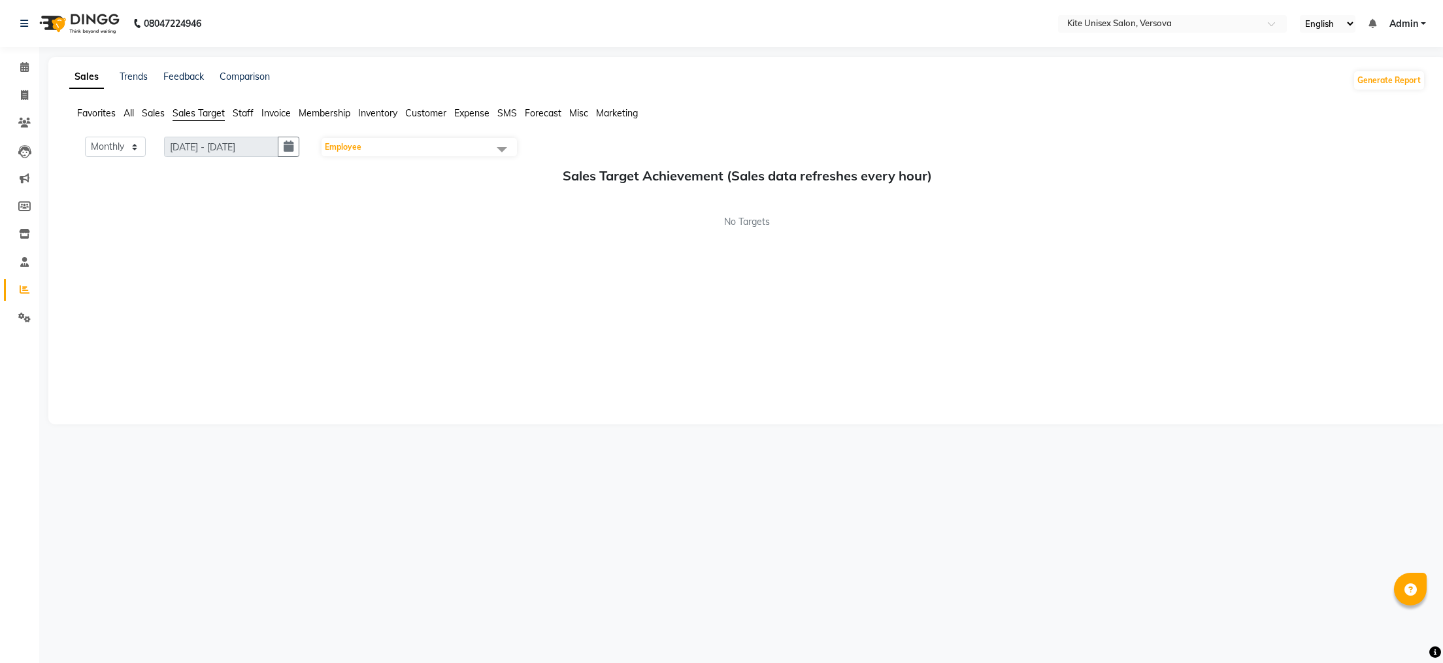
click at [148, 111] on span "Sales" at bounding box center [153, 113] width 23 height 12
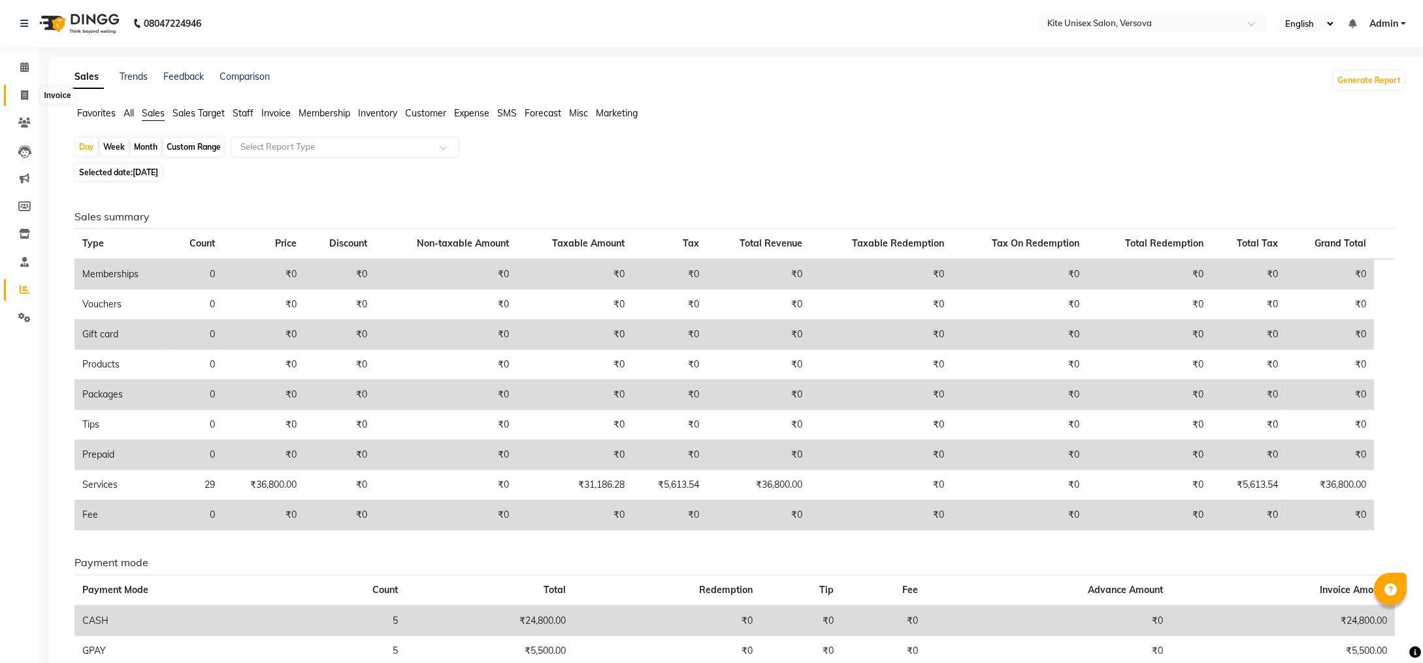
click at [23, 93] on icon at bounding box center [24, 95] width 7 height 10
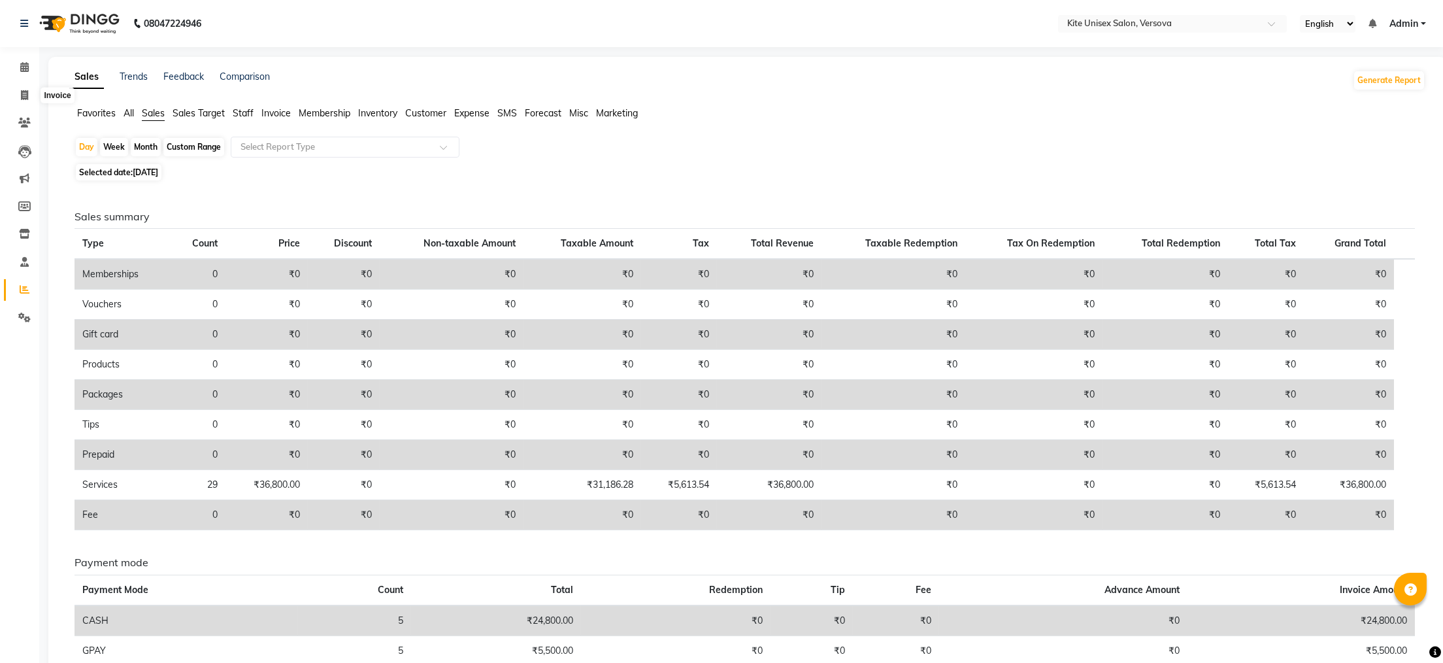
select select "6093"
select select "service"
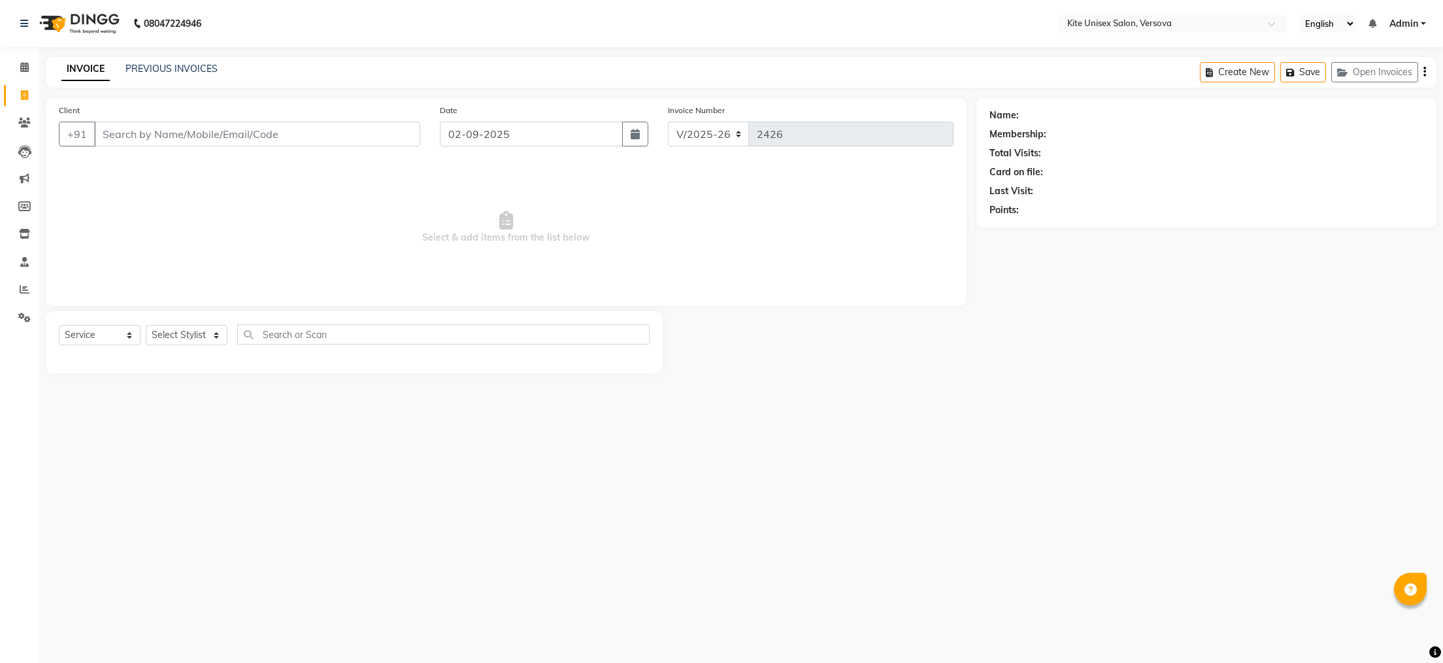
click at [118, 130] on input "Client" at bounding box center [257, 134] width 326 height 25
type input "9870361215"
click at [369, 127] on span "Add Client" at bounding box center [387, 133] width 52 height 13
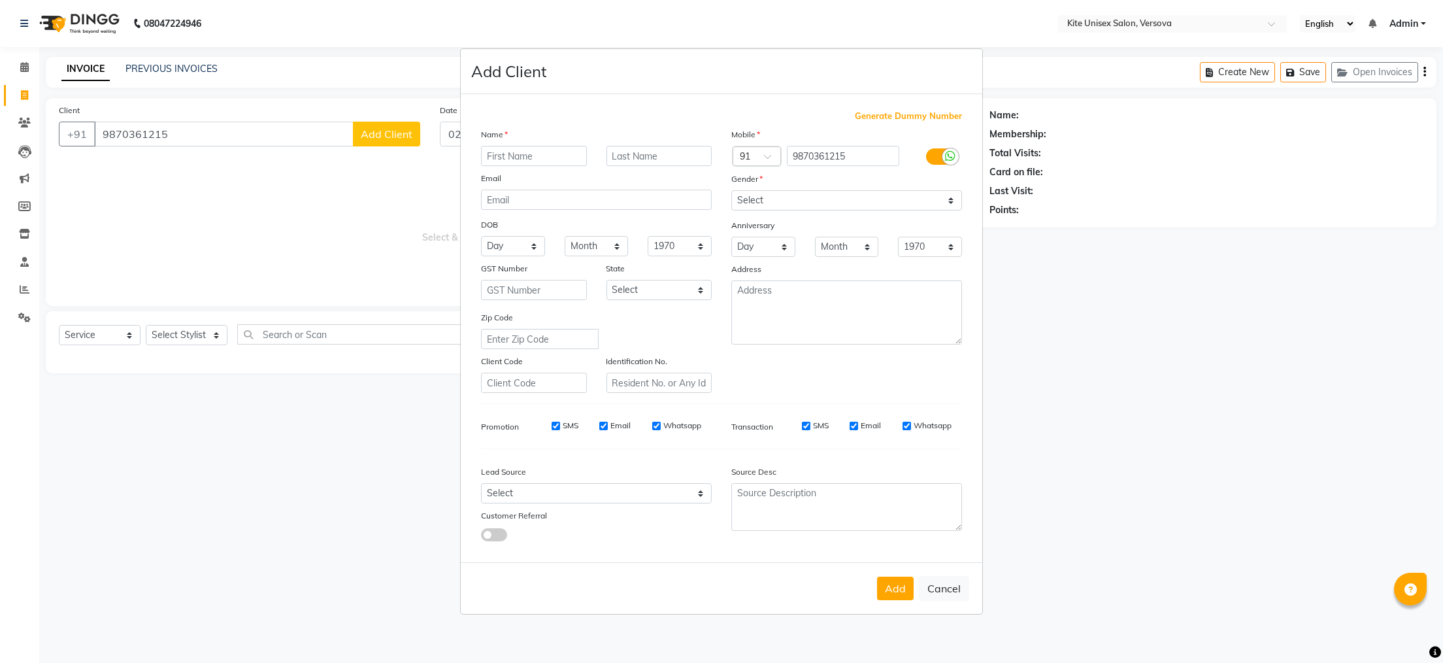
click at [488, 157] on input "text" at bounding box center [534, 156] width 106 height 20
type input "sourubh"
click at [953, 200] on select "Select [DEMOGRAPHIC_DATA] [DEMOGRAPHIC_DATA] Other Prefer Not To Say" at bounding box center [846, 200] width 231 height 20
select select "[DEMOGRAPHIC_DATA]"
click at [731, 190] on select "Select [DEMOGRAPHIC_DATA] [DEMOGRAPHIC_DATA] Other Prefer Not To Say" at bounding box center [846, 200] width 231 height 20
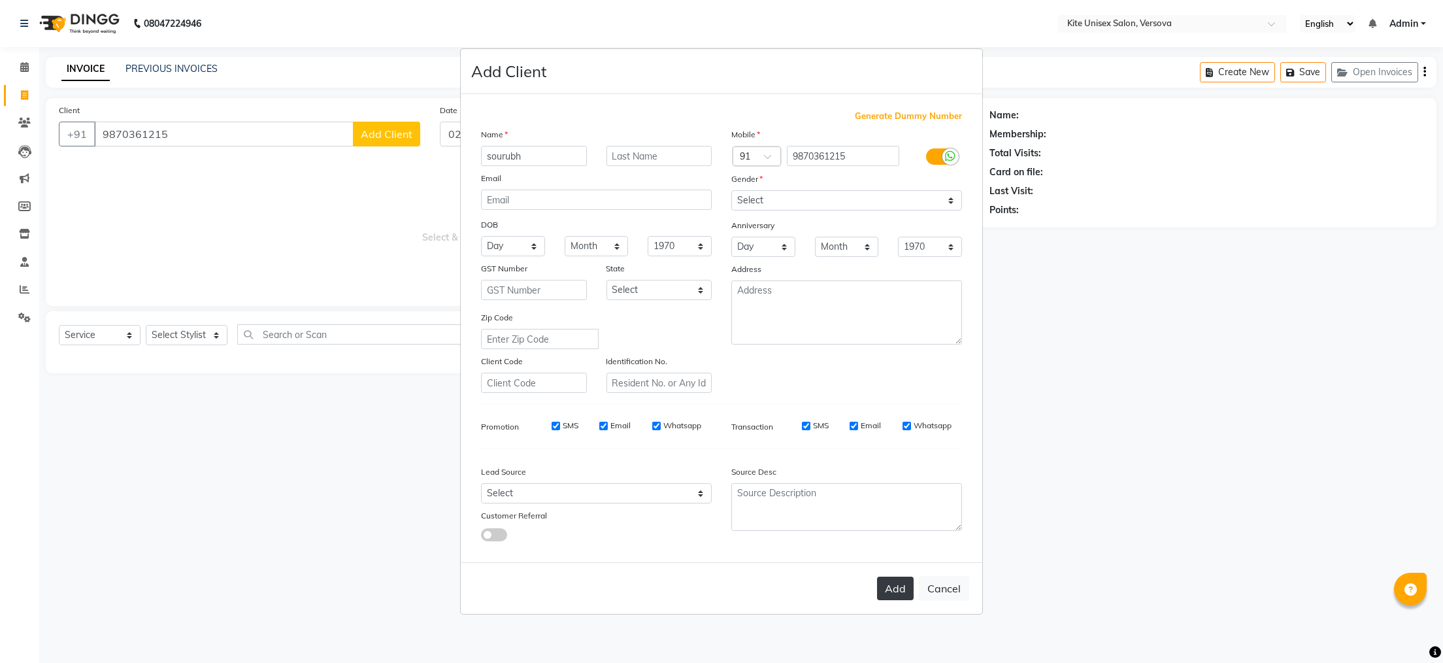
click at [902, 583] on button "Add" at bounding box center [895, 588] width 37 height 24
select select
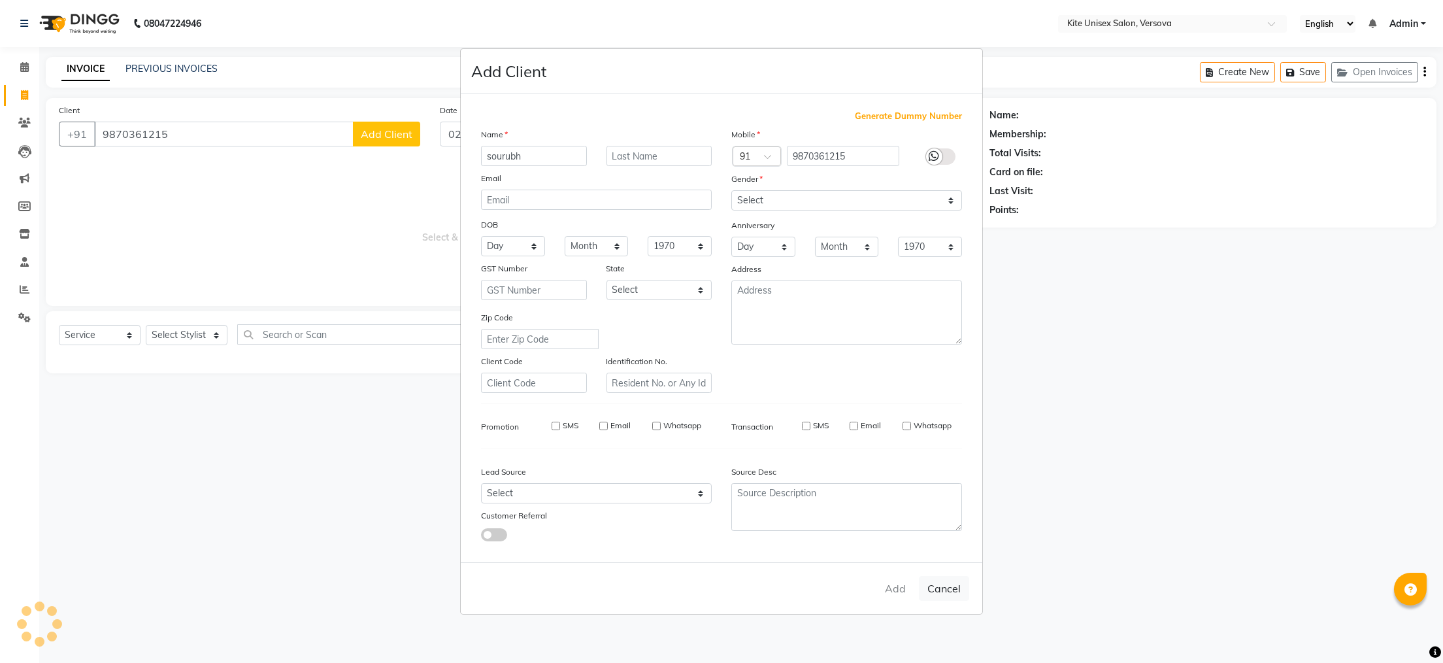
select select
checkbox input "false"
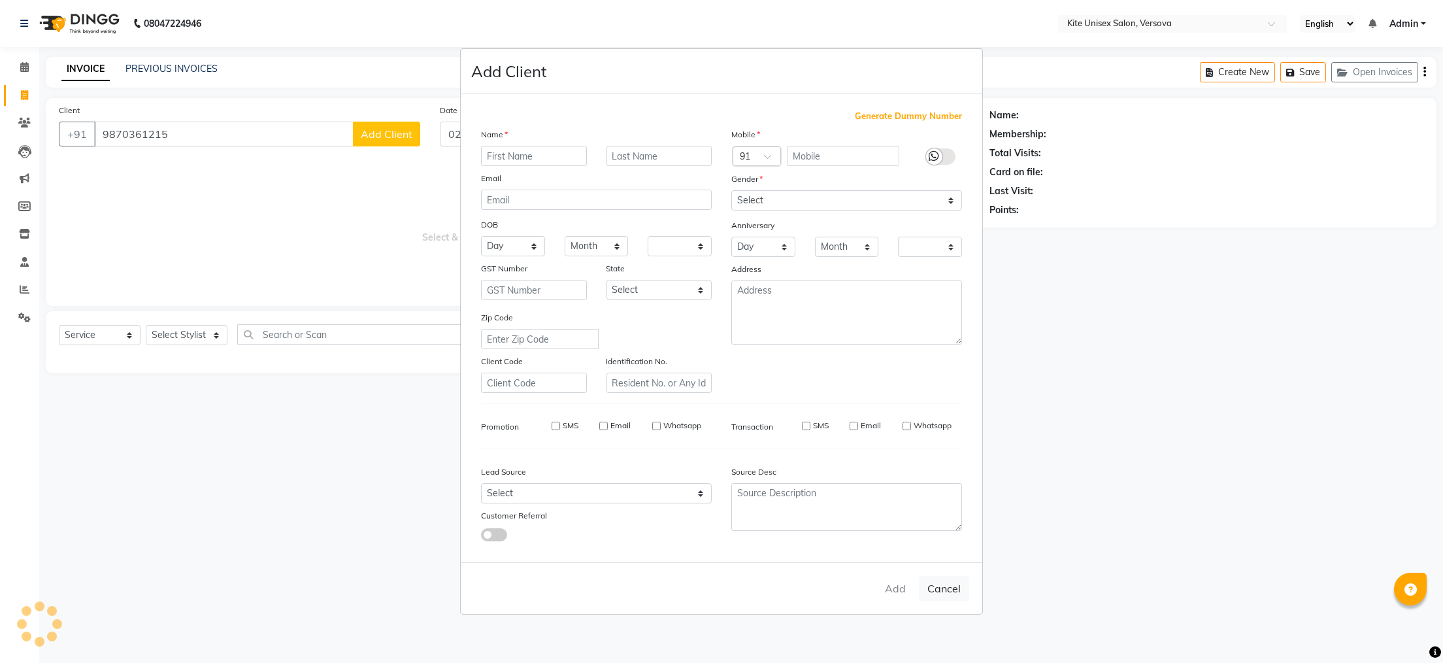
checkbox input "false"
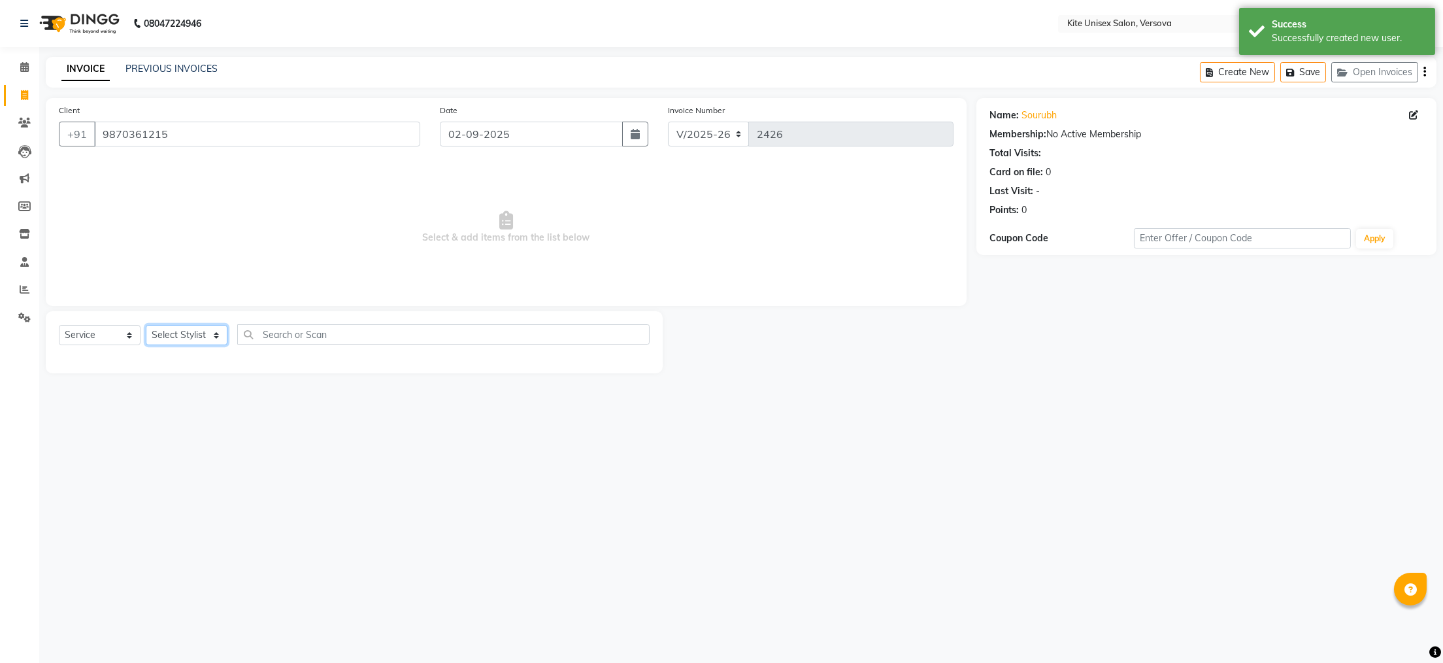
click at [217, 335] on select "Select Stylist [PERSON_NAME] DC [PERSON_NAME] [PERSON_NAME] Rajuuu [PERSON_NAME]" at bounding box center [187, 335] width 82 height 20
select select "50469"
click at [146, 325] on select "Select Stylist [PERSON_NAME] DC [PERSON_NAME] [PERSON_NAME] Rajuuu [PERSON_NAME]" at bounding box center [187, 335] width 82 height 20
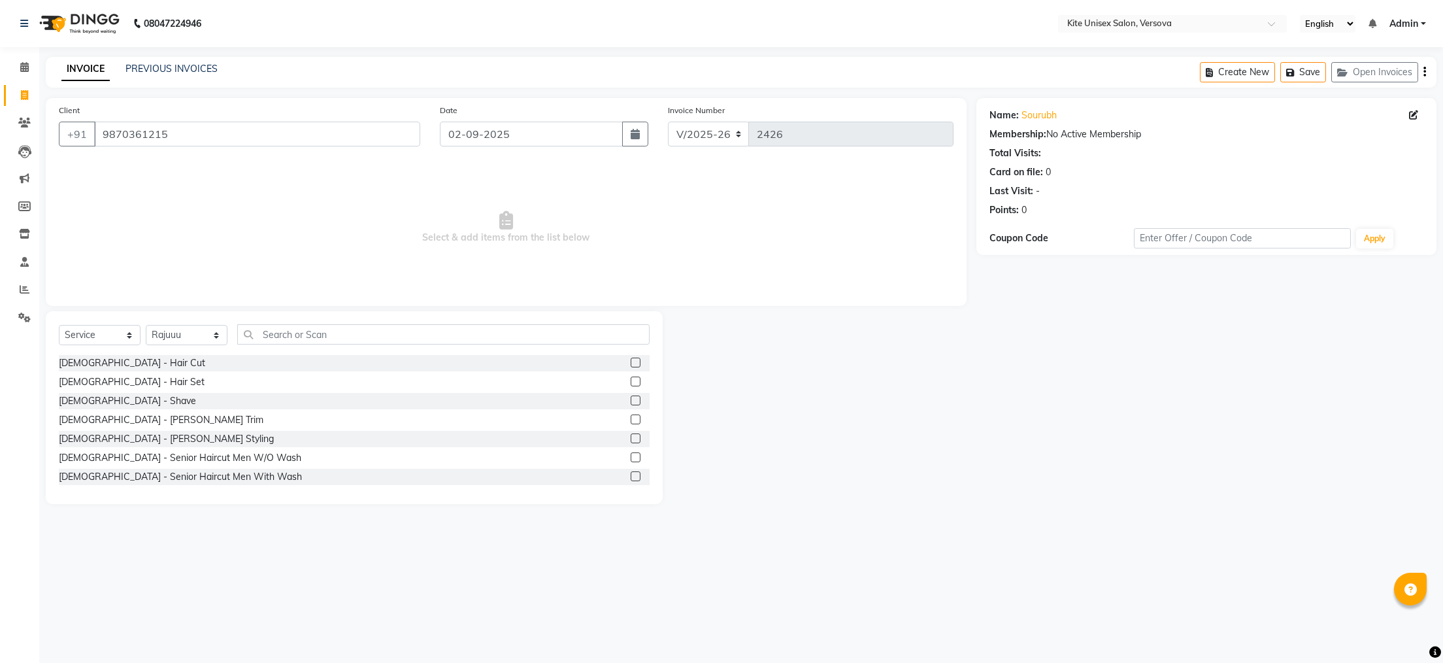
click at [631, 361] on label at bounding box center [636, 362] width 10 height 10
click at [631, 361] on input "checkbox" at bounding box center [635, 363] width 8 height 8
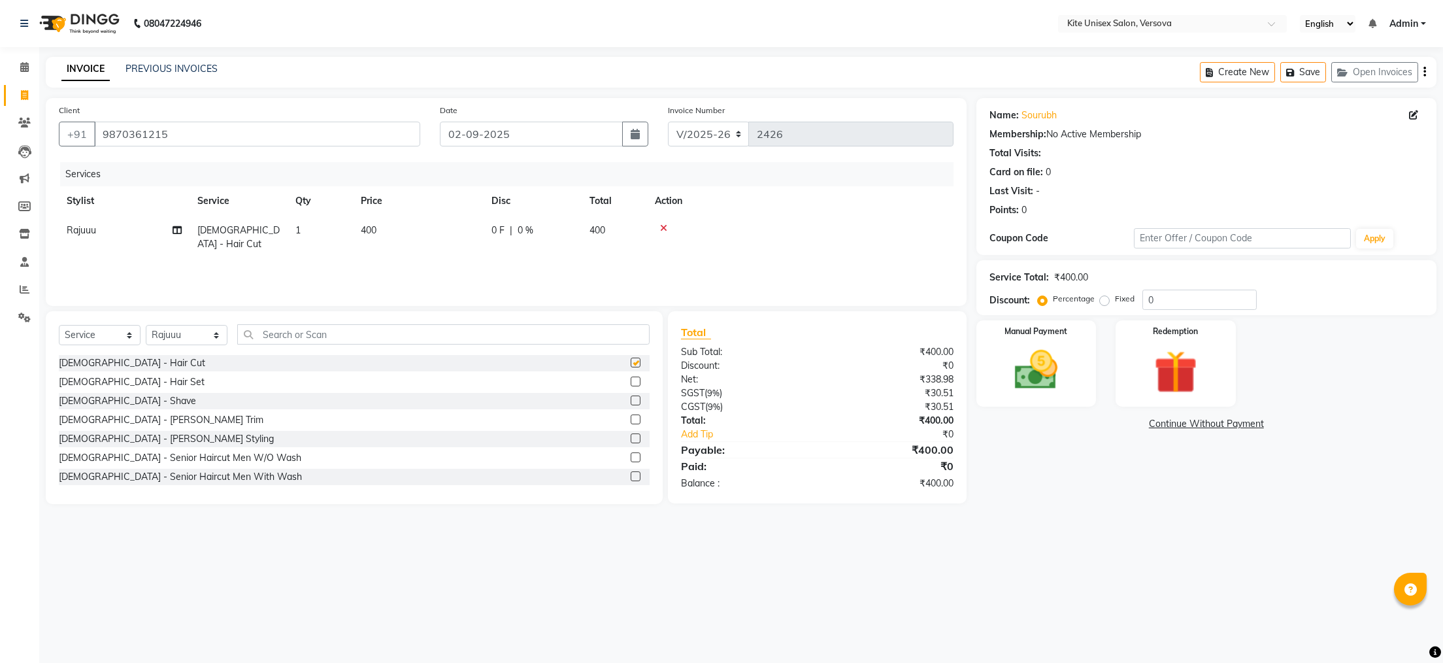
checkbox input "false"
click at [604, 225] on span "400" at bounding box center [597, 230] width 16 height 12
select select "50469"
click at [495, 235] on input "400" at bounding box center [479, 233] width 115 height 20
type input "4"
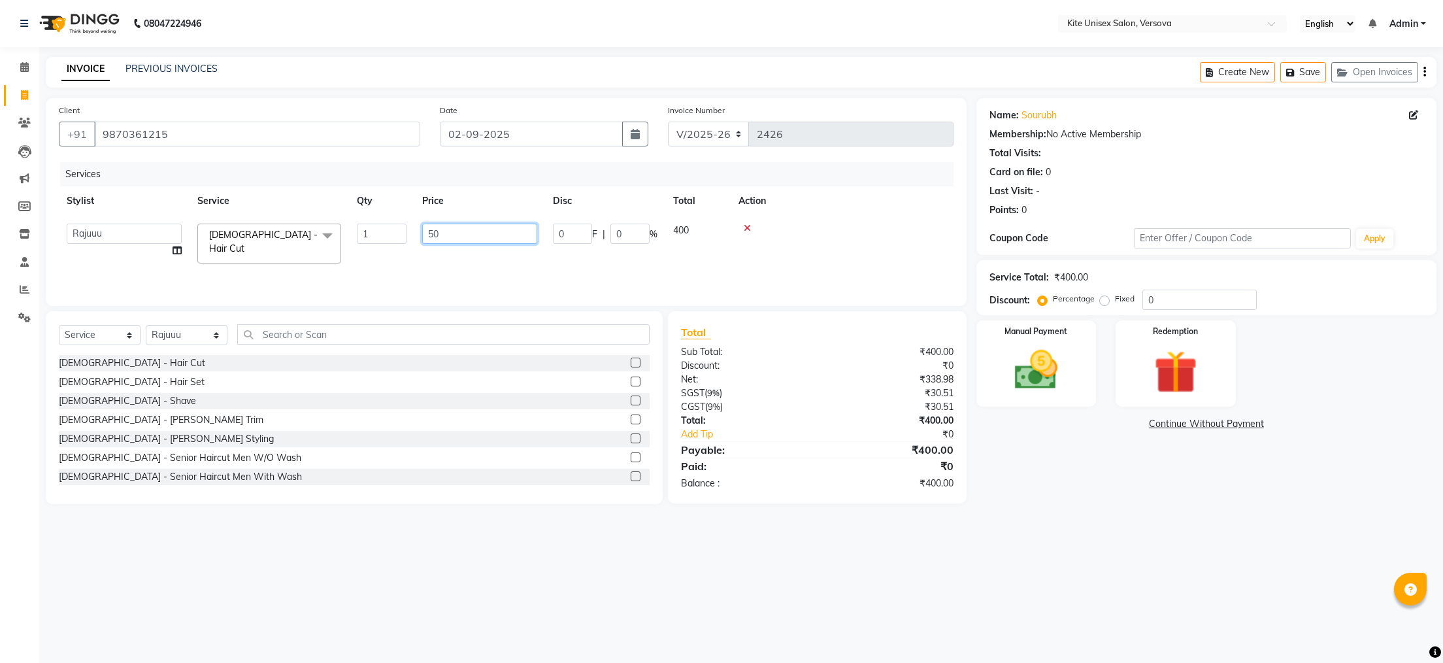
type input "500"
drag, startPoint x: 870, startPoint y: 592, endPoint x: 870, endPoint y: 581, distance: 11.1
click at [870, 586] on div "08047224946 Select Location × Kite Unisex Salon, Versova English ENGLISH Españo…" at bounding box center [721, 331] width 1443 height 663
click at [1038, 376] on img at bounding box center [1035, 370] width 73 height 52
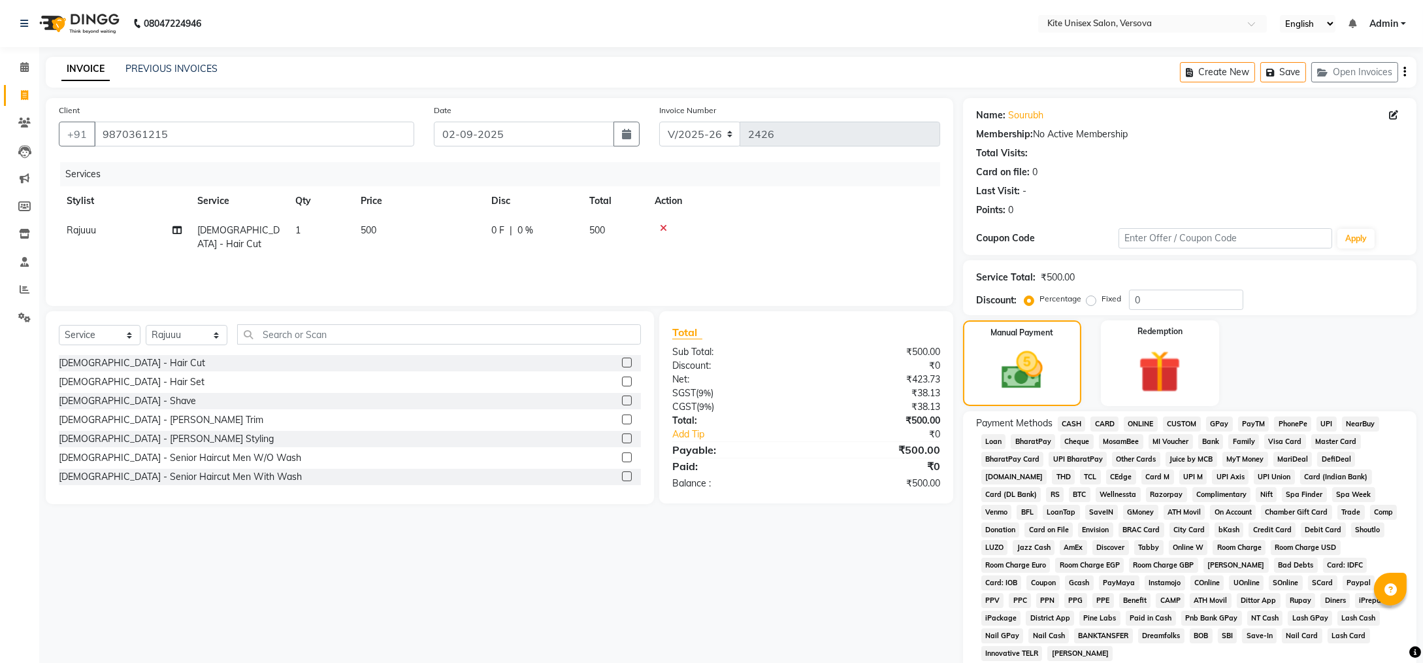
click at [1223, 422] on span "GPay" at bounding box center [1219, 423] width 27 height 15
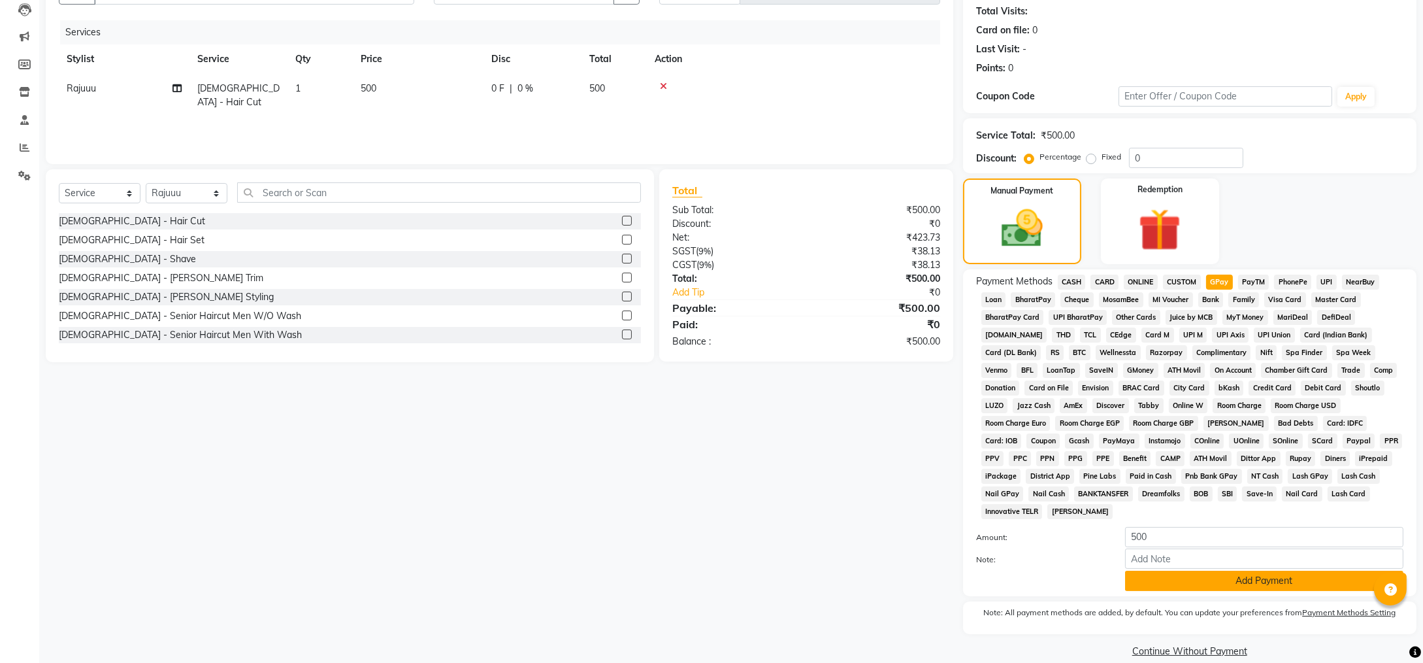
click at [1135, 570] on button "Add Payment" at bounding box center [1264, 580] width 278 height 20
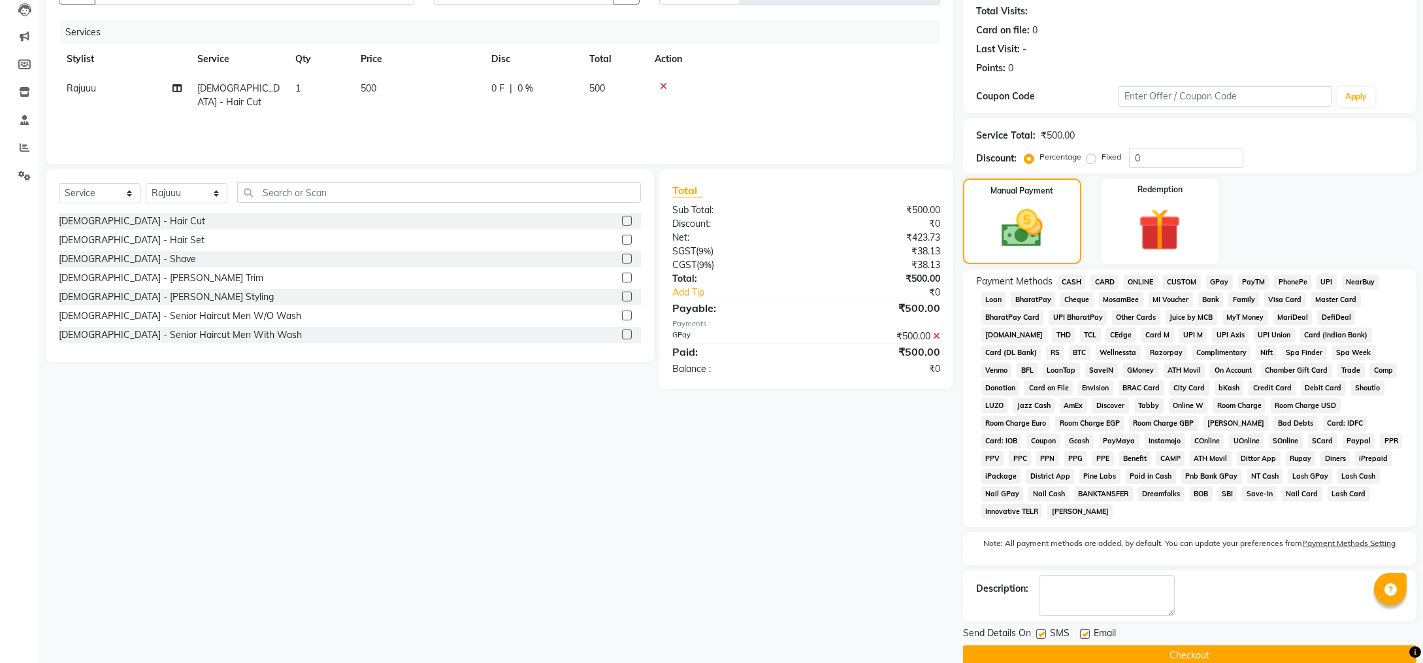
scroll to position [145, 0]
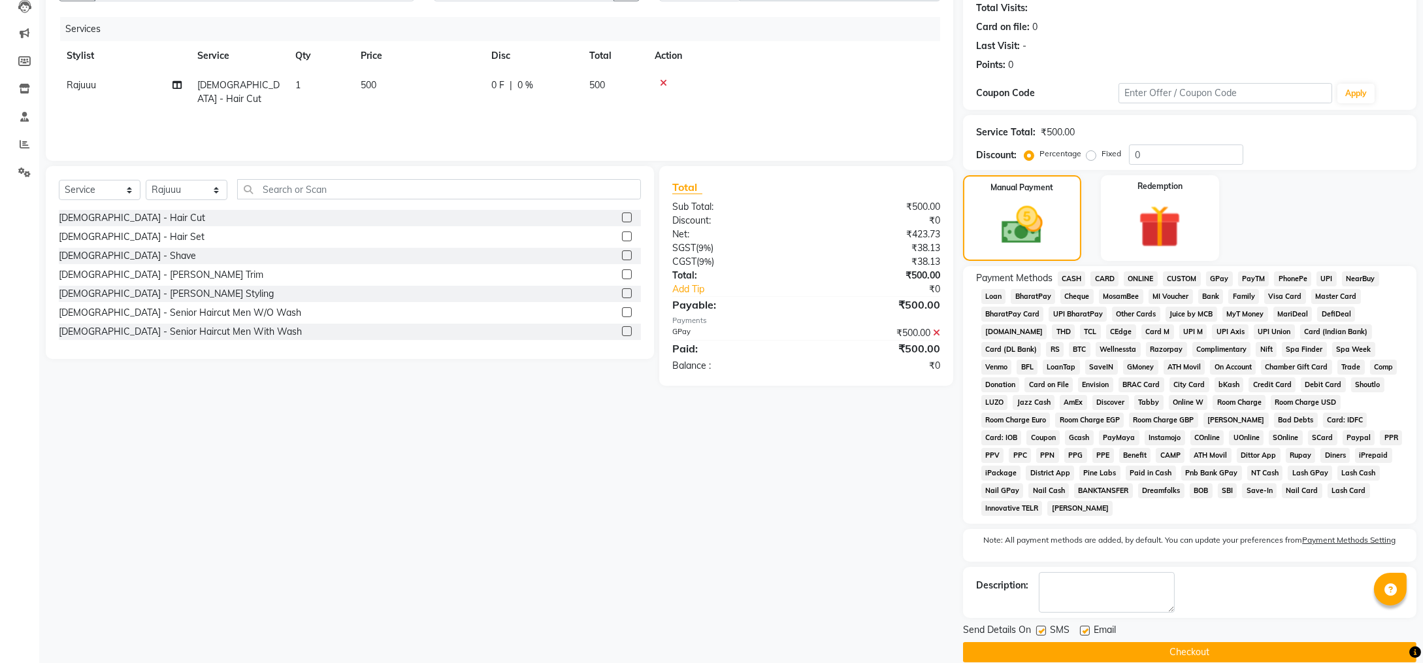
click at [1125, 642] on button "Checkout" at bounding box center [1190, 652] width 454 height 20
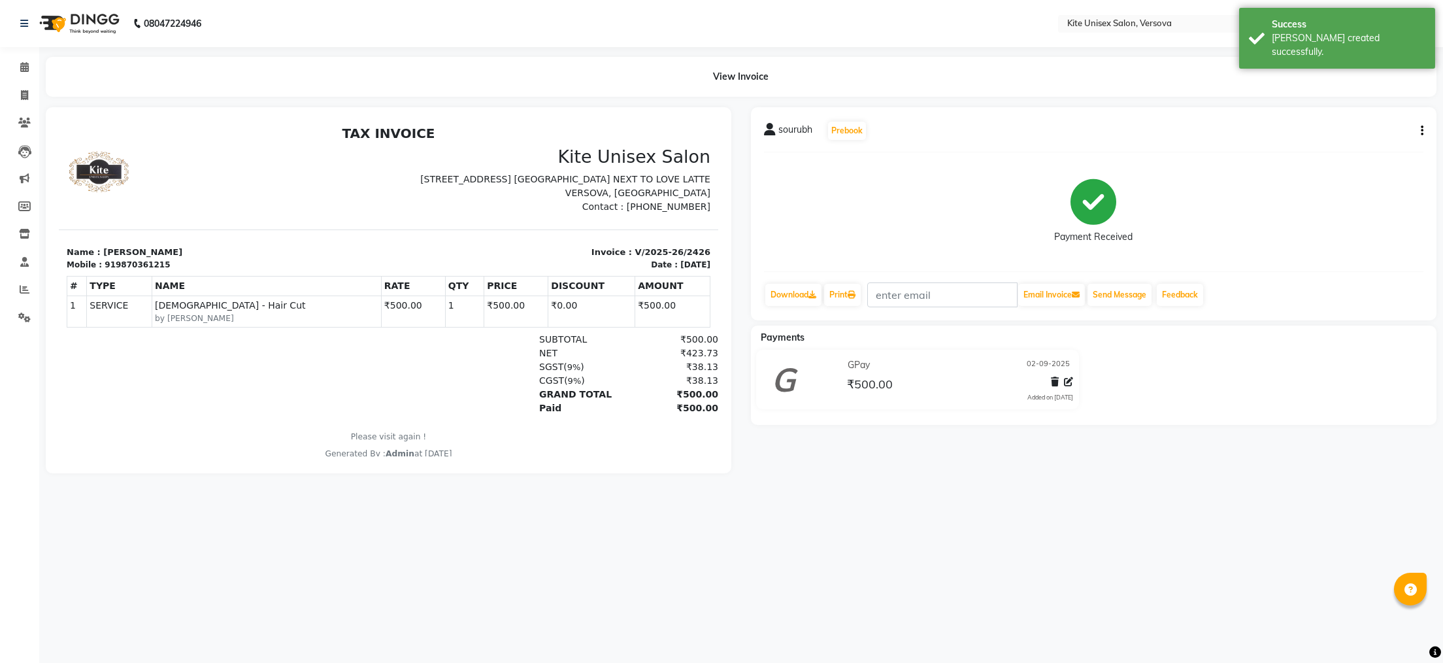
select select "6093"
select select "service"
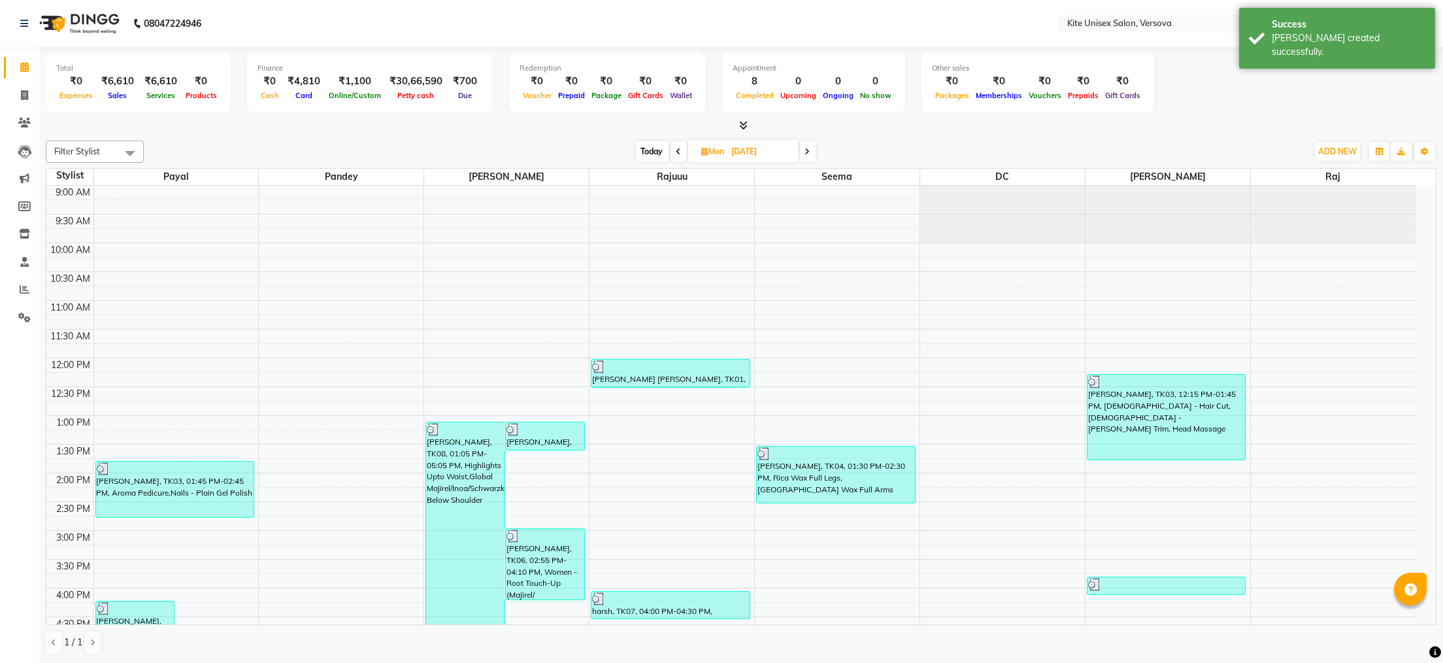
click at [808, 146] on span at bounding box center [808, 151] width 16 height 20
type input "02-09-2025"
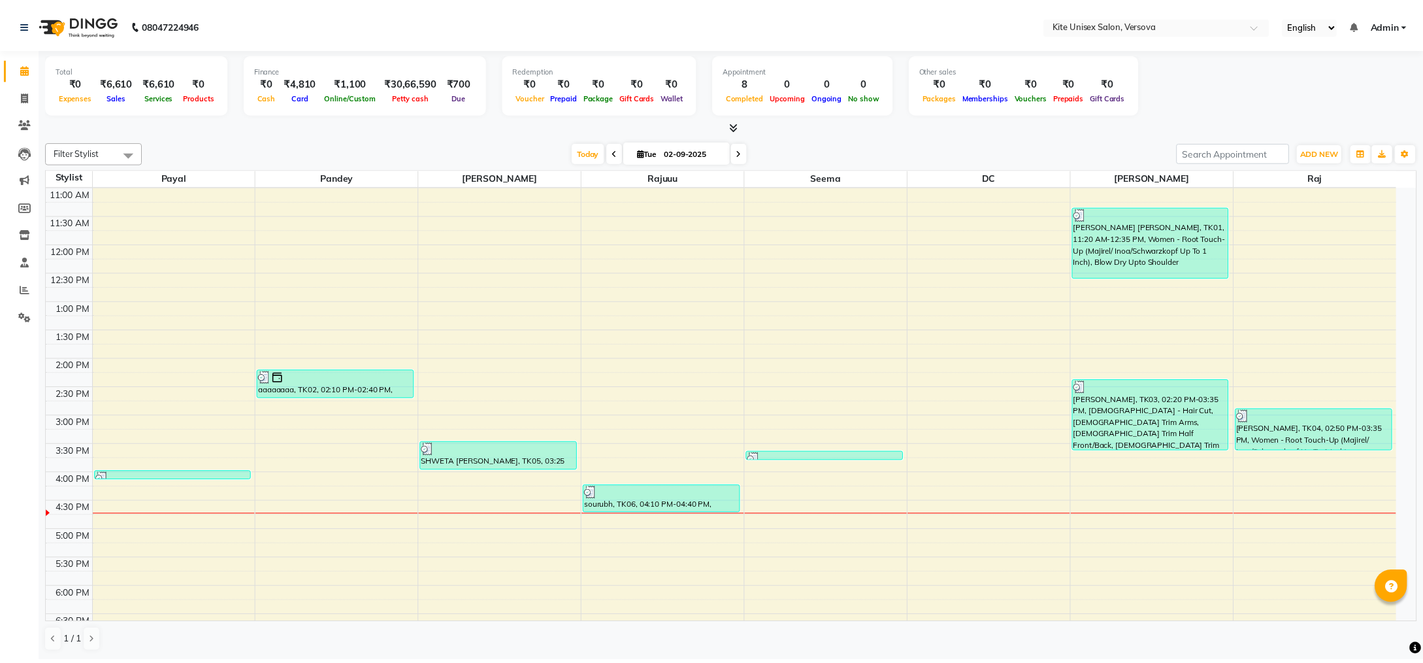
scroll to position [111, 0]
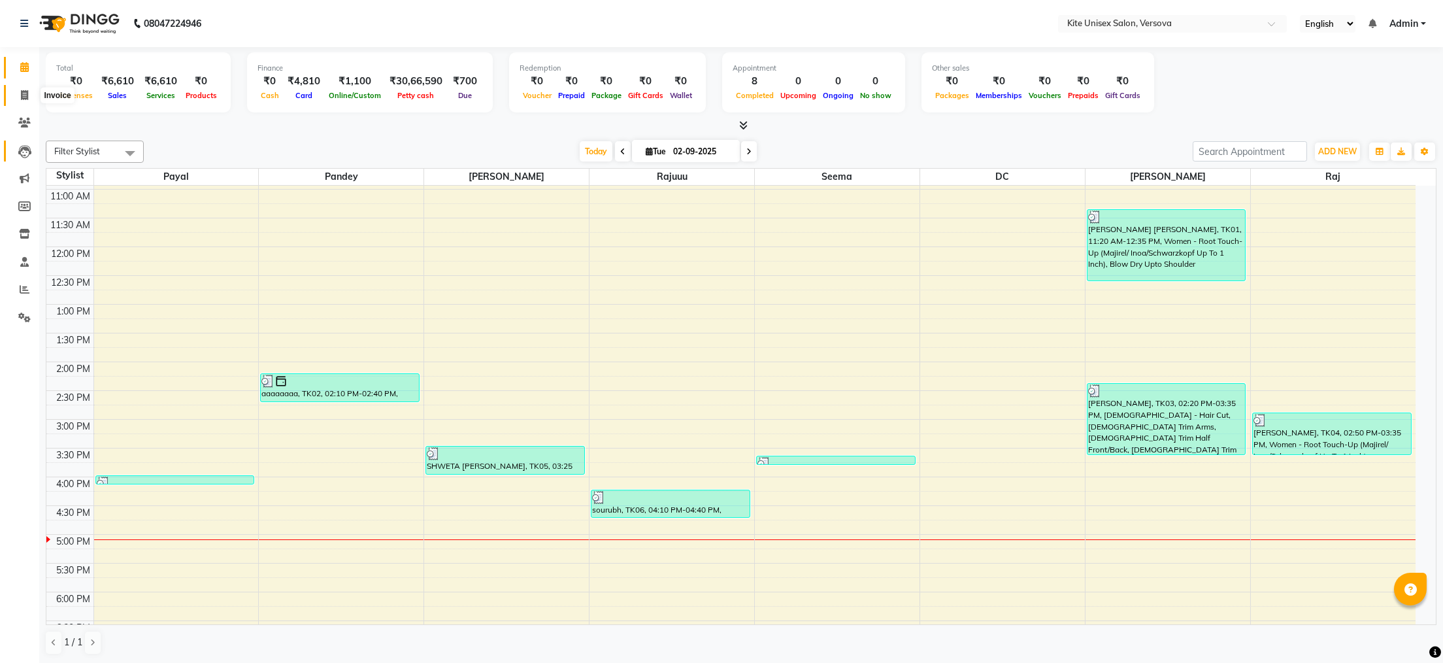
drag, startPoint x: 19, startPoint y: 99, endPoint x: 32, endPoint y: 143, distance: 46.3
click at [19, 98] on span at bounding box center [24, 95] width 23 height 15
select select "service"
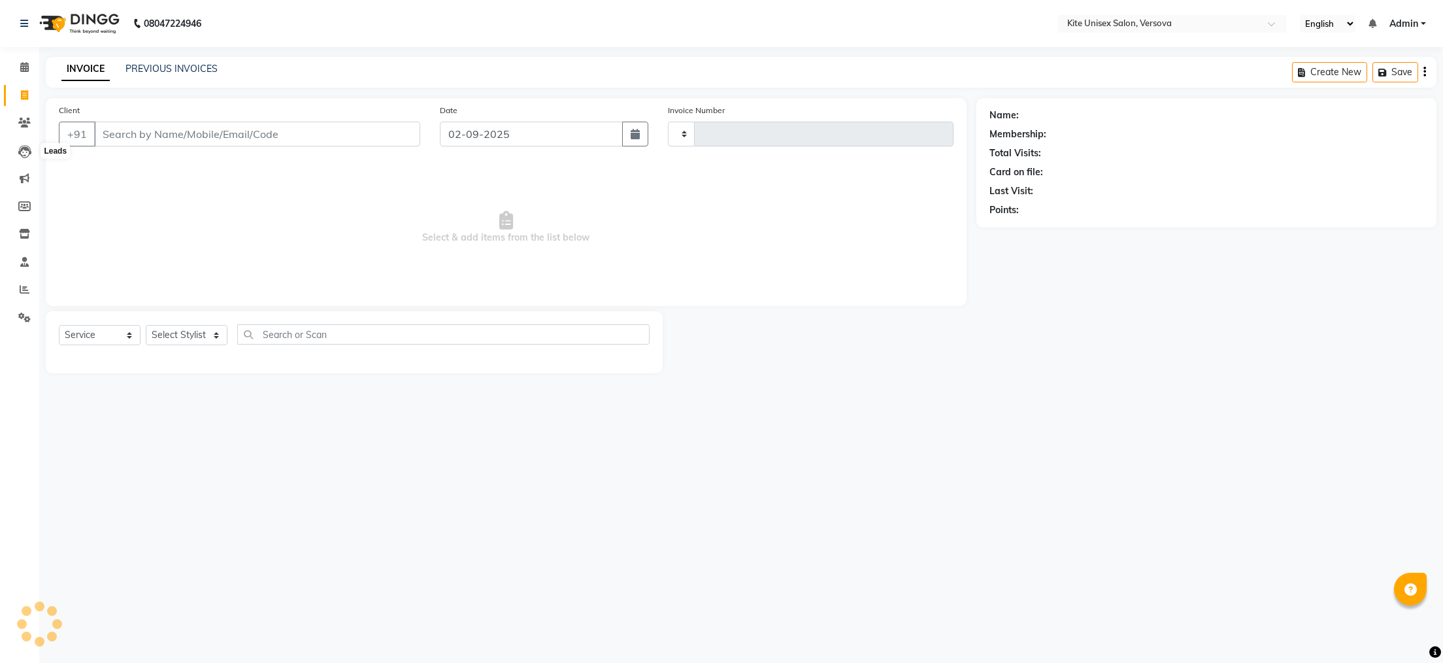
type input "2427"
select select "6093"
click at [194, 332] on select "Select Stylist [PERSON_NAME] DC [PERSON_NAME] [PERSON_NAME] Rajuuu [PERSON_NAME]" at bounding box center [187, 335] width 82 height 20
select select "88898"
click at [146, 325] on select "Select Stylist [PERSON_NAME] DC [PERSON_NAME] [PERSON_NAME] Rajuuu [PERSON_NAME]" at bounding box center [187, 335] width 82 height 20
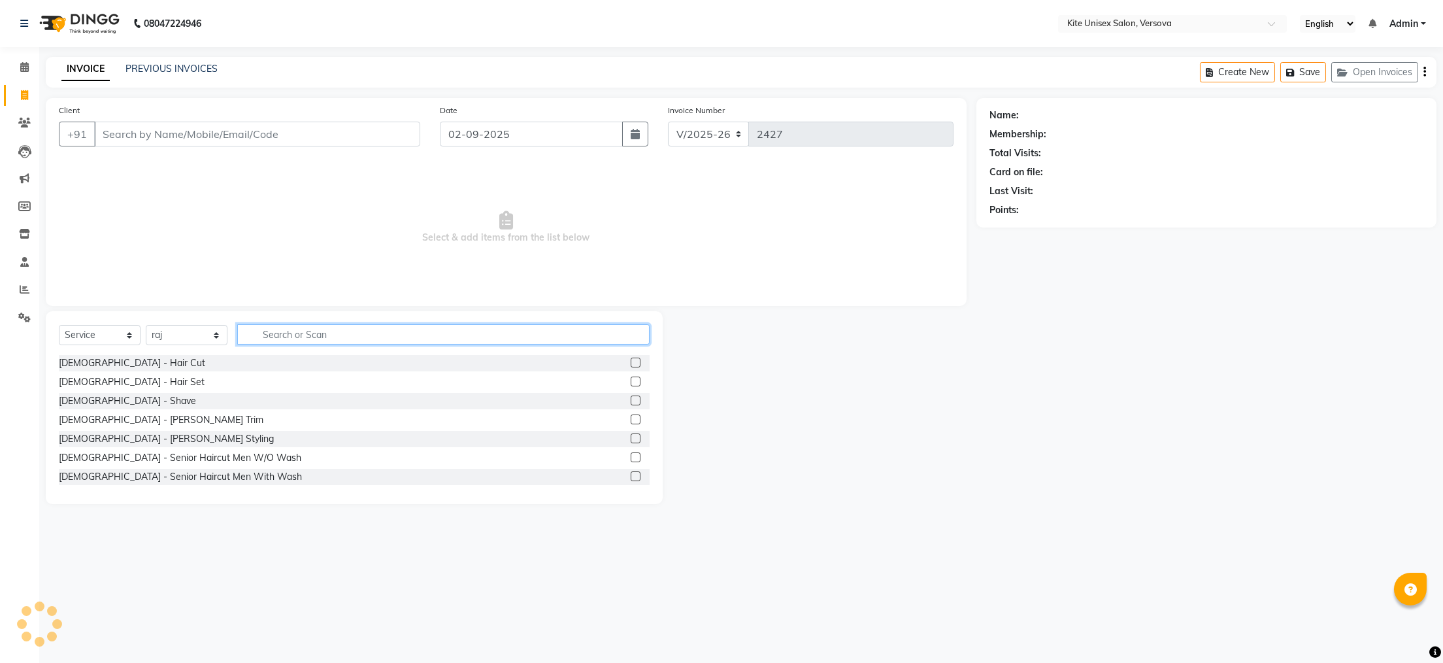
click at [278, 332] on input "text" at bounding box center [443, 334] width 412 height 20
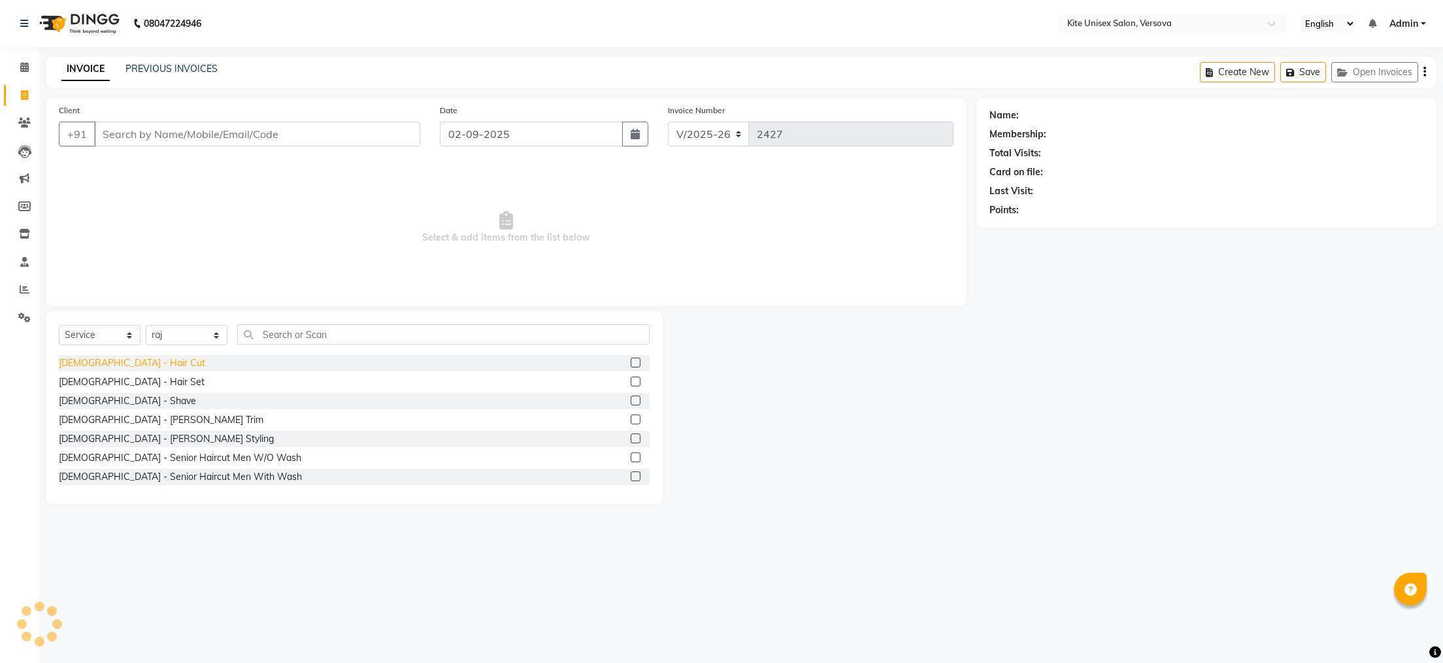
click at [90, 364] on div "[DEMOGRAPHIC_DATA] - Hair Cut" at bounding box center [132, 363] width 146 height 14
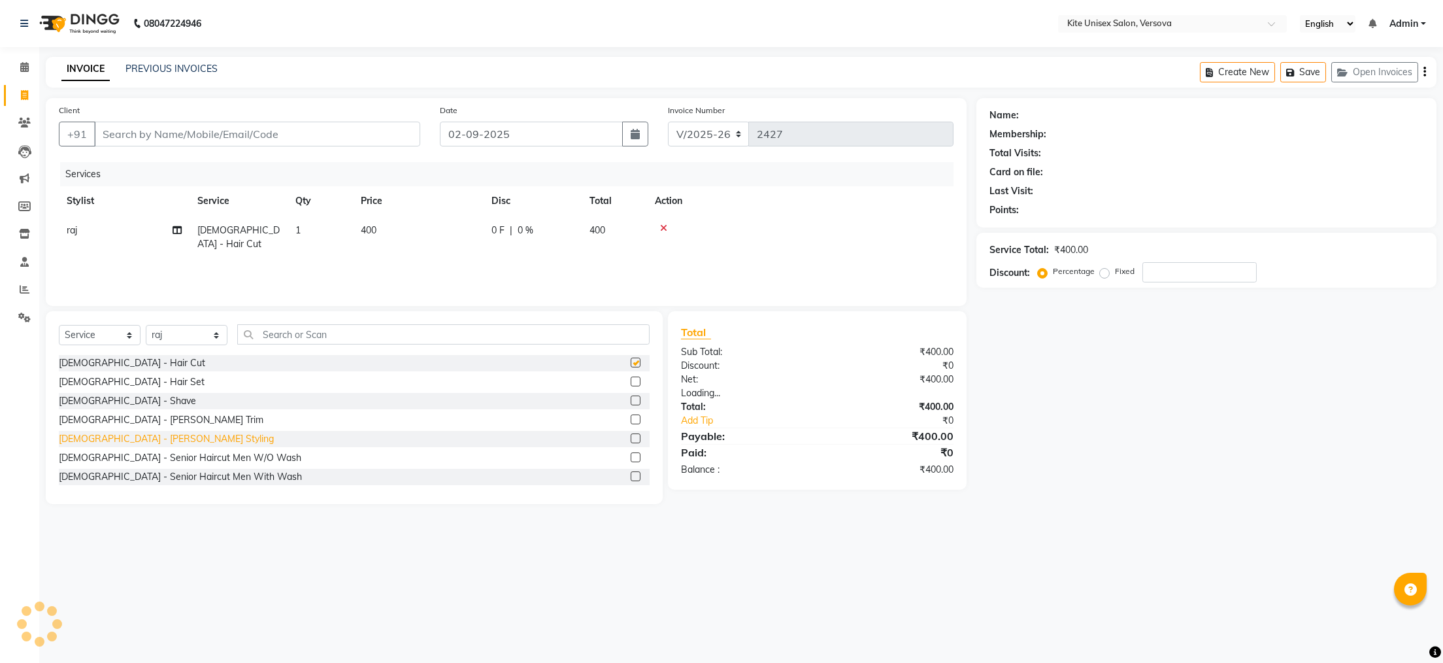
checkbox input "false"
click at [76, 420] on div "[DEMOGRAPHIC_DATA] - [PERSON_NAME] Trim" at bounding box center [161, 420] width 205 height 14
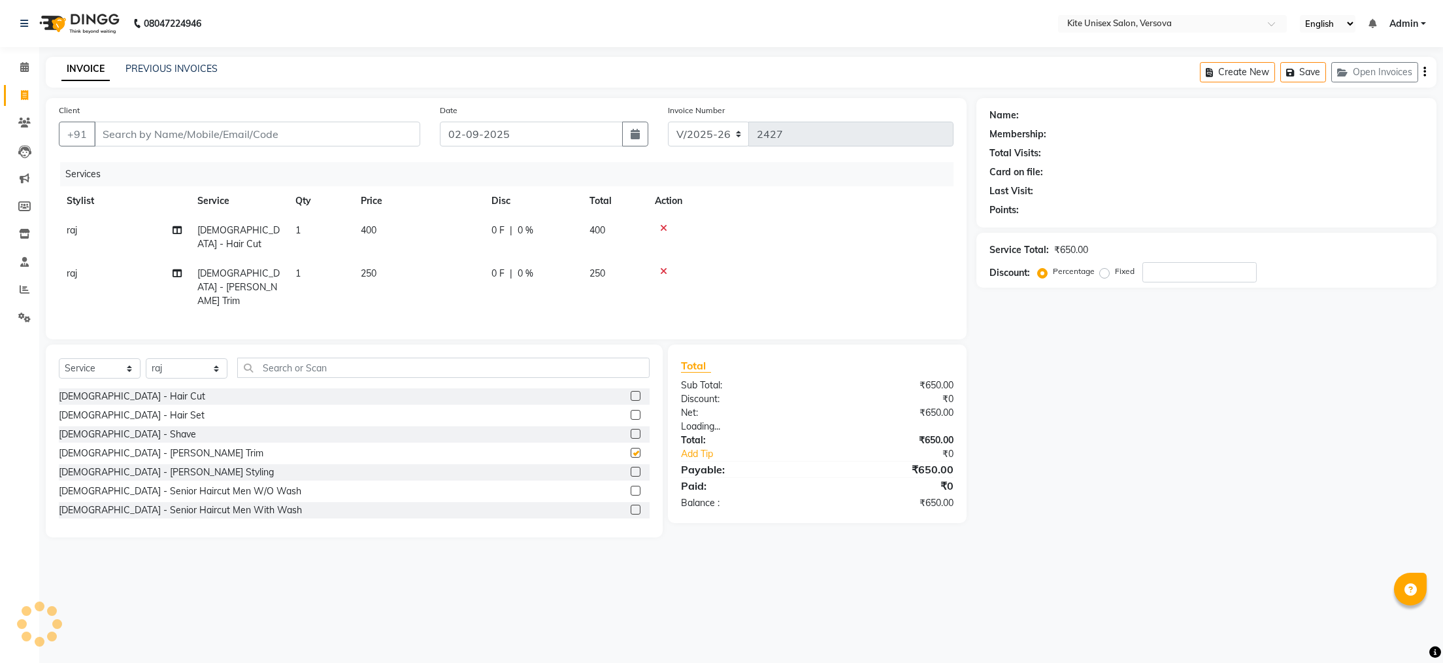
checkbox input "false"
click at [399, 225] on td "400" at bounding box center [418, 237] width 131 height 43
select select "88898"
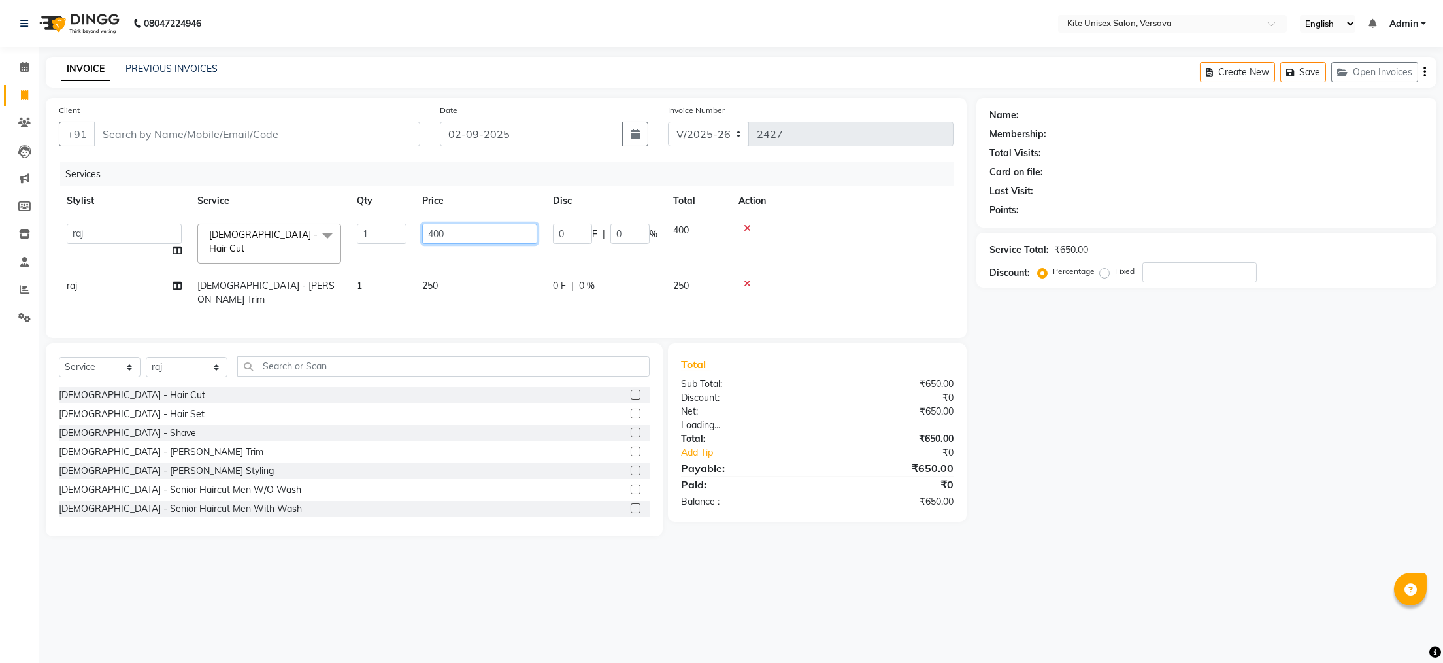
click at [456, 236] on input "400" at bounding box center [479, 233] width 115 height 20
type input "4"
type input "500"
click at [850, 248] on tbody "[PERSON_NAME] DC [PERSON_NAME] [PERSON_NAME] Rajuuu [PERSON_NAME] [DEMOGRAPHIC_…" at bounding box center [506, 265] width 895 height 99
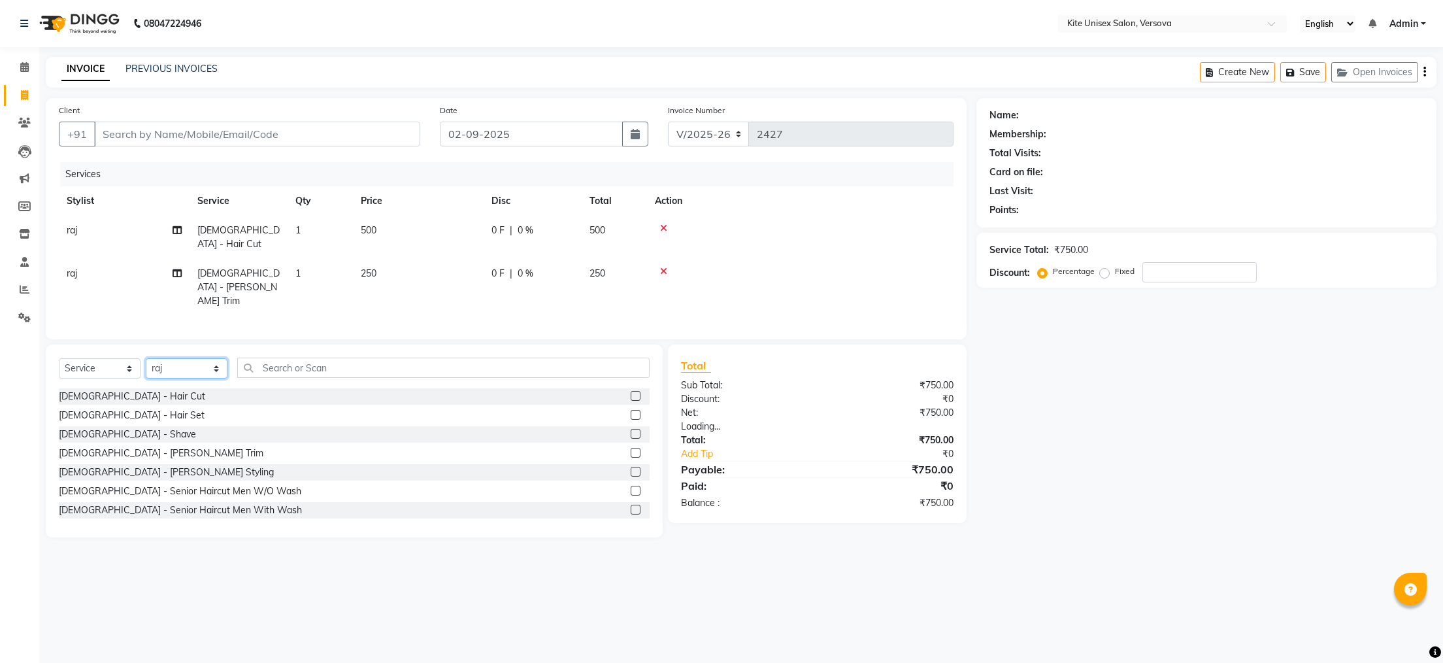
click at [190, 358] on select "Select Stylist [PERSON_NAME] DC [PERSON_NAME] [PERSON_NAME] Rajuuu [PERSON_NAME]" at bounding box center [187, 368] width 82 height 20
select select "44266"
click at [146, 358] on select "Select Stylist [PERSON_NAME] DC [PERSON_NAME] [PERSON_NAME] Rajuuu [PERSON_NAME]" at bounding box center [187, 368] width 82 height 20
click at [325, 344] on div "Select Service Product Membership Package Voucher Prepaid Gift Card Select Styl…" at bounding box center [354, 440] width 617 height 193
click at [320, 357] on input "text" at bounding box center [443, 367] width 412 height 20
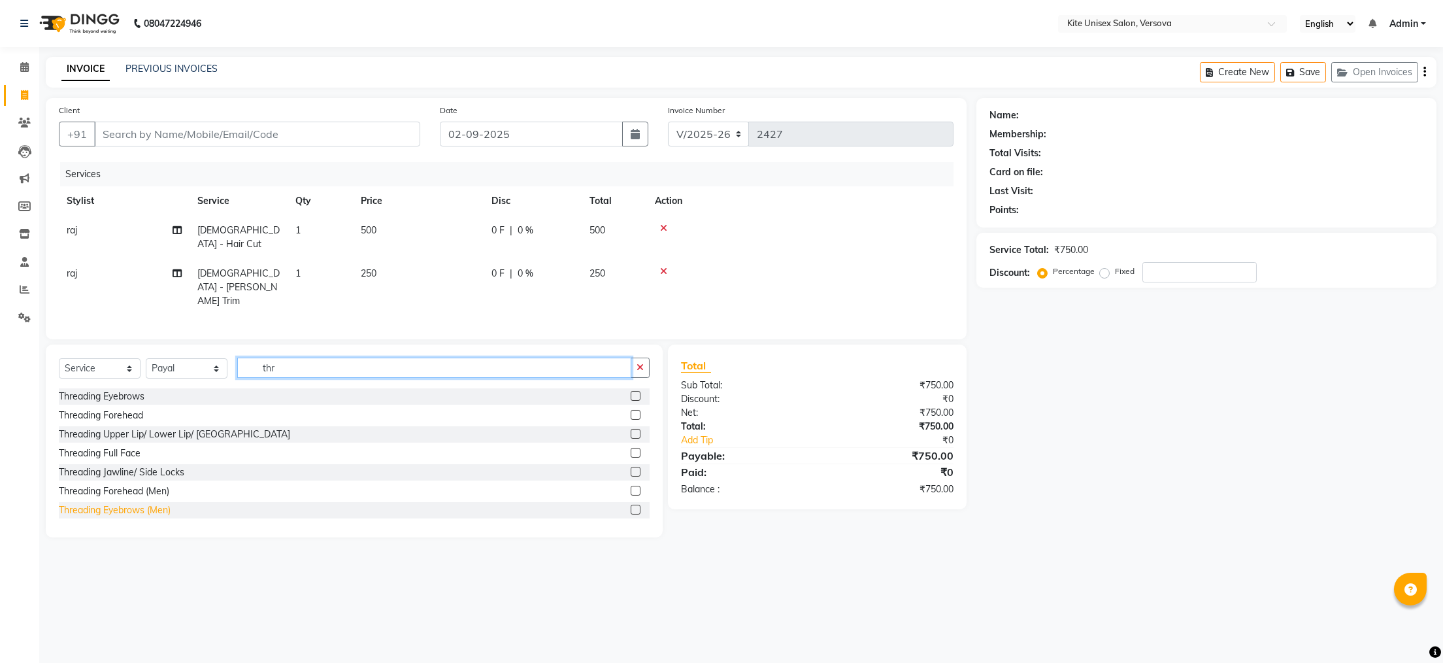
type input "thr"
click at [129, 503] on div "Threading Eyebrows (Men)" at bounding box center [115, 510] width 112 height 14
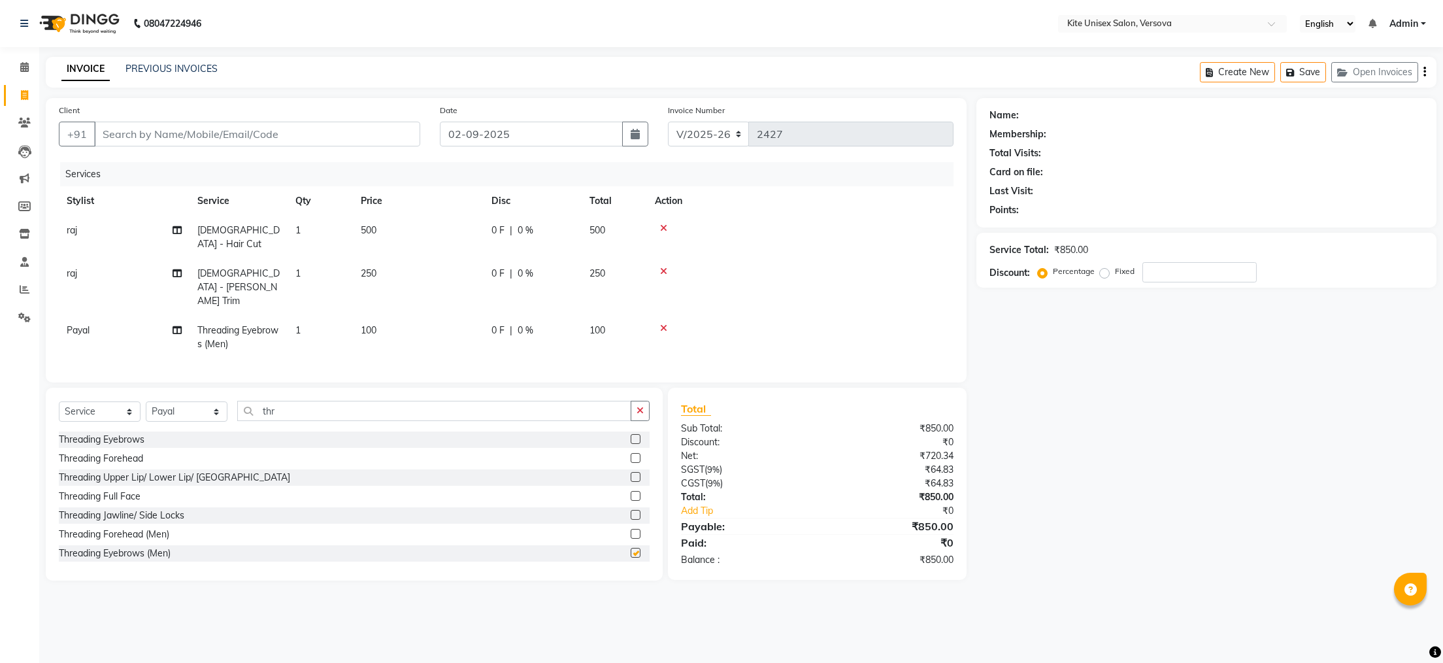
checkbox input "false"
click at [137, 139] on input "Client" at bounding box center [257, 134] width 326 height 25
type input "9"
type input "0"
type input "9871591116"
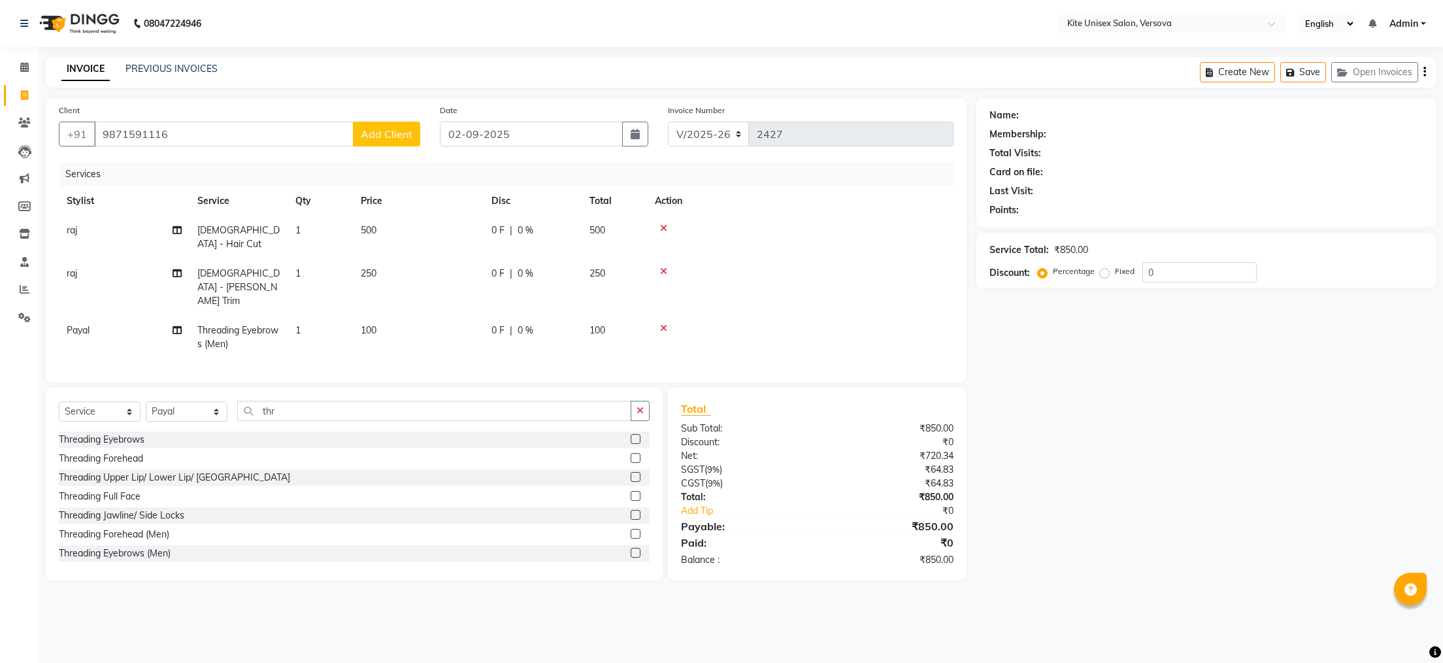
click at [412, 130] on button "Add Client" at bounding box center [386, 134] width 67 height 25
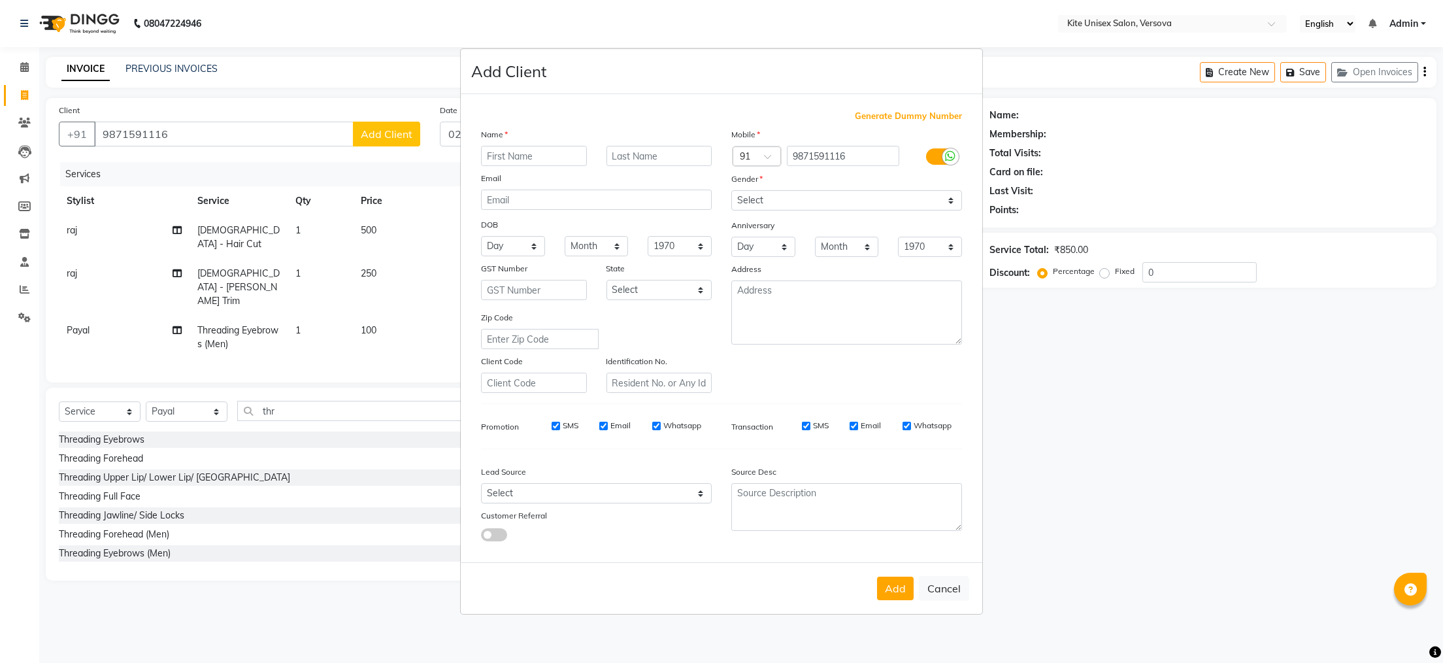
click at [516, 158] on input "text" at bounding box center [534, 156] width 106 height 20
type input "[PERSON_NAME]"
click at [941, 202] on select "Select [DEMOGRAPHIC_DATA] [DEMOGRAPHIC_DATA] Other Prefer Not To Say" at bounding box center [846, 200] width 231 height 20
select select "[DEMOGRAPHIC_DATA]"
click at [731, 190] on select "Select [DEMOGRAPHIC_DATA] [DEMOGRAPHIC_DATA] Other Prefer Not To Say" at bounding box center [846, 200] width 231 height 20
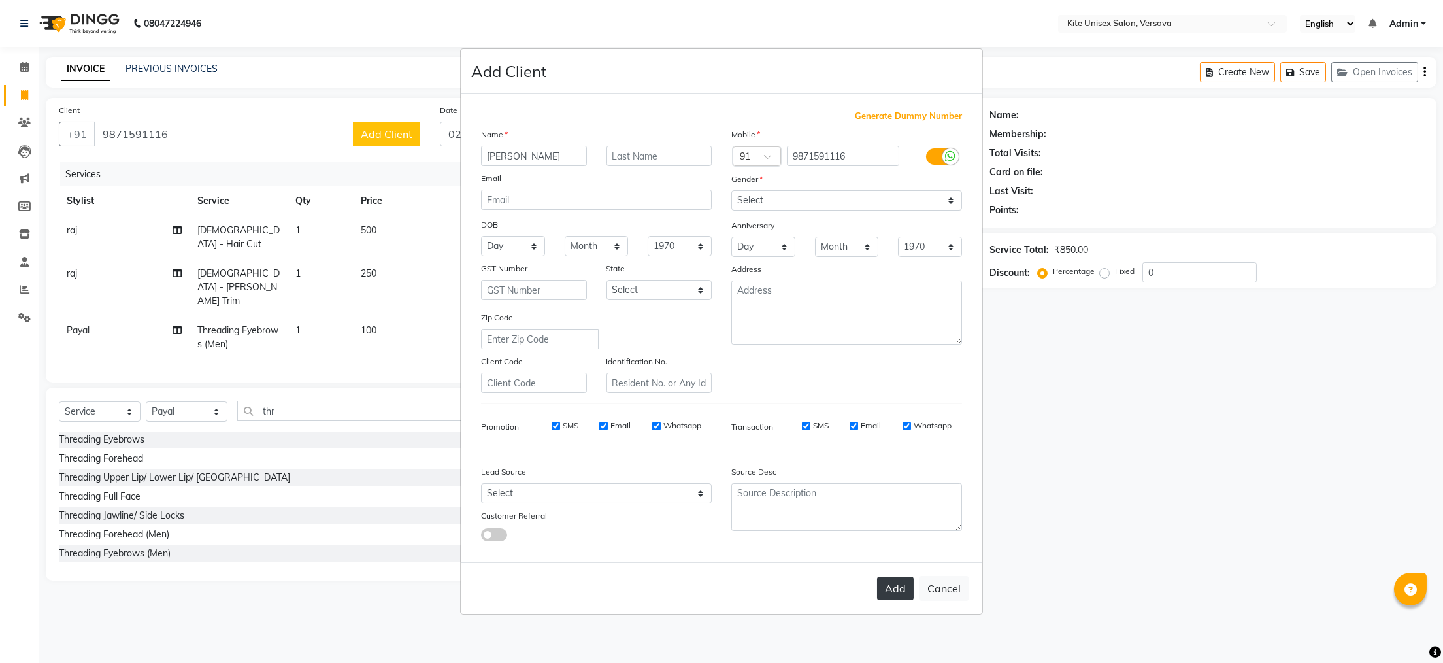
click at [887, 591] on button "Add" at bounding box center [895, 588] width 37 height 24
select select
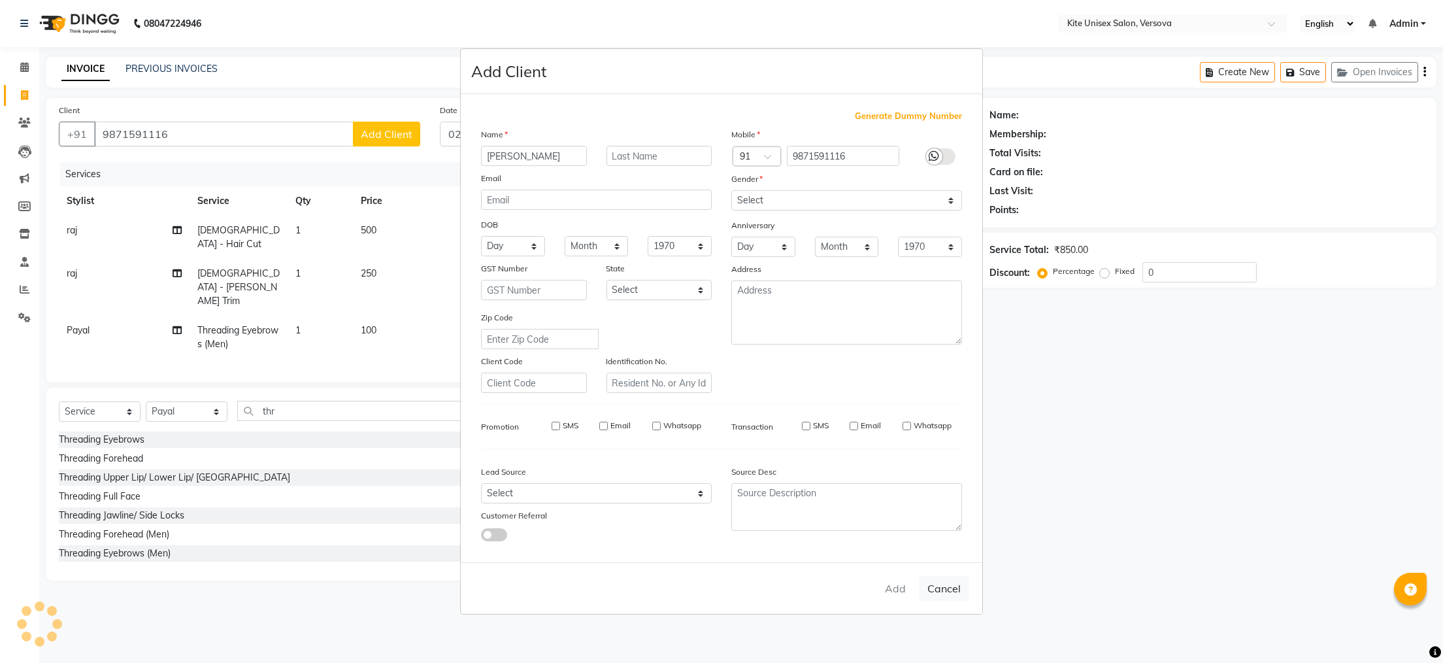
select select
checkbox input "false"
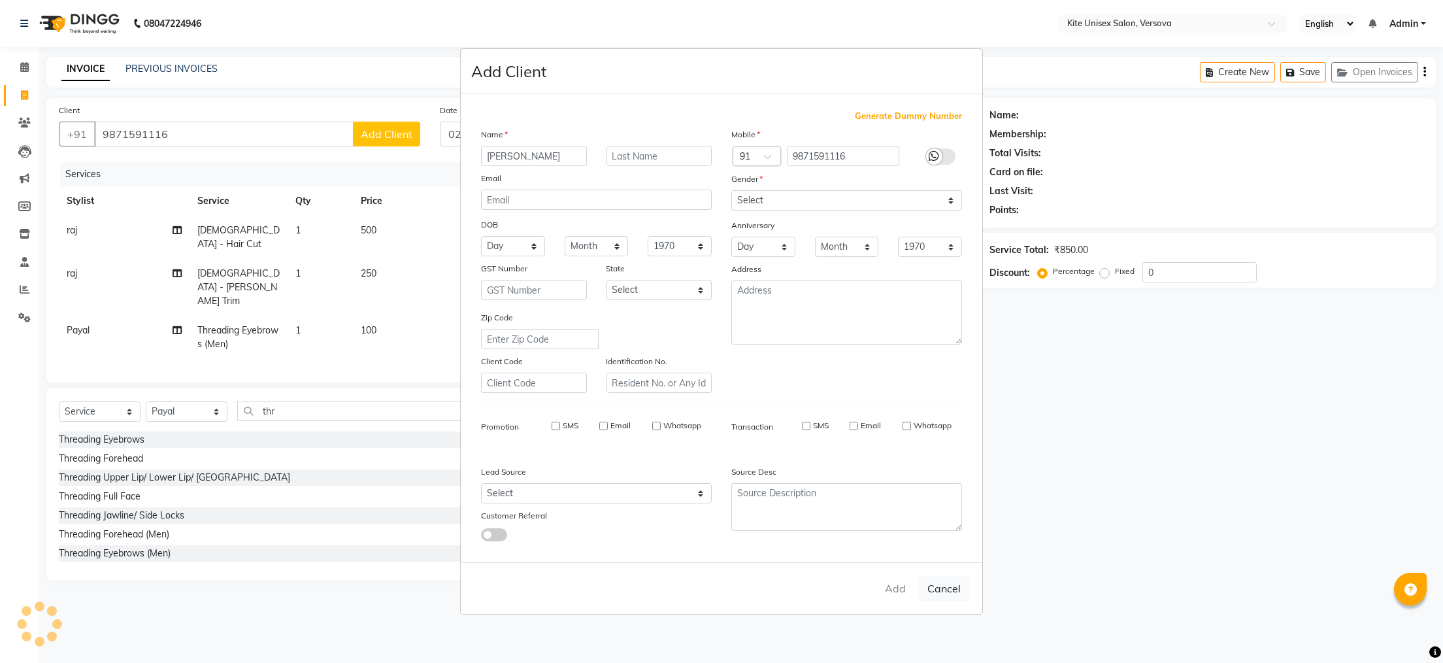
checkbox input "false"
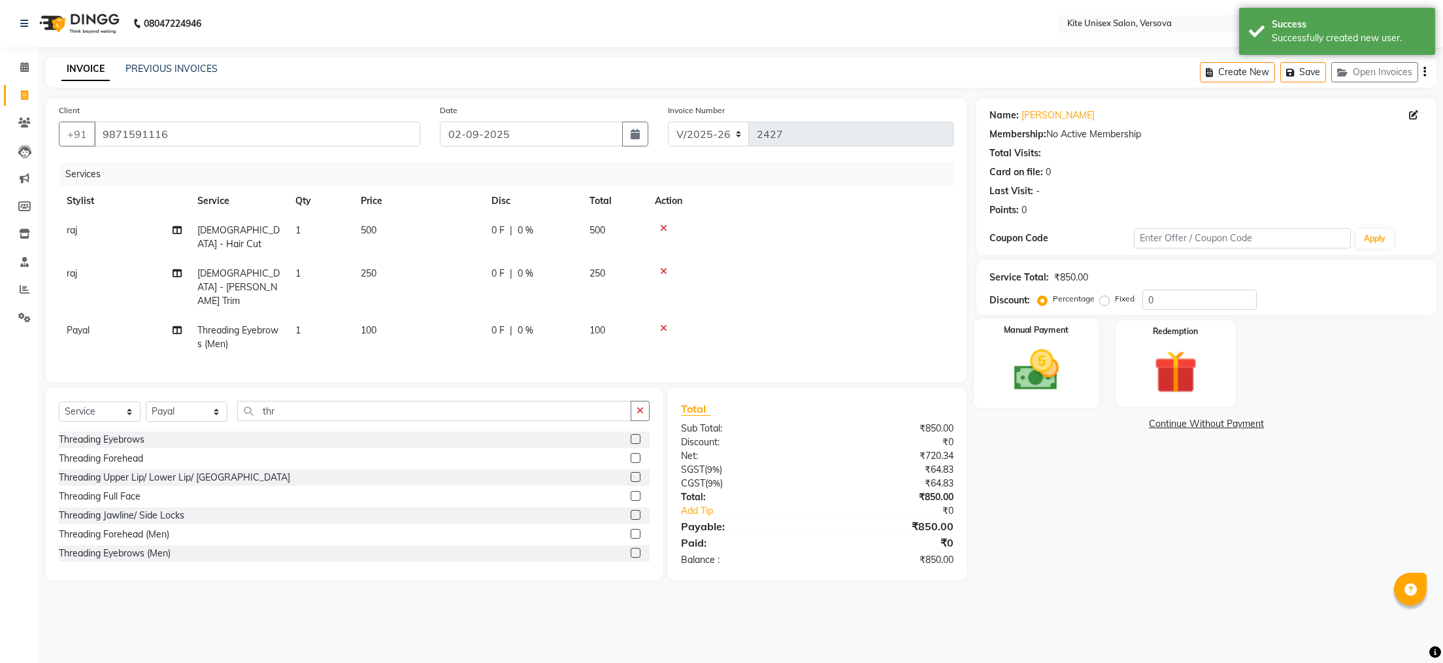
click at [1026, 355] on img at bounding box center [1035, 370] width 73 height 52
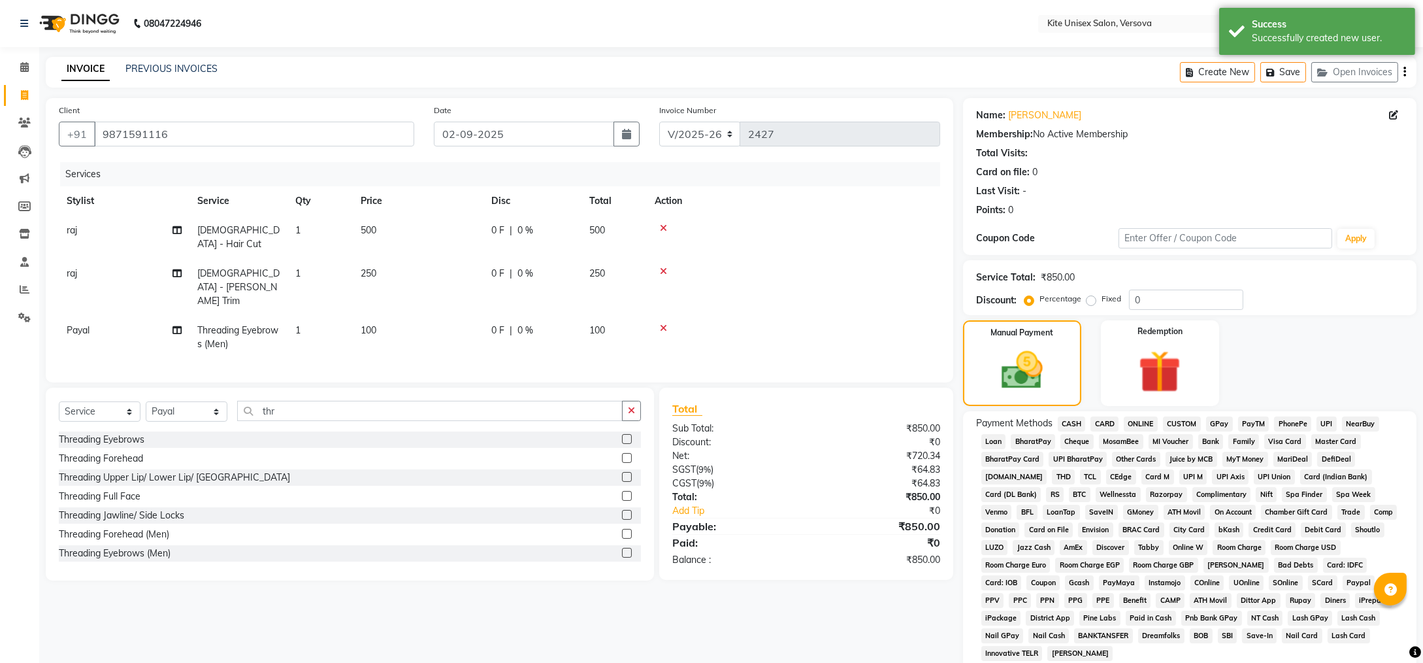
click at [1217, 422] on span "GPay" at bounding box center [1219, 423] width 27 height 15
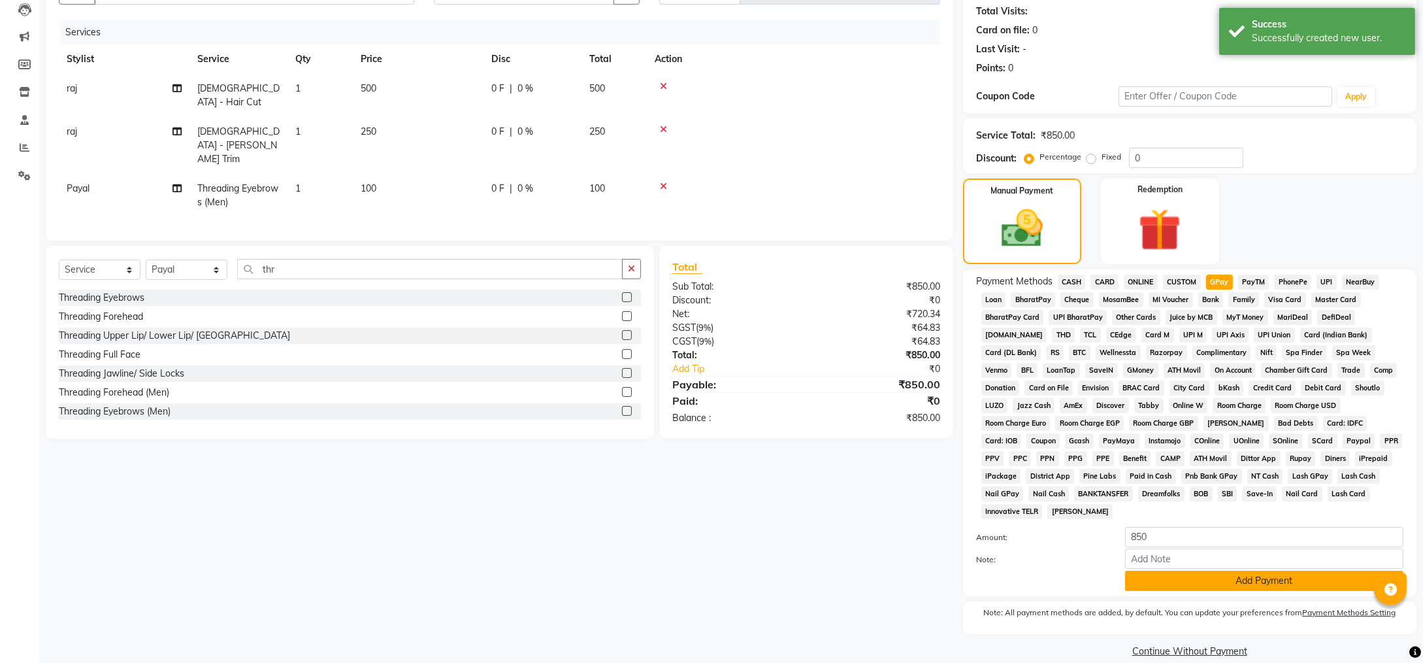
click at [1297, 570] on button "Add Payment" at bounding box center [1264, 580] width 278 height 20
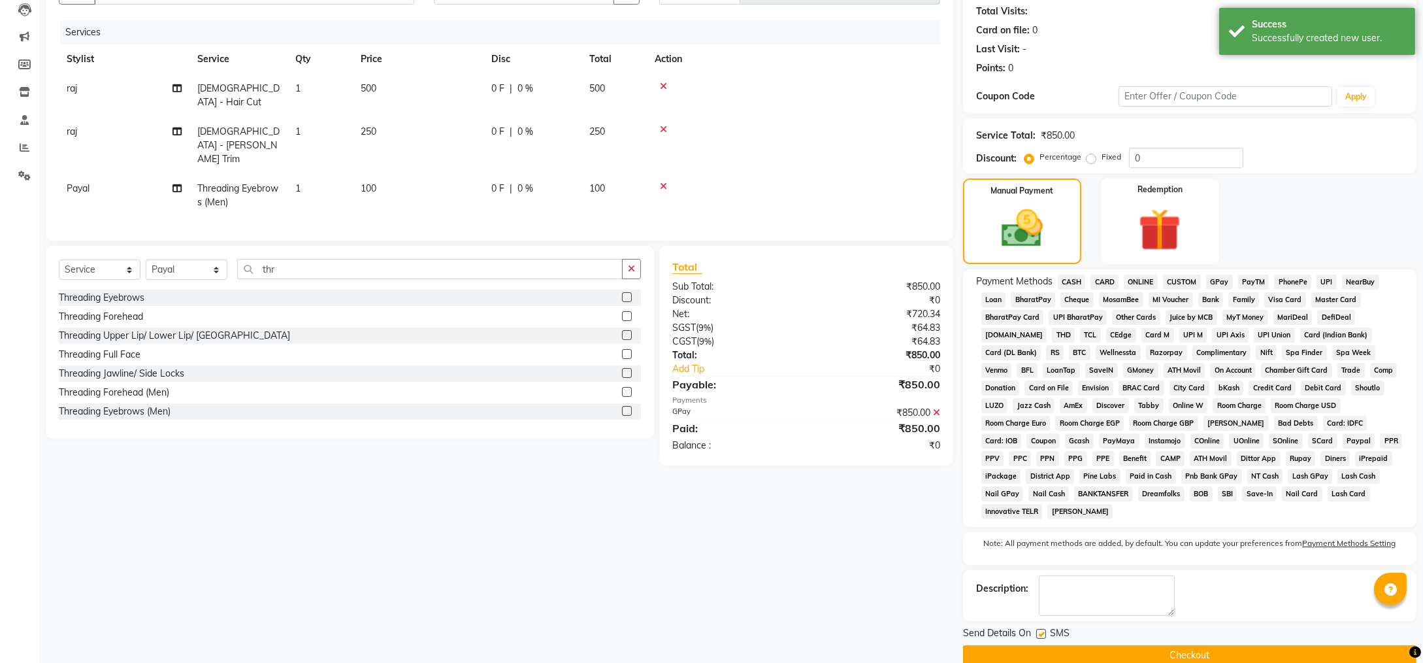
click at [1302, 645] on button "Checkout" at bounding box center [1190, 655] width 454 height 20
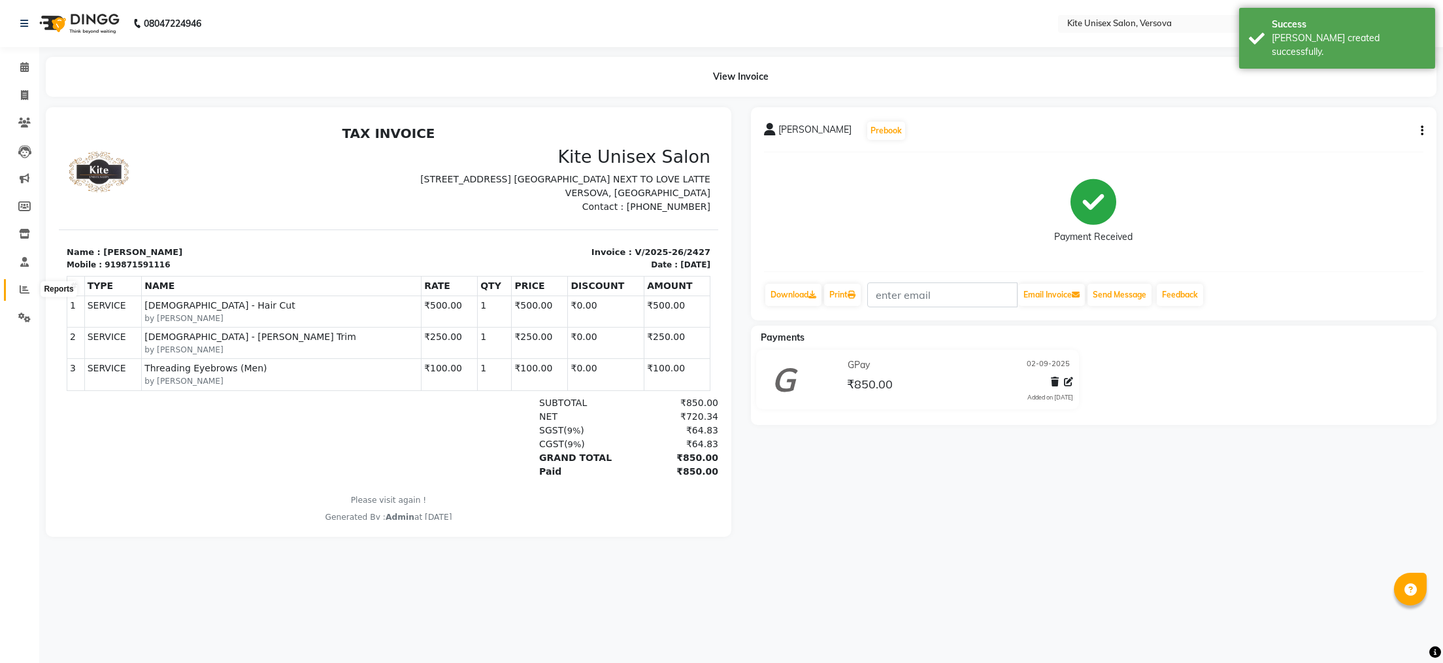
click at [18, 290] on span at bounding box center [24, 289] width 23 height 15
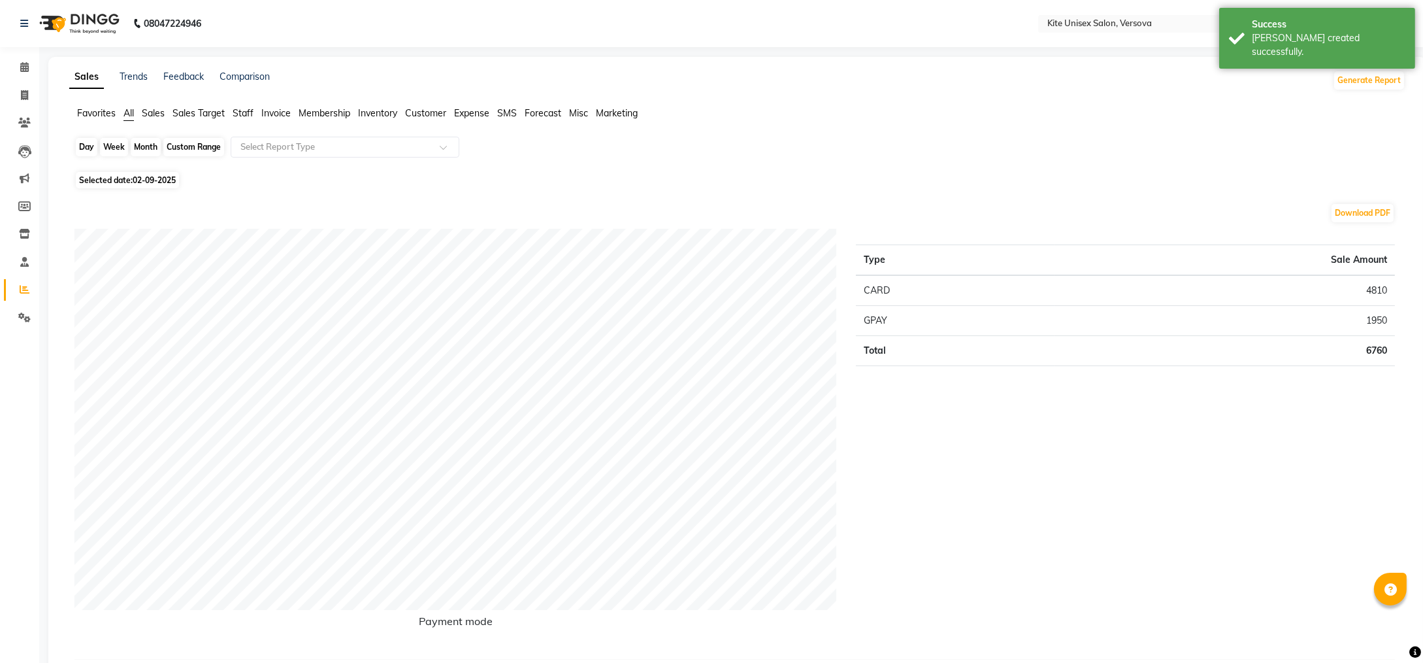
click at [82, 150] on div "Day" at bounding box center [87, 147] width 22 height 18
select select "9"
select select "2025"
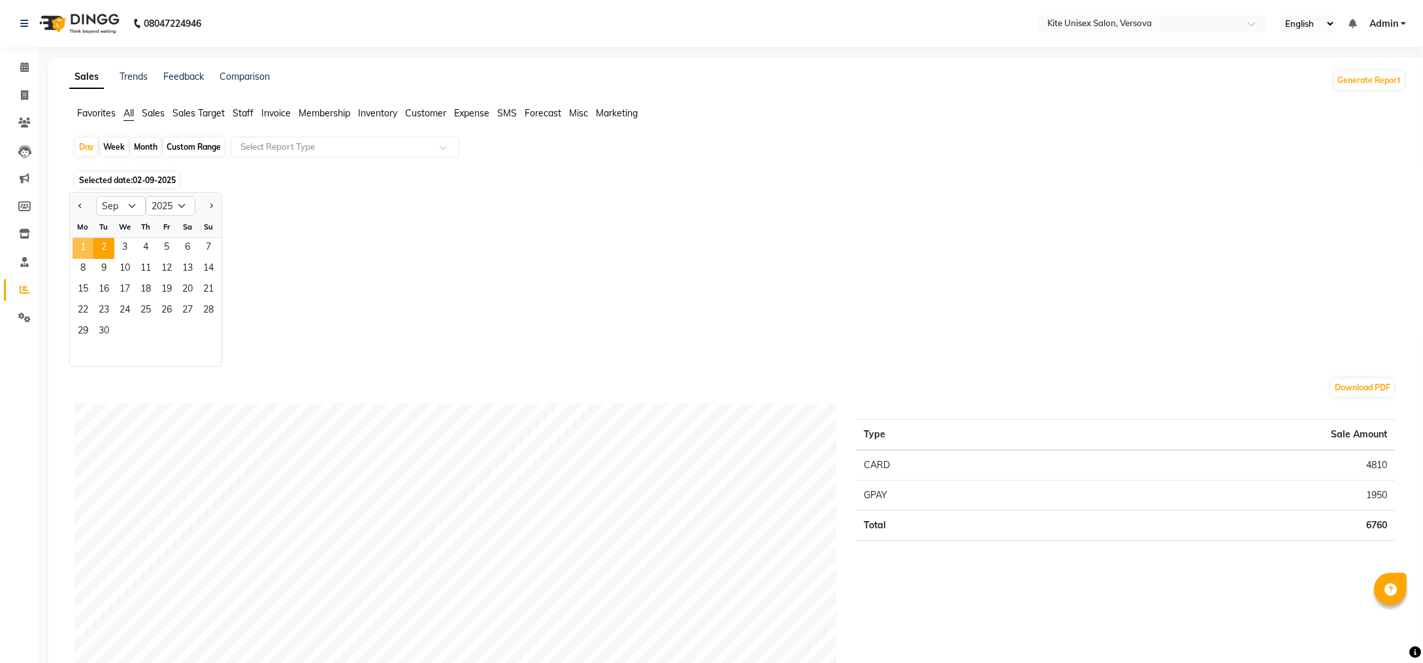
click at [76, 247] on span "1" at bounding box center [83, 248] width 21 height 21
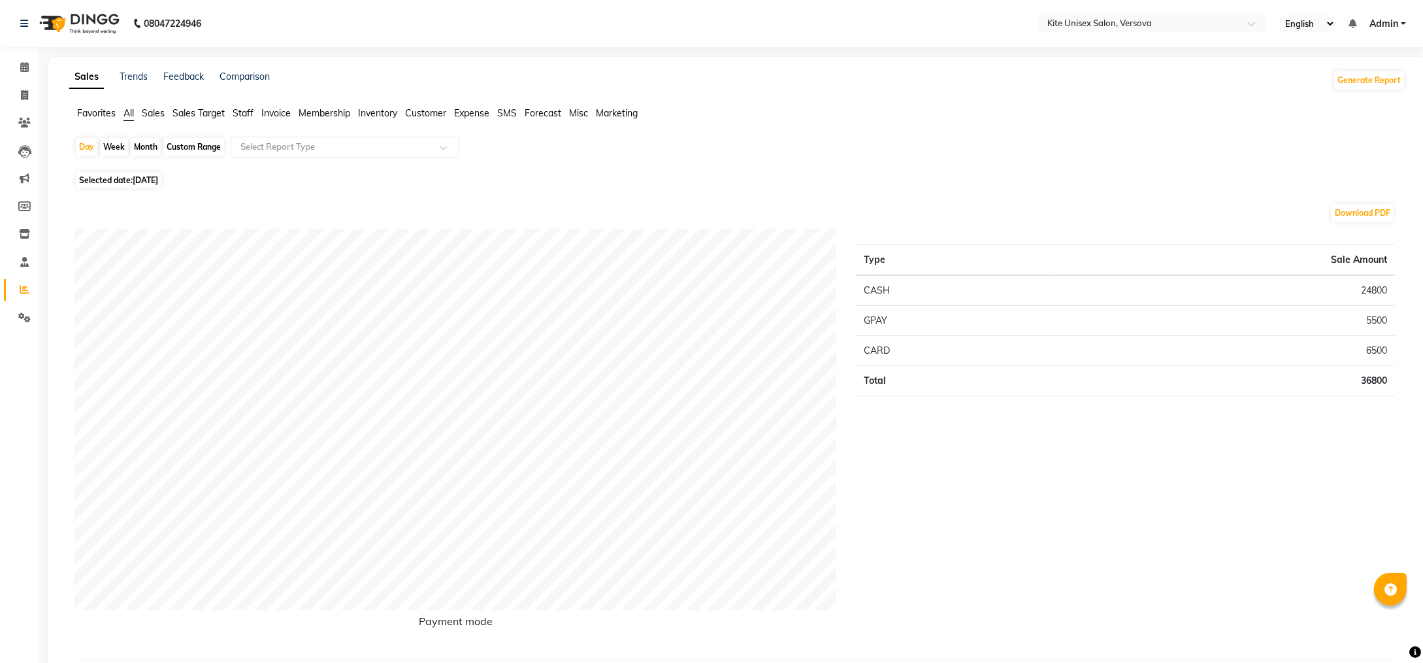
click at [154, 114] on span "Sales" at bounding box center [153, 113] width 23 height 12
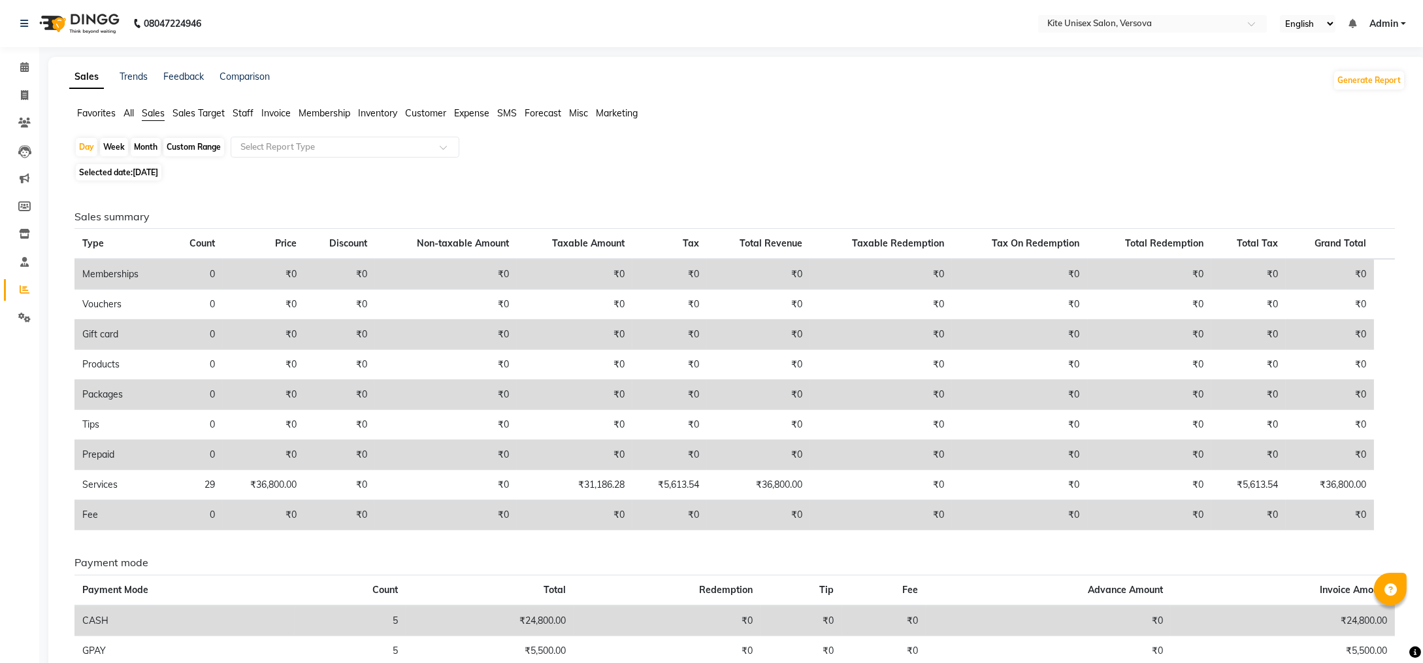
scroll to position [102, 0]
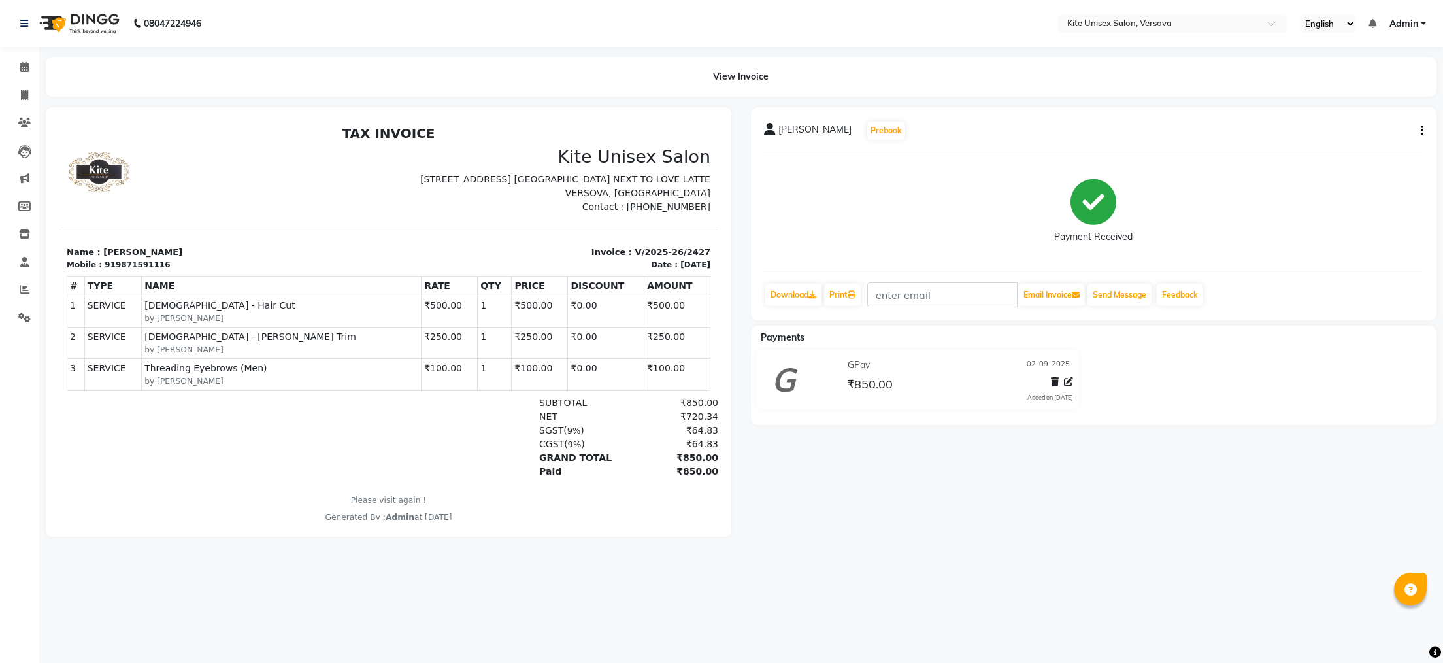
select select "6093"
select select "service"
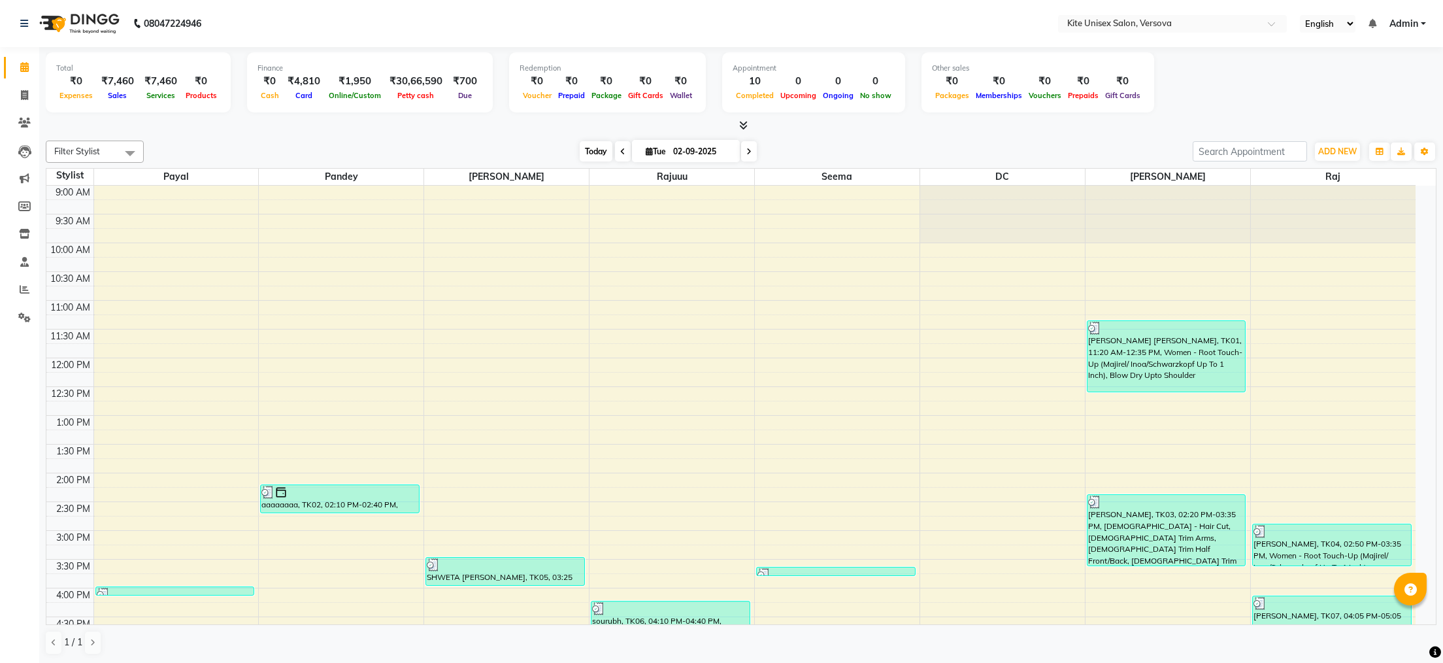
click at [581, 153] on span "Today" at bounding box center [596, 151] width 33 height 20
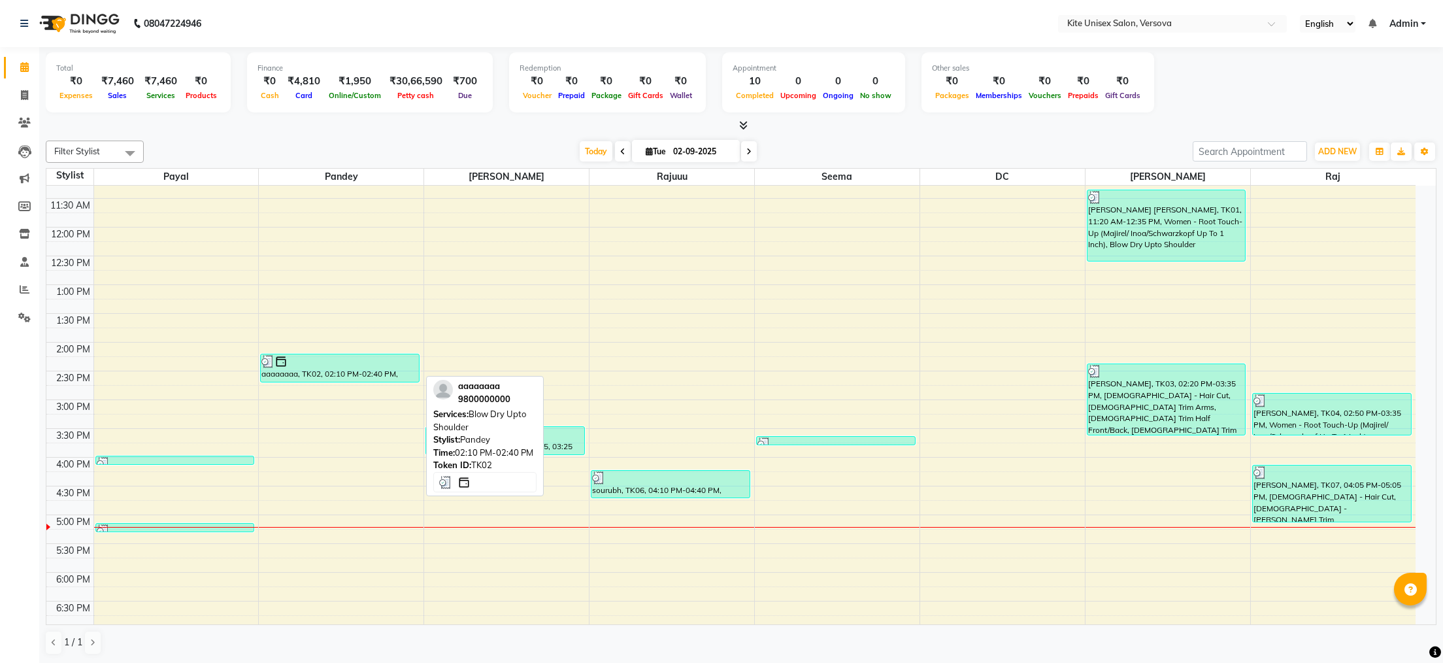
click at [380, 370] on div "aaaaaaaa, TK02, 02:10 PM-02:40 PM, Blow Dry Upto Shoulder" at bounding box center [340, 367] width 158 height 27
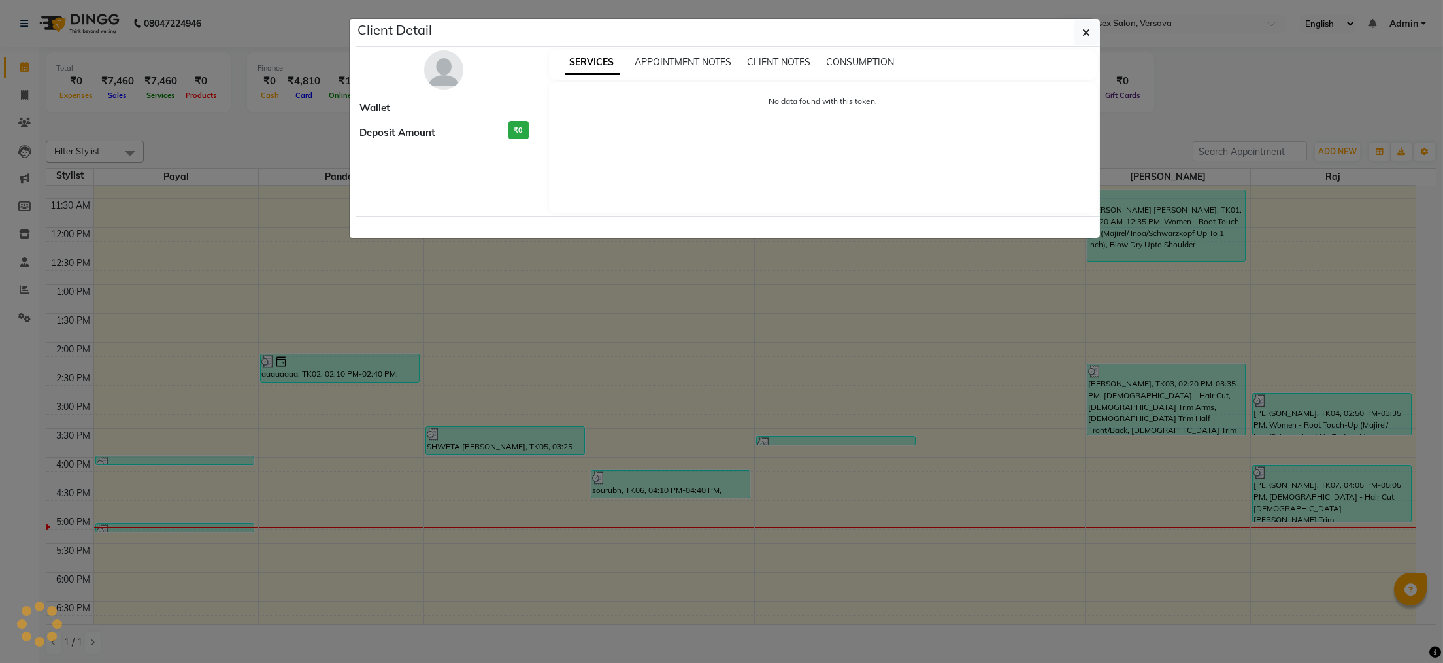
select select "3"
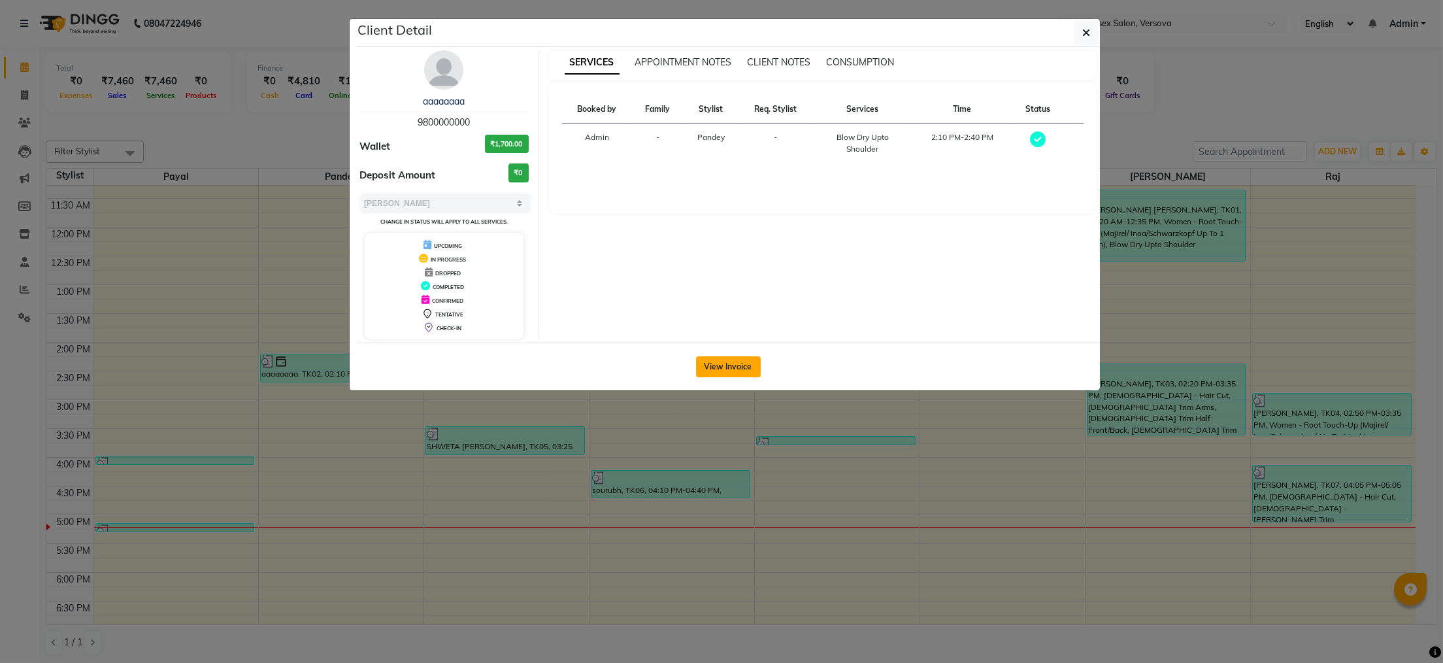
drag, startPoint x: 729, startPoint y: 375, endPoint x: 721, endPoint y: 392, distance: 18.7
click at [727, 375] on button "View Invoice" at bounding box center [728, 366] width 65 height 21
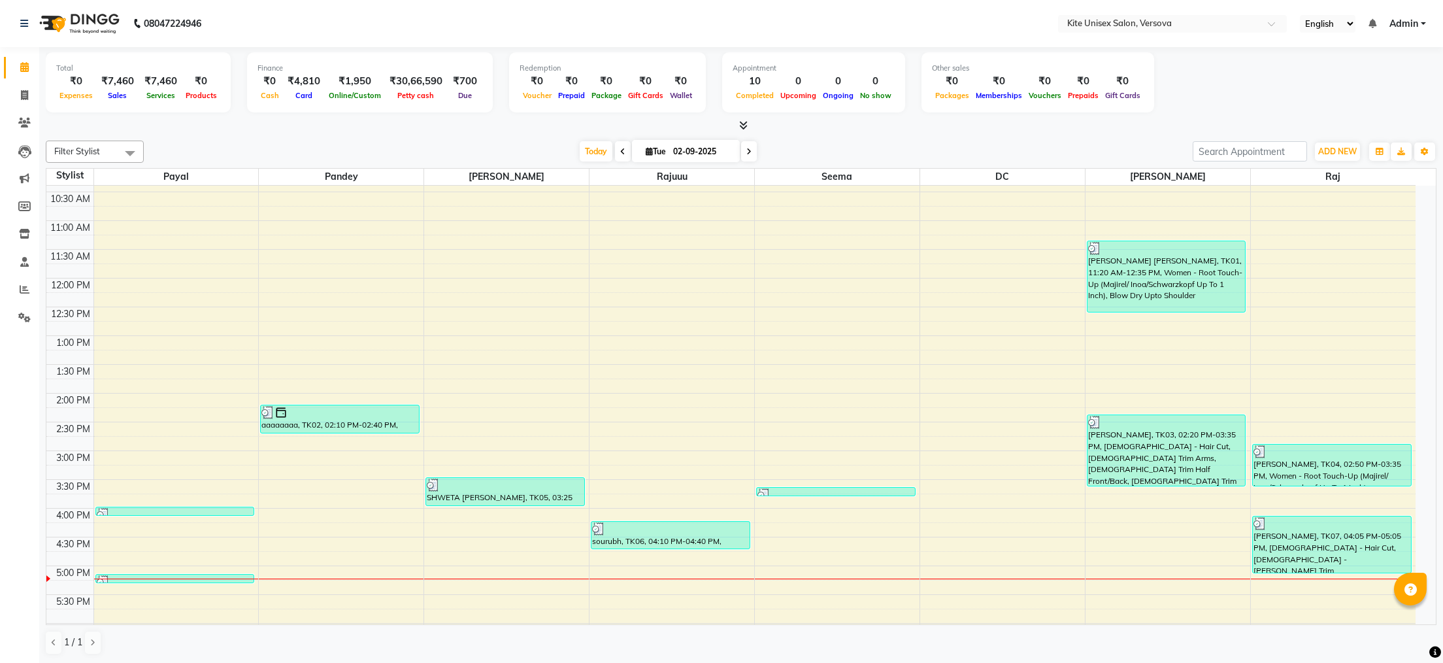
scroll to position [131, 0]
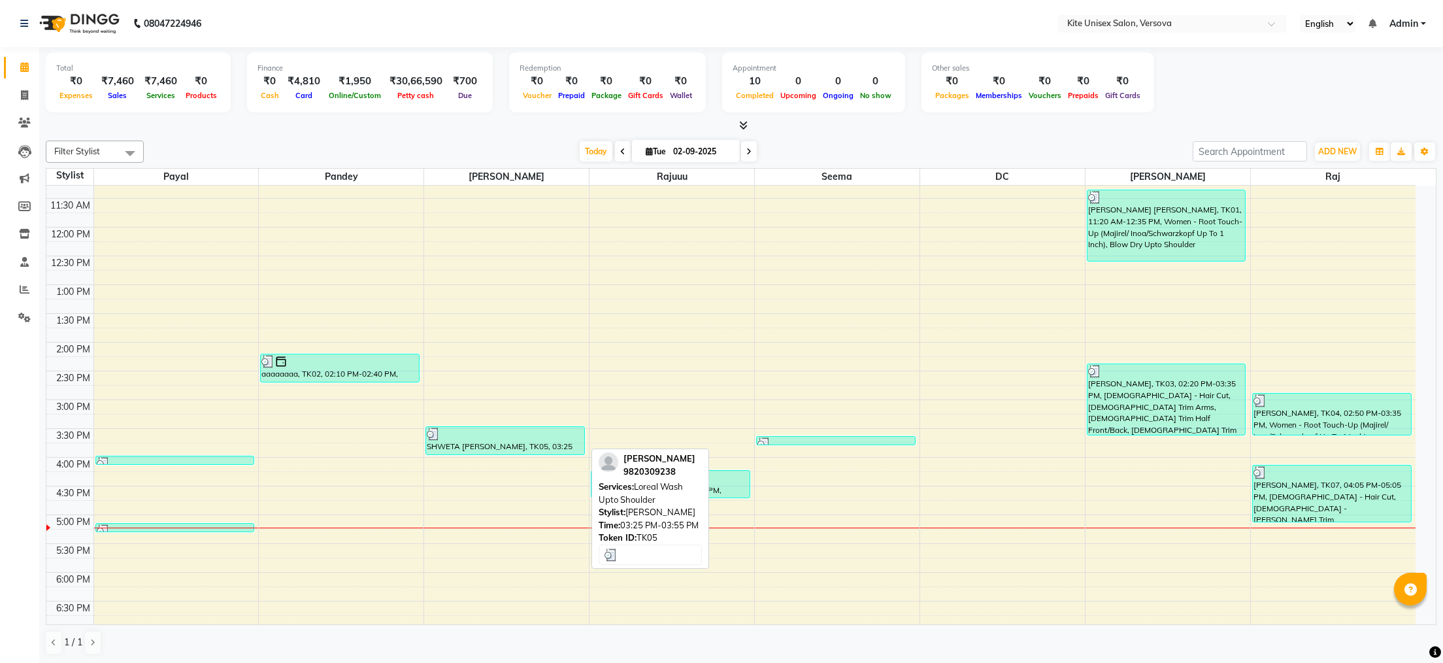
click at [505, 440] on div at bounding box center [505, 433] width 157 height 13
select select "3"
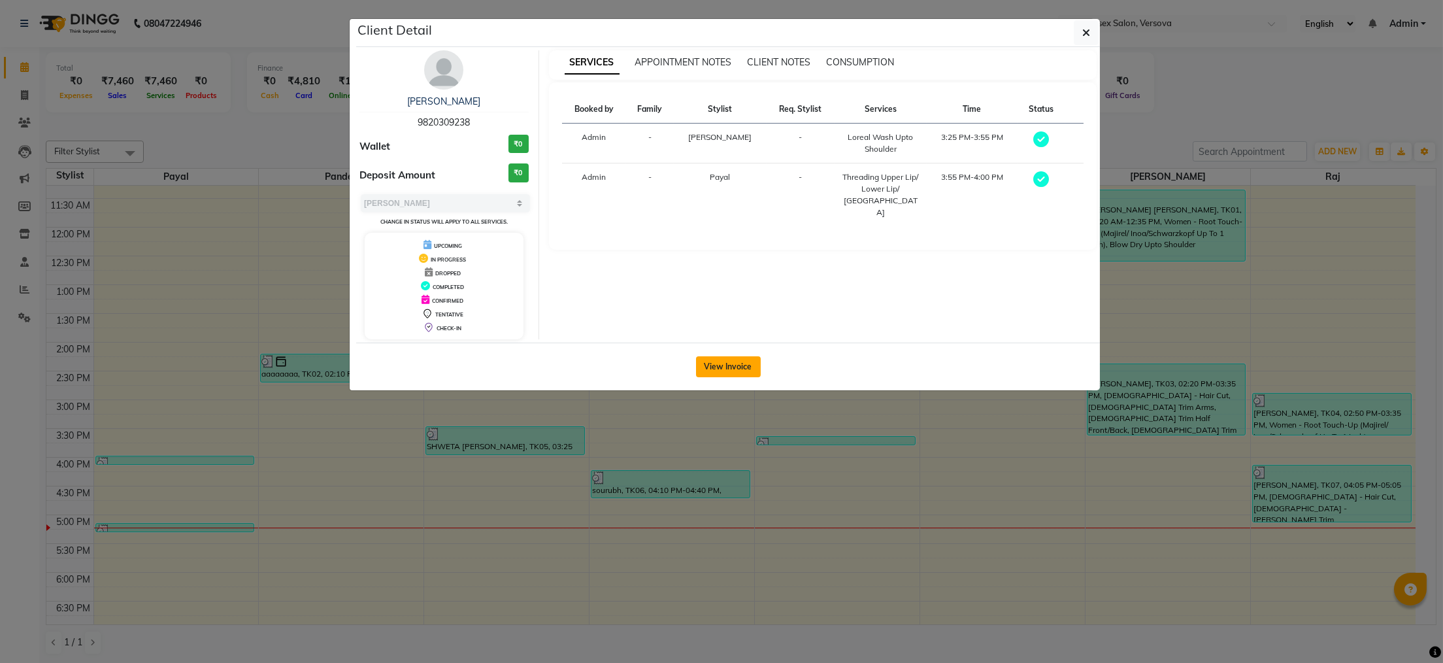
click at [721, 363] on button "View Invoice" at bounding box center [728, 366] width 65 height 21
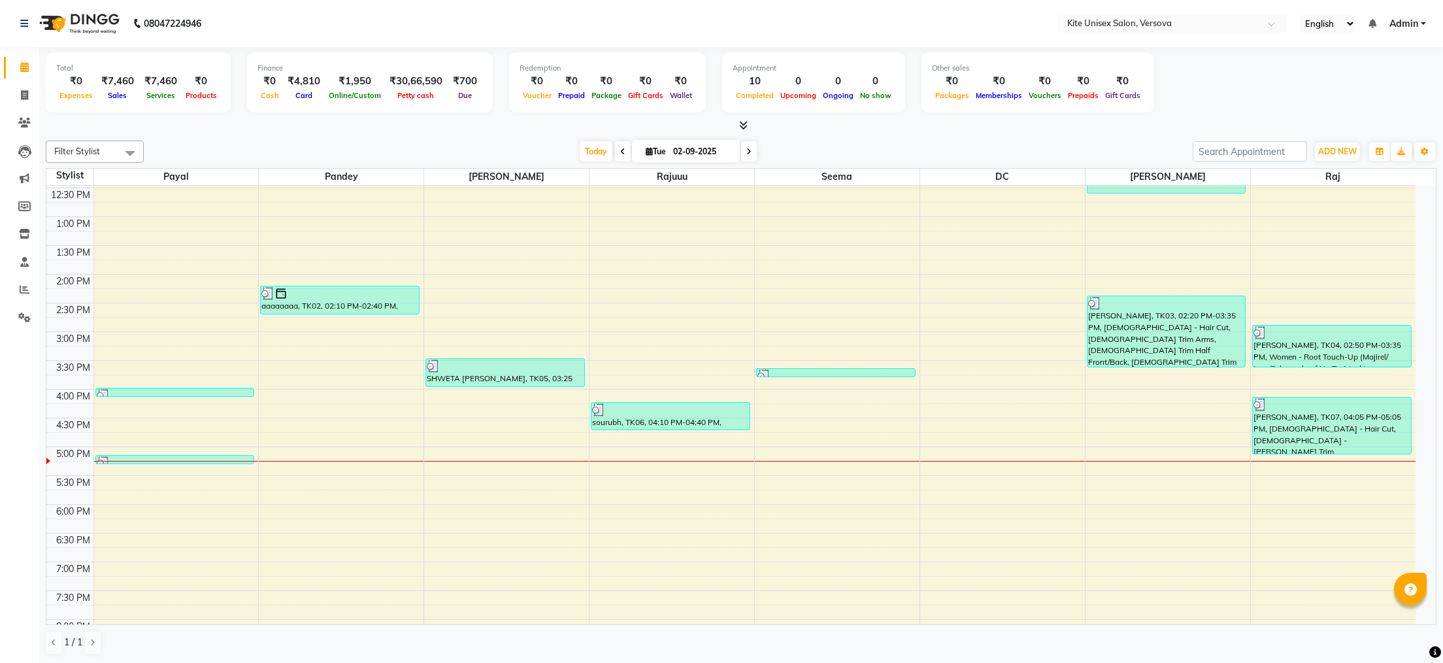
scroll to position [110, 0]
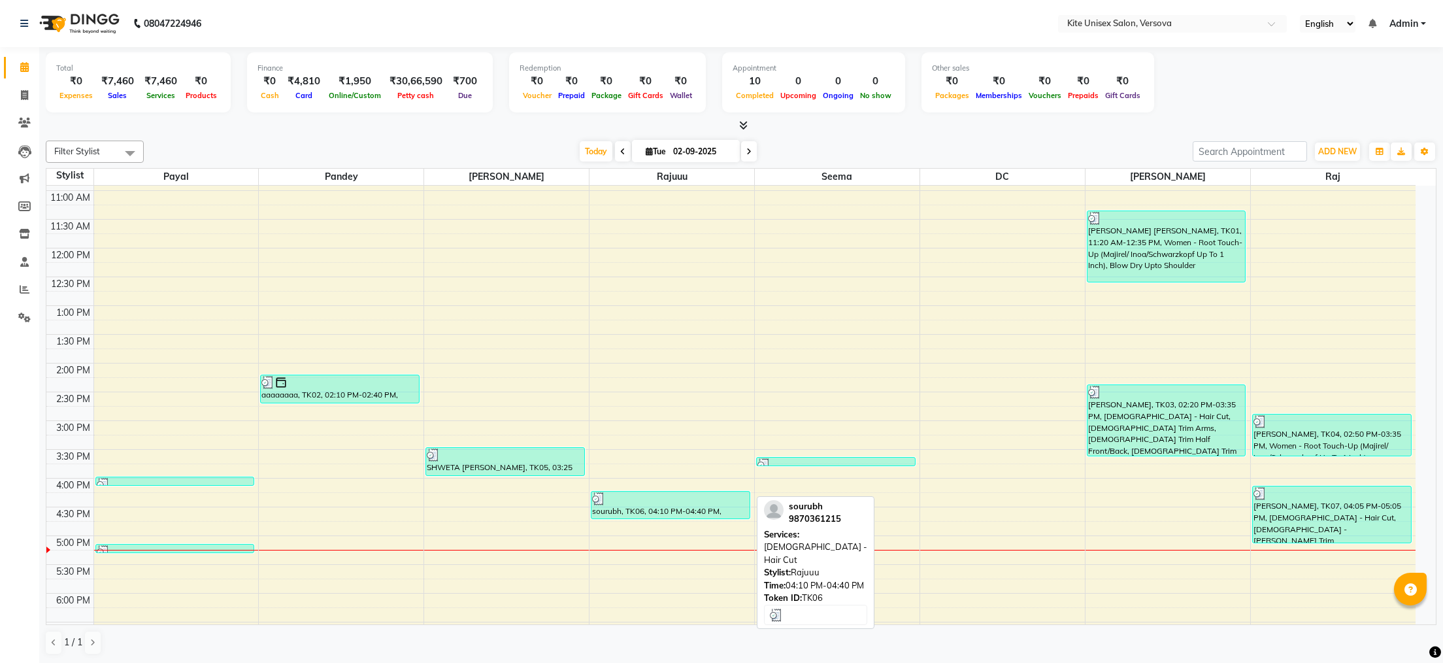
click at [681, 506] on div "sourubh, TK06, 04:10 PM-04:40 PM, [DEMOGRAPHIC_DATA] - Hair Cut" at bounding box center [670, 504] width 158 height 27
select select "3"
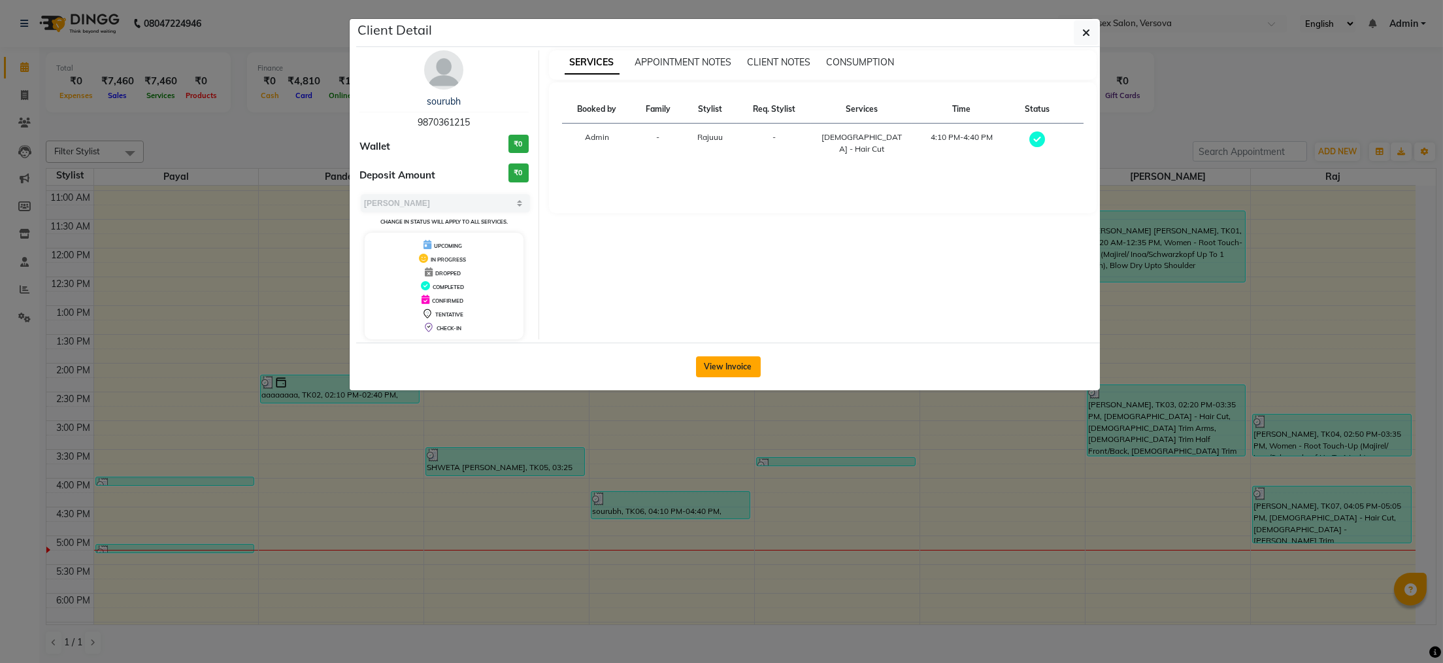
click at [723, 375] on button "View Invoice" at bounding box center [728, 366] width 65 height 21
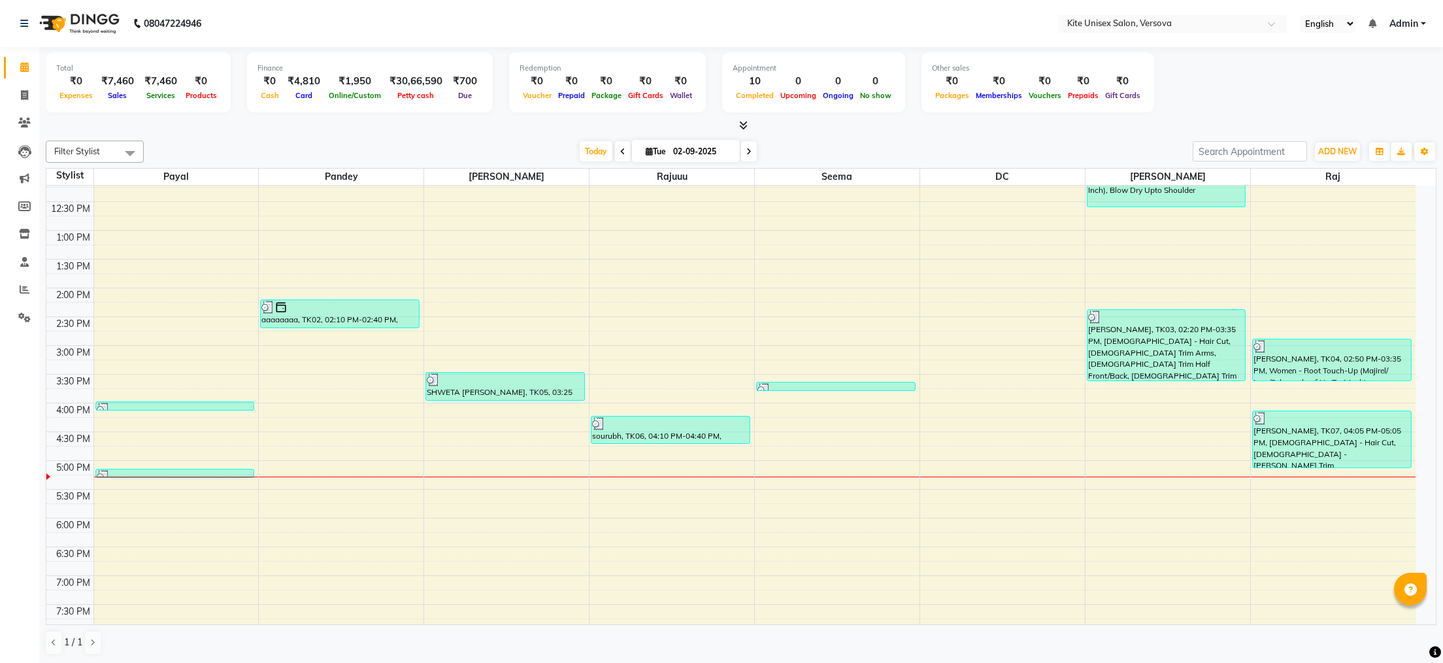
scroll to position [110, 0]
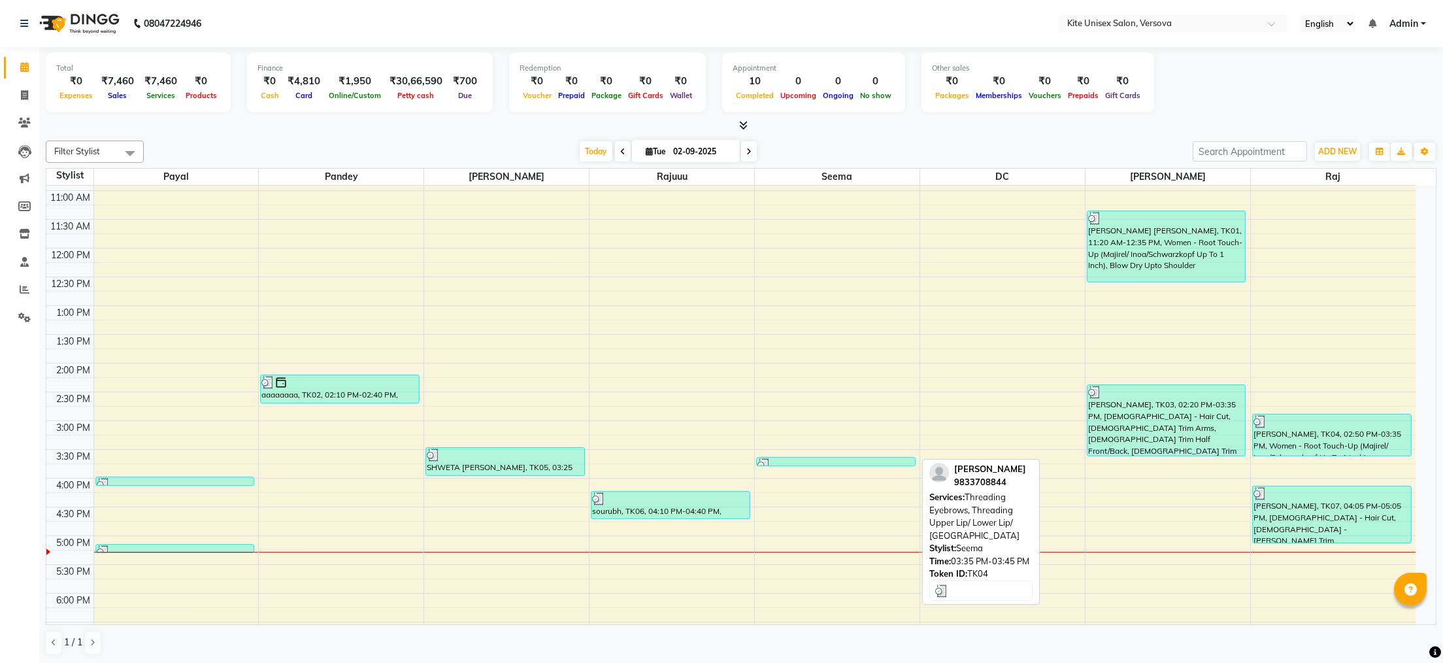
click at [840, 459] on div at bounding box center [835, 464] width 157 height 13
select select "3"
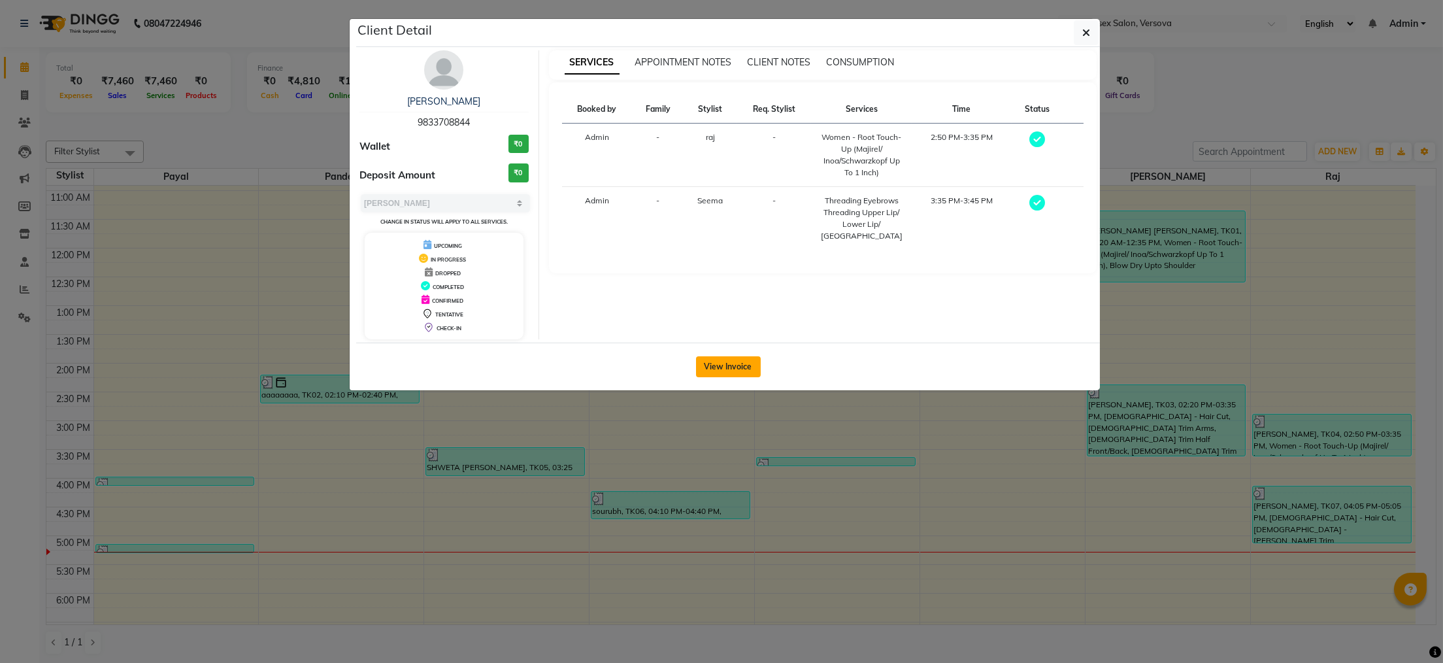
click at [712, 367] on button "View Invoice" at bounding box center [728, 366] width 65 height 21
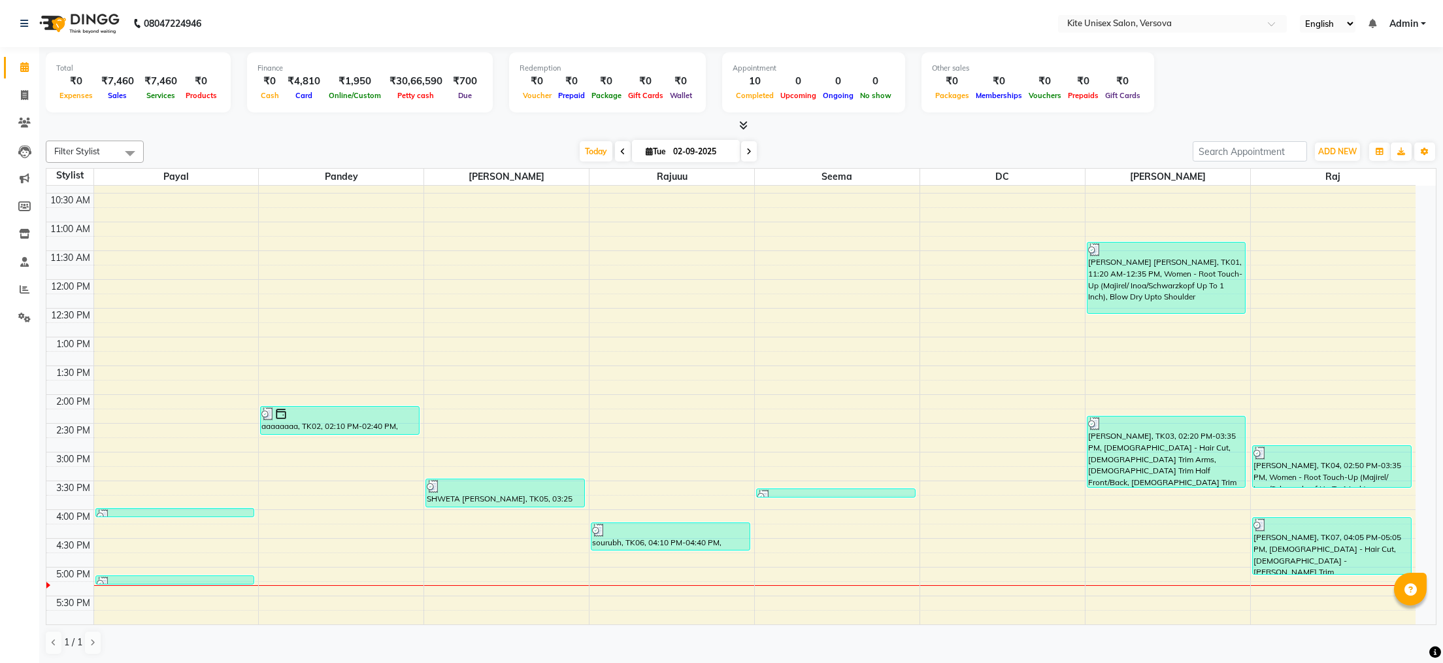
scroll to position [131, 0]
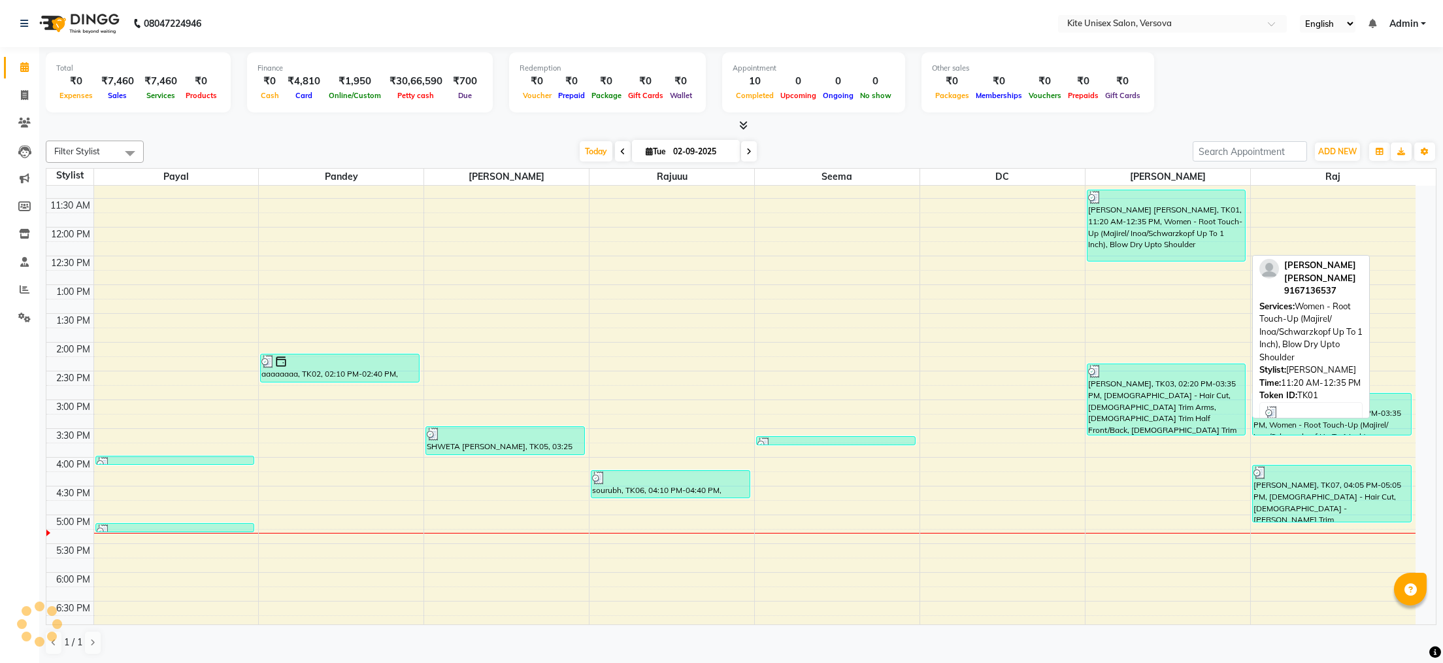
click at [1187, 222] on div "[PERSON_NAME] [PERSON_NAME], TK01, 11:20 AM-12:35 PM, Women - Root Touch-Up (Ma…" at bounding box center [1166, 225] width 158 height 71
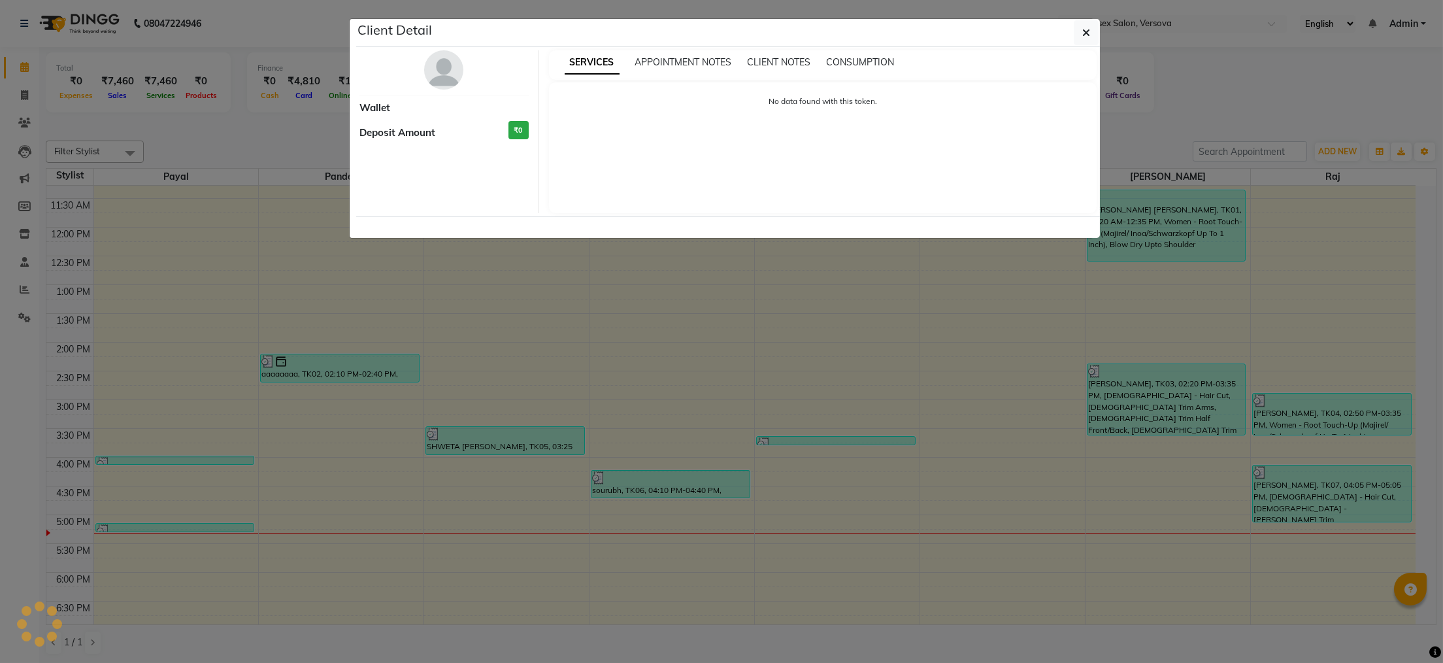
select select "3"
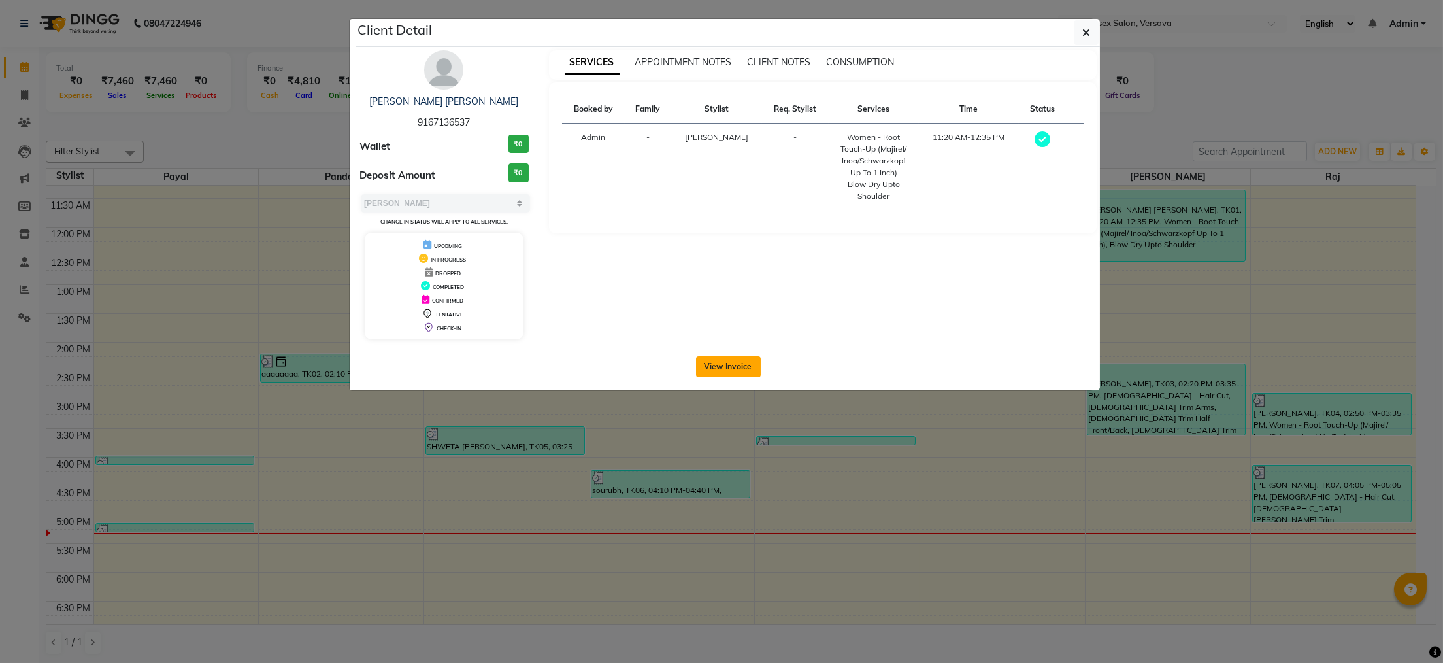
click at [727, 371] on button "View Invoice" at bounding box center [728, 366] width 65 height 21
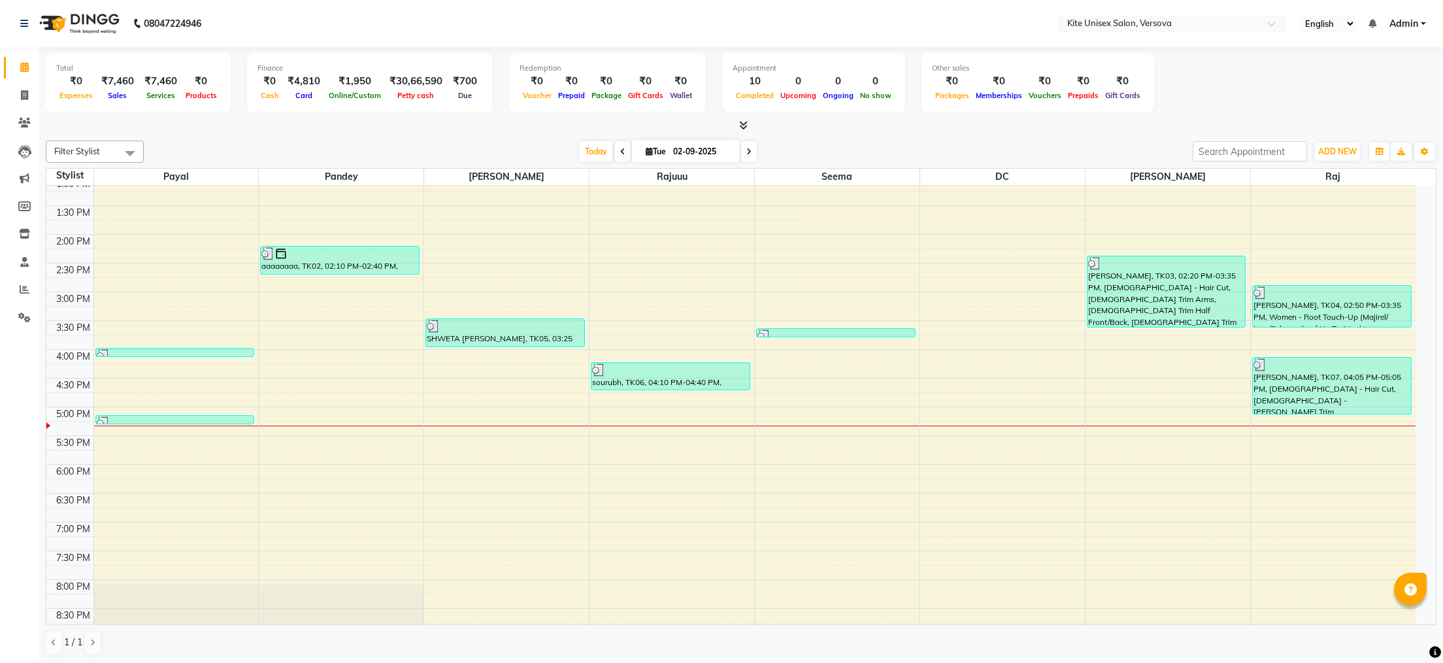
scroll to position [110, 0]
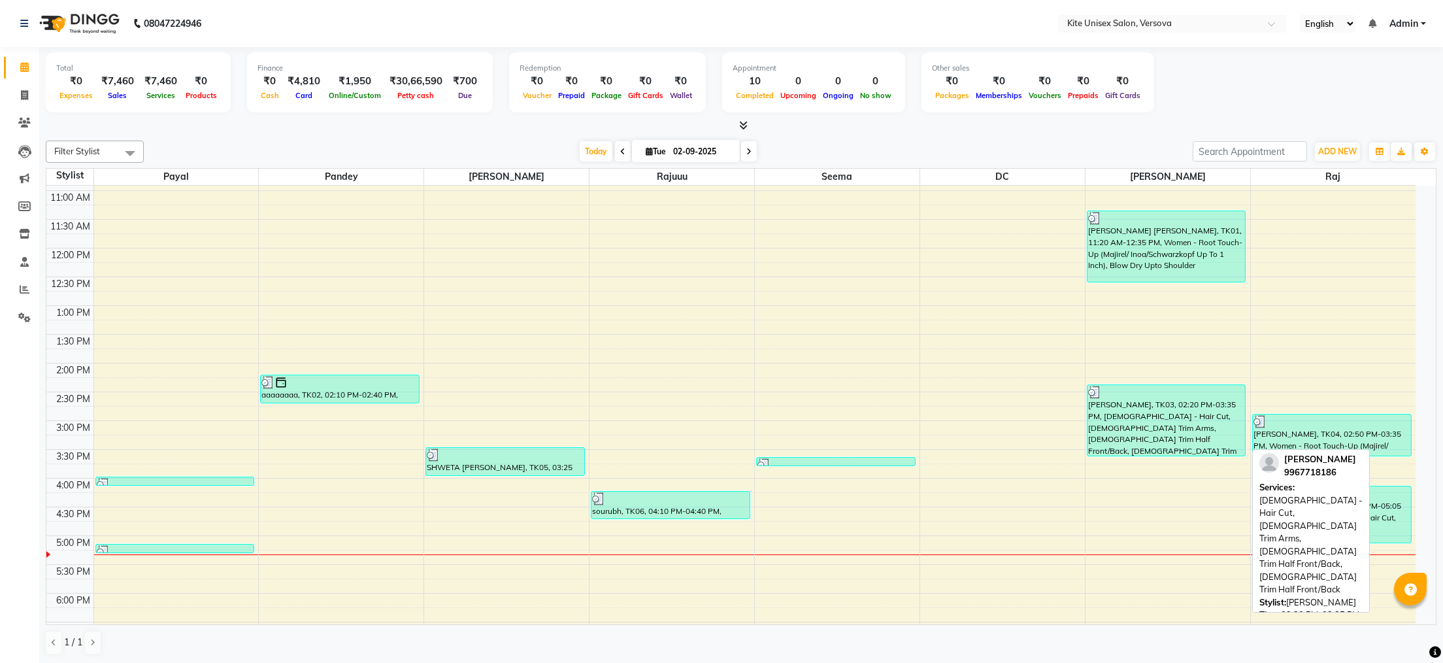
click at [1168, 422] on div "[PERSON_NAME], TK03, 02:20 PM-03:35 PM, [DEMOGRAPHIC_DATA] - Hair Cut, [DEMOGRA…" at bounding box center [1166, 420] width 158 height 71
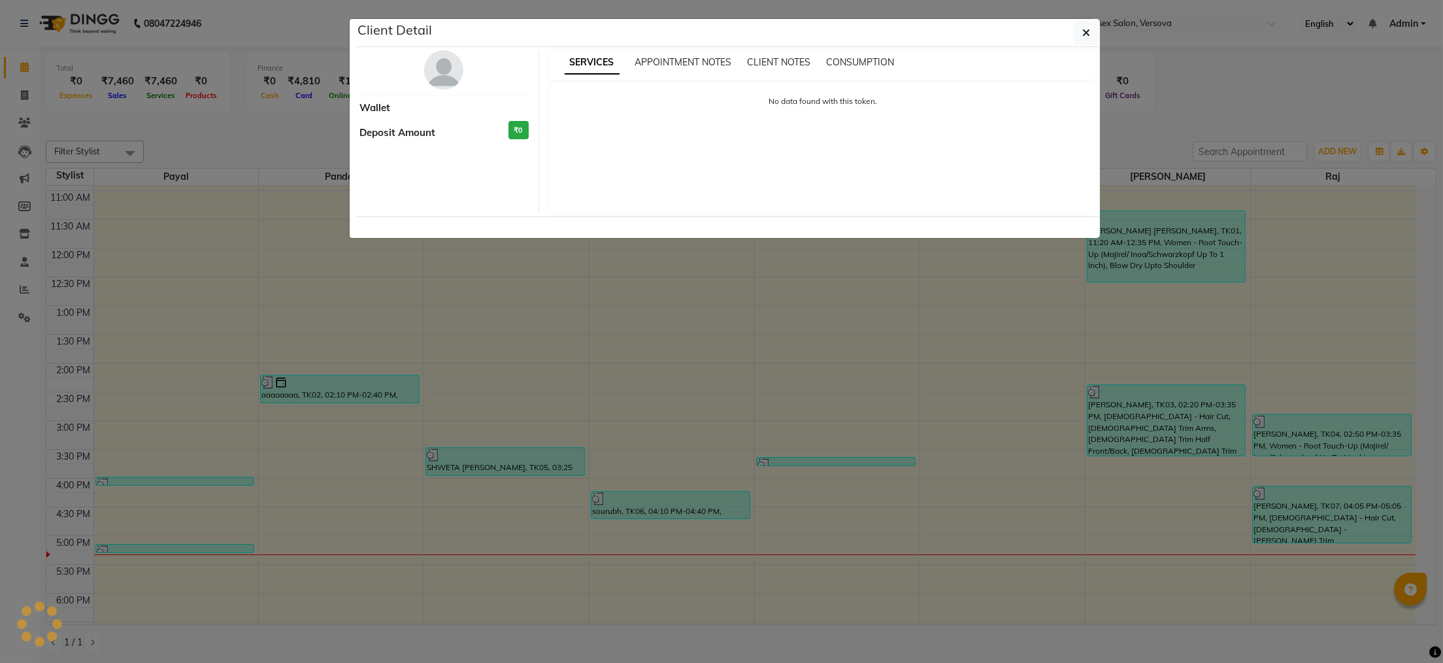
select select "3"
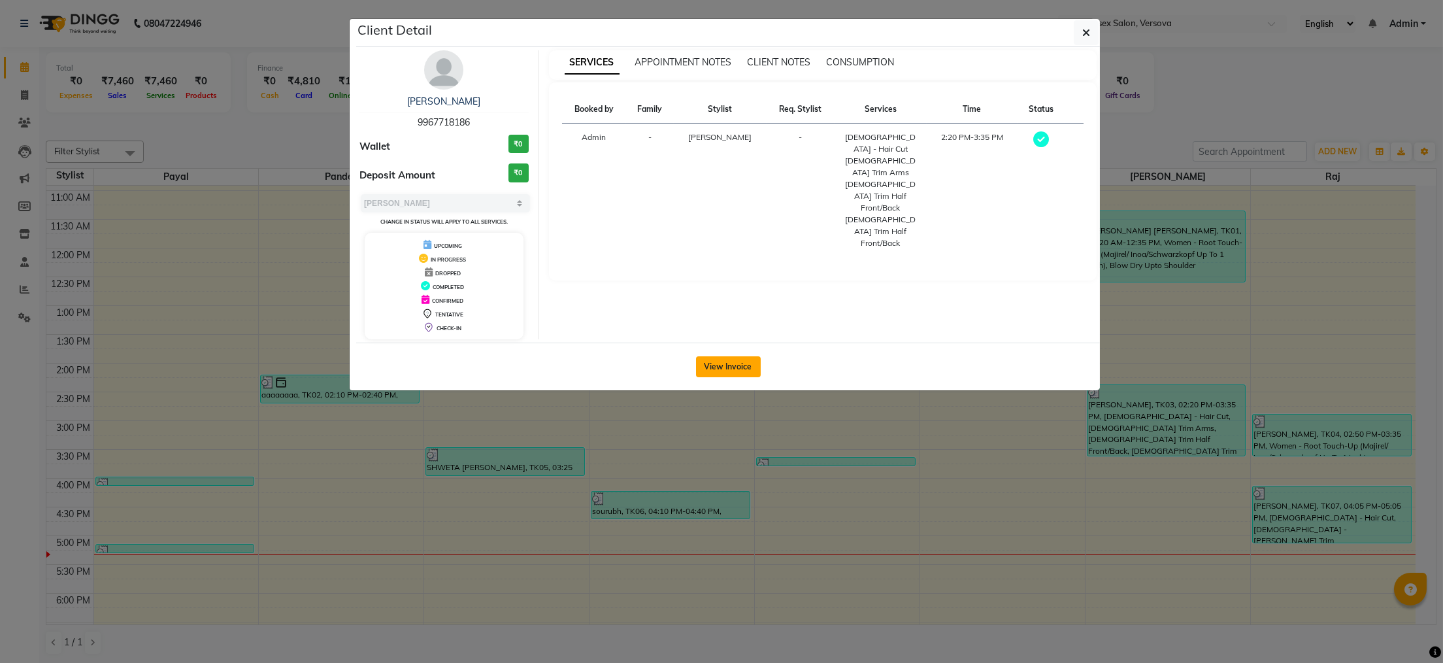
click at [723, 367] on button "View Invoice" at bounding box center [728, 366] width 65 height 21
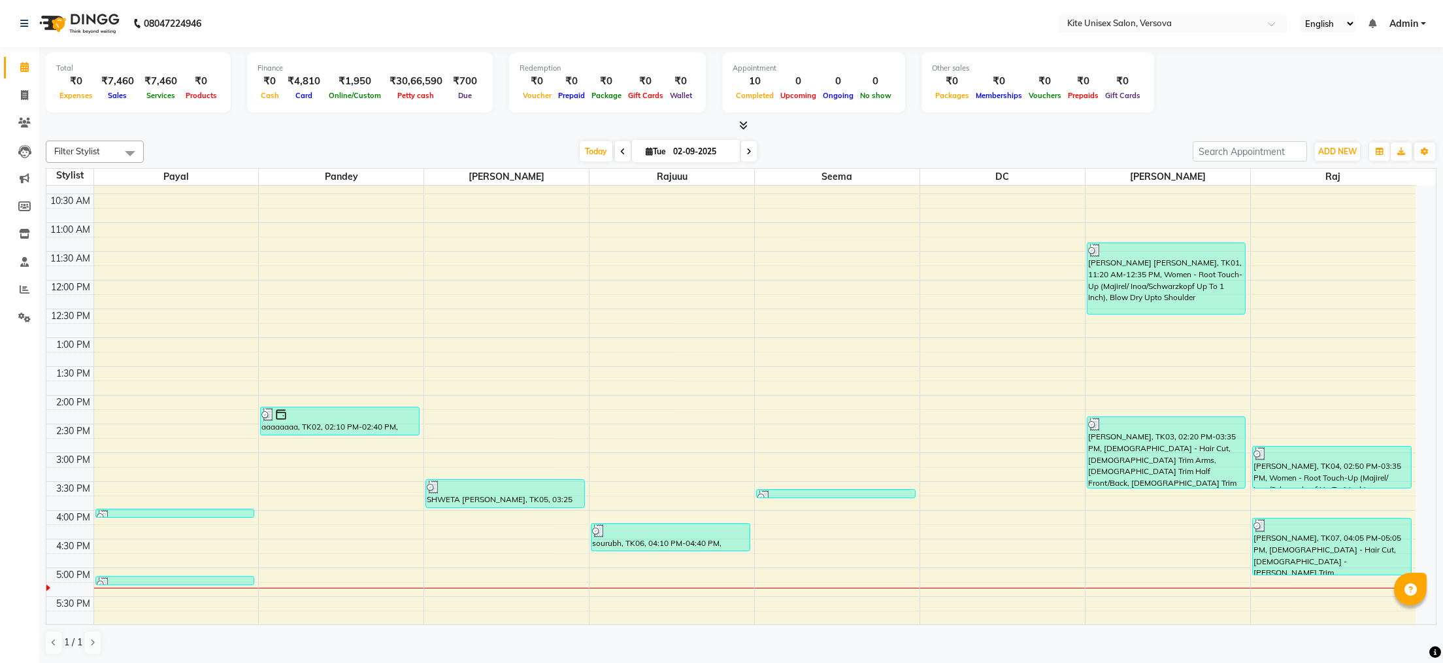
scroll to position [131, 0]
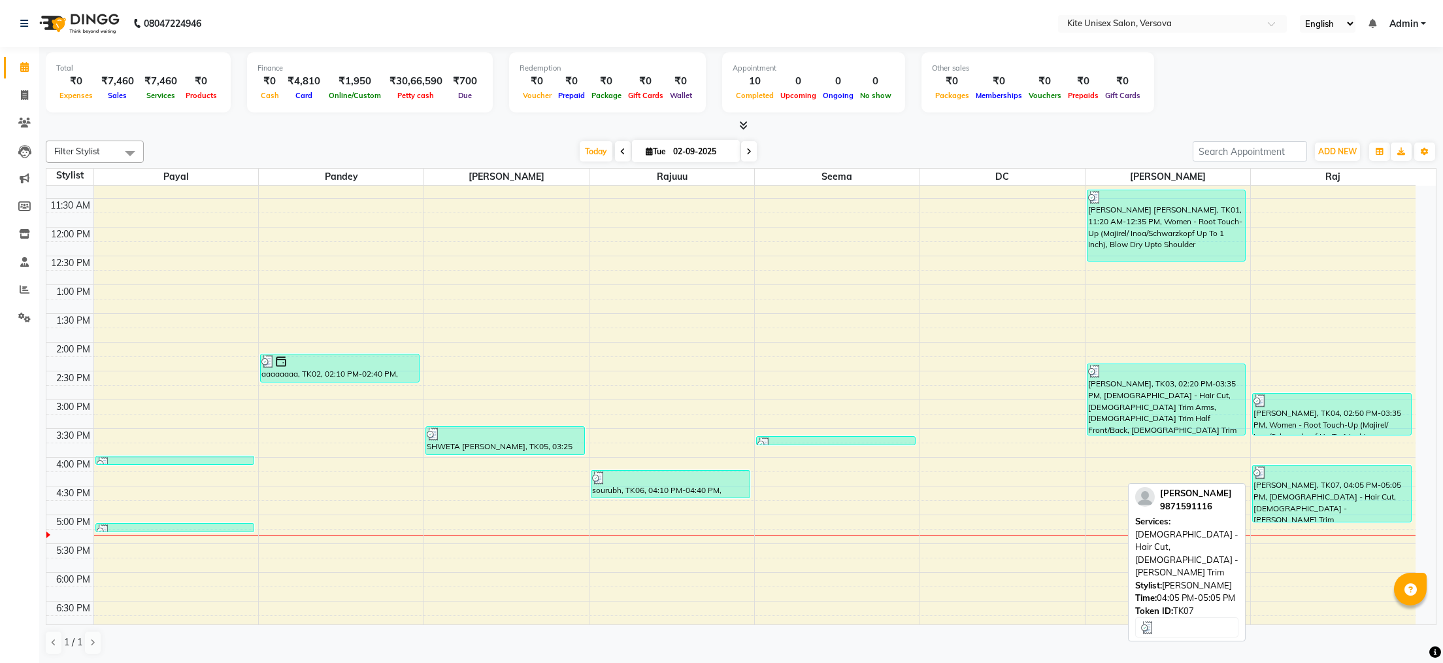
click at [1289, 493] on div "[PERSON_NAME], TK07, 04:05 PM-05:05 PM, [DEMOGRAPHIC_DATA] - Hair Cut, [DEMOGRA…" at bounding box center [1332, 493] width 158 height 56
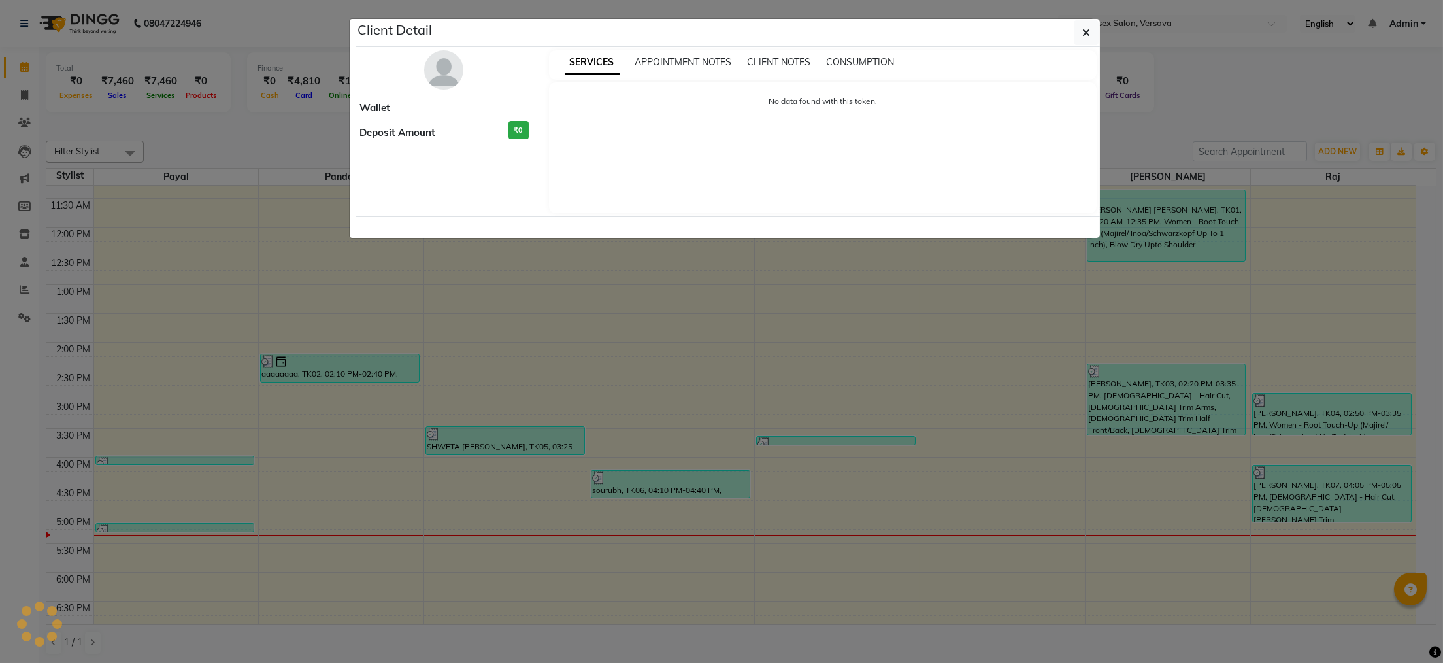
select select "3"
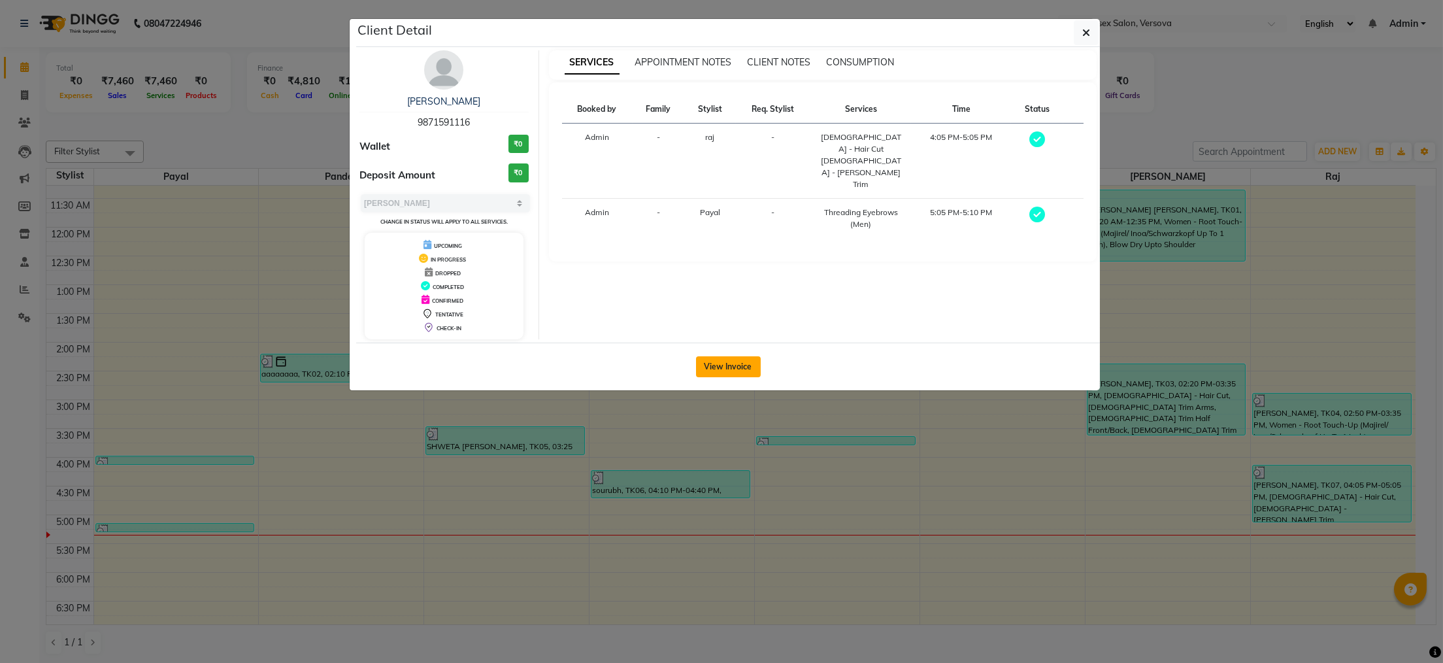
click at [730, 363] on button "View Invoice" at bounding box center [728, 366] width 65 height 21
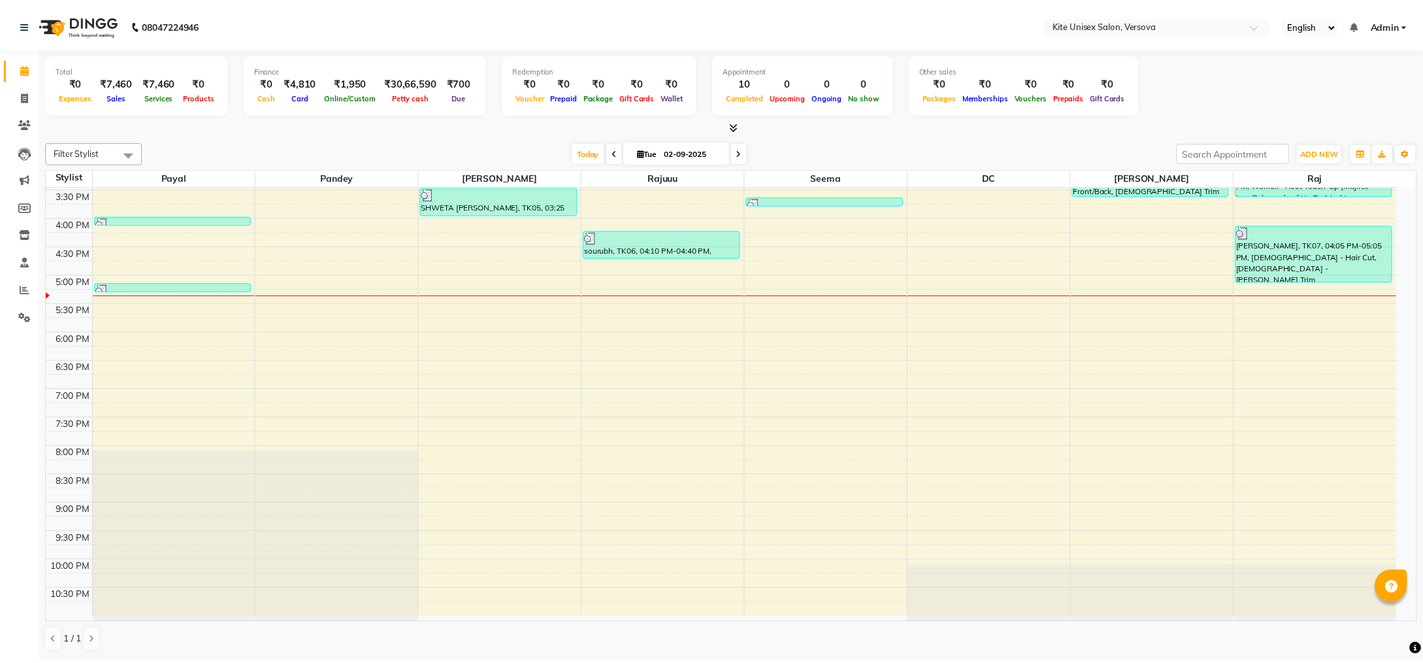
scroll to position [110, 0]
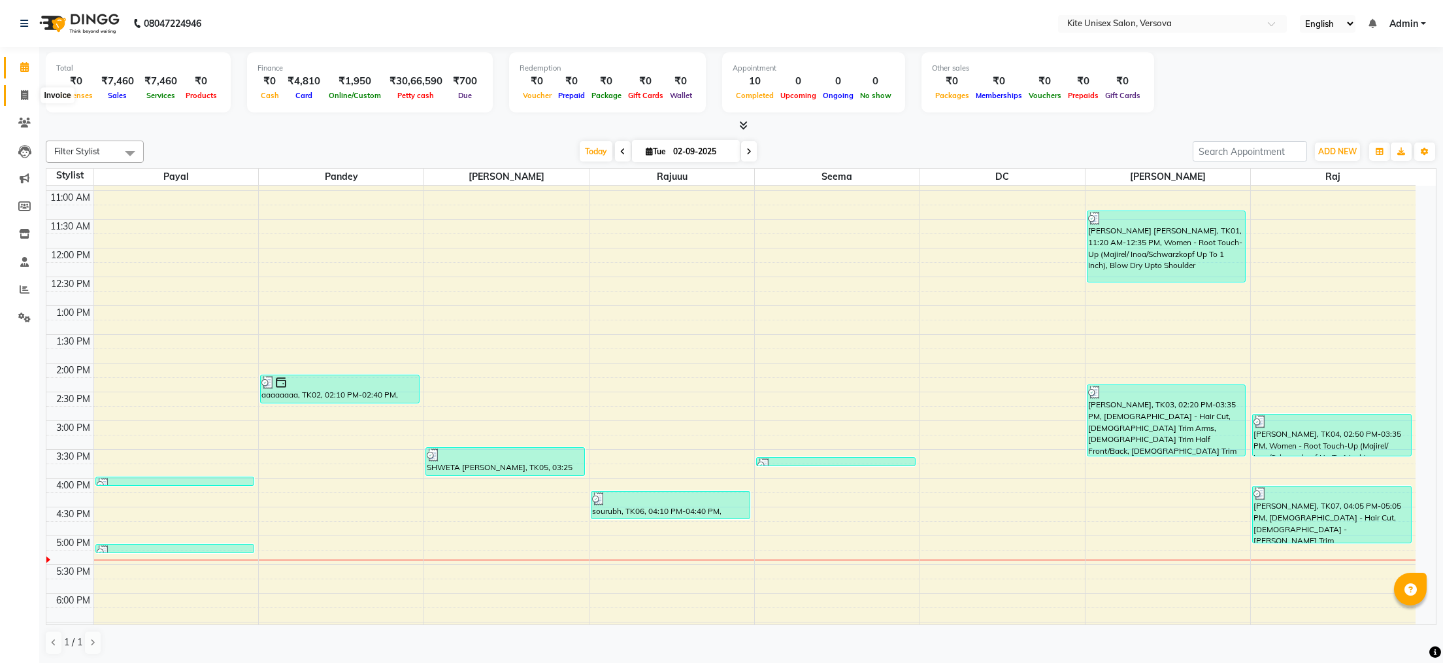
click at [22, 93] on icon at bounding box center [24, 95] width 7 height 10
select select "6093"
select select "service"
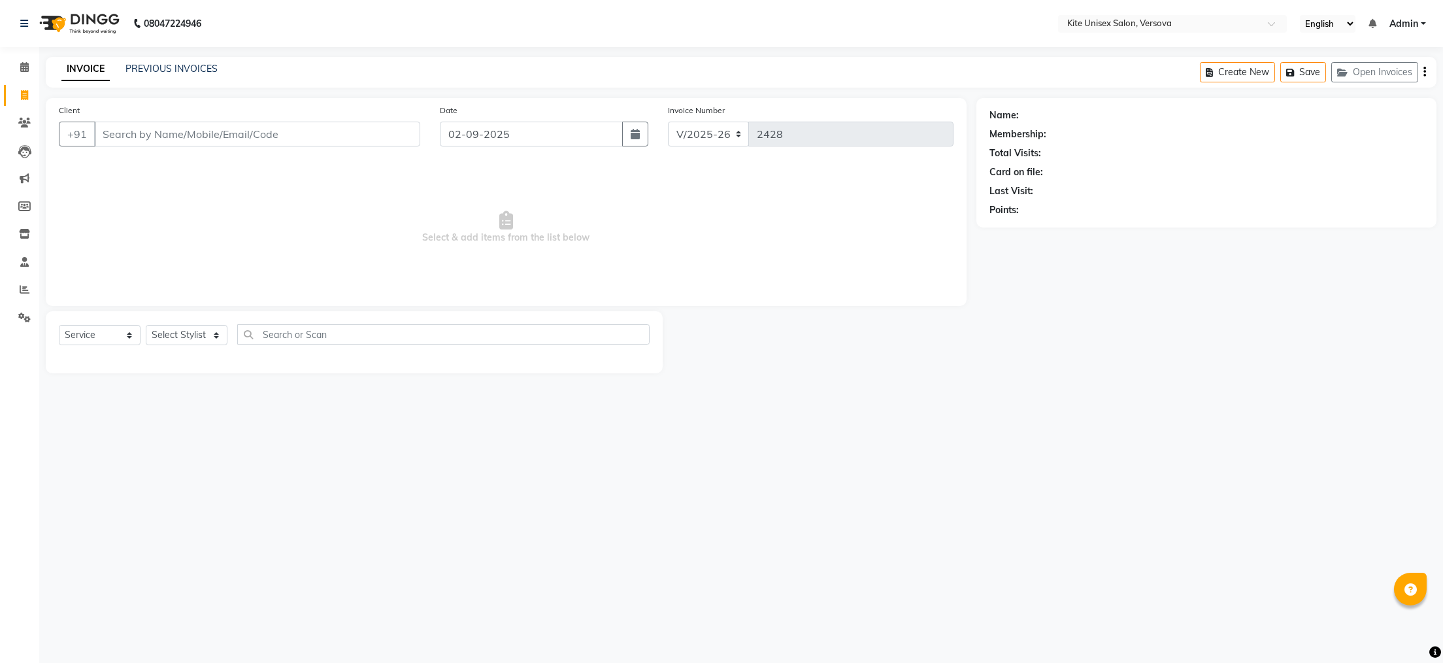
click at [172, 141] on input "Client" at bounding box center [257, 134] width 326 height 25
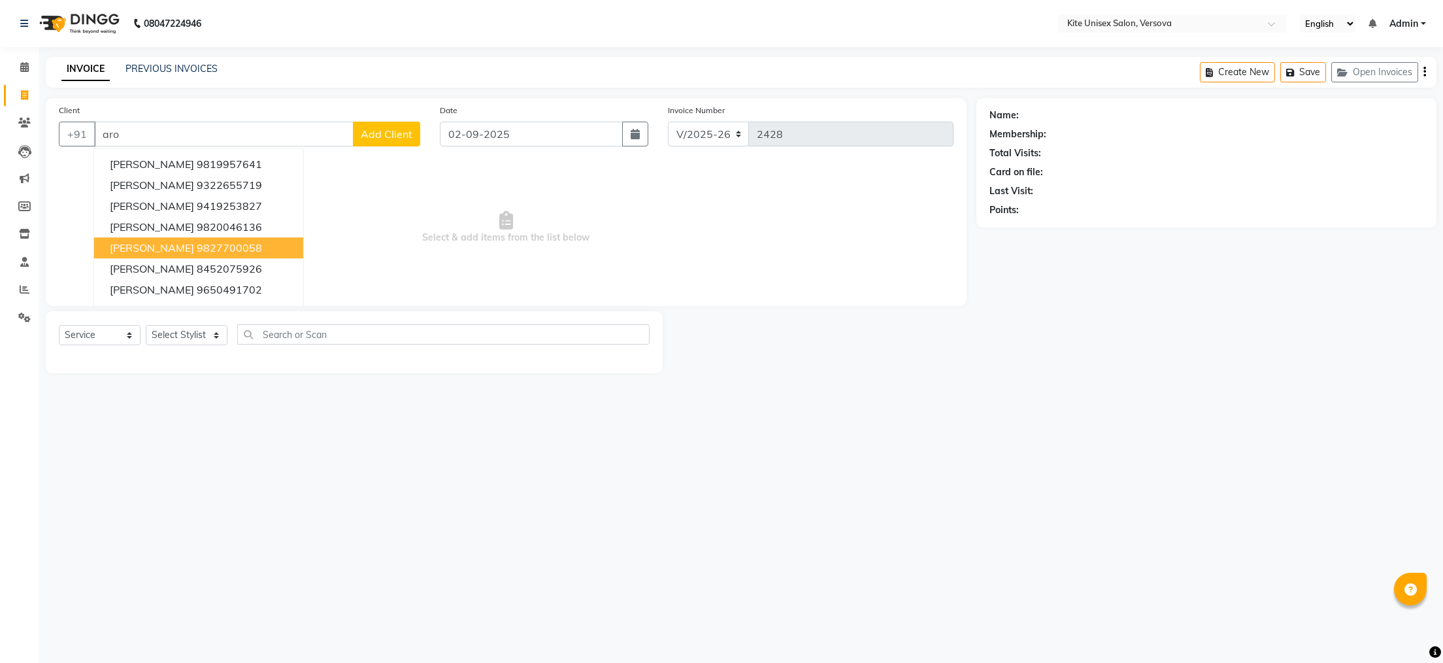
click at [184, 250] on span "[PERSON_NAME]" at bounding box center [152, 247] width 84 height 13
type input "9827700058"
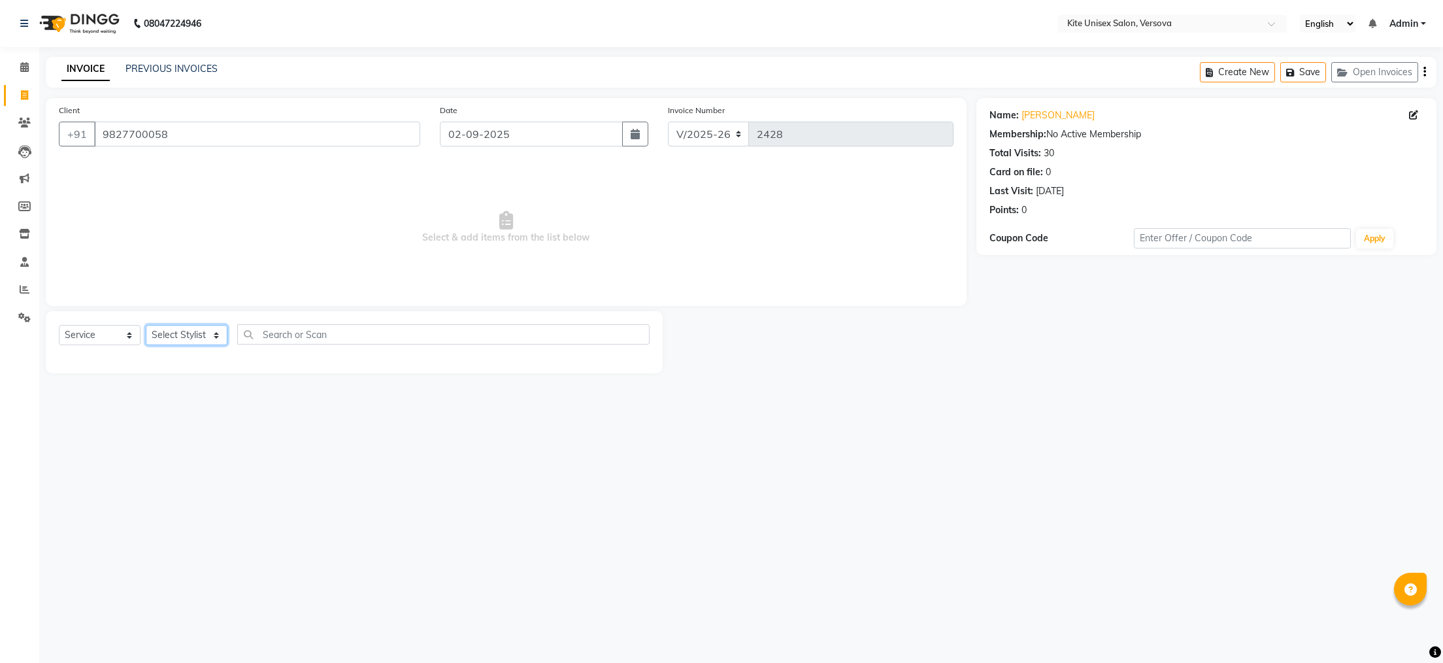
click at [207, 335] on select "Select Stylist [PERSON_NAME] DC [PERSON_NAME] [PERSON_NAME] Rajuuu [PERSON_NAME]" at bounding box center [187, 335] width 82 height 20
select select "50189"
click at [146, 325] on select "Select Stylist [PERSON_NAME] DC [PERSON_NAME] [PERSON_NAME] Rajuuu [PERSON_NAME]" at bounding box center [187, 335] width 82 height 20
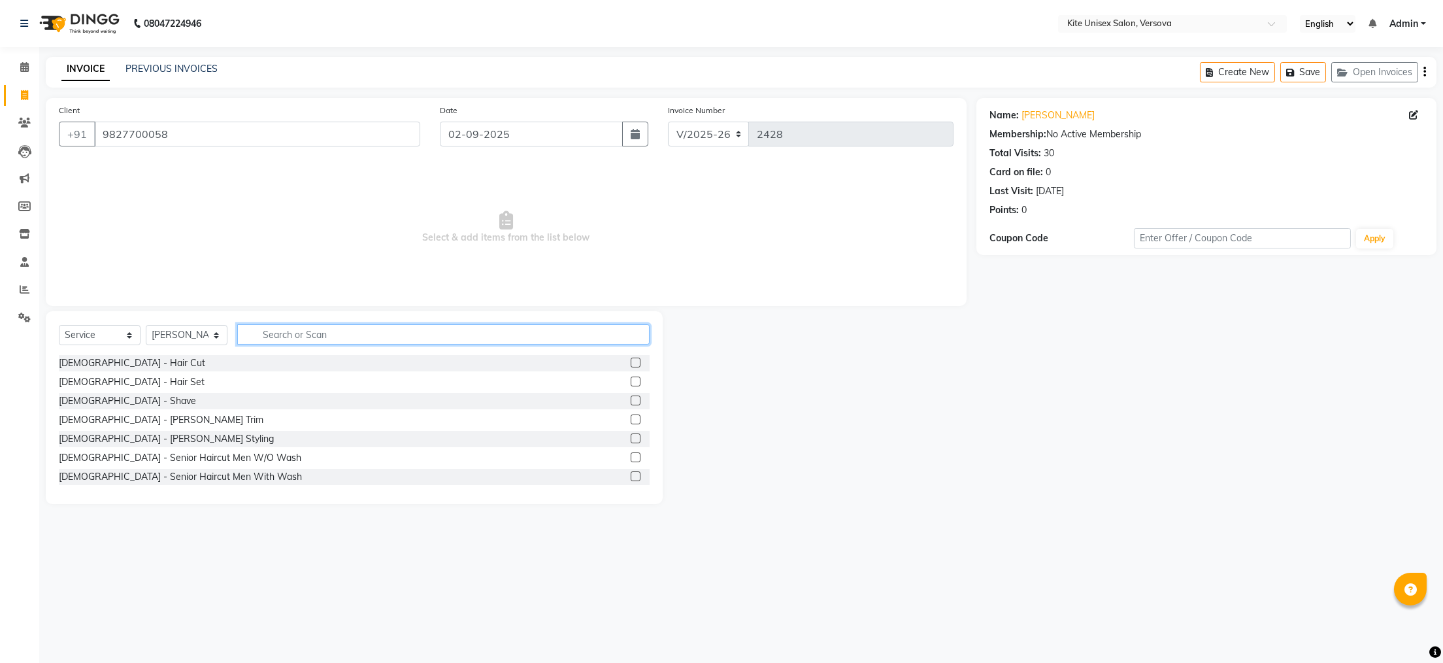
click at [259, 329] on input "text" at bounding box center [443, 334] width 412 height 20
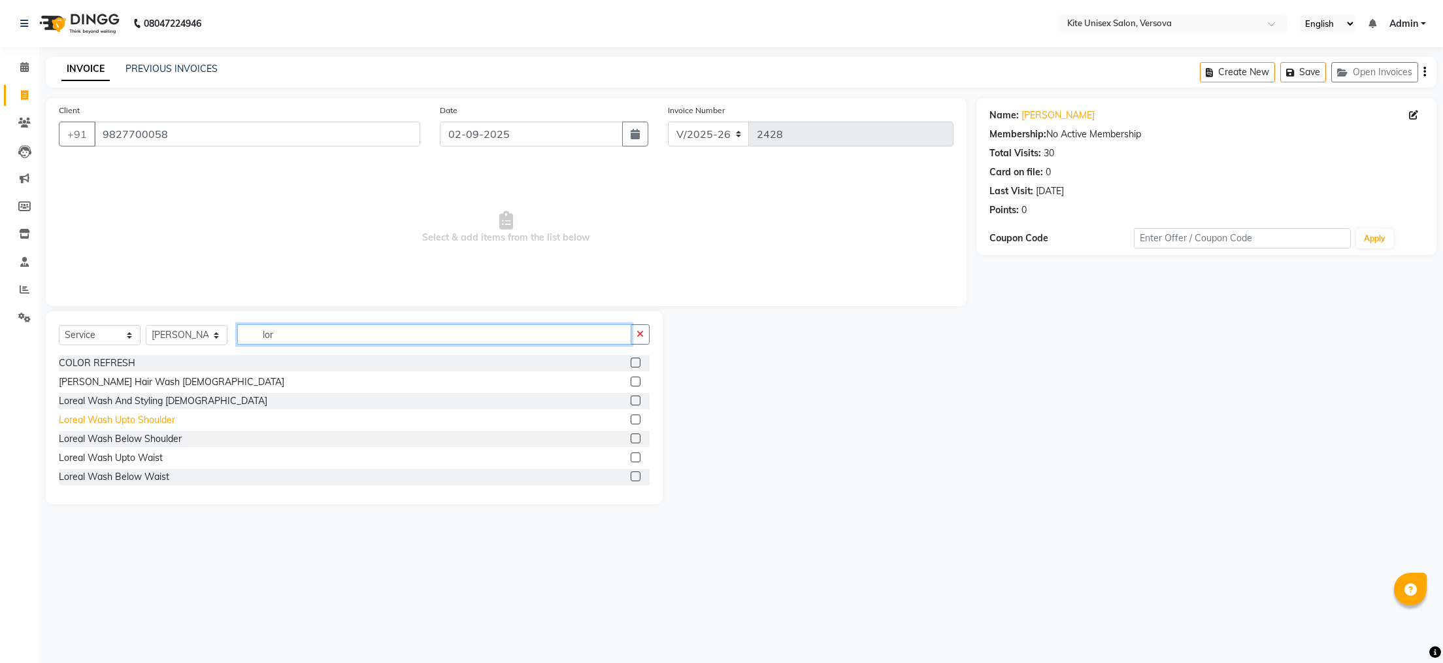
type input "lor"
click at [143, 420] on div "Loreal Wash Upto Shoulder" at bounding box center [117, 420] width 116 height 14
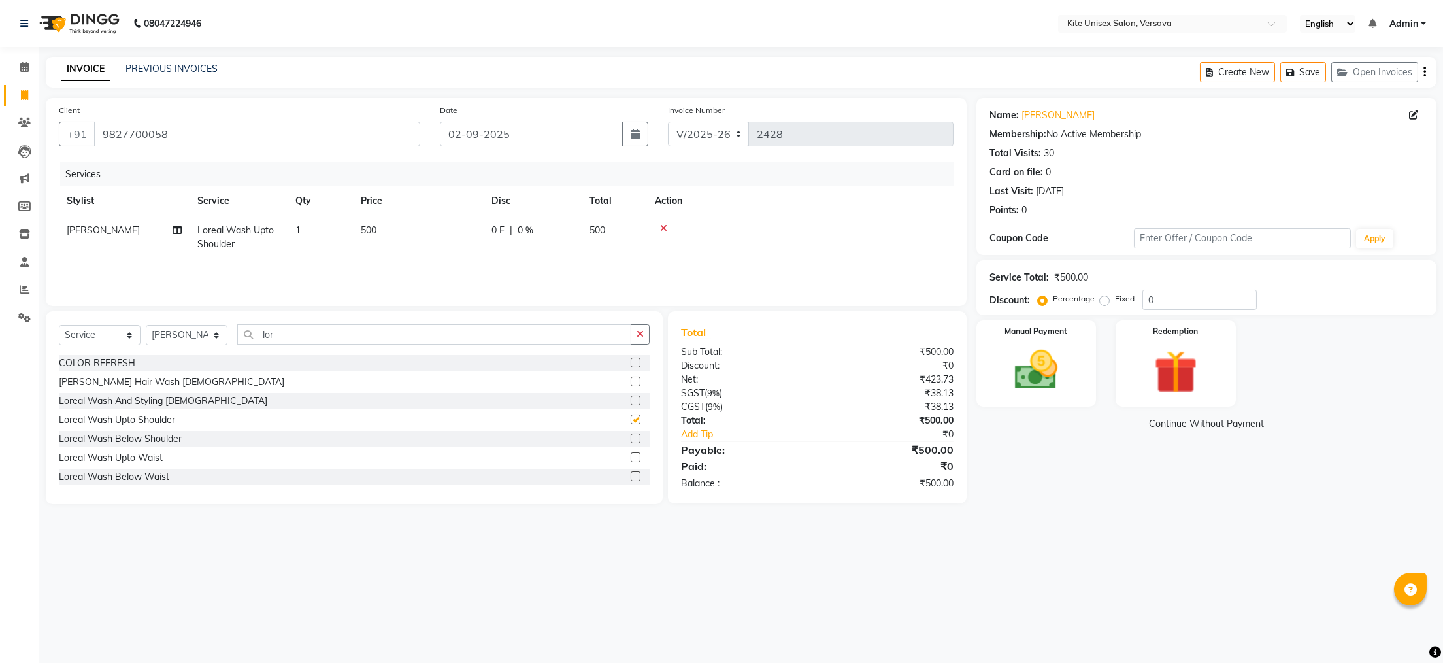
checkbox input "false"
click at [393, 250] on td "500" at bounding box center [418, 237] width 131 height 43
select select "50189"
click at [455, 227] on input "500" at bounding box center [479, 233] width 115 height 20
type input "5"
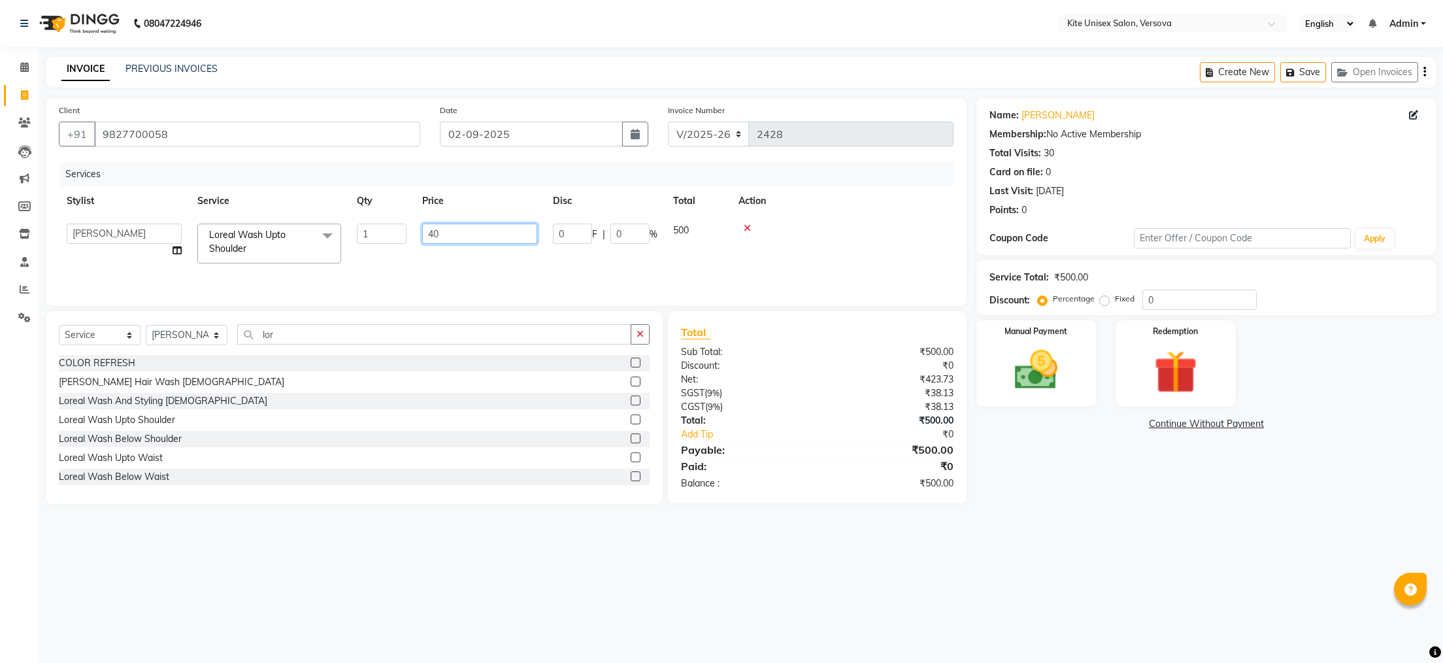
type input "400"
click at [882, 240] on td at bounding box center [800, 237] width 306 height 43
click at [1040, 344] on img at bounding box center [1035, 370] width 73 height 52
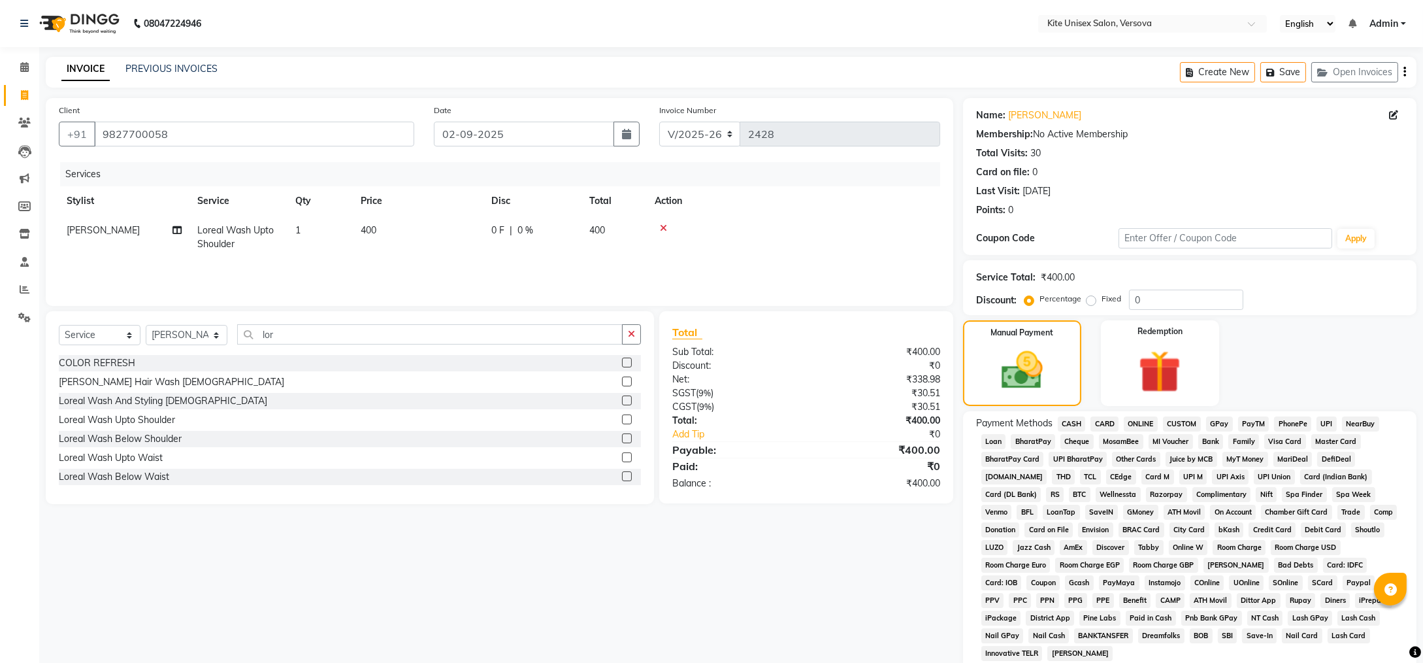
click at [1214, 420] on span "GPay" at bounding box center [1219, 423] width 27 height 15
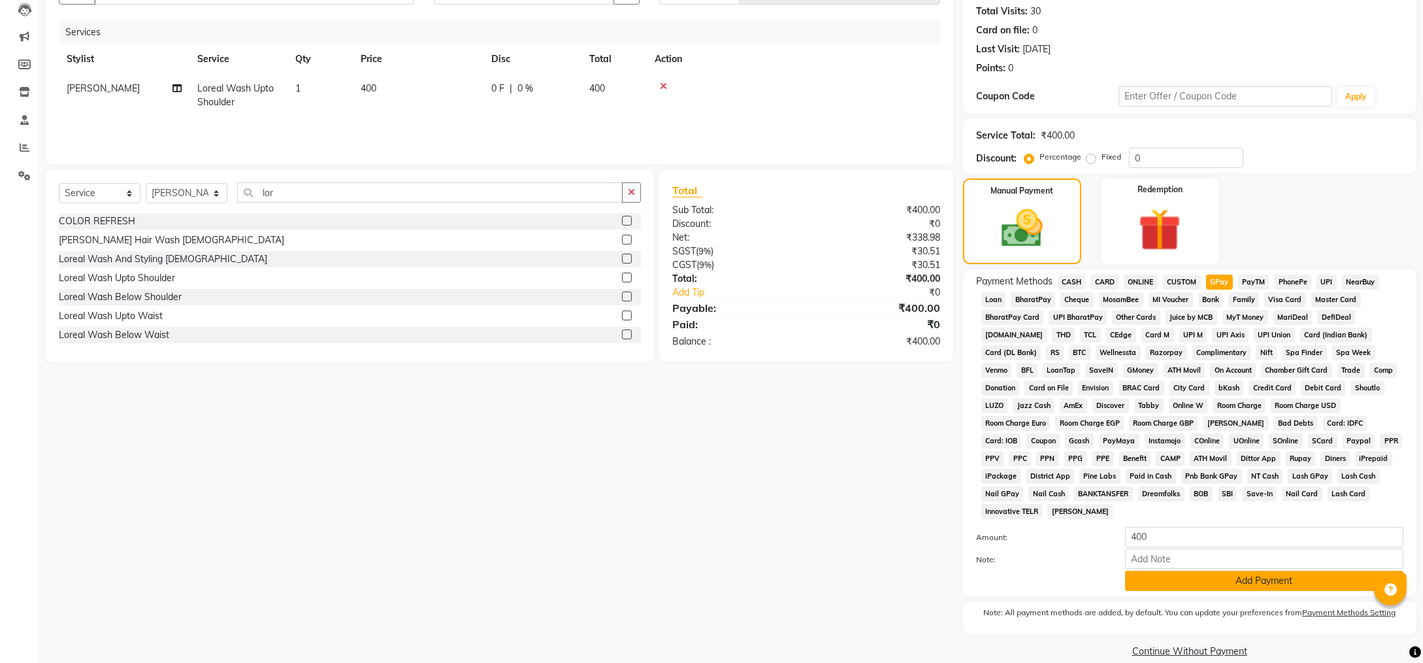
click at [1300, 570] on button "Add Payment" at bounding box center [1264, 580] width 278 height 20
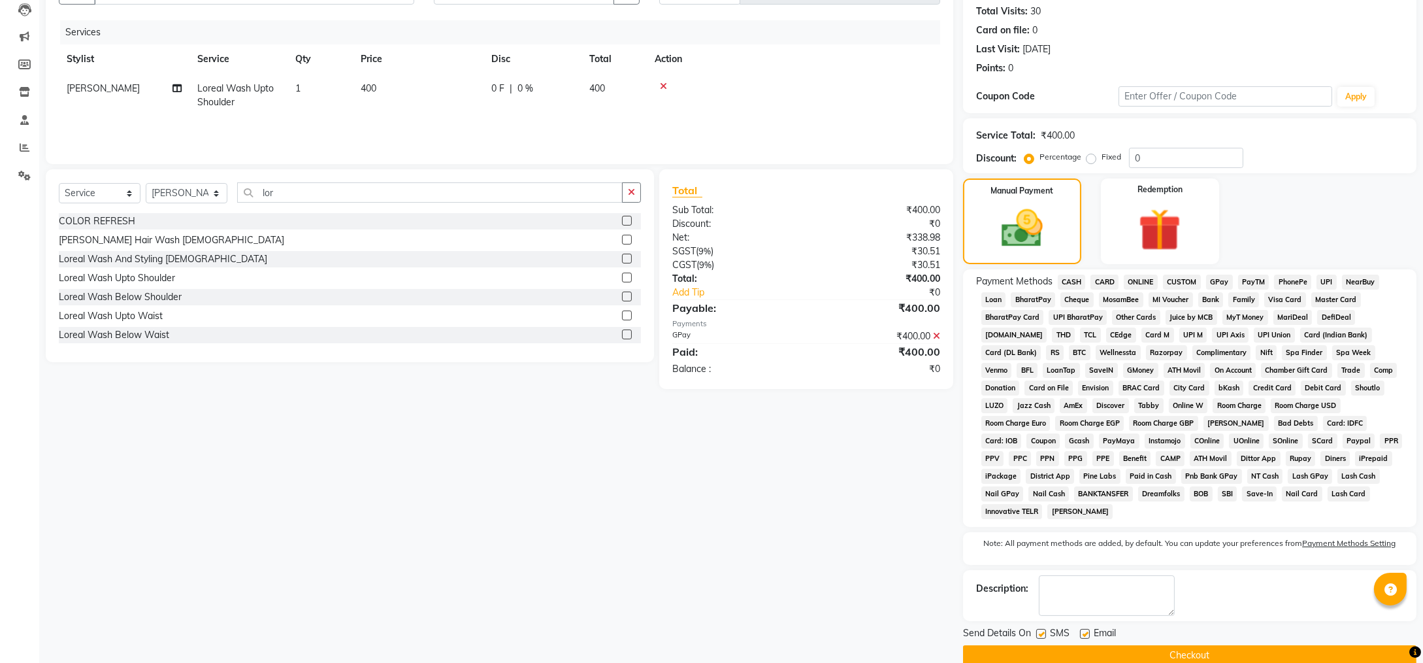
click at [1269, 645] on button "Checkout" at bounding box center [1190, 655] width 454 height 20
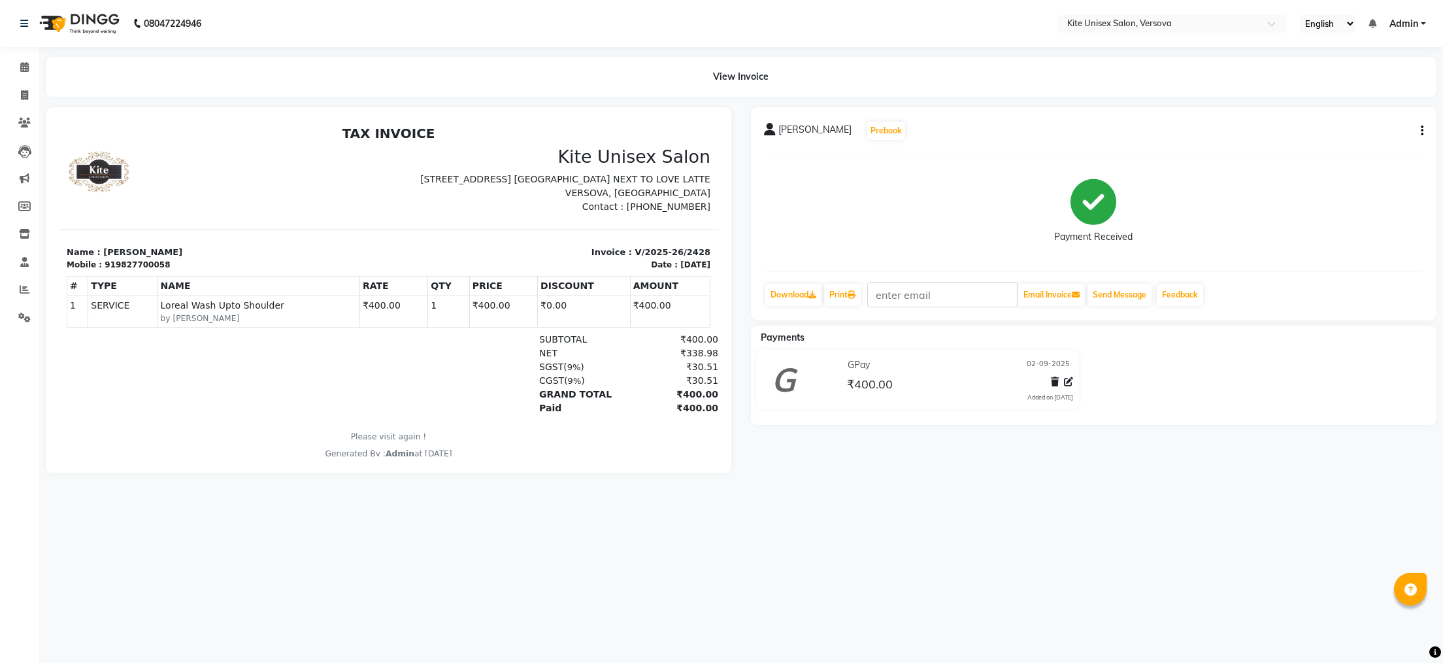
select select "service"
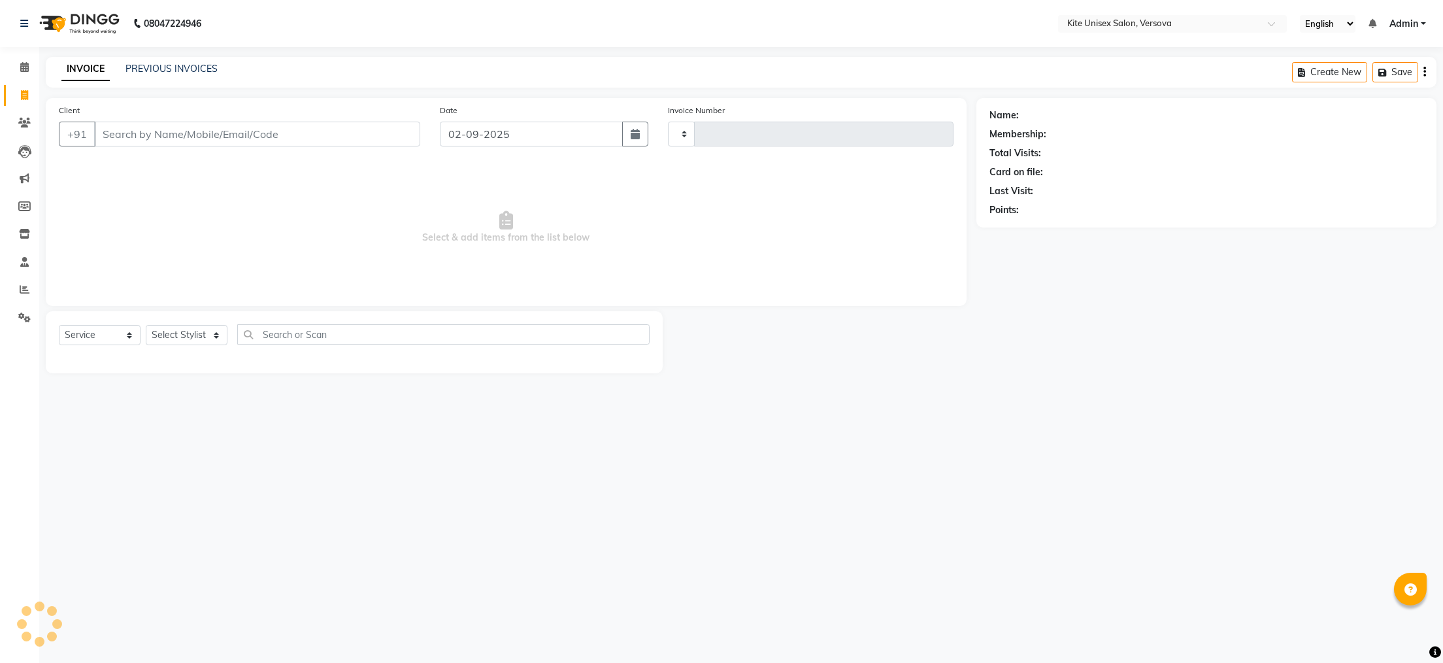
type input "2429"
select select "6093"
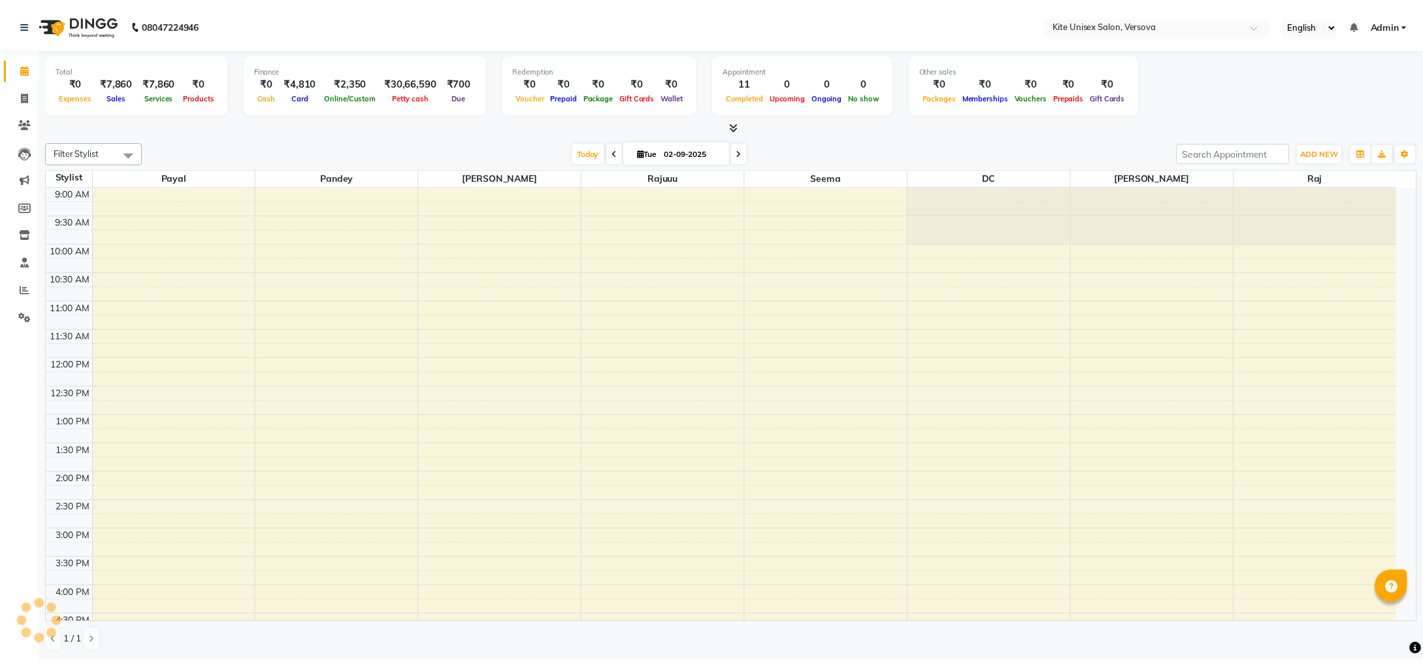
scroll to position [348, 0]
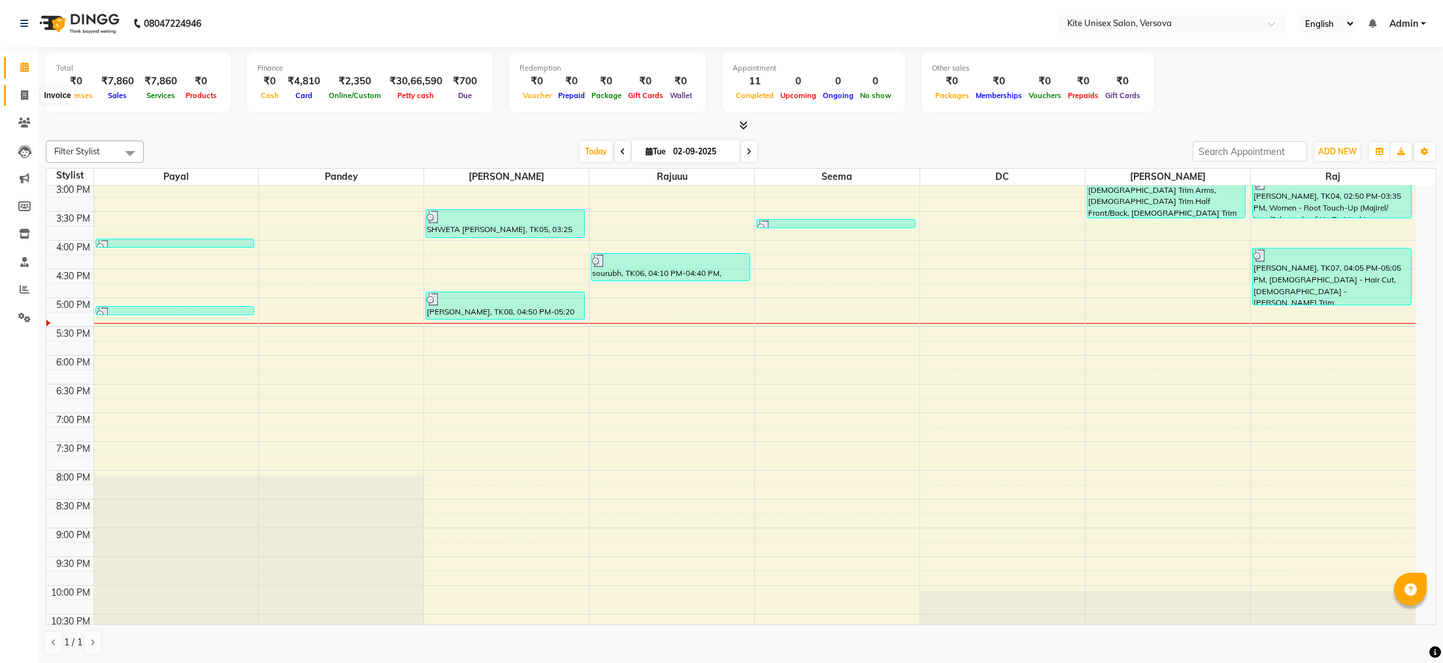
click at [25, 94] on icon at bounding box center [24, 95] width 7 height 10
select select "6093"
select select "service"
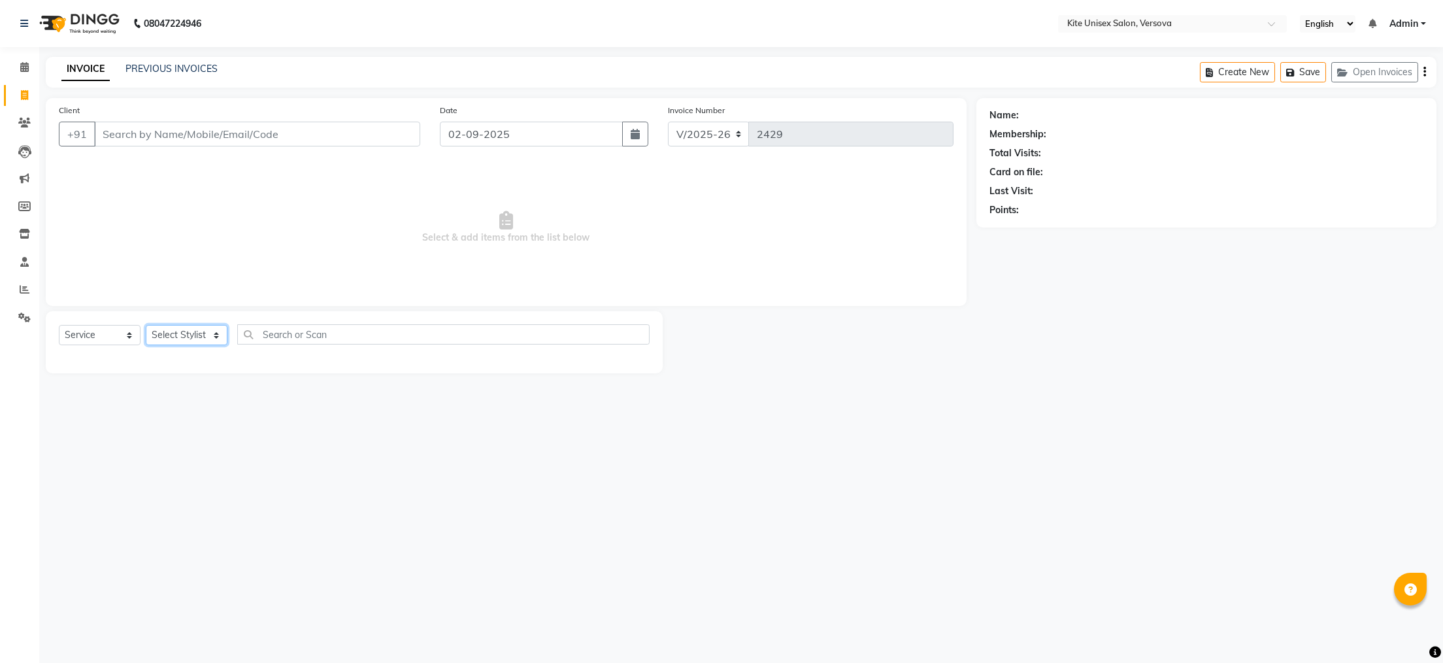
click at [199, 340] on select "Select Stylist [PERSON_NAME] DC [PERSON_NAME] [PERSON_NAME] Rajuuu [PERSON_NAME]" at bounding box center [187, 335] width 82 height 20
select select "50469"
click at [146, 325] on select "Select Stylist [PERSON_NAME] DC [PERSON_NAME] [PERSON_NAME] Rajuuu [PERSON_NAME]" at bounding box center [187, 335] width 82 height 20
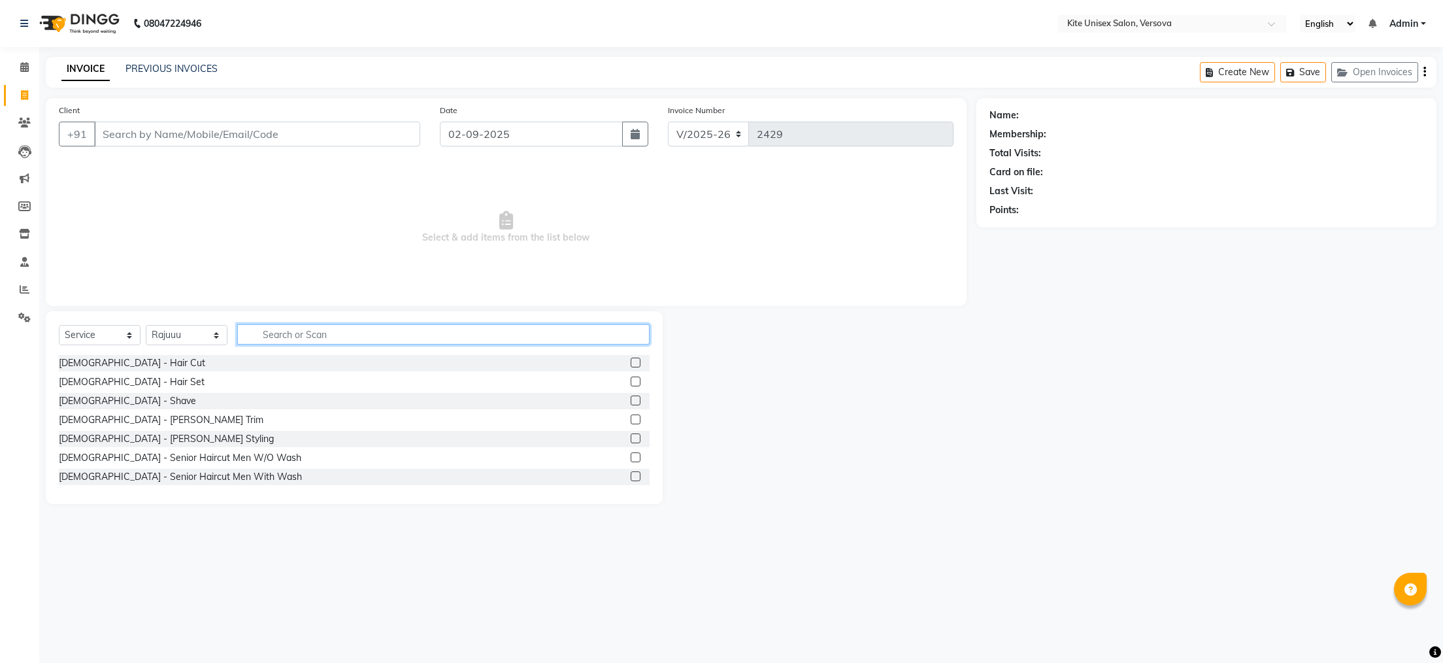
click at [307, 337] on input "text" at bounding box center [443, 334] width 412 height 20
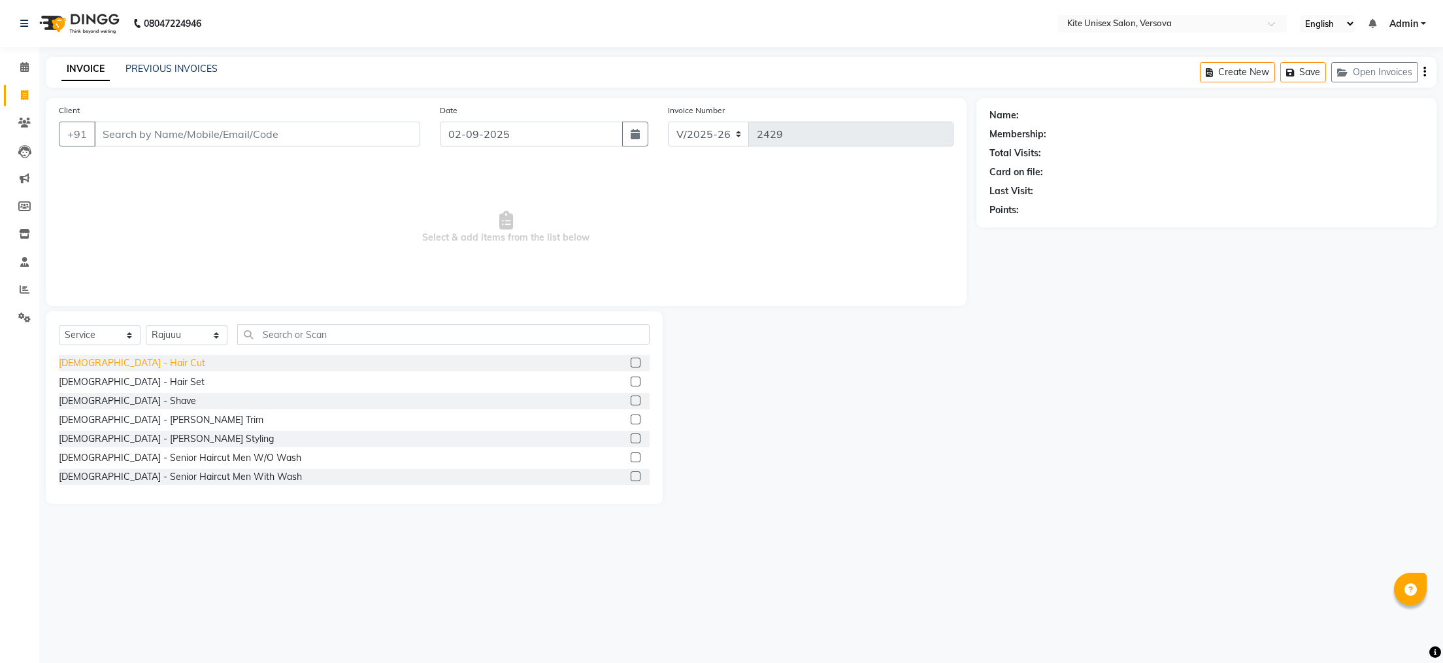
click at [82, 367] on div "[DEMOGRAPHIC_DATA] - Hair Cut" at bounding box center [132, 363] width 146 height 14
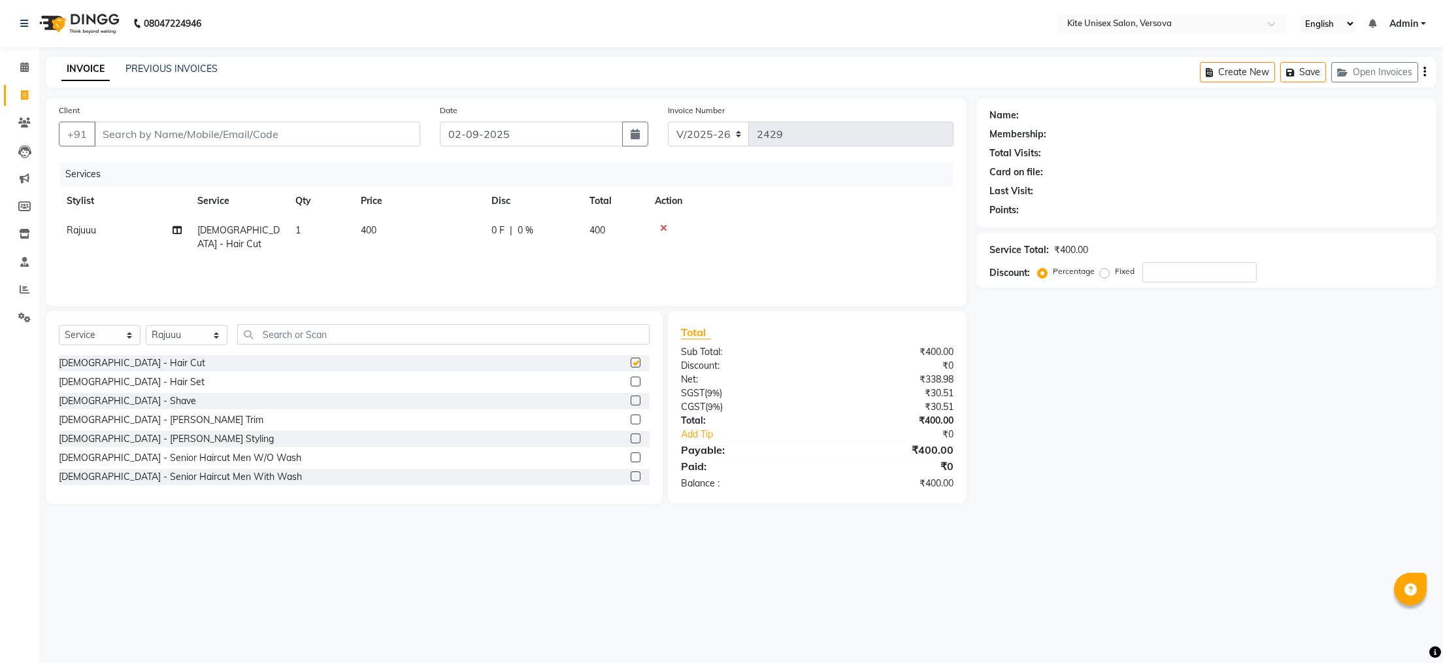
checkbox input "false"
click at [148, 131] on input "Client" at bounding box center [257, 134] width 326 height 25
click at [128, 141] on input "Client" at bounding box center [257, 134] width 326 height 25
type input "b"
type input "0"
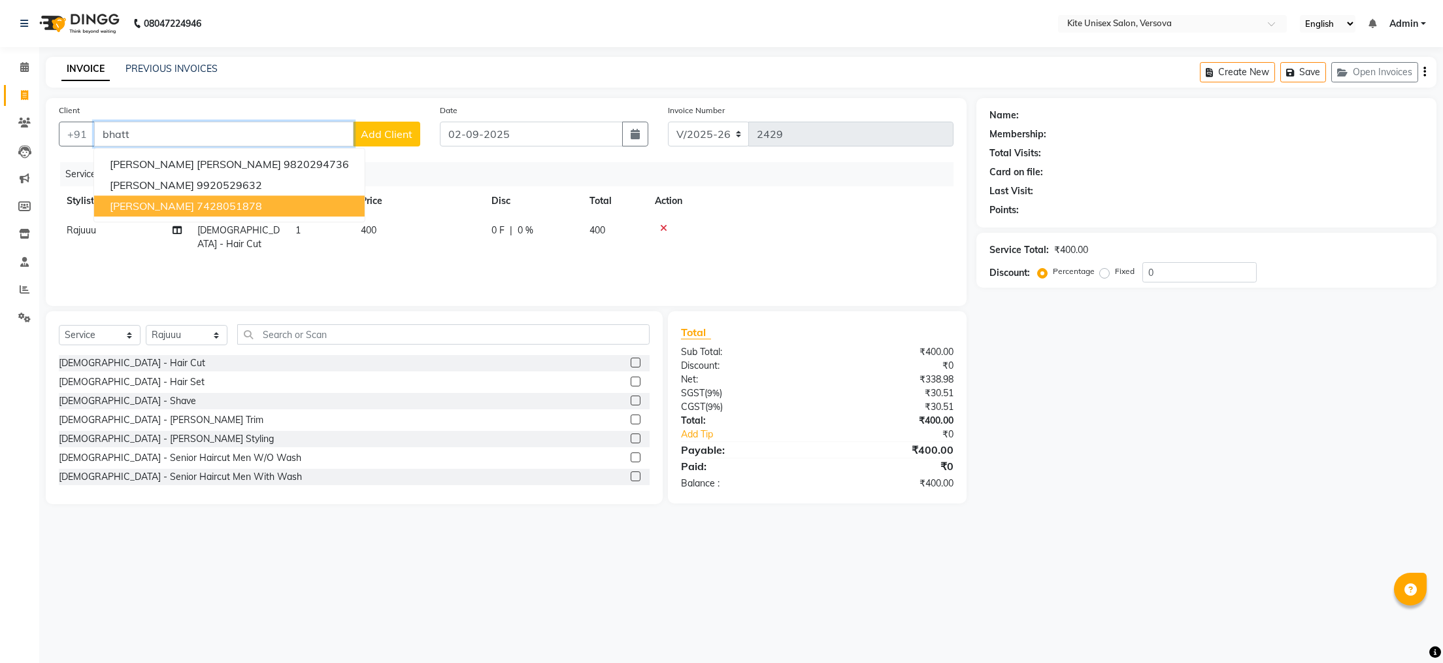
click at [136, 211] on span "[PERSON_NAME]" at bounding box center [152, 205] width 84 height 13
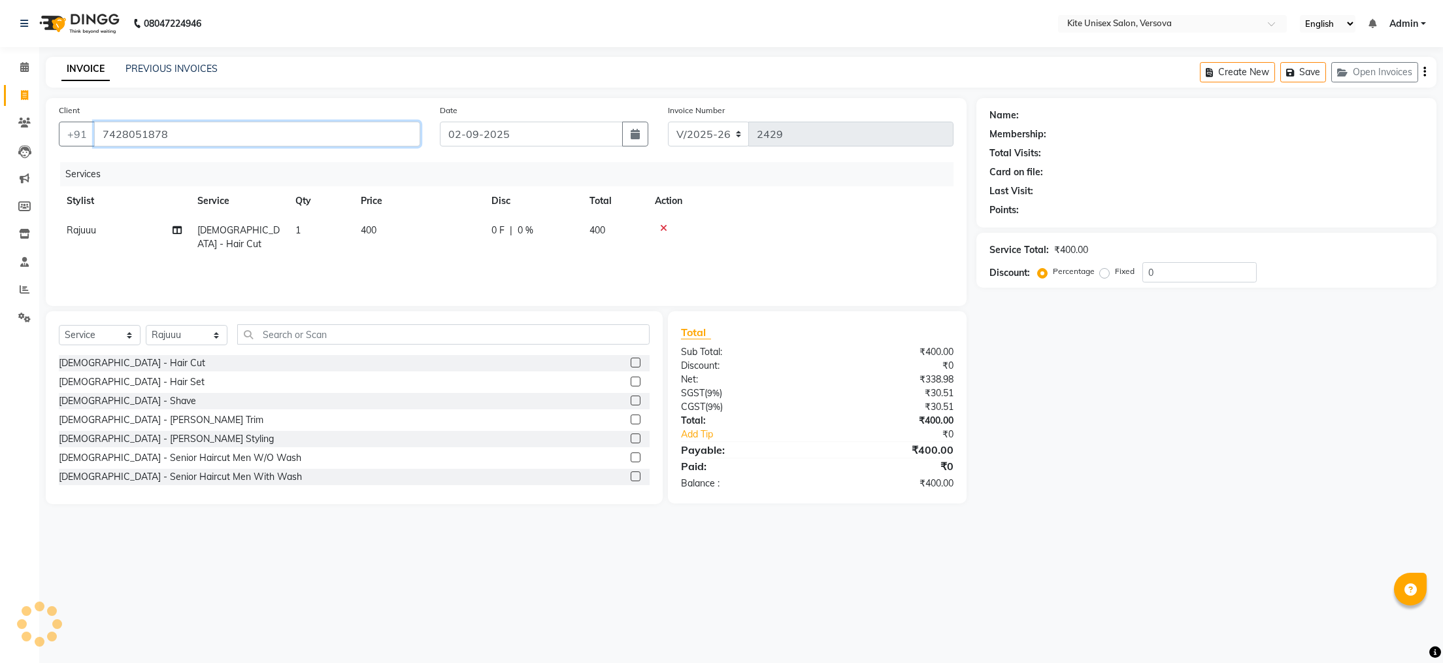
type input "7428051878"
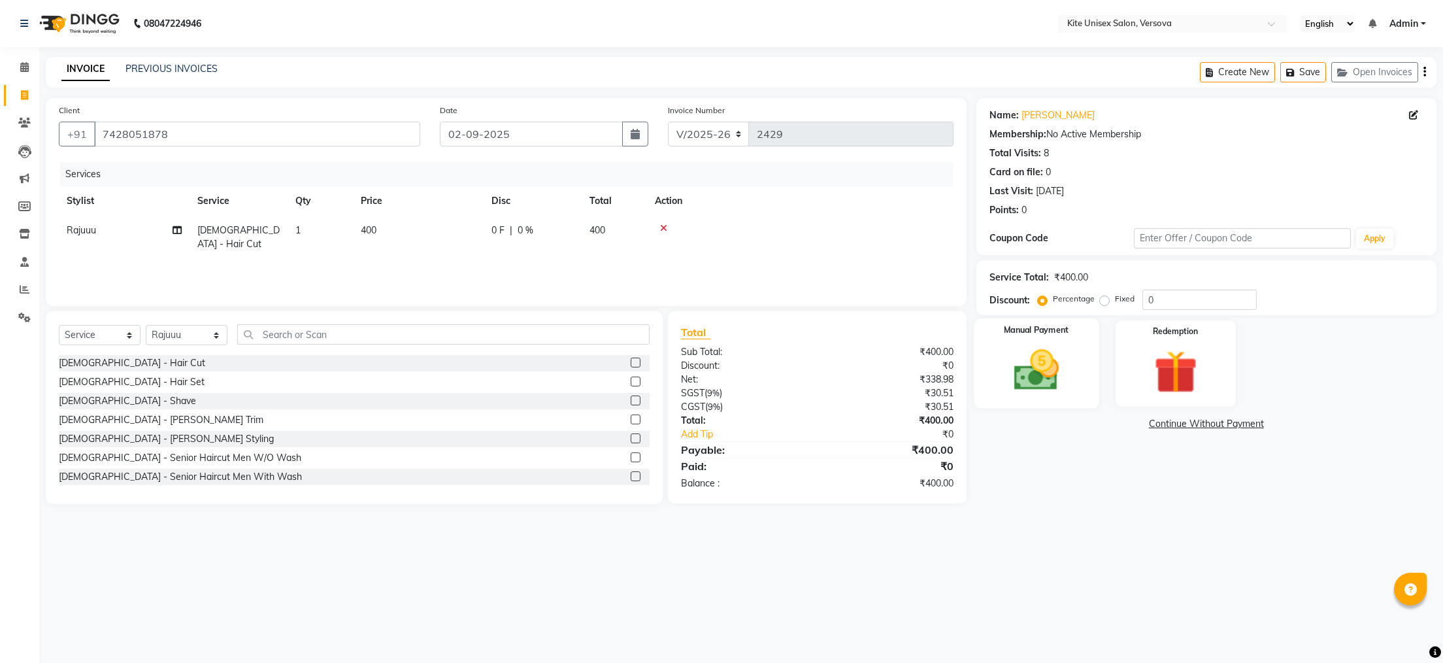
click at [1021, 385] on img at bounding box center [1035, 370] width 73 height 52
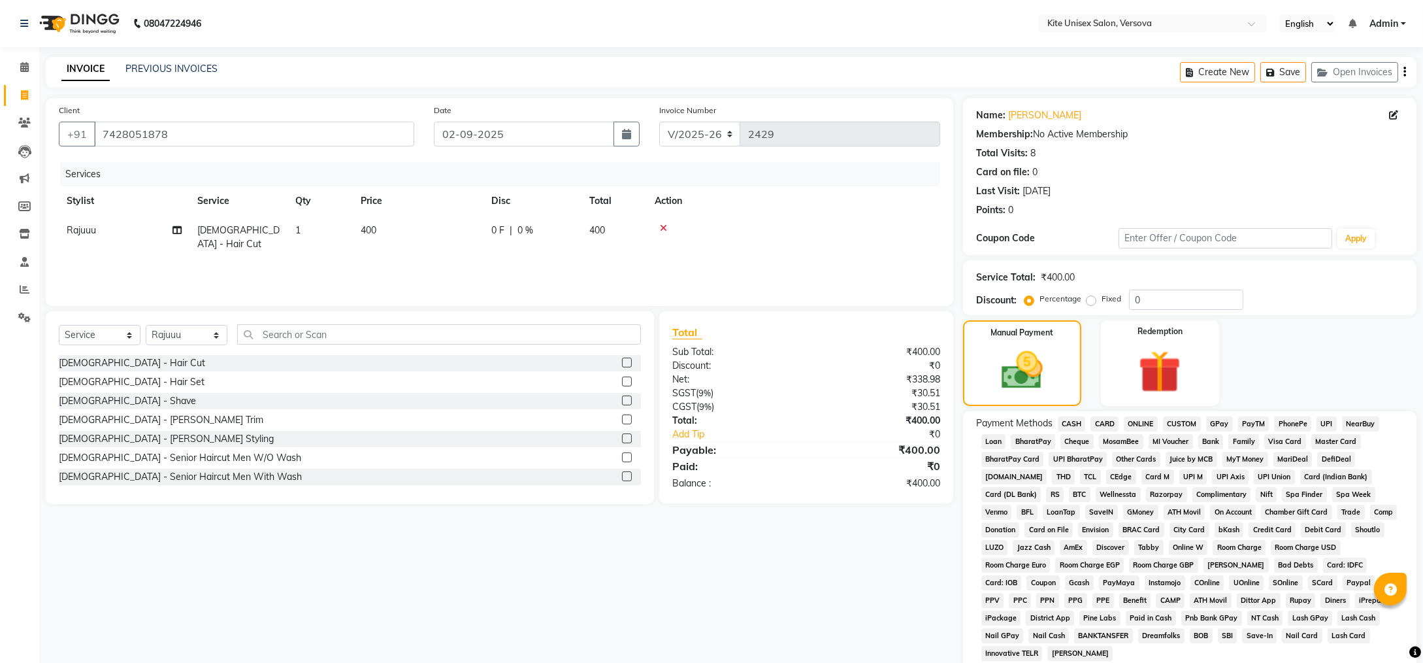
click at [1071, 427] on span "CASH" at bounding box center [1072, 423] width 28 height 15
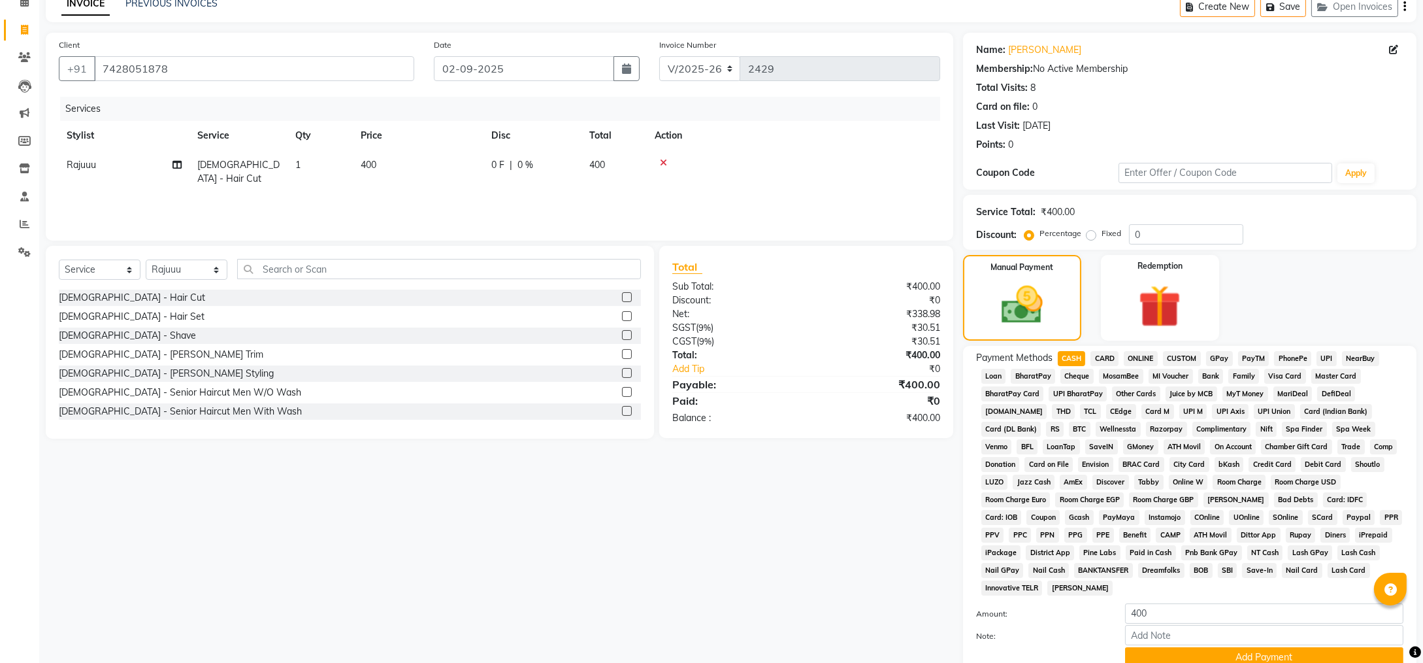
scroll to position [142, 0]
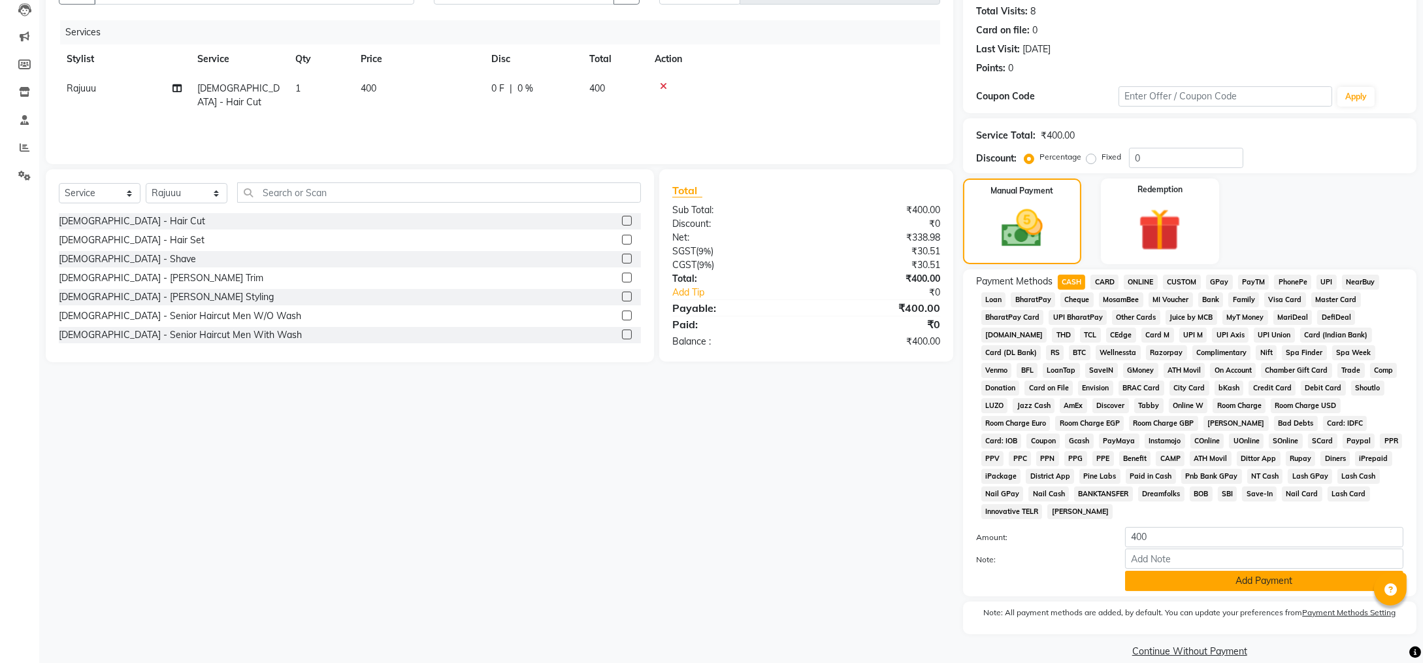
click at [1301, 570] on button "Add Payment" at bounding box center [1264, 580] width 278 height 20
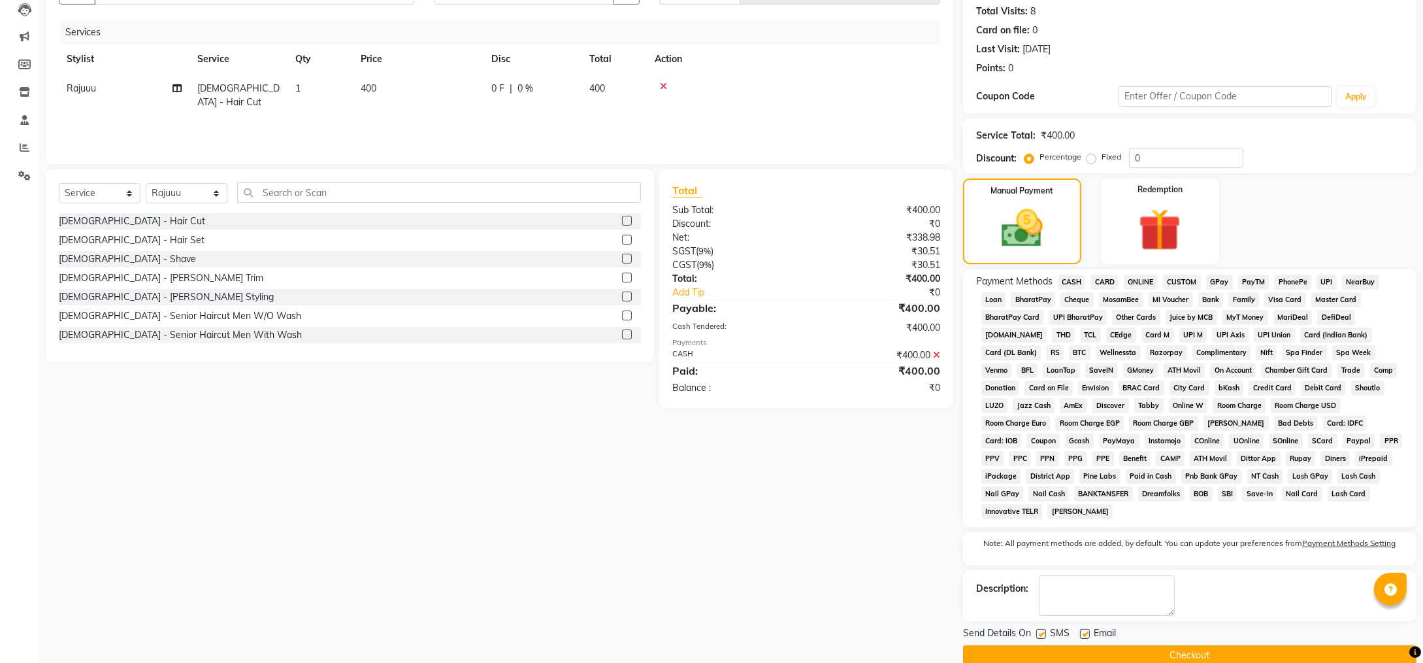
click at [1289, 645] on button "Checkout" at bounding box center [1190, 655] width 454 height 20
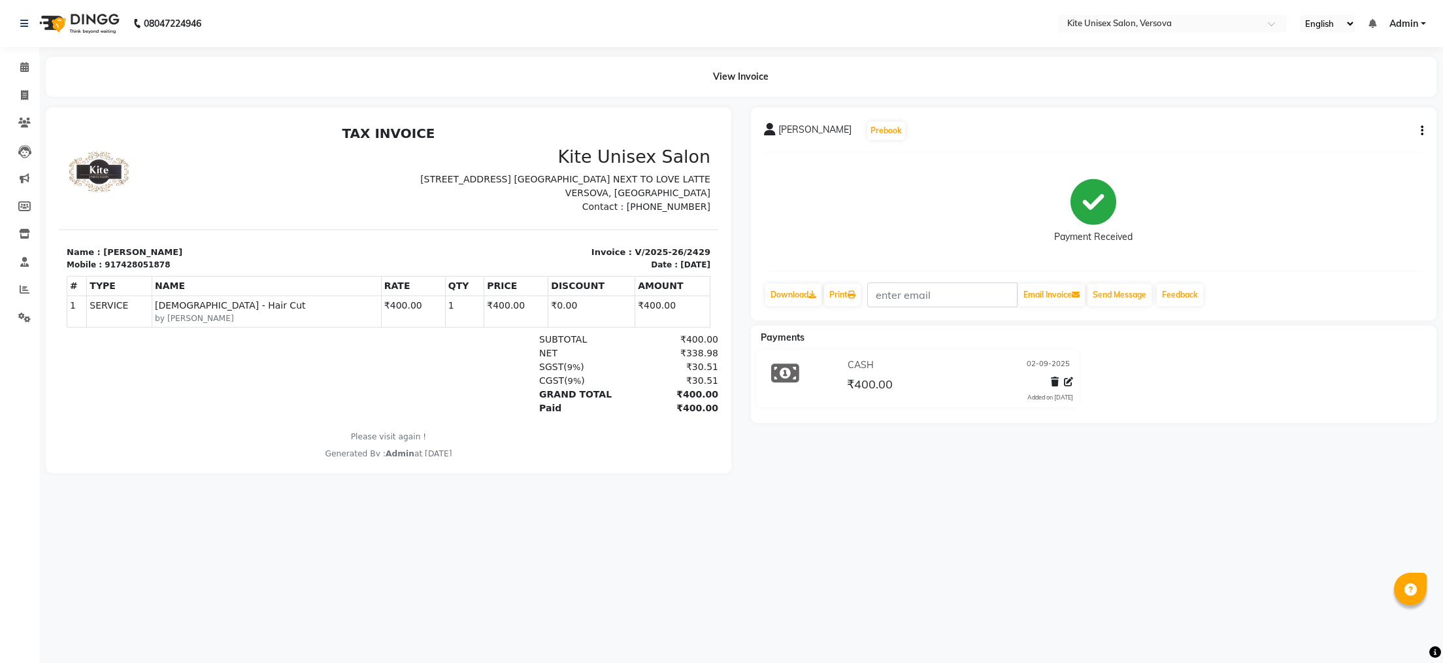
select select "6093"
select select "service"
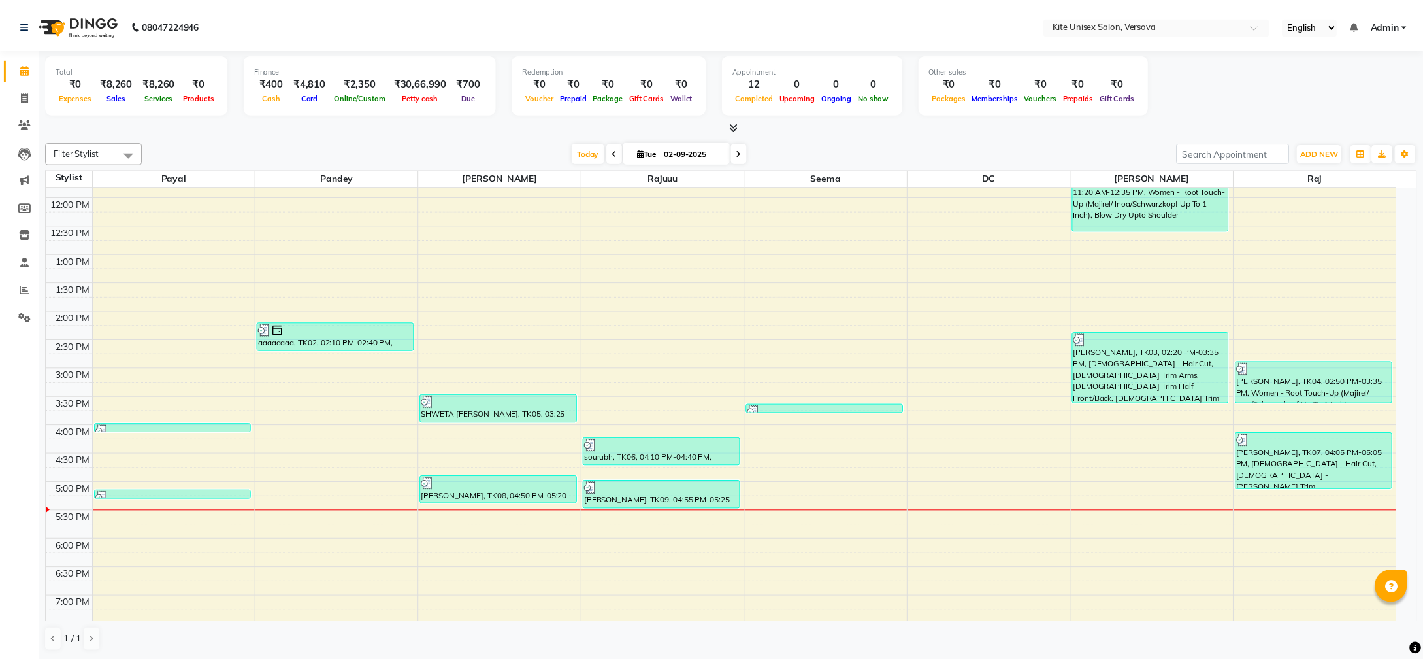
scroll to position [371, 0]
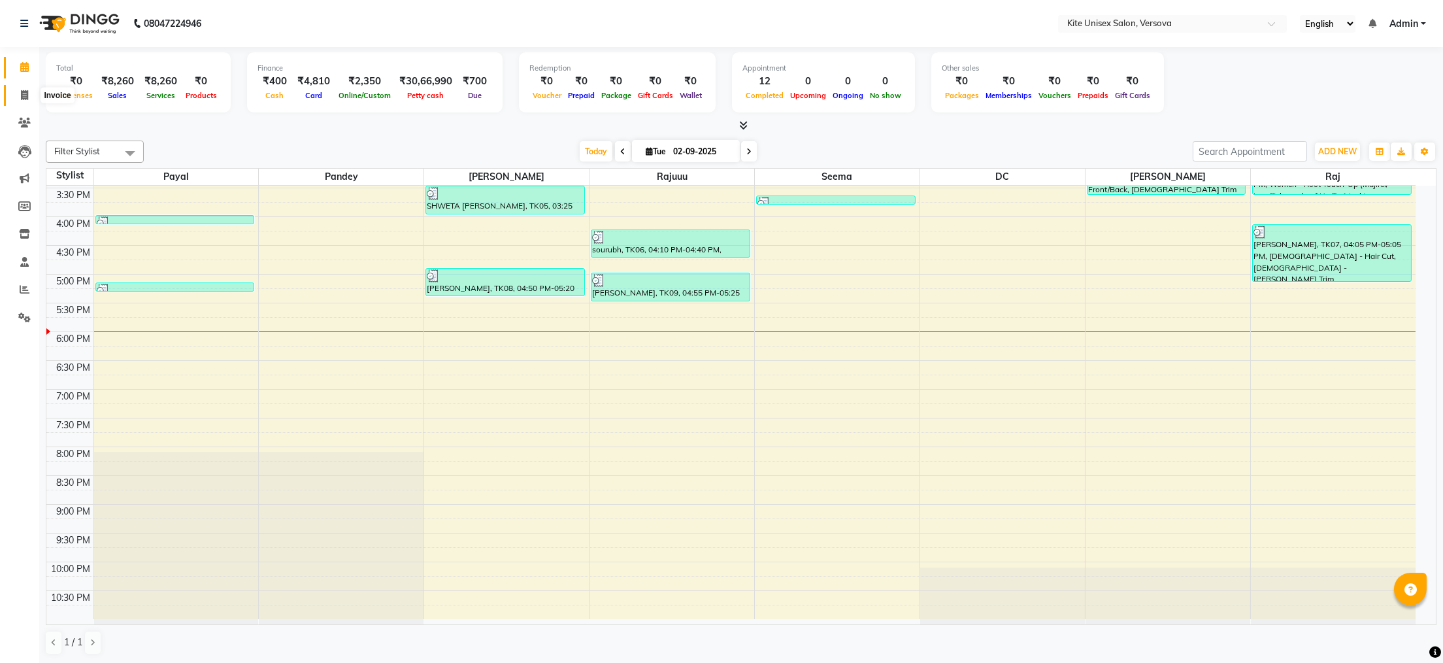
click at [26, 93] on icon at bounding box center [24, 95] width 7 height 10
select select "6093"
select select "service"
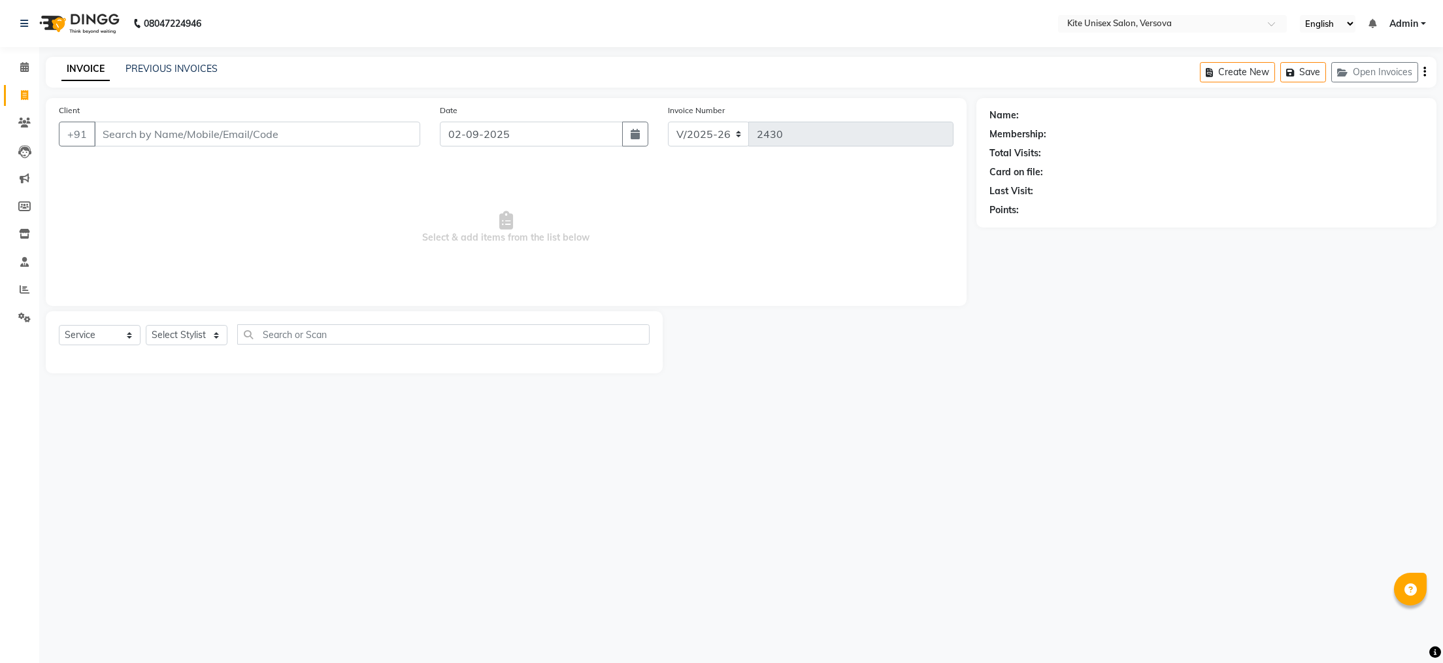
click at [113, 131] on input "Client" at bounding box center [257, 134] width 326 height 25
click at [141, 159] on span "nishika" at bounding box center [128, 163] width 36 height 13
click at [220, 335] on select "Select Stylist [PERSON_NAME] DC [PERSON_NAME] [PERSON_NAME] Rajuuu [PERSON_NAME]" at bounding box center [187, 335] width 82 height 20
click at [146, 325] on select "Select Stylist [PERSON_NAME] DC [PERSON_NAME] [PERSON_NAME] Rajuuu [PERSON_NAME]" at bounding box center [187, 335] width 82 height 20
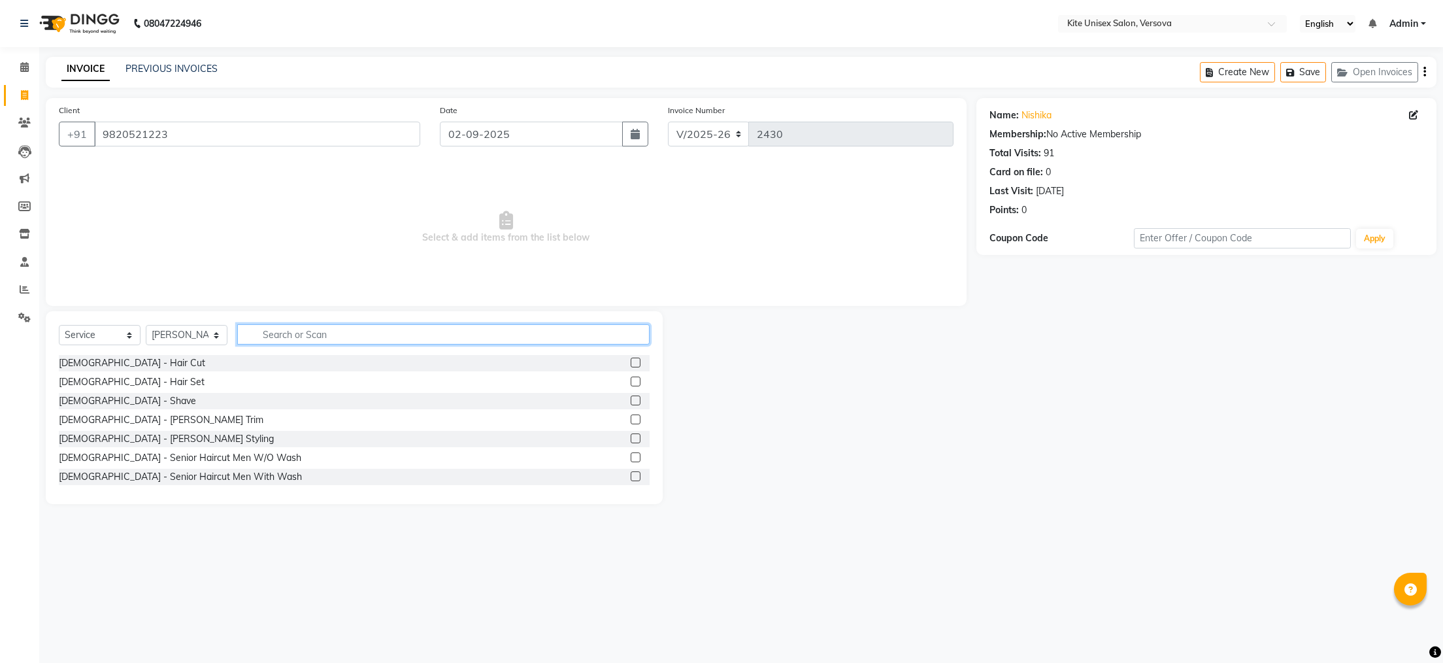
click at [259, 325] on input "text" at bounding box center [443, 334] width 412 height 20
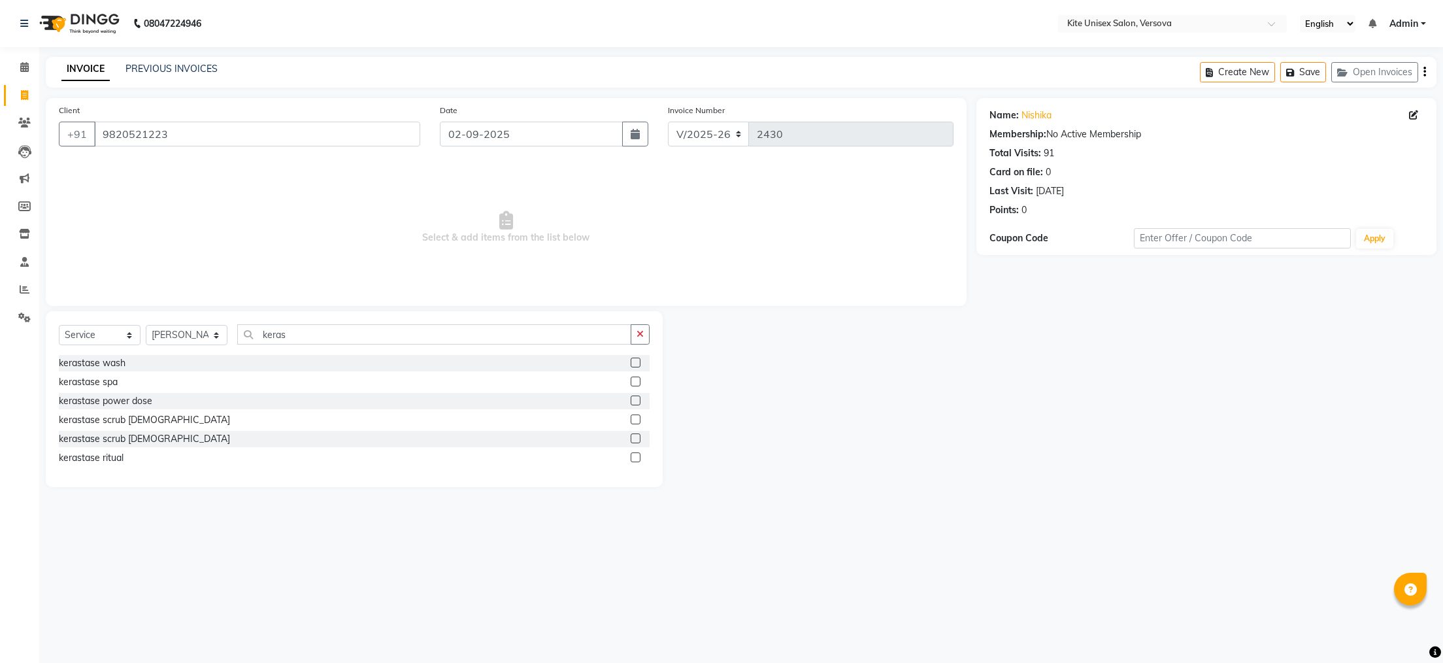
click at [635, 361] on label at bounding box center [636, 362] width 10 height 10
click at [635, 361] on input "checkbox" at bounding box center [635, 363] width 8 height 8
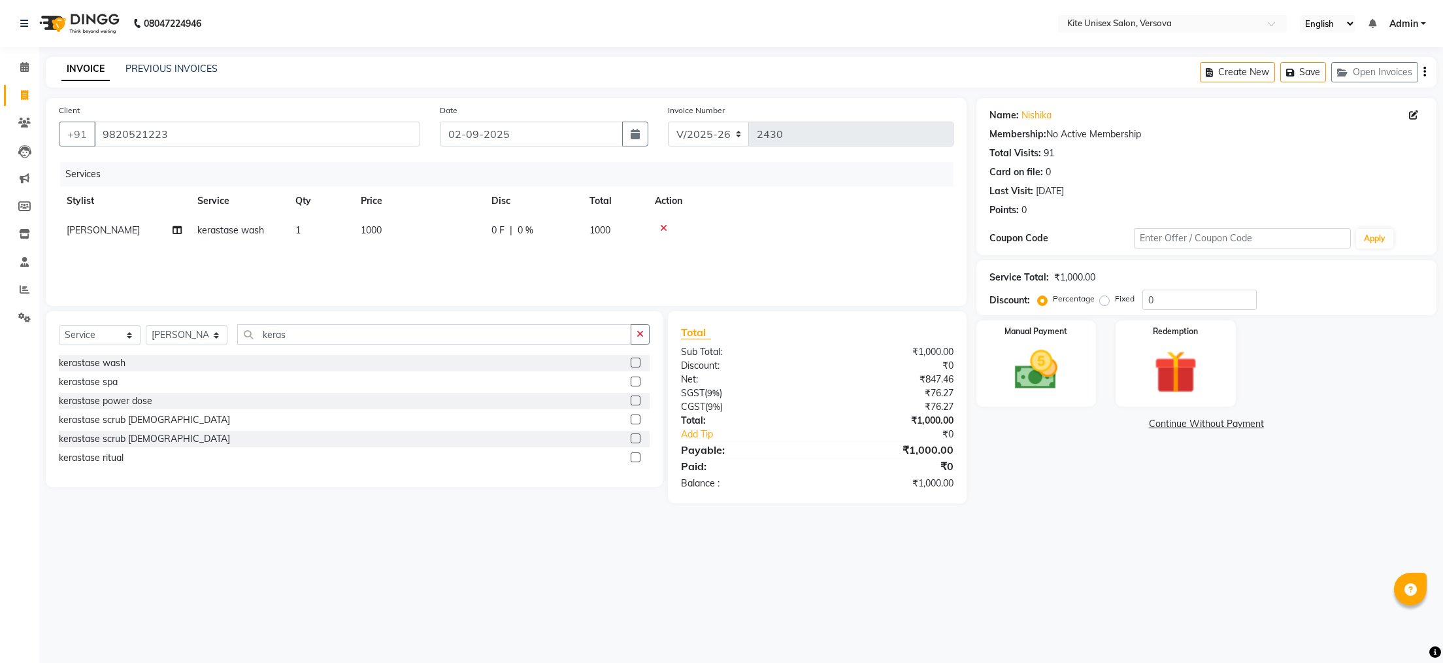
click at [616, 226] on td "1000" at bounding box center [614, 230] width 65 height 29
click at [526, 230] on input "1000" at bounding box center [479, 233] width 115 height 20
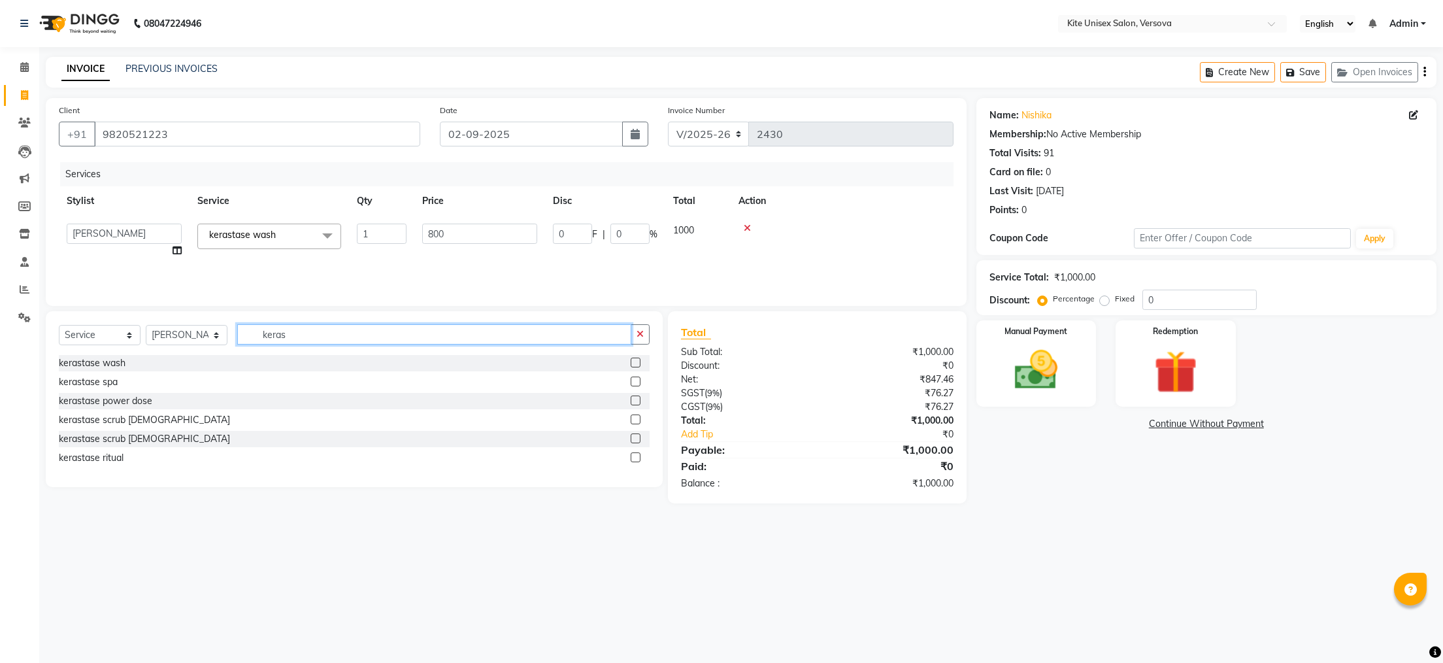
click at [320, 338] on input "keras" at bounding box center [434, 334] width 394 height 20
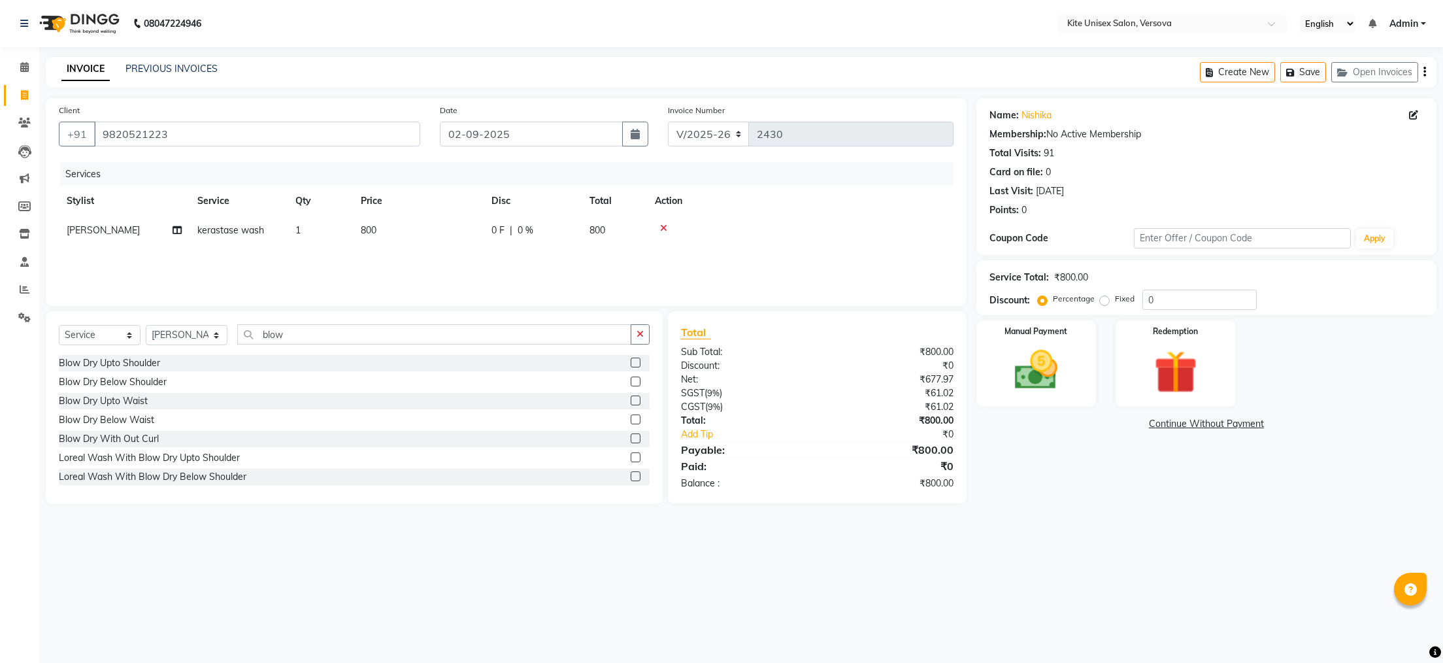
click at [631, 360] on label at bounding box center [636, 362] width 10 height 10
click at [631, 360] on input "checkbox" at bounding box center [635, 363] width 8 height 8
click at [610, 256] on td "500" at bounding box center [614, 266] width 65 height 43
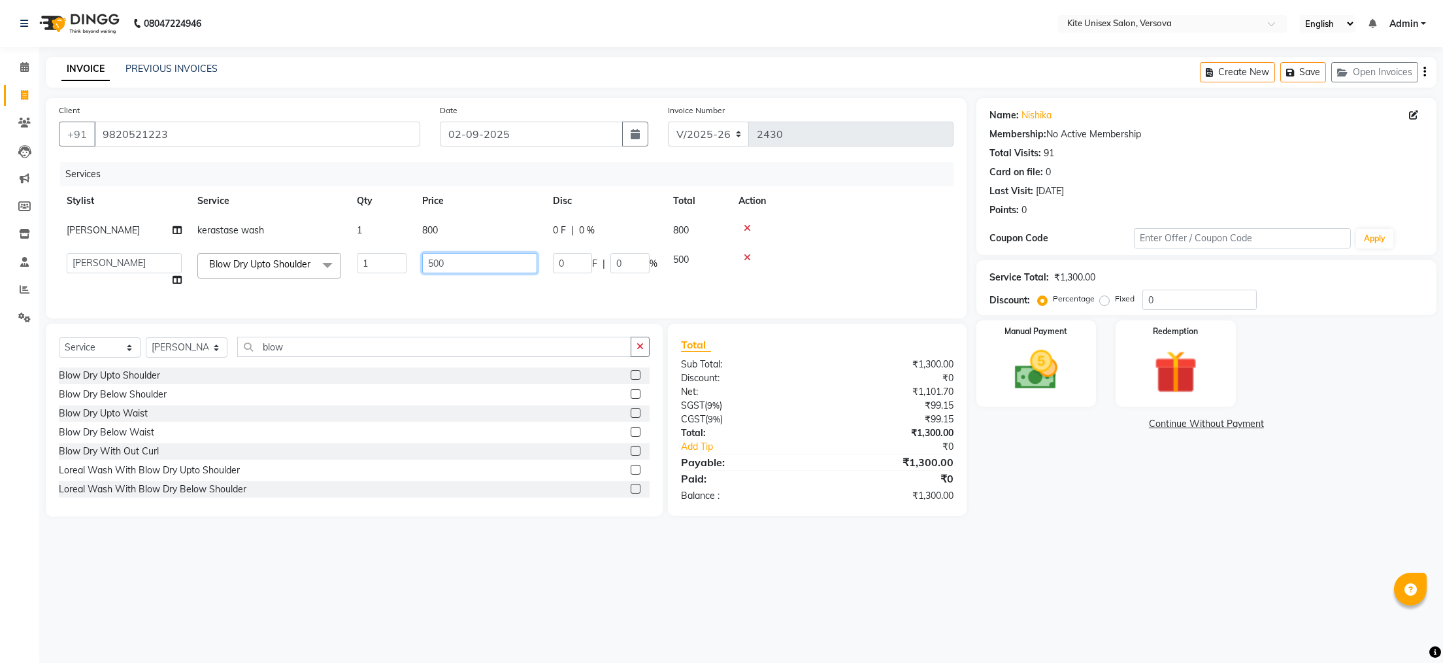
click at [526, 259] on input "500" at bounding box center [479, 263] width 115 height 20
click at [989, 536] on main "INVOICE PREVIOUS INVOICES Create New Save Open Invoices Client [PHONE_NUMBER] D…" at bounding box center [741, 296] width 1404 height 479
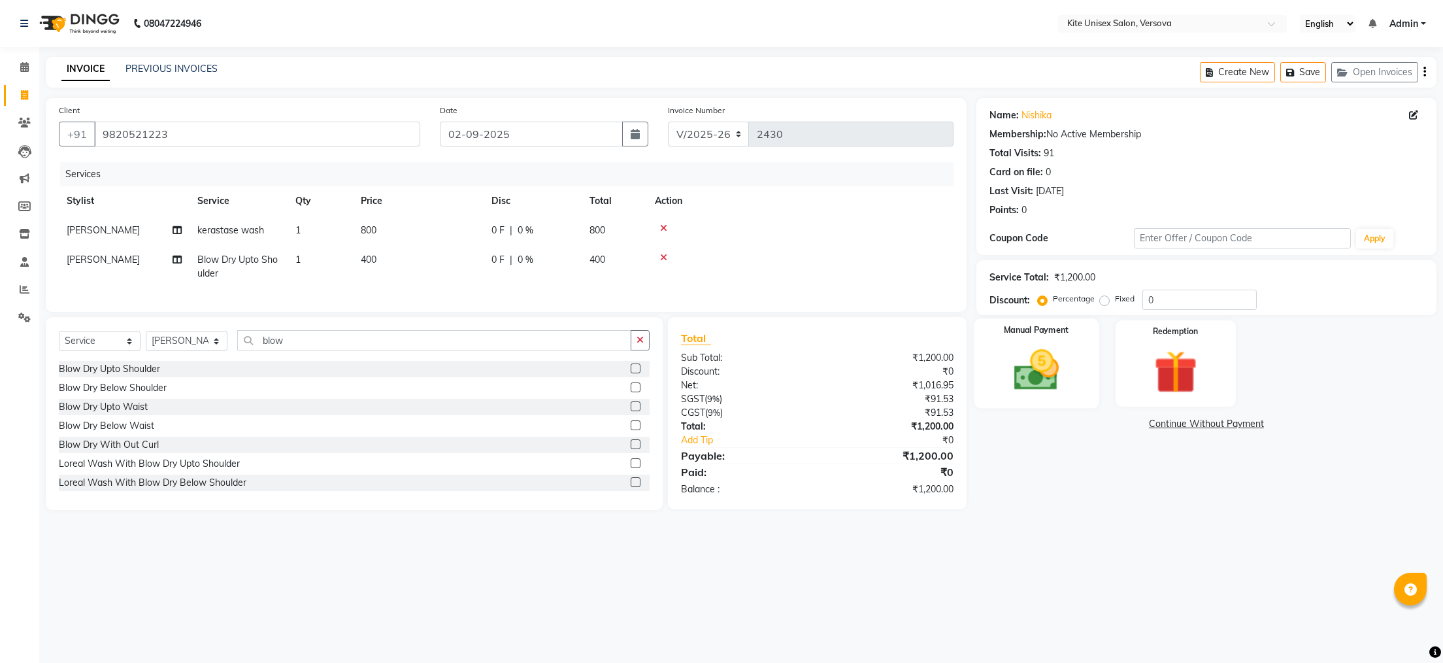
click at [1032, 380] on img at bounding box center [1035, 370] width 73 height 52
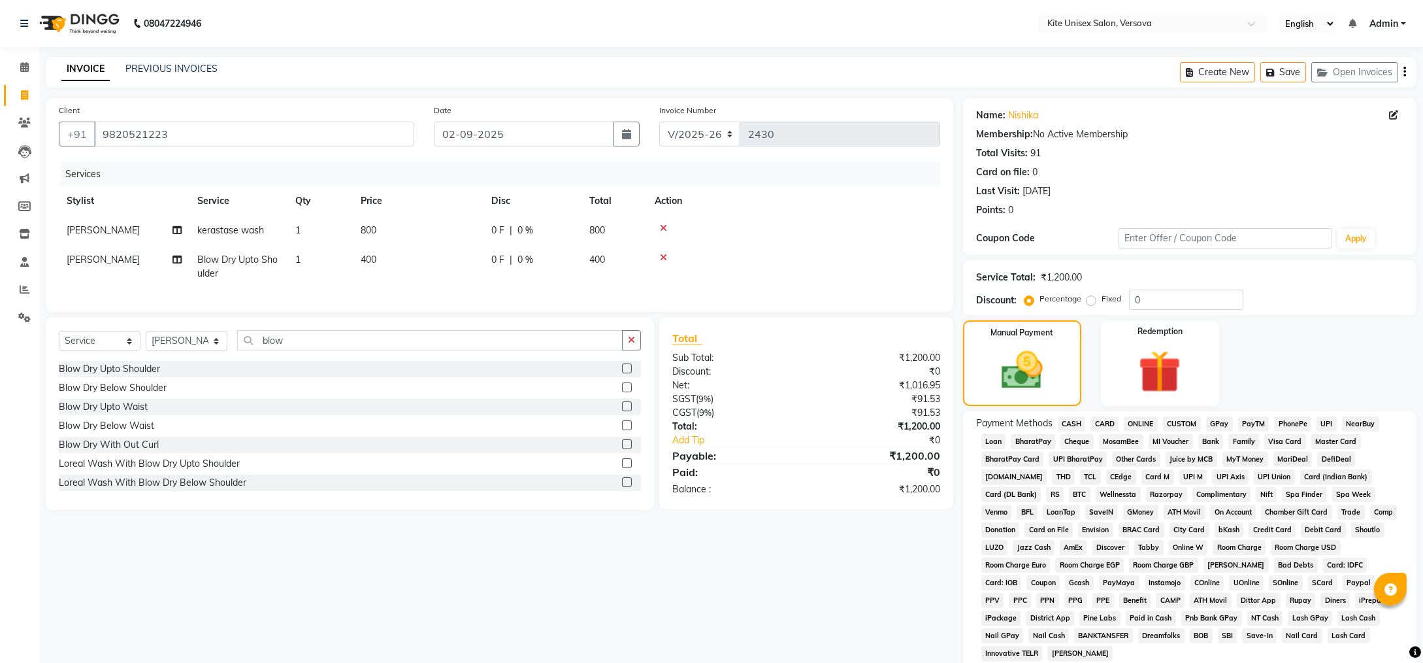
click at [1072, 420] on span "CASH" at bounding box center [1072, 423] width 28 height 15
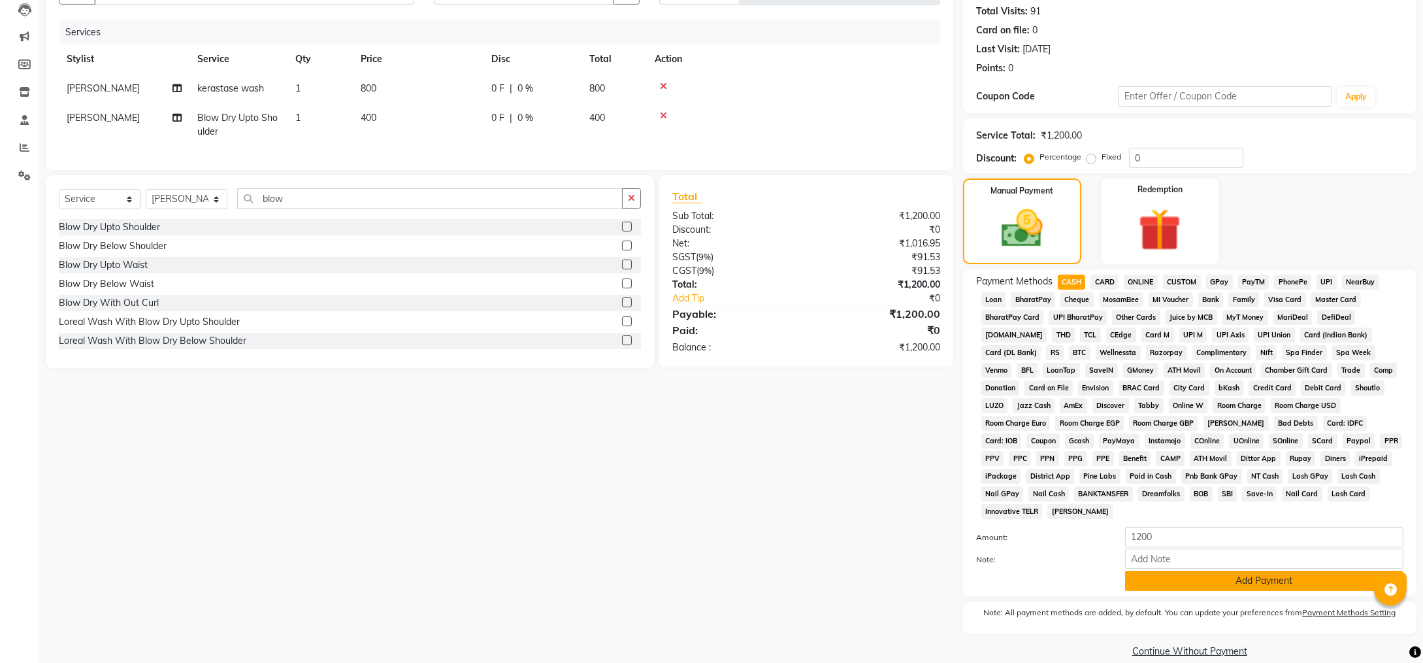
click at [1132, 570] on button "Add Payment" at bounding box center [1264, 580] width 278 height 20
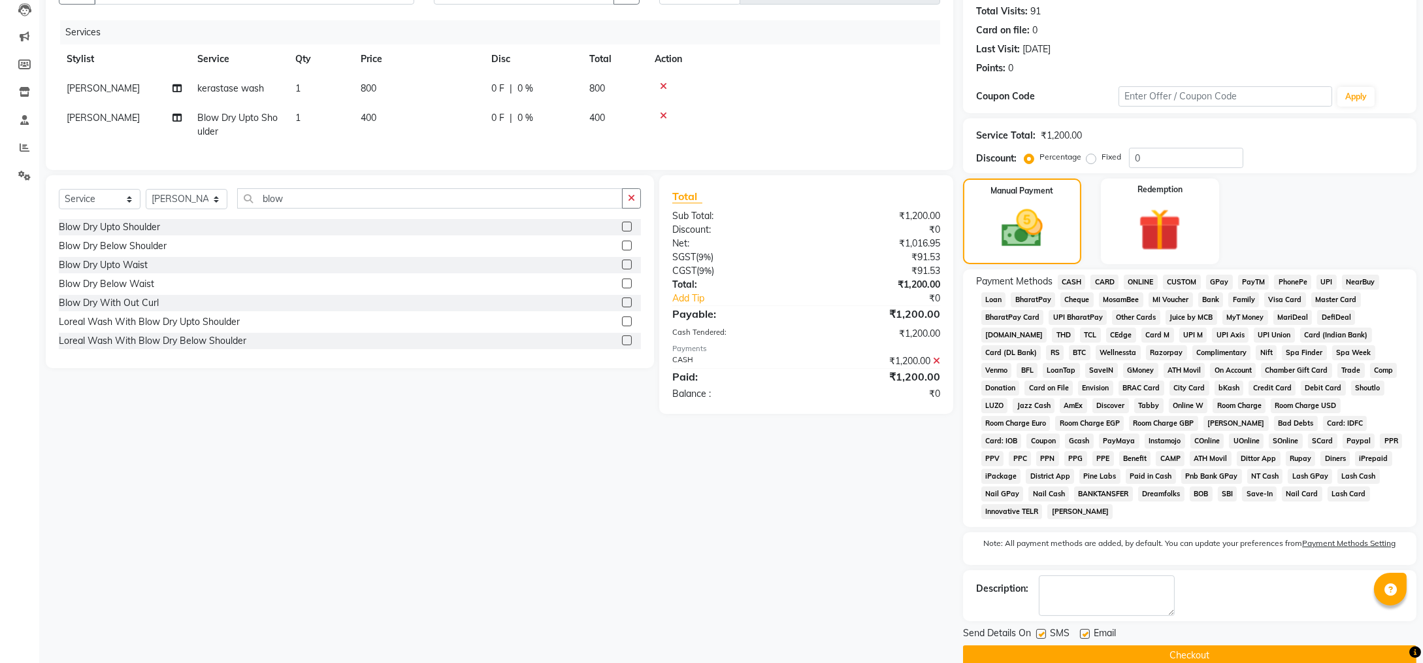
click at [1062, 645] on button "Checkout" at bounding box center [1190, 655] width 454 height 20
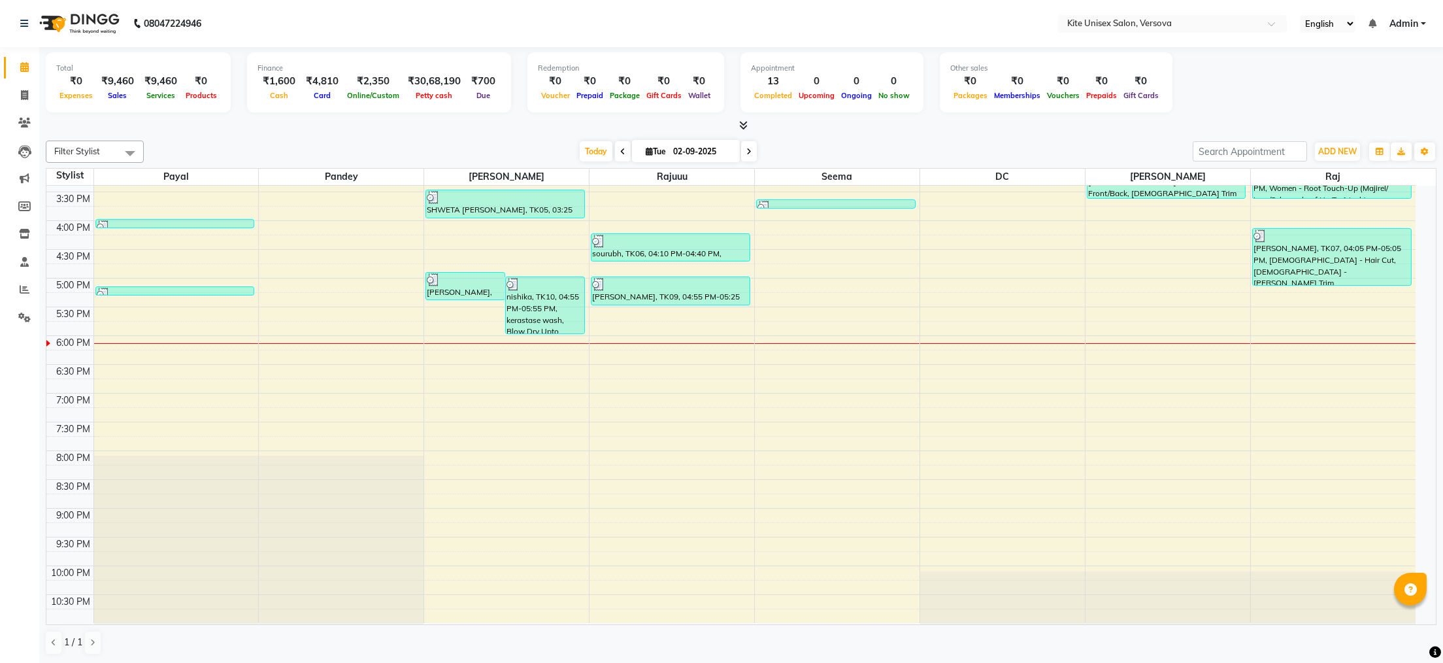
scroll to position [371, 0]
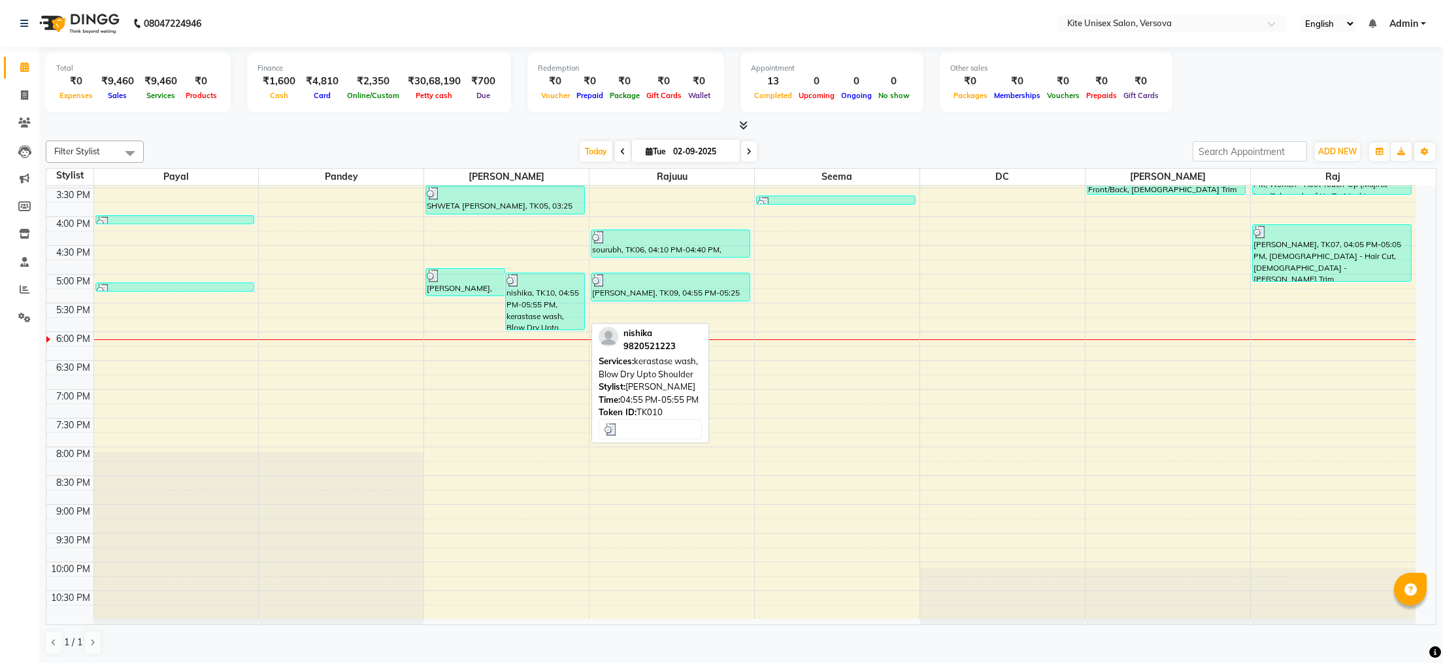
click at [574, 287] on div "nishika, TK10, 04:55 PM-05:55 PM, kerastase wash, Blow Dry Upto Shoulder" at bounding box center [545, 301] width 78 height 56
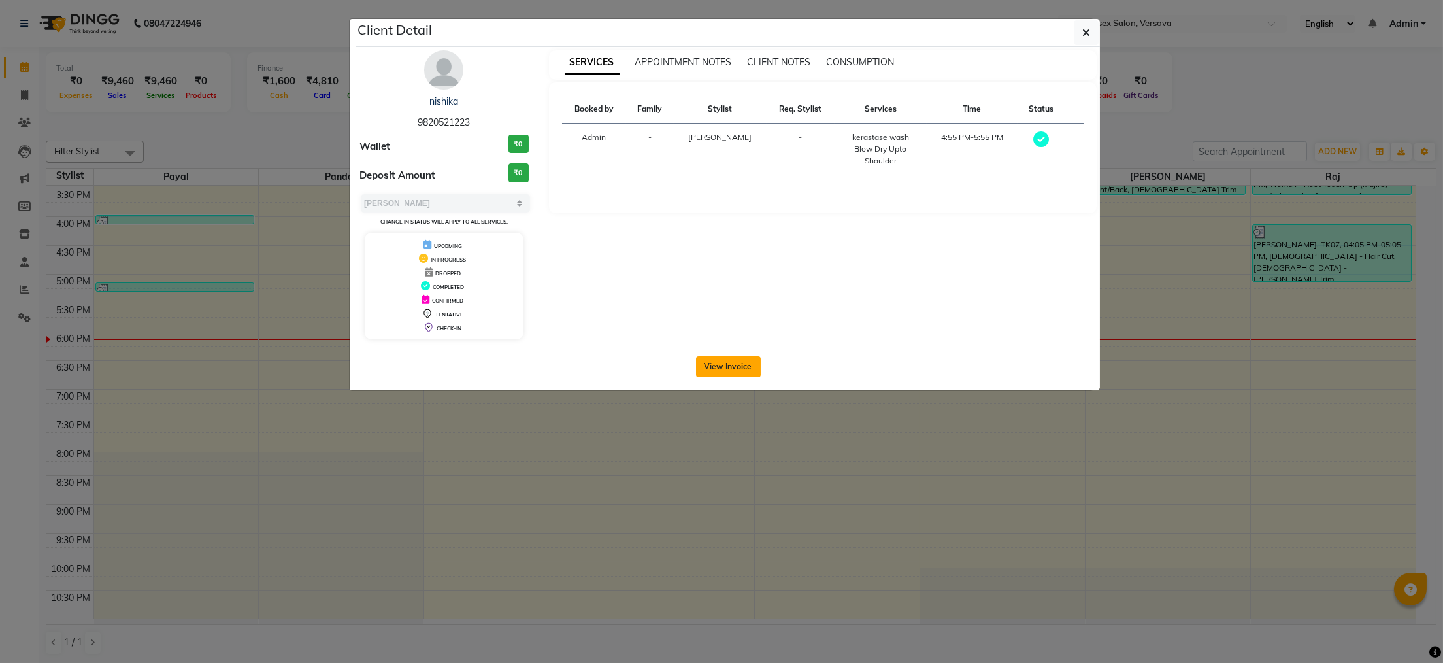
click at [716, 366] on button "View Invoice" at bounding box center [728, 366] width 65 height 21
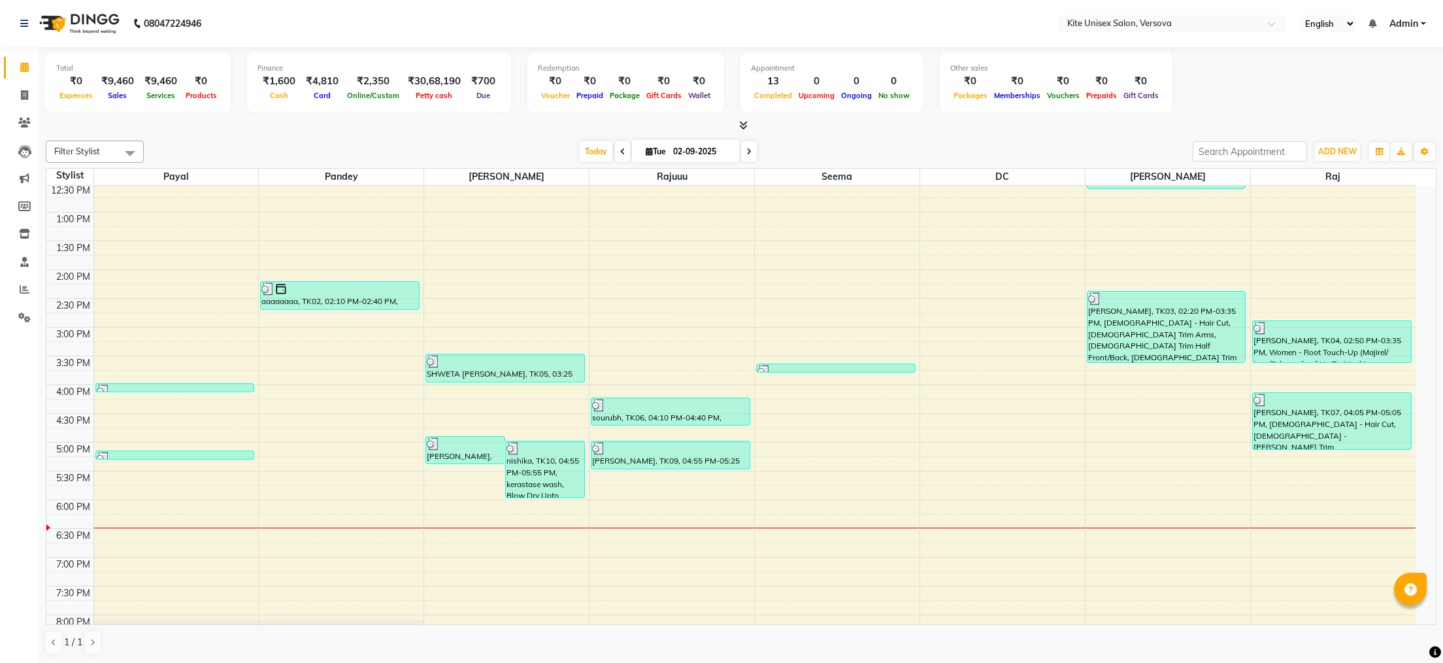
scroll to position [110, 0]
